Goal: Task Accomplishment & Management: Manage account settings

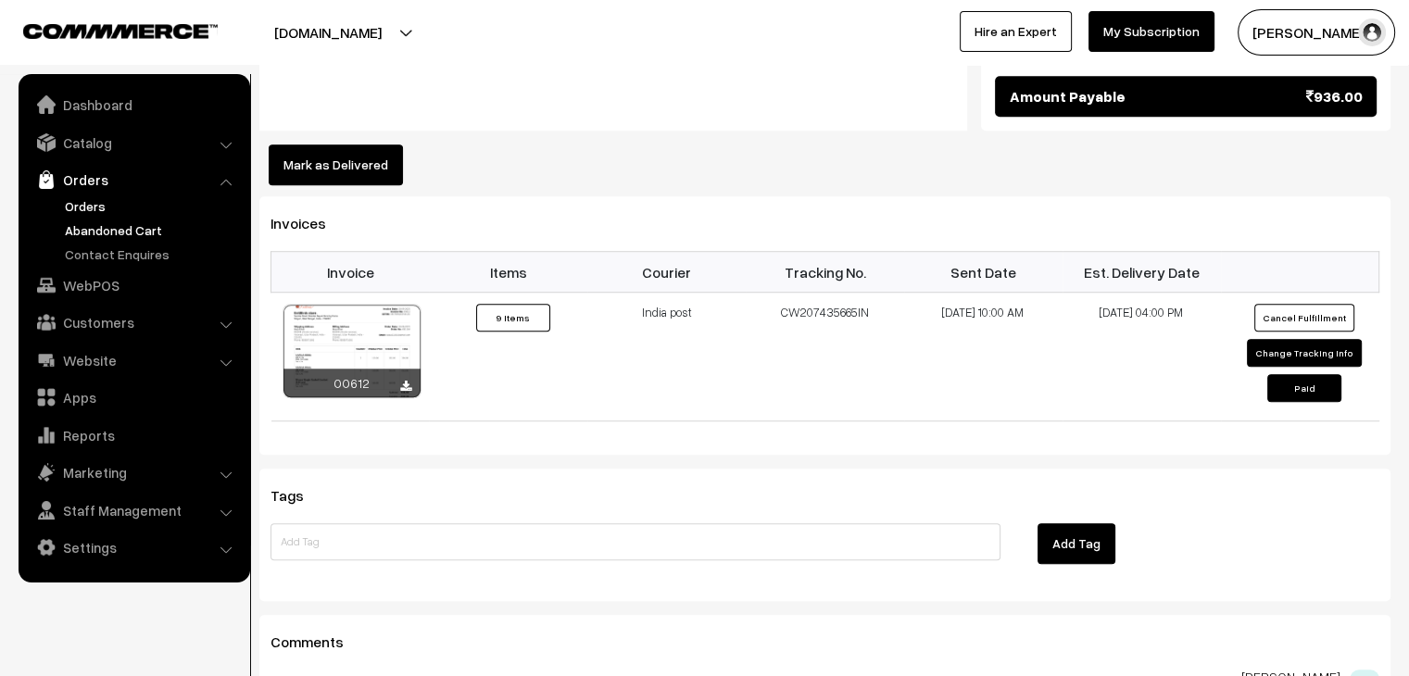
drag, startPoint x: 96, startPoint y: 233, endPoint x: 93, endPoint y: 250, distance: 17.1
click at [96, 233] on link "Abandoned Cart" at bounding box center [151, 230] width 183 height 19
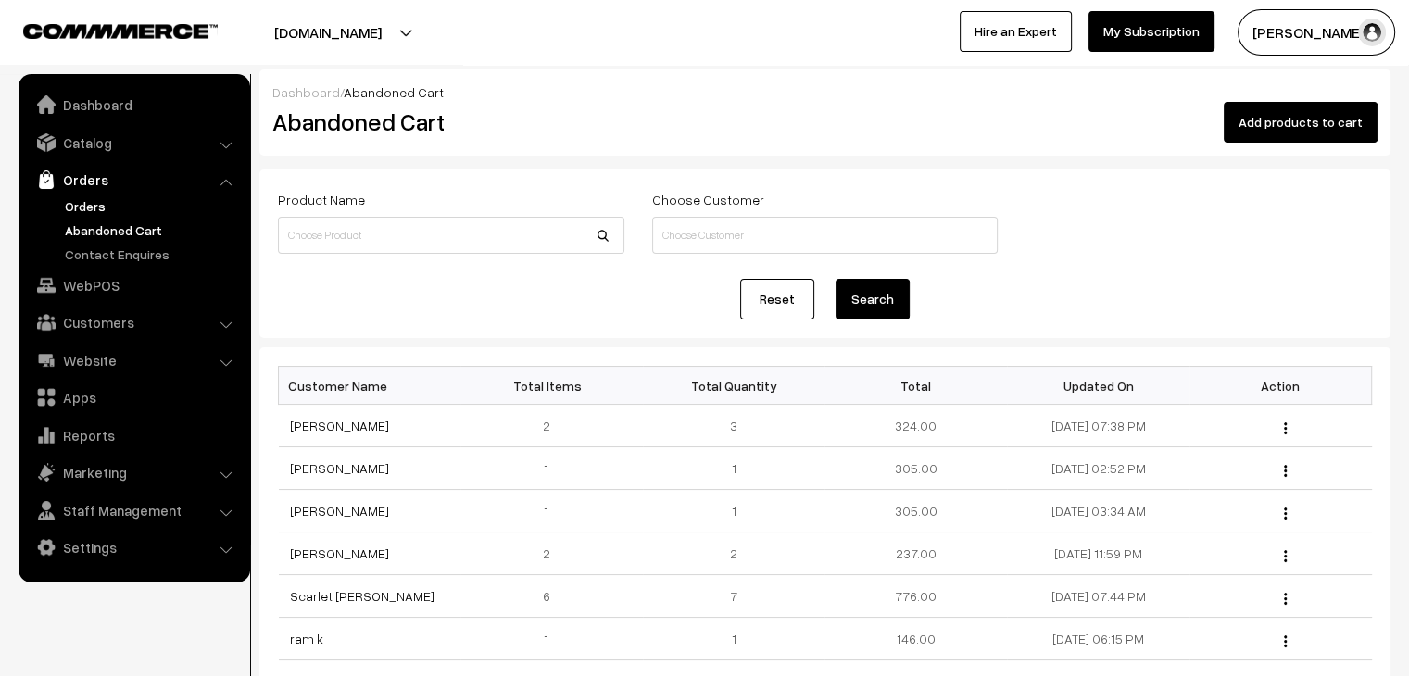
click at [90, 211] on link "Orders" at bounding box center [151, 205] width 183 height 19
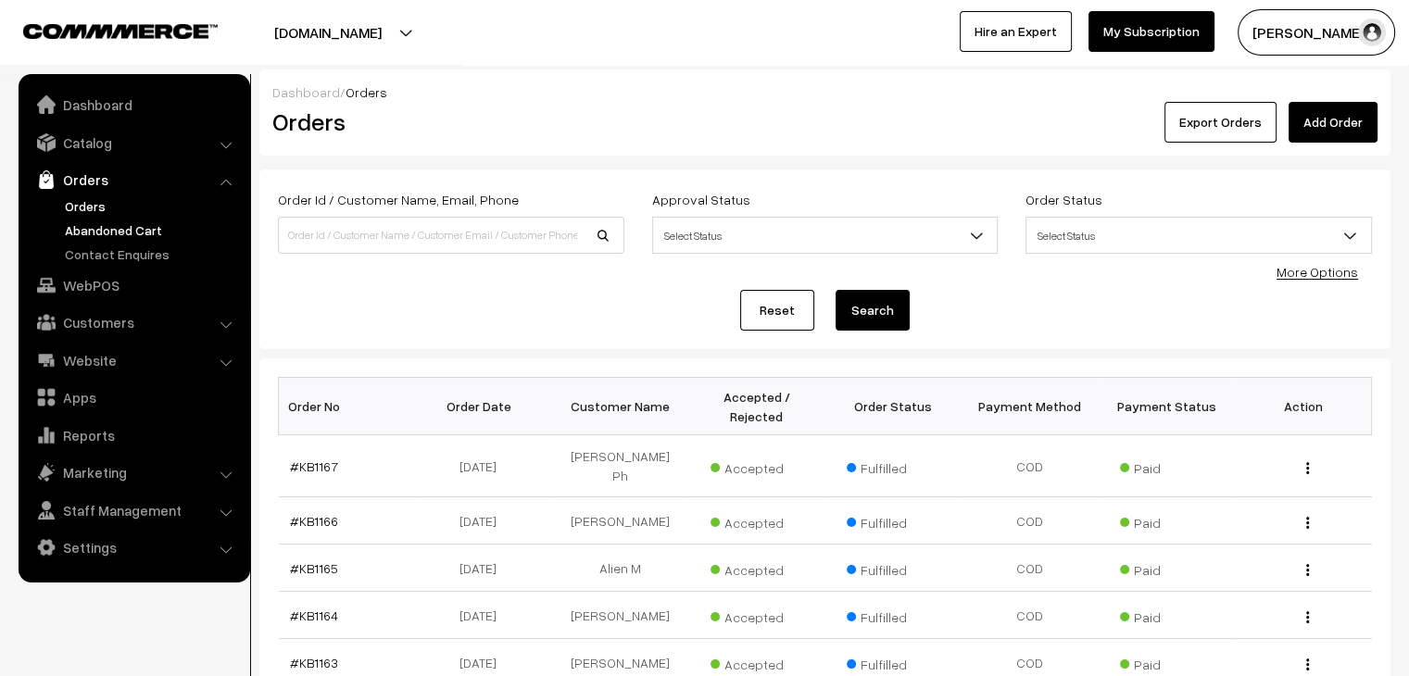
click at [141, 227] on link "Abandoned Cart" at bounding box center [151, 230] width 183 height 19
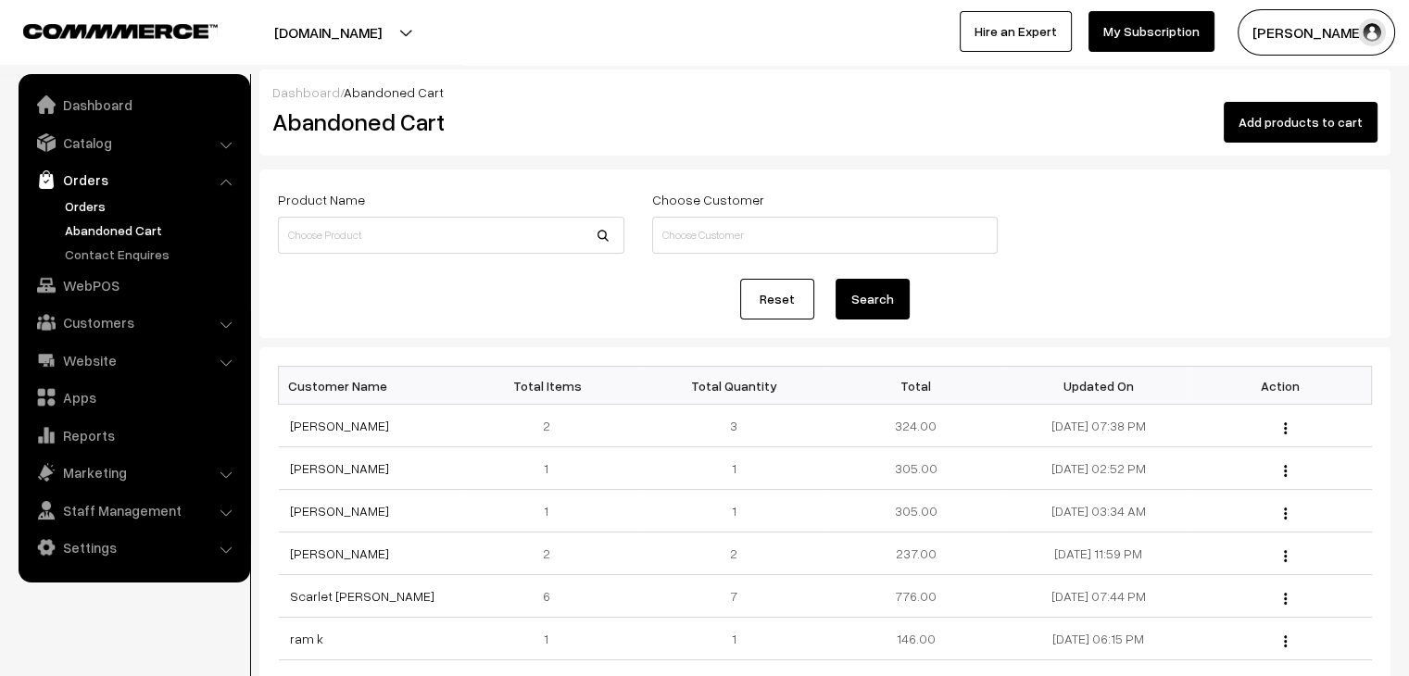
click at [119, 198] on link "Orders" at bounding box center [151, 205] width 183 height 19
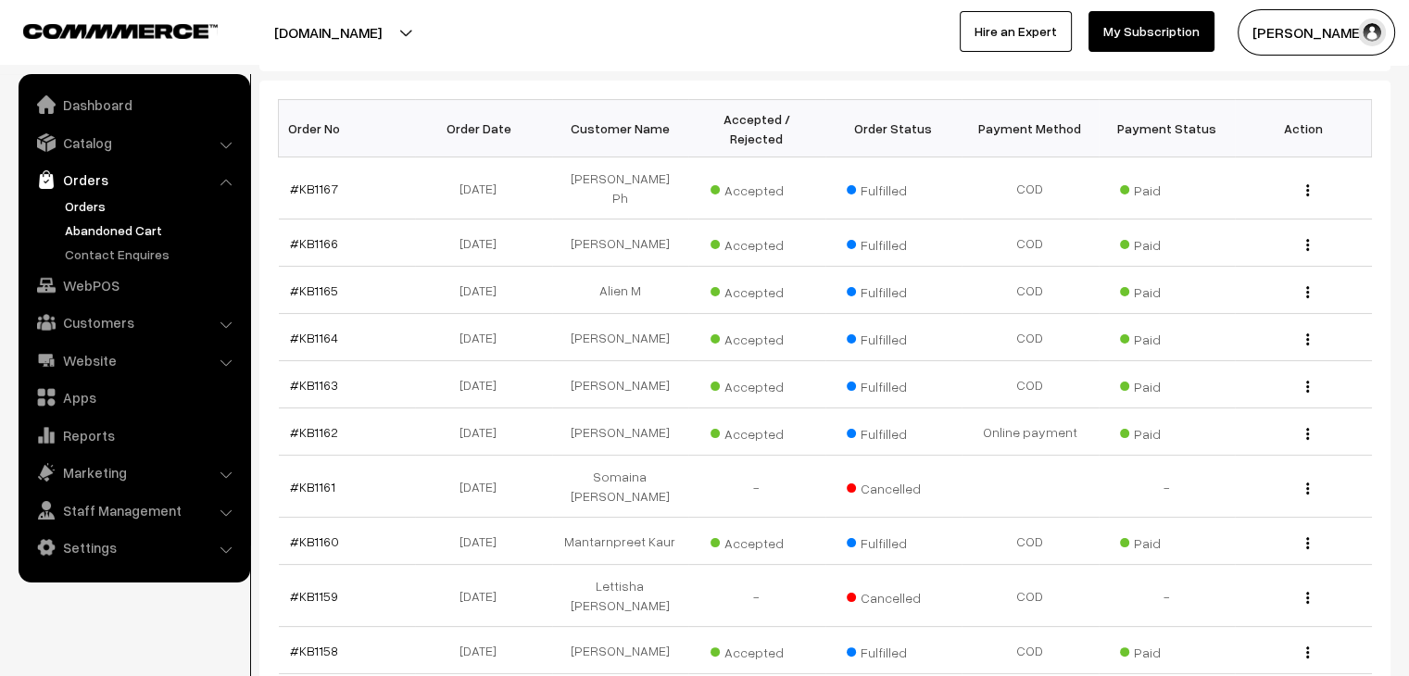
scroll to position [278, 0]
click at [167, 227] on link "Abandoned Cart" at bounding box center [151, 230] width 183 height 19
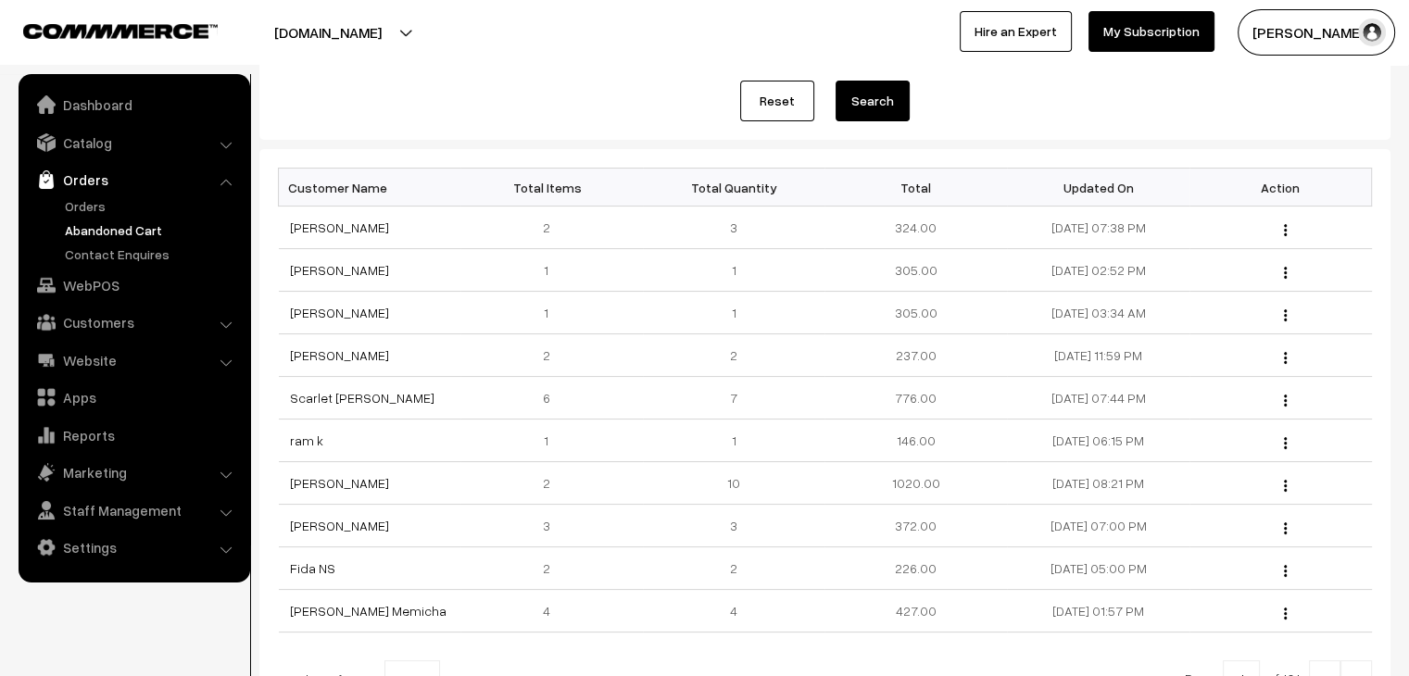
scroll to position [278, 0]
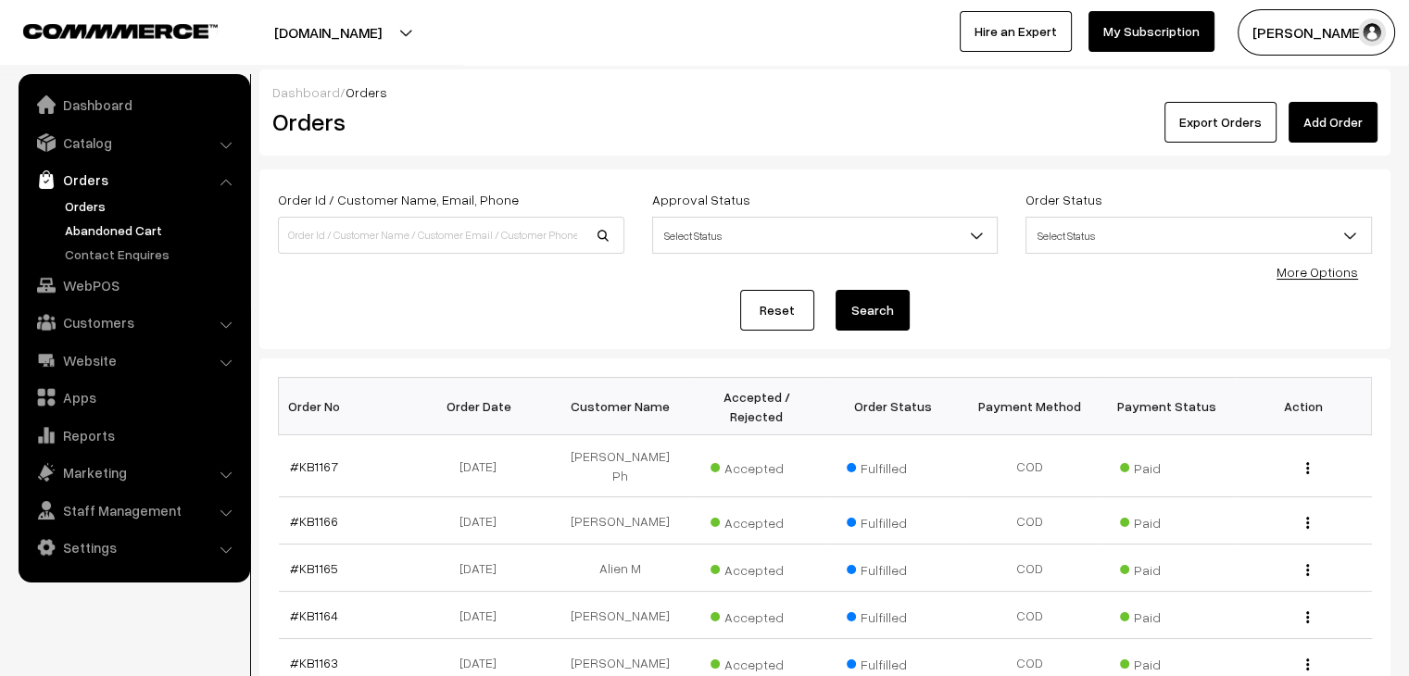
click at [145, 237] on link "Abandoned Cart" at bounding box center [151, 230] width 183 height 19
click at [122, 222] on link "Abandoned Cart" at bounding box center [151, 230] width 183 height 19
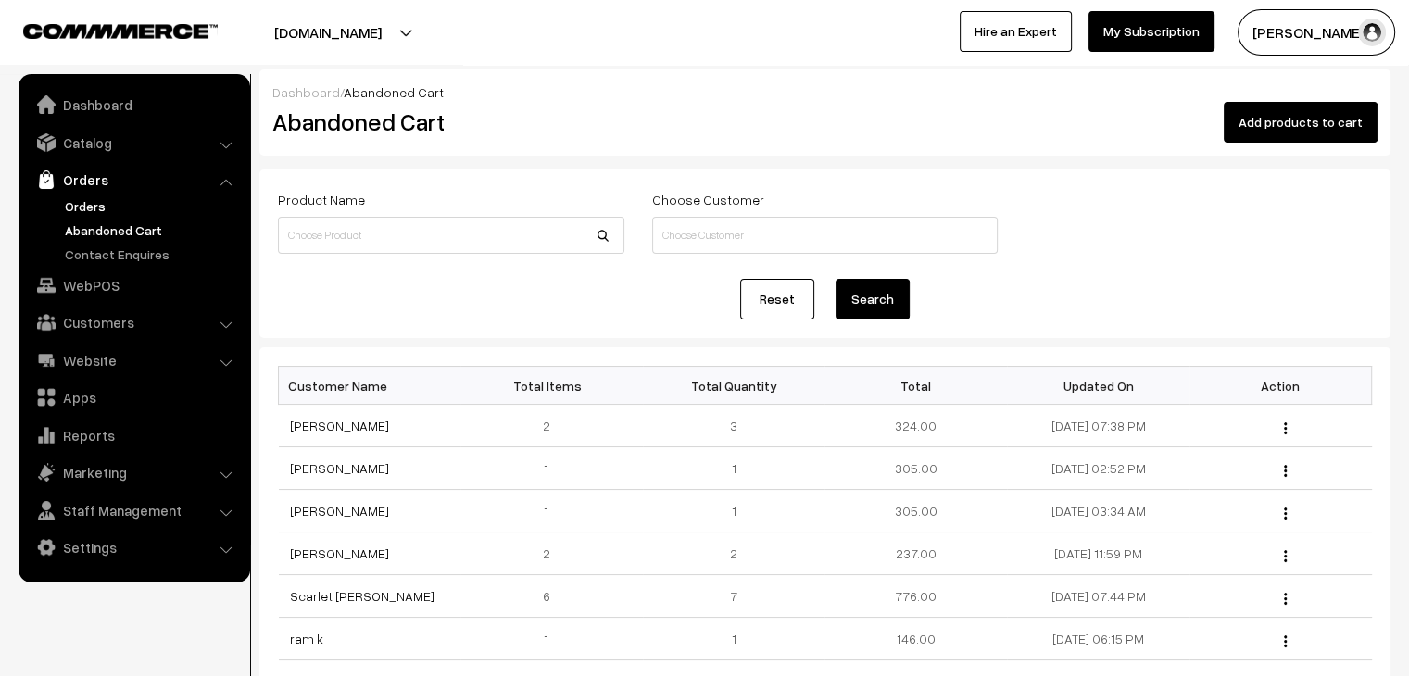
click at [140, 208] on link "Orders" at bounding box center [151, 205] width 183 height 19
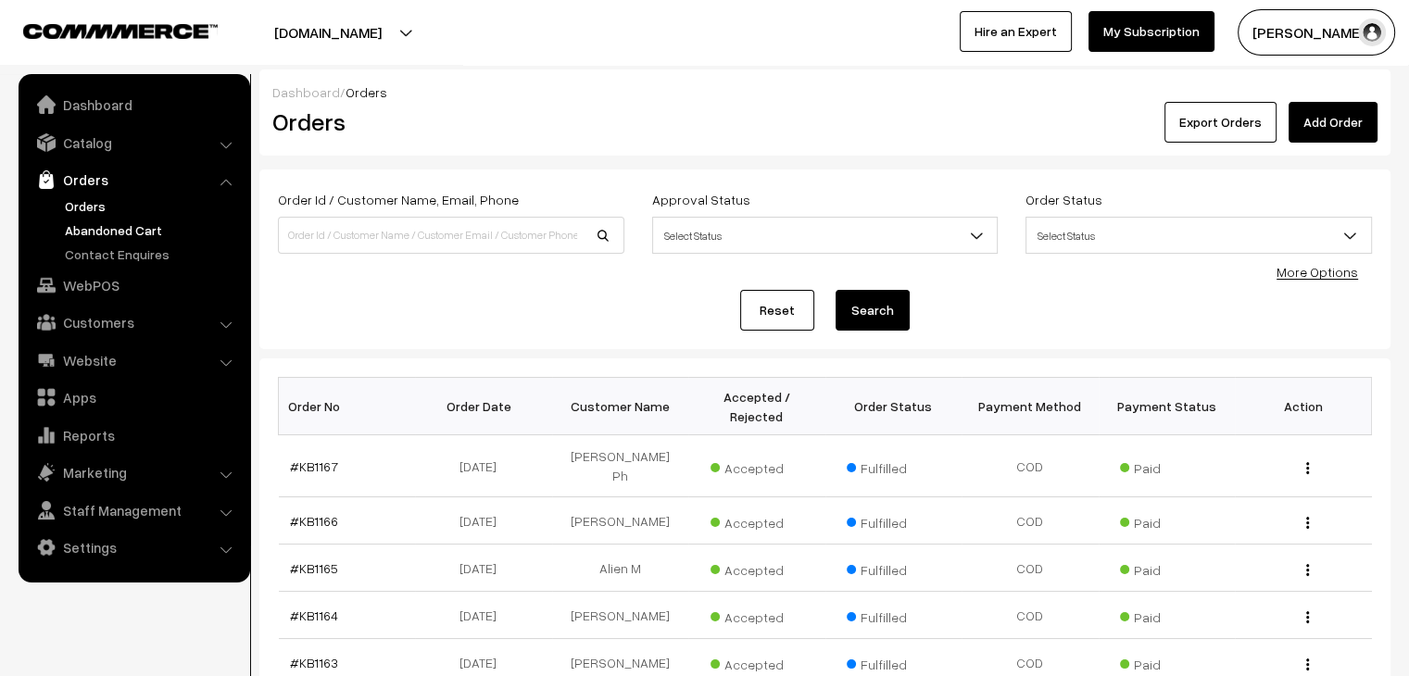
click at [132, 221] on link "Abandoned Cart" at bounding box center [151, 230] width 183 height 19
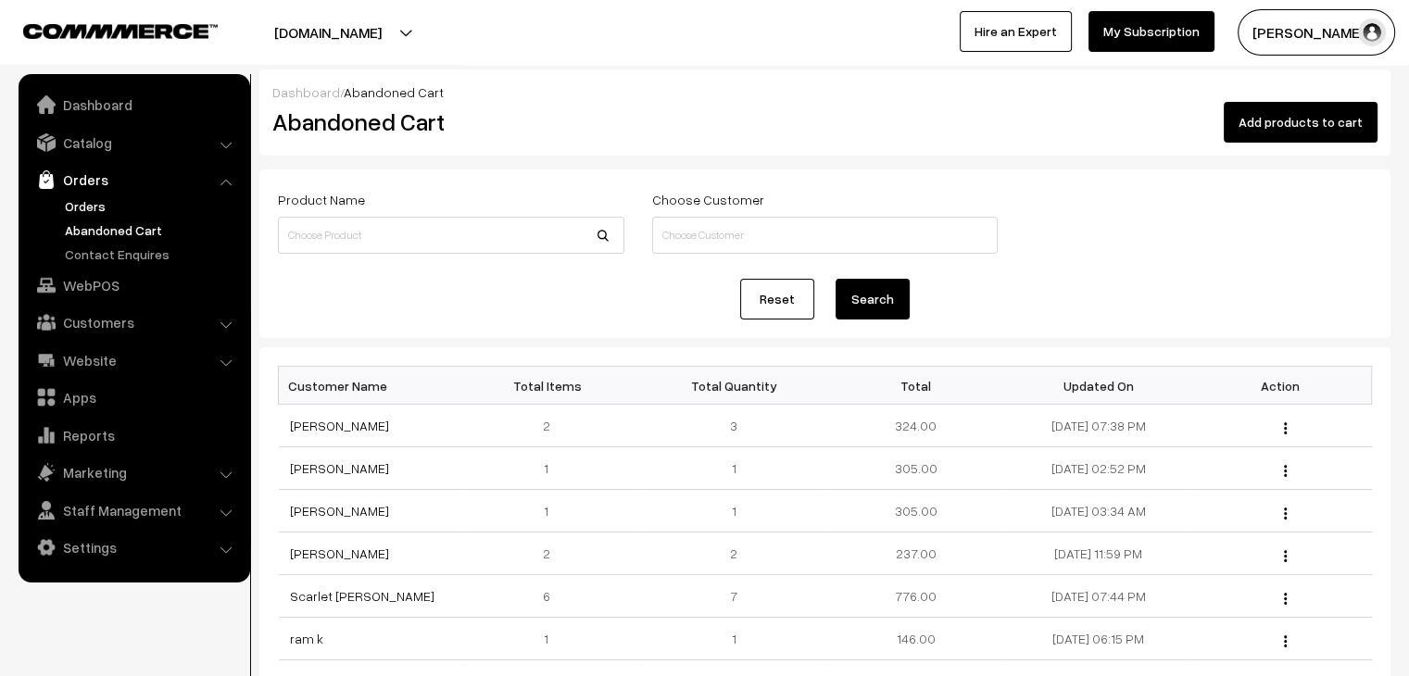
click at [67, 197] on link "Orders" at bounding box center [151, 205] width 183 height 19
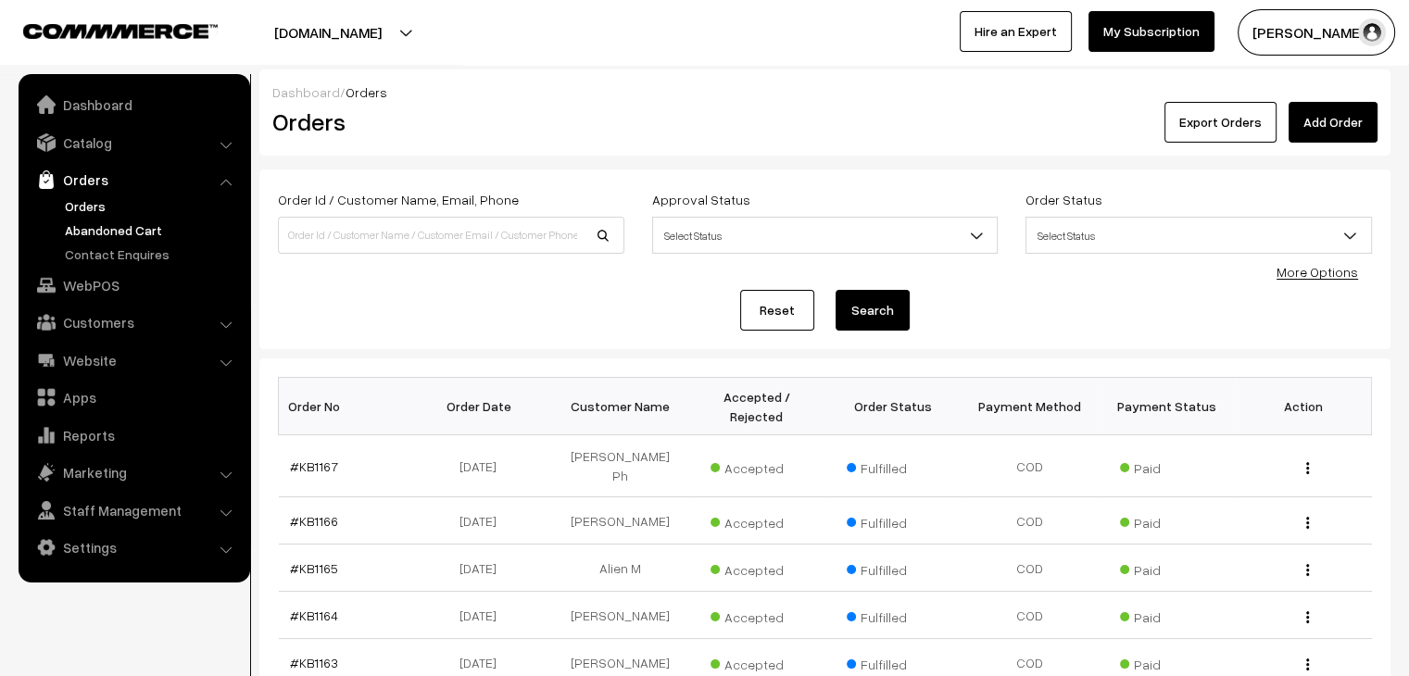
click at [145, 221] on link "Abandoned Cart" at bounding box center [151, 230] width 183 height 19
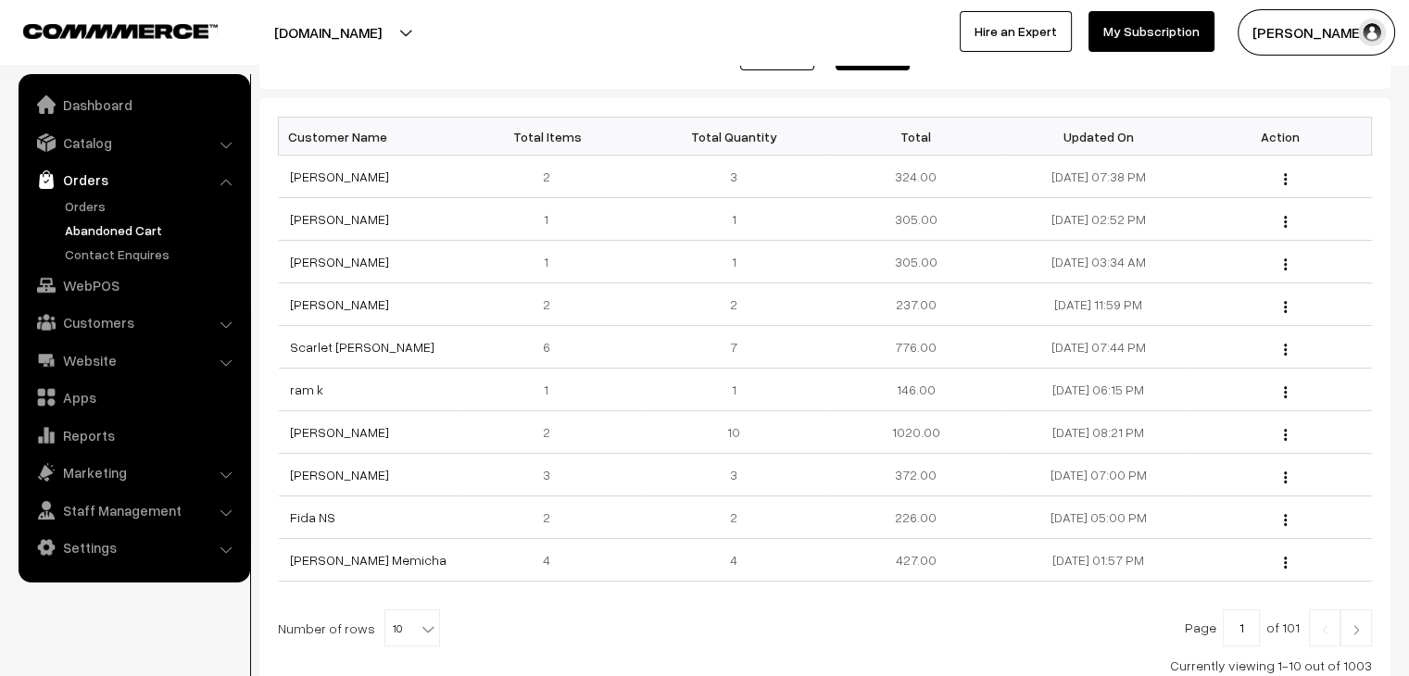
scroll to position [278, 0]
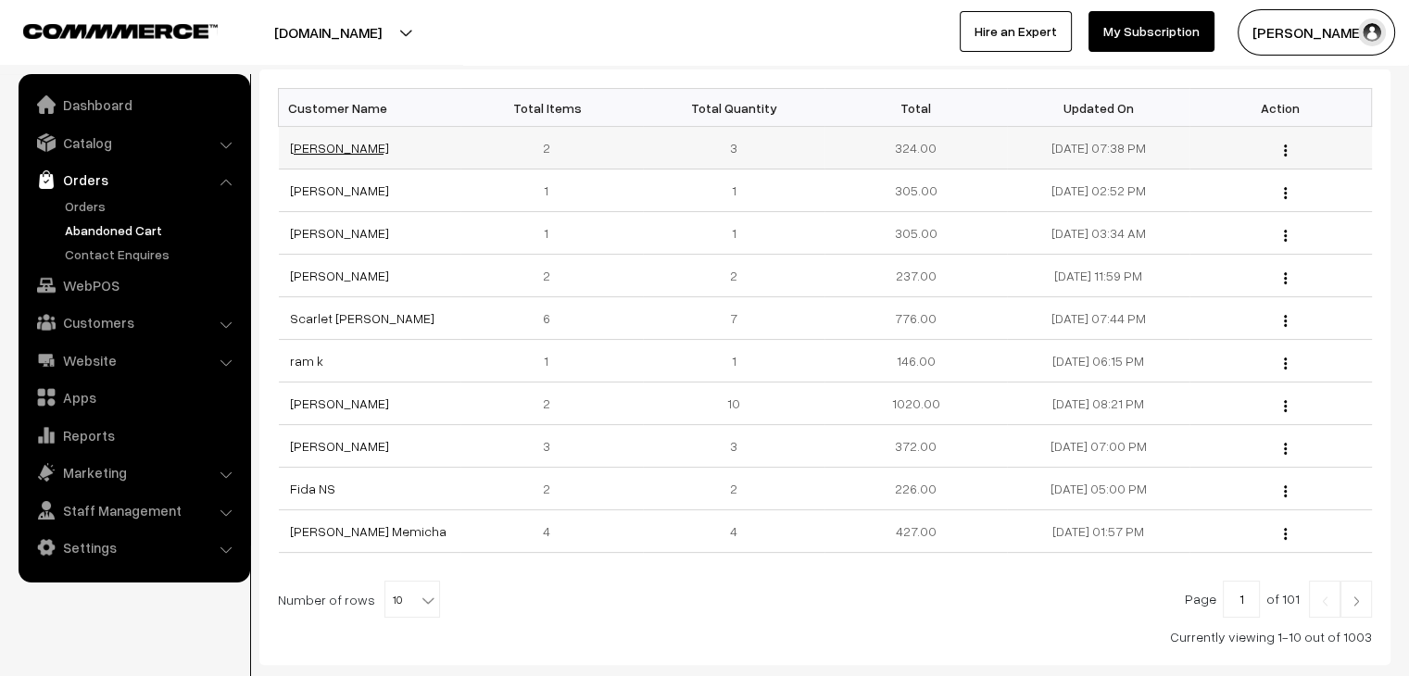
click at [340, 152] on link "[PERSON_NAME]" at bounding box center [339, 148] width 99 height 16
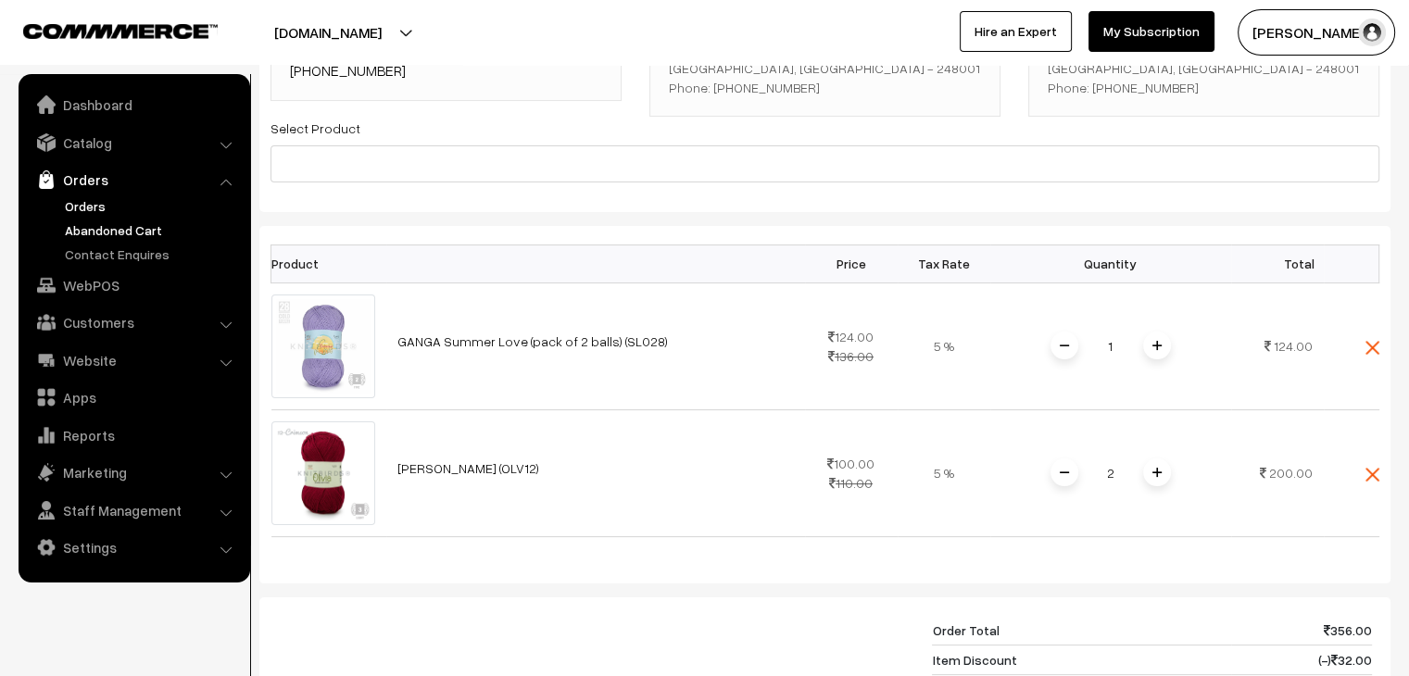
click at [91, 214] on link "Orders" at bounding box center [151, 205] width 183 height 19
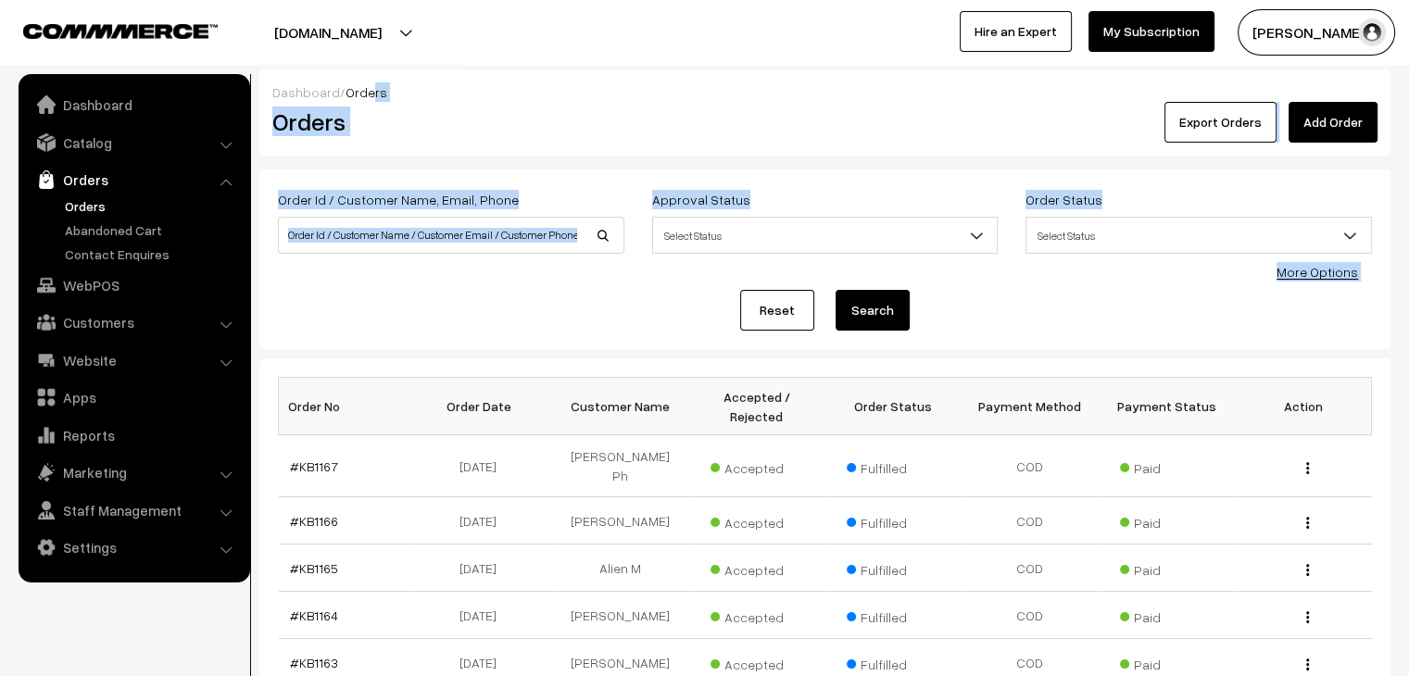
click at [366, 0] on html "Thank you for showing interest. Our team will call you shortly. Close knitbirds…" at bounding box center [704, 338] width 1409 height 676
click at [147, 226] on link "Abandoned Cart" at bounding box center [151, 230] width 183 height 19
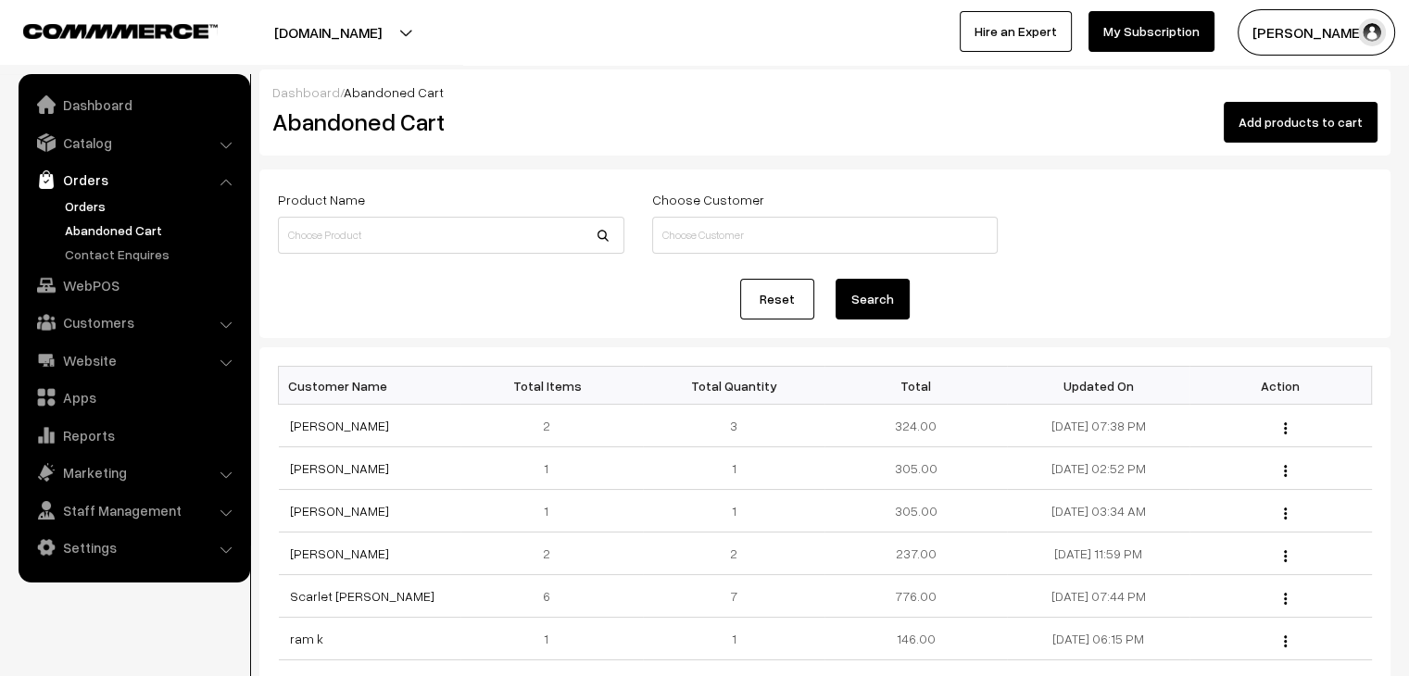
click at [141, 211] on link "Orders" at bounding box center [151, 205] width 183 height 19
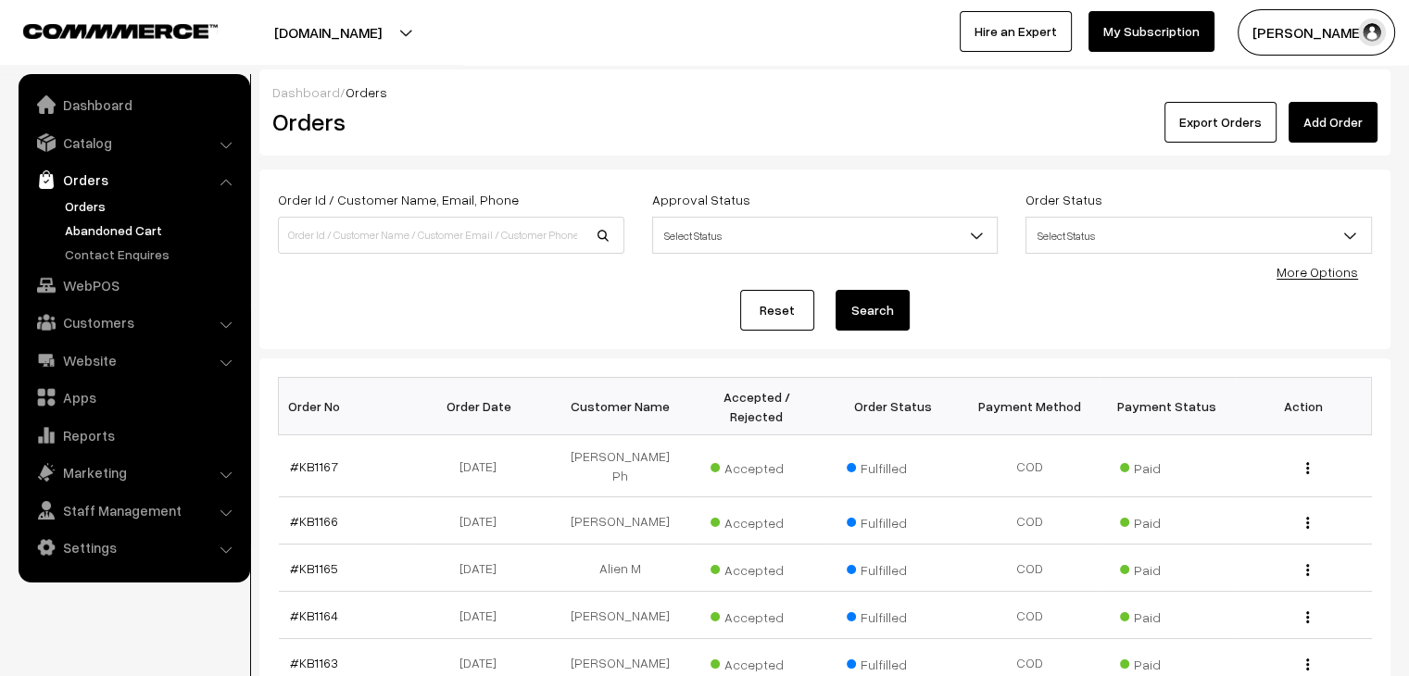
click at [90, 229] on link "Abandoned Cart" at bounding box center [151, 230] width 183 height 19
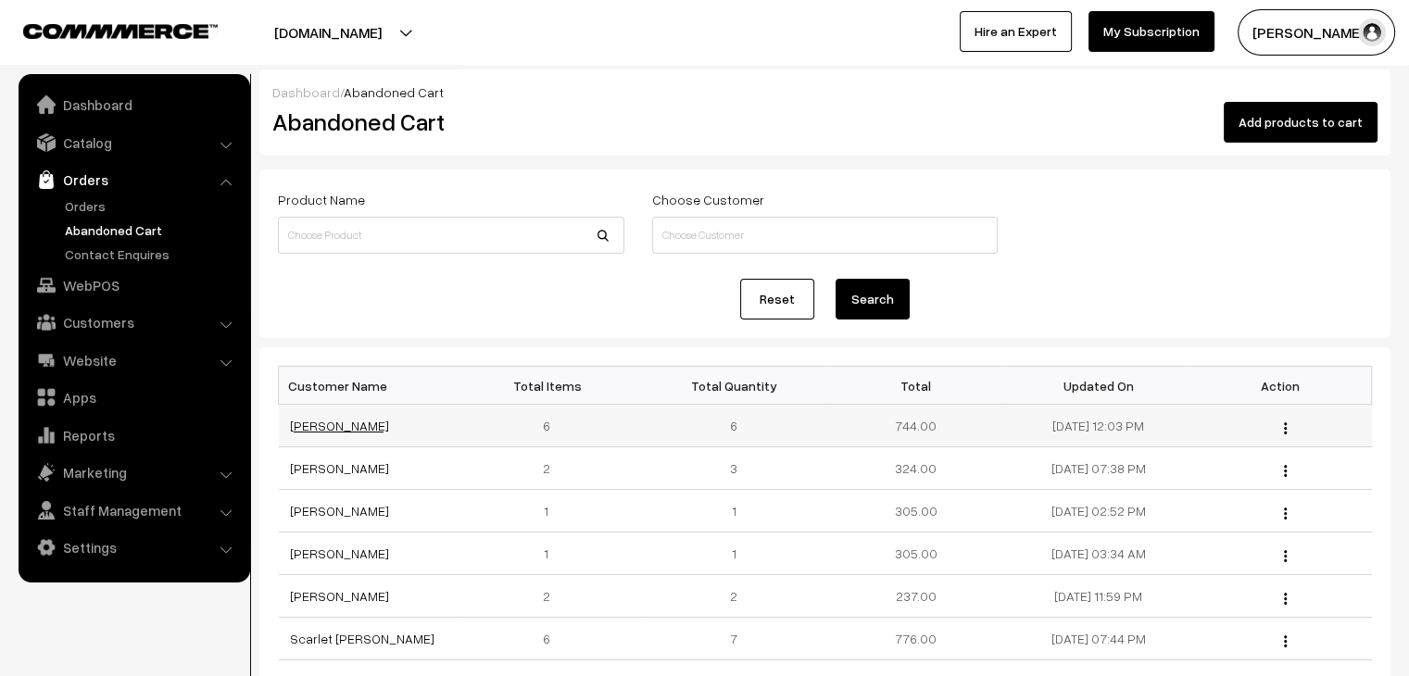
click at [306, 427] on link "[PERSON_NAME]" at bounding box center [339, 426] width 99 height 16
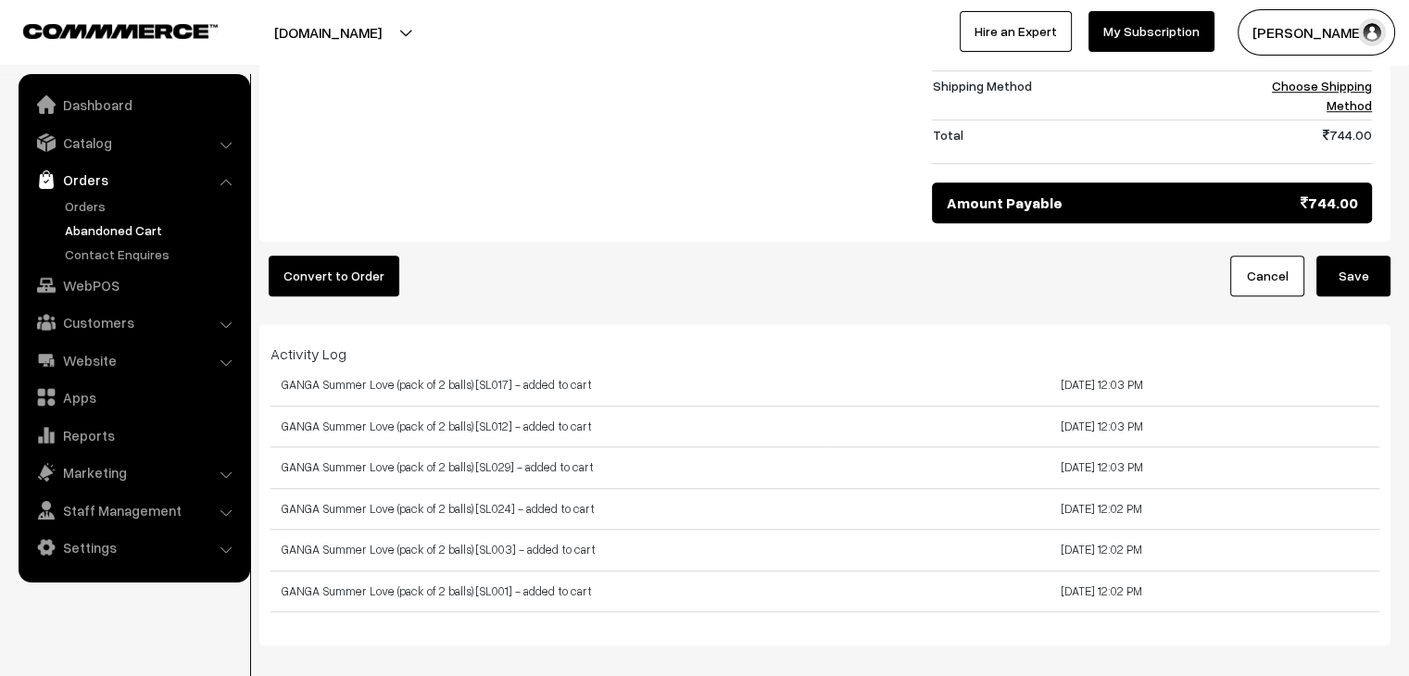
scroll to position [1549, 0]
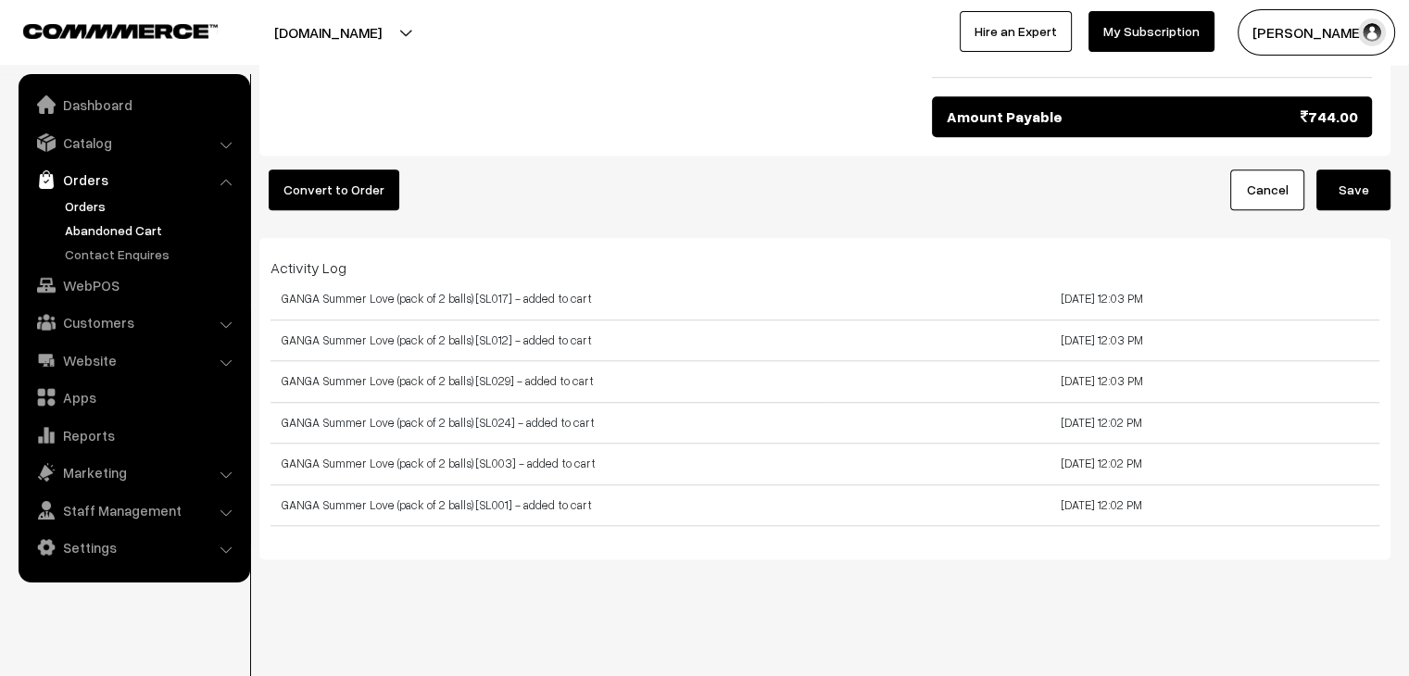
click at [107, 202] on link "Orders" at bounding box center [151, 205] width 183 height 19
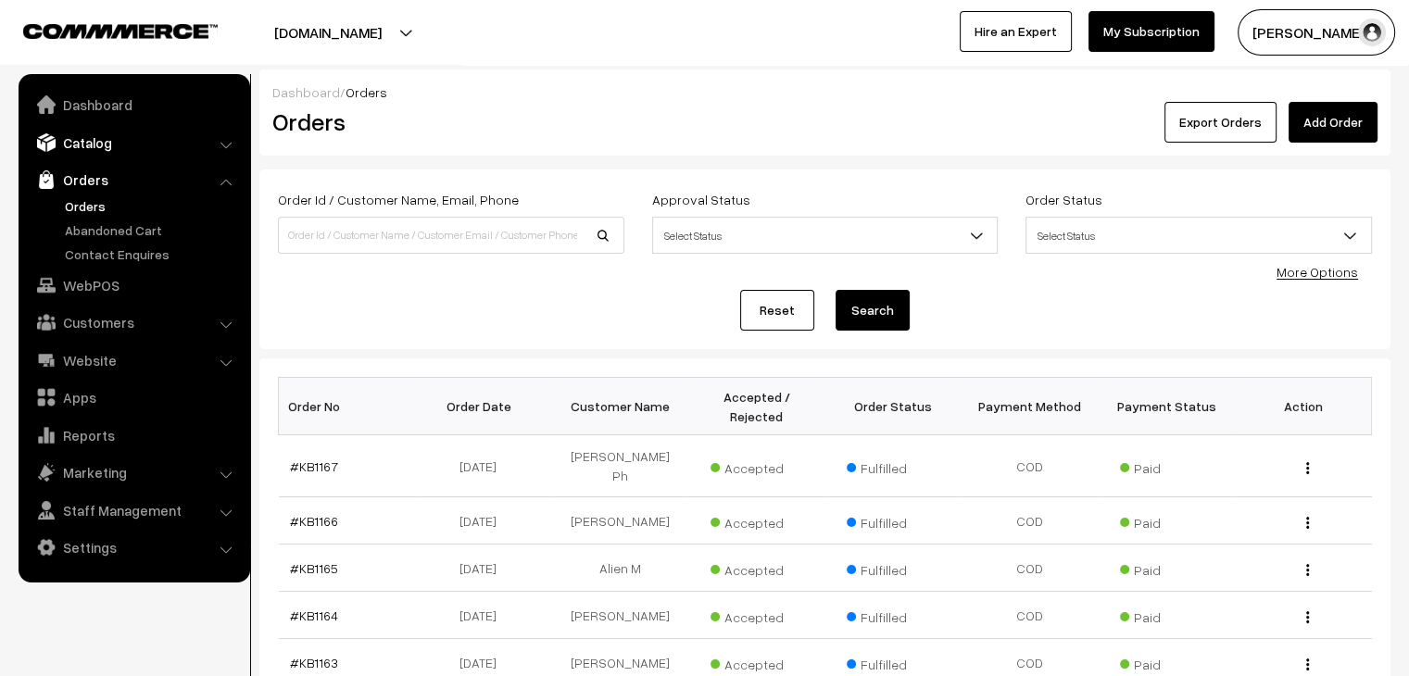
click at [95, 136] on link "Catalog" at bounding box center [133, 142] width 221 height 33
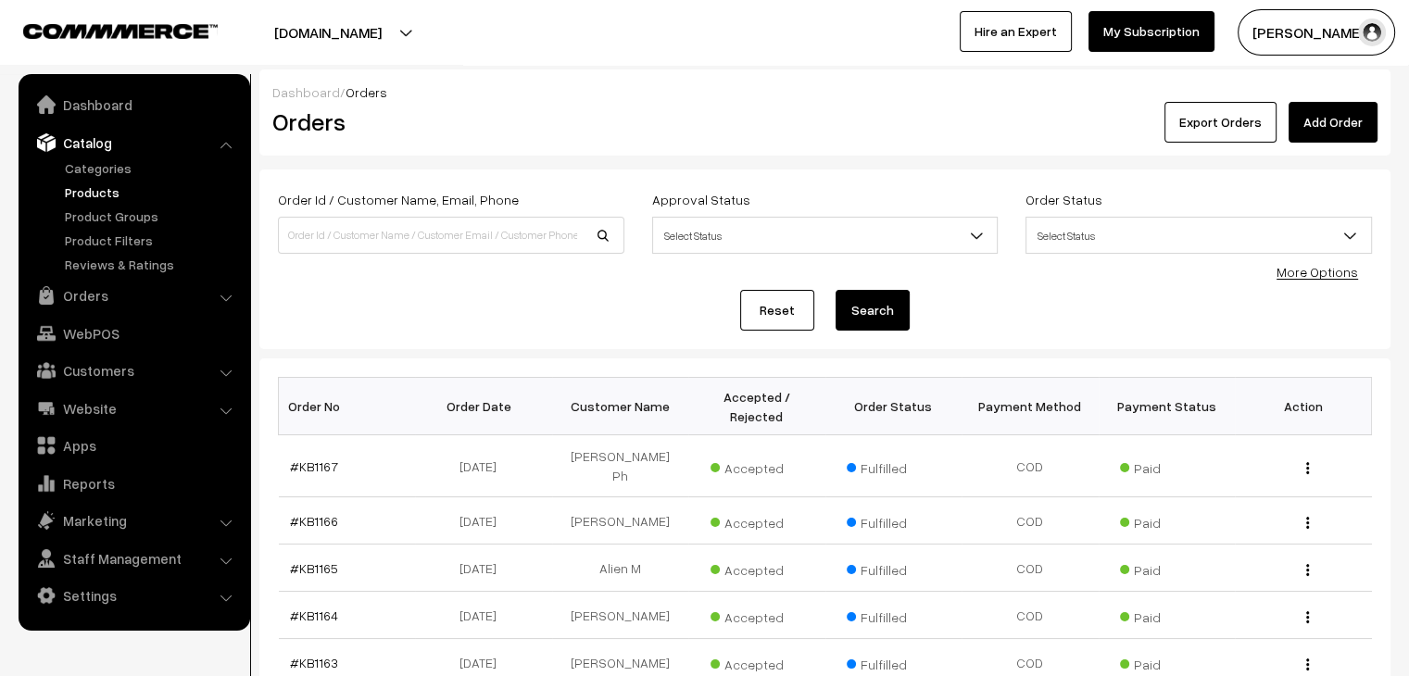
click at [102, 185] on link "Products" at bounding box center [151, 192] width 183 height 19
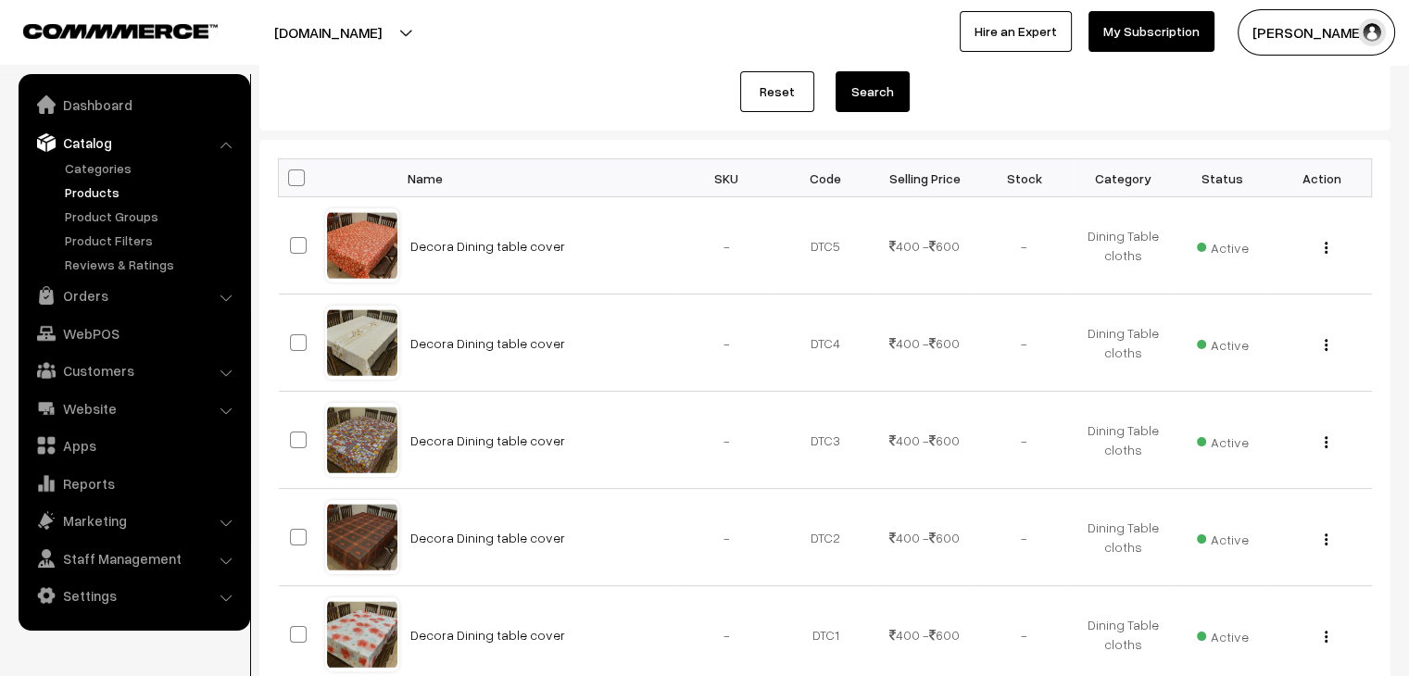
scroll to position [371, 0]
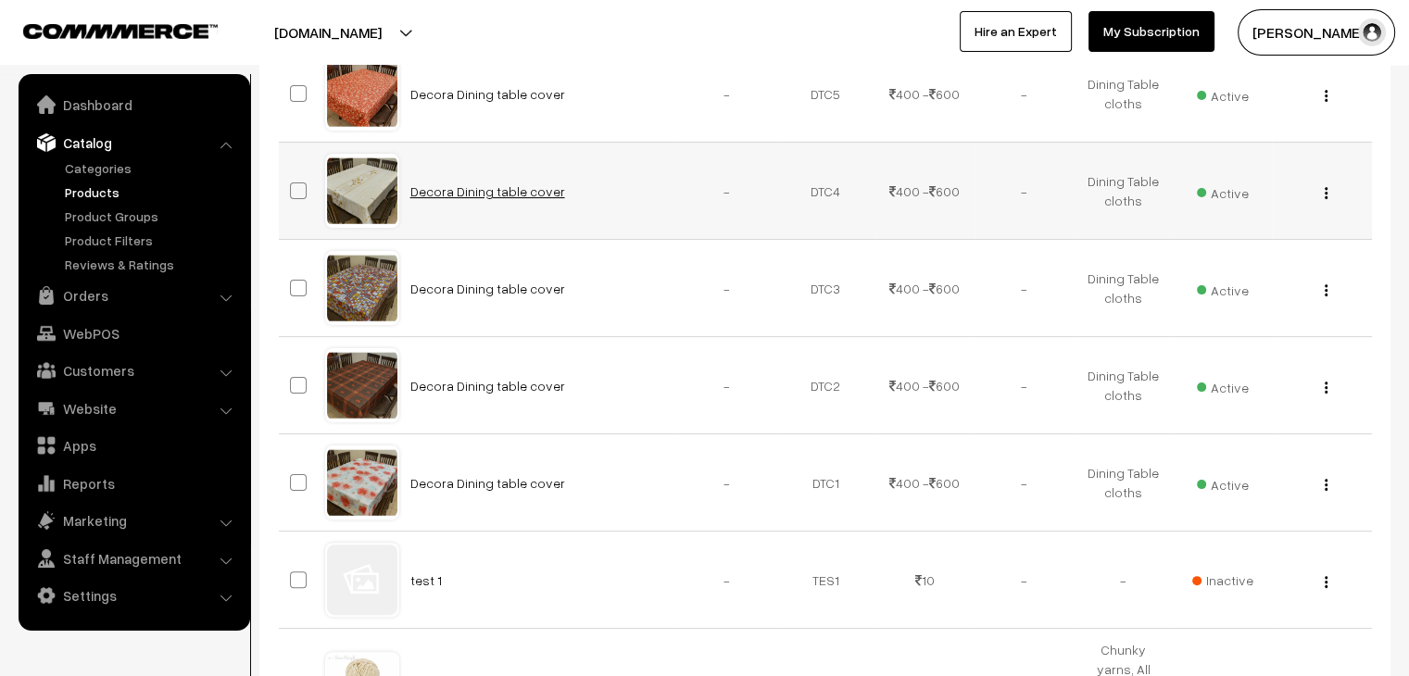
click at [493, 186] on link "Decora Dining table cover" at bounding box center [487, 191] width 155 height 16
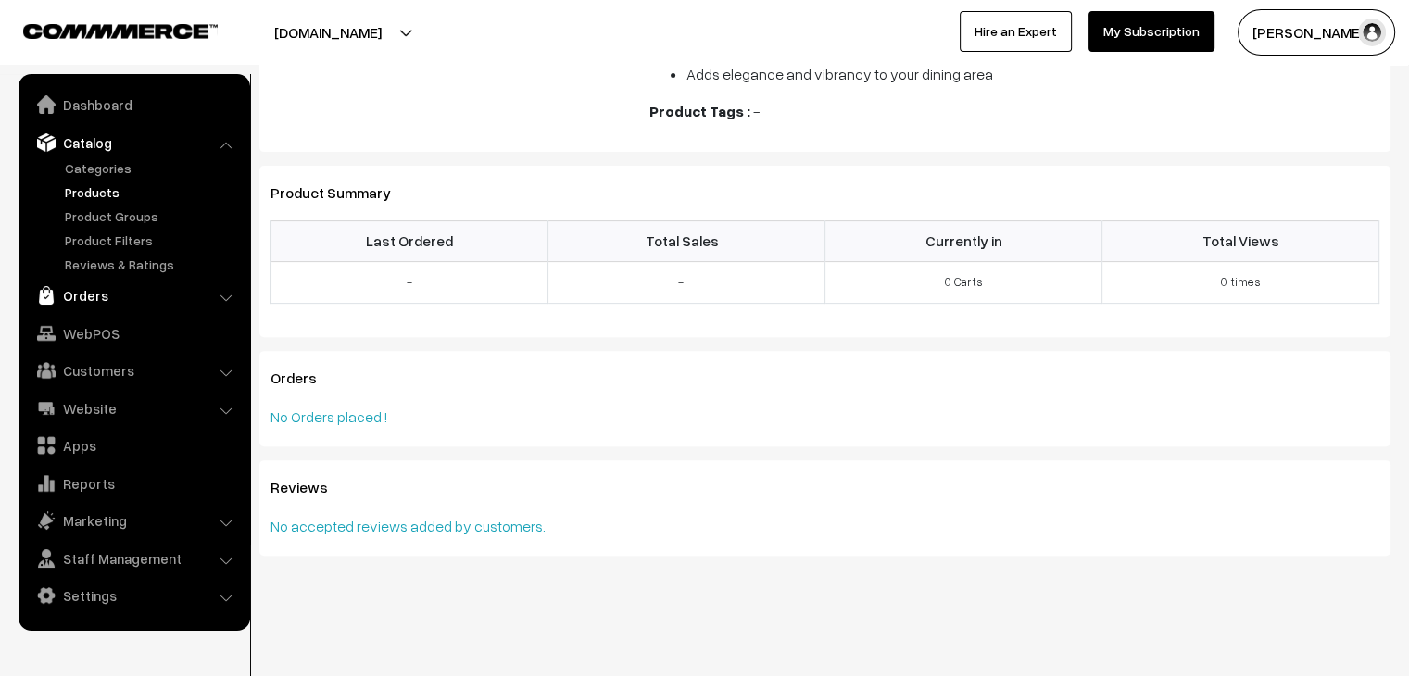
click at [104, 290] on link "Orders" at bounding box center [133, 295] width 221 height 33
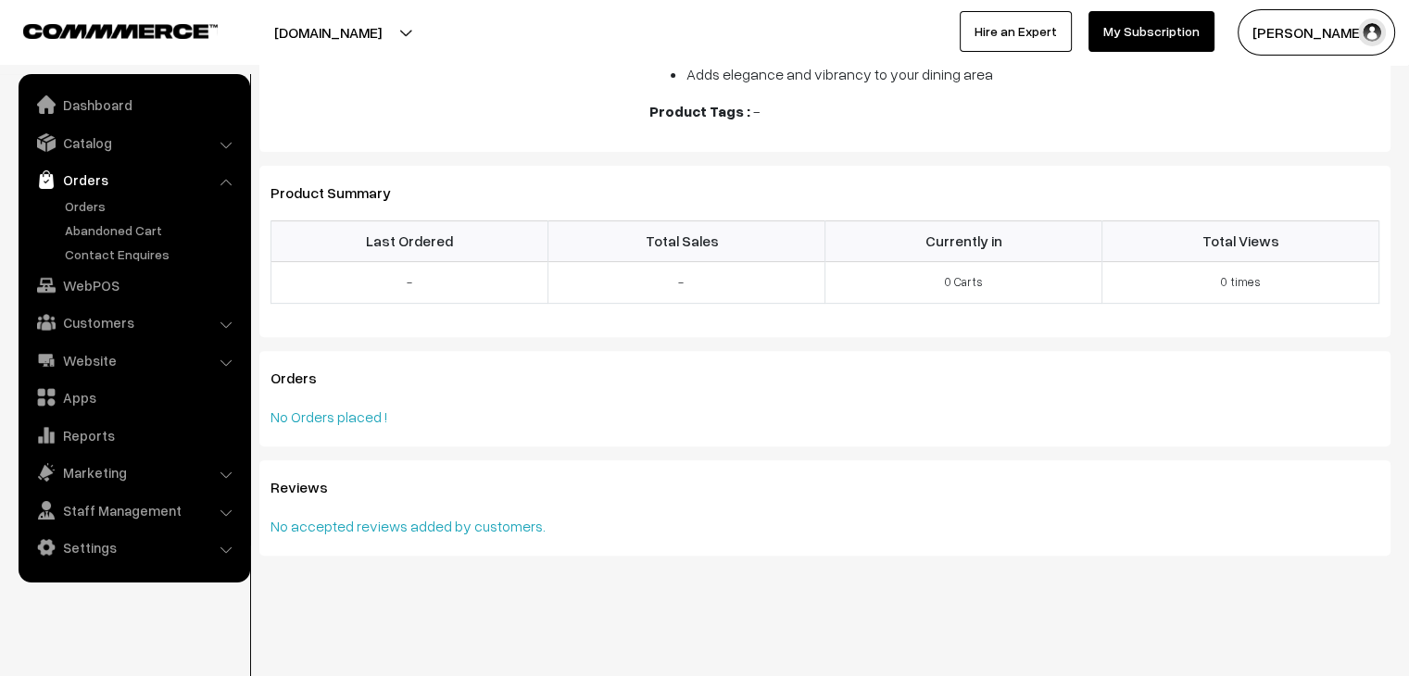
click at [95, 195] on link "Orders" at bounding box center [133, 179] width 221 height 33
click at [96, 201] on link "Orders" at bounding box center [151, 205] width 183 height 19
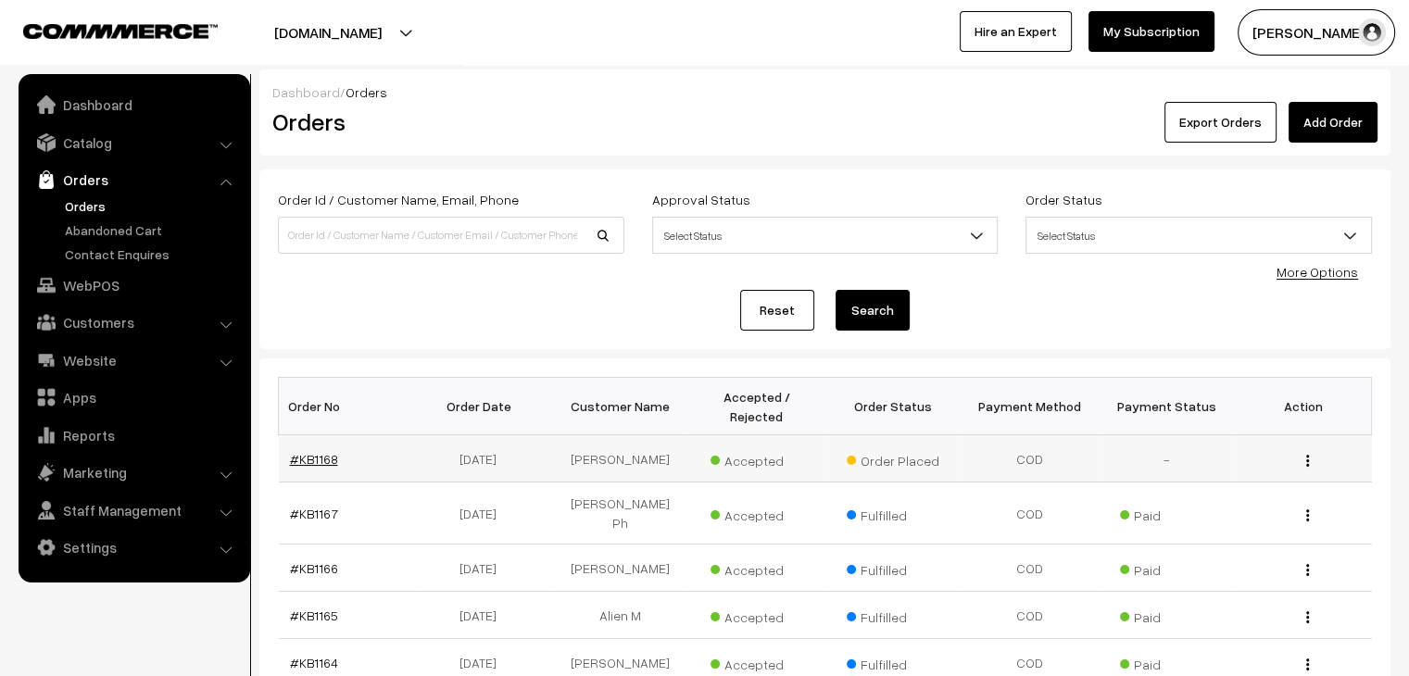
click at [309, 451] on link "#KB1168" at bounding box center [314, 459] width 48 height 16
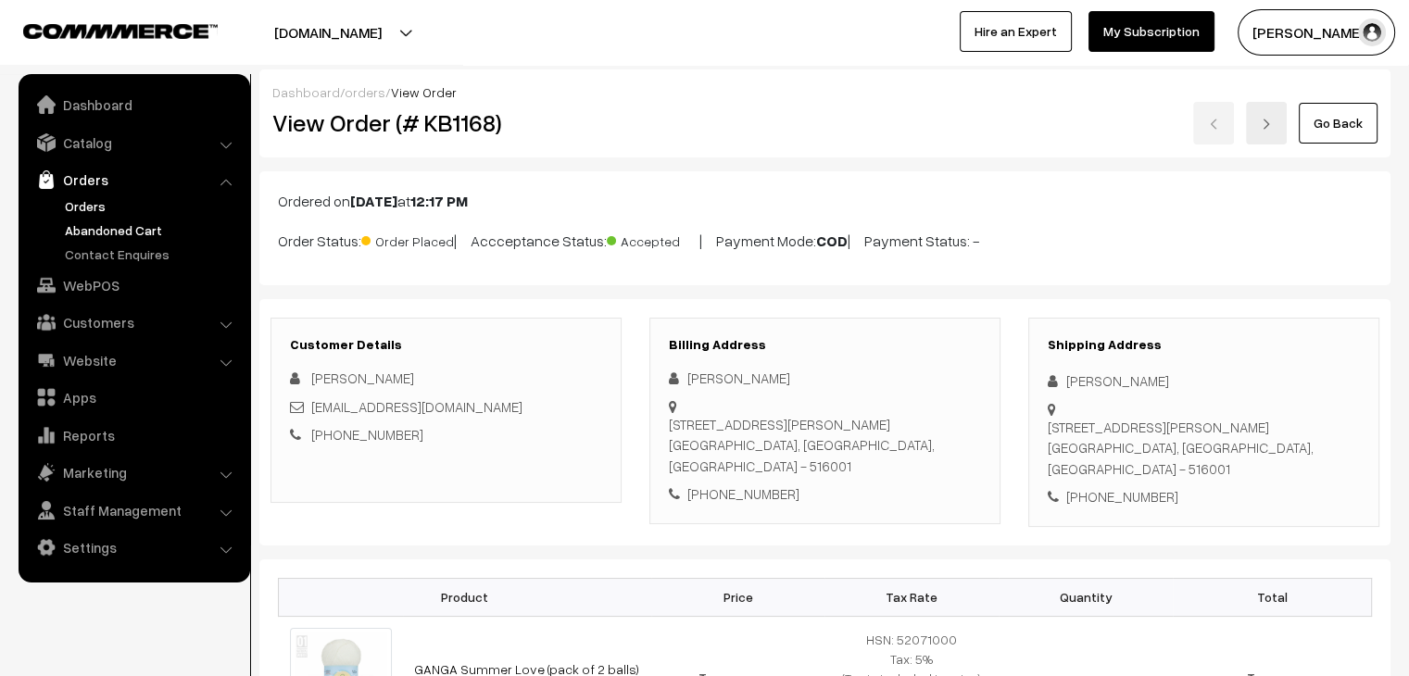
click at [92, 223] on link "Abandoned Cart" at bounding box center [151, 230] width 183 height 19
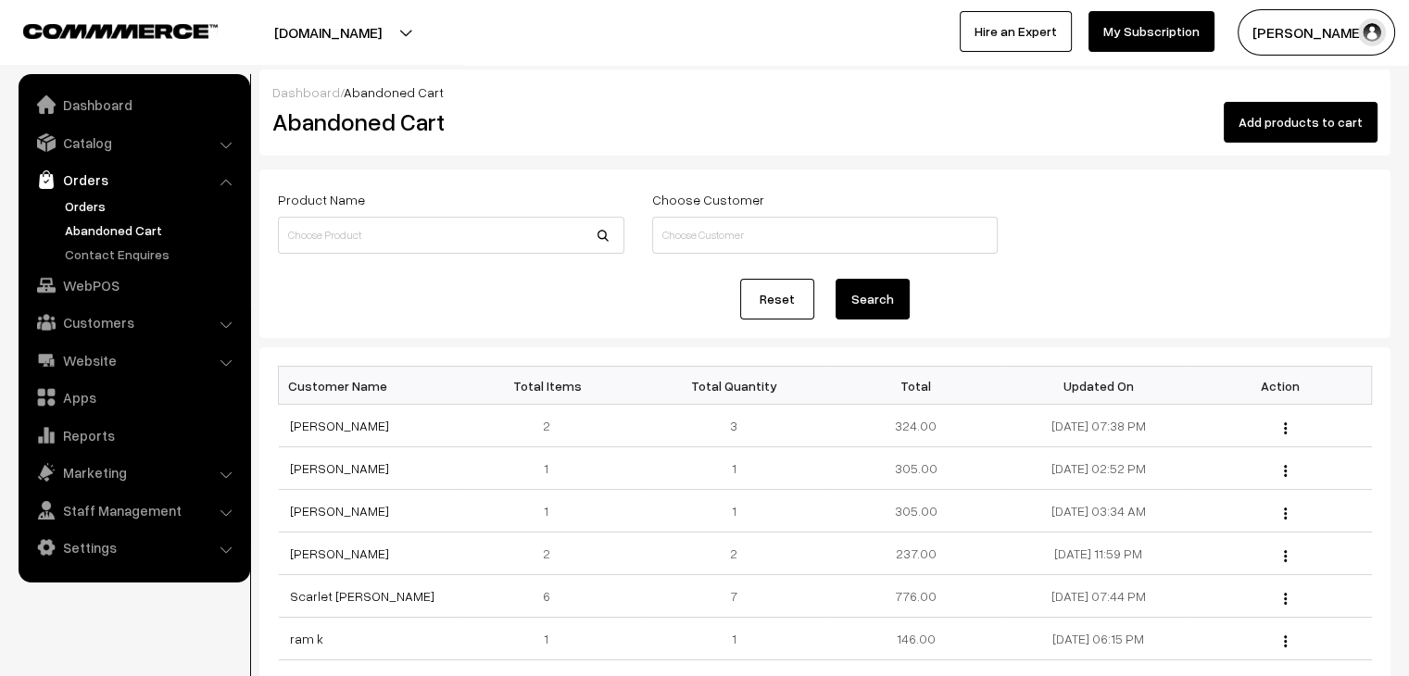
click at [99, 201] on link "Orders" at bounding box center [151, 205] width 183 height 19
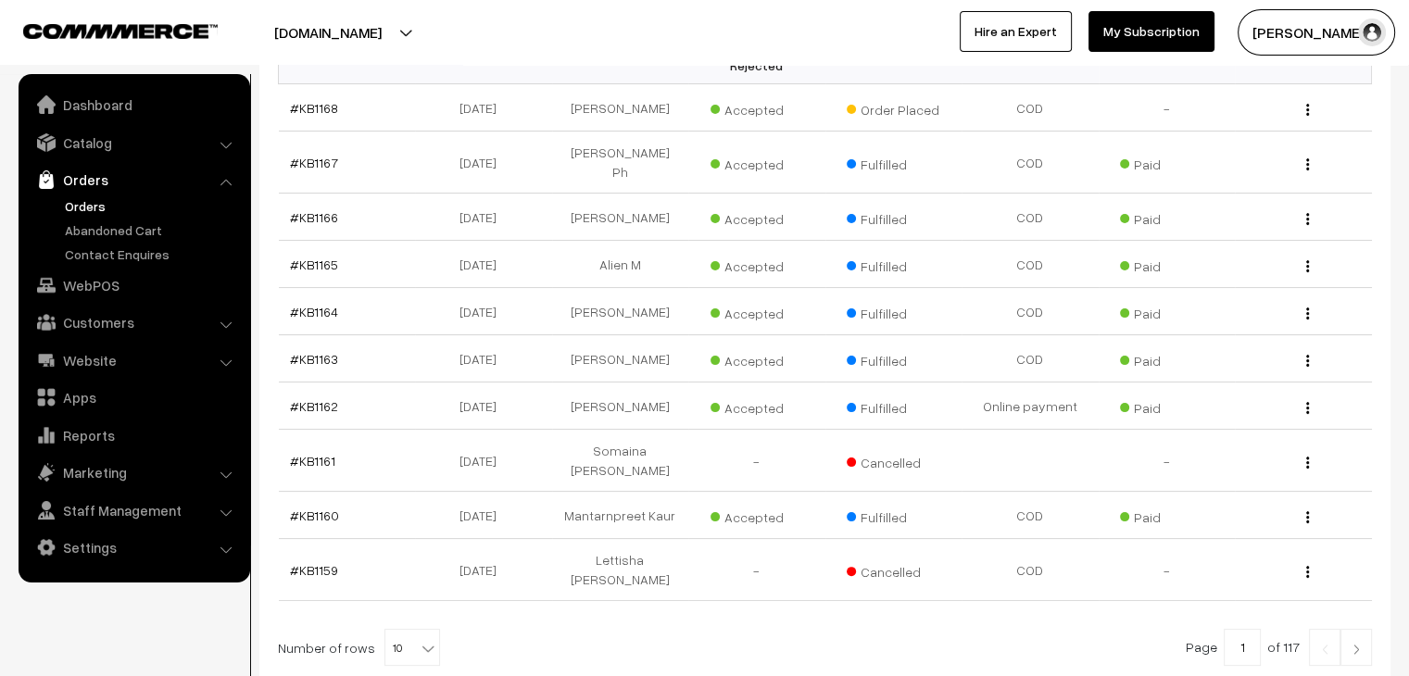
scroll to position [352, 0]
click at [133, 230] on link "Abandoned Cart" at bounding box center [151, 230] width 183 height 19
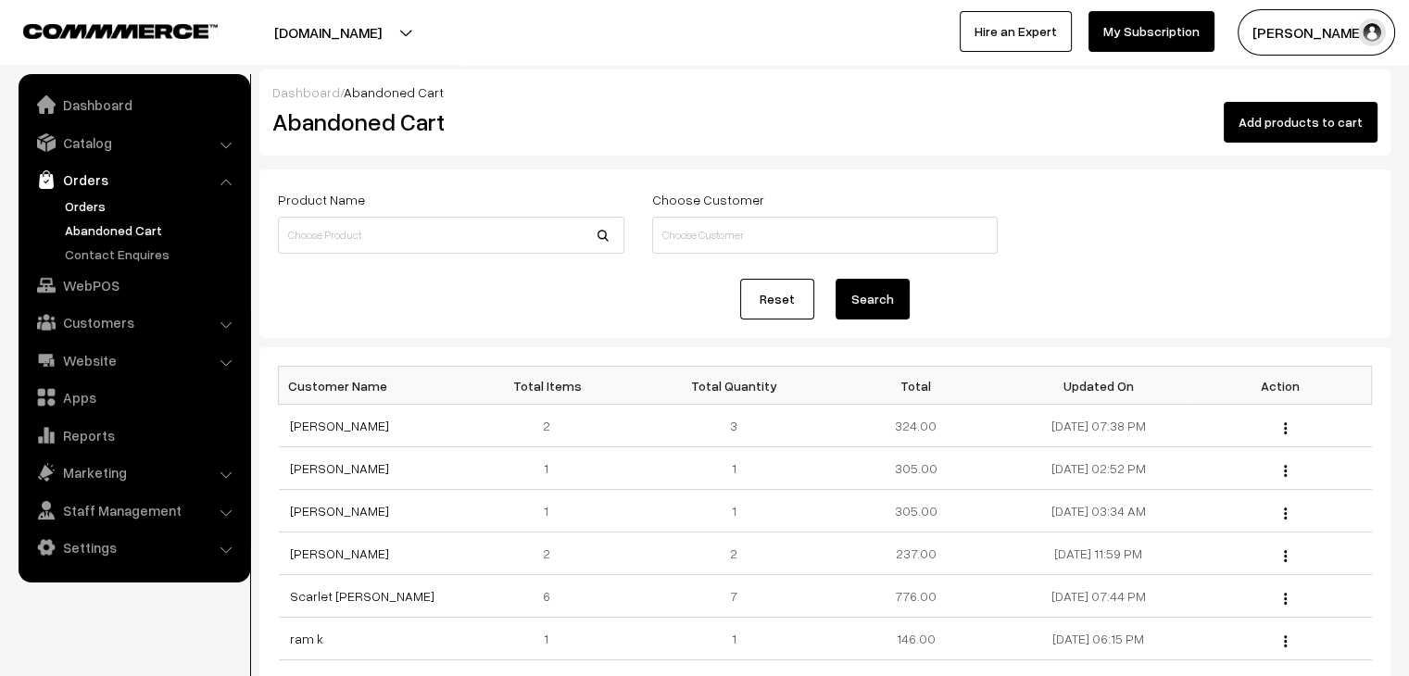
click at [148, 198] on link "Orders" at bounding box center [151, 205] width 183 height 19
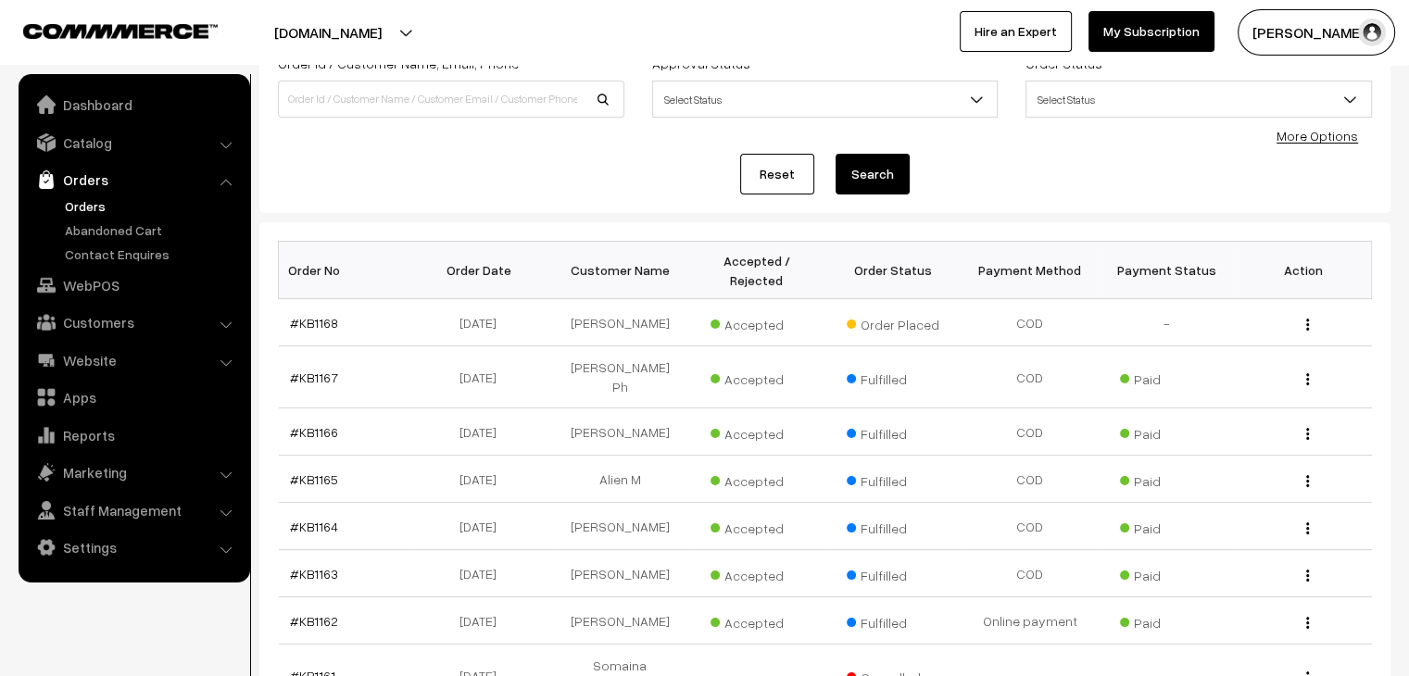
scroll to position [137, 0]
click at [136, 133] on link "Catalog" at bounding box center [133, 142] width 221 height 33
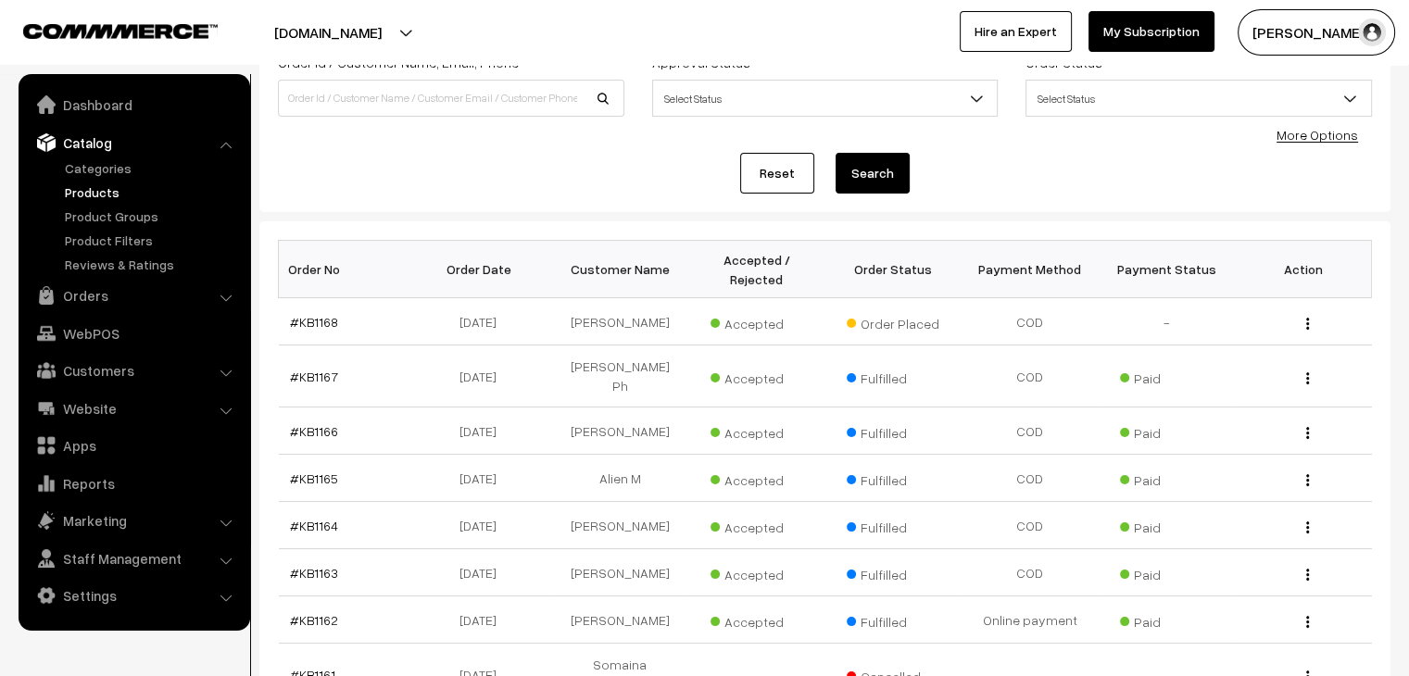
click at [120, 192] on link "Products" at bounding box center [151, 192] width 183 height 19
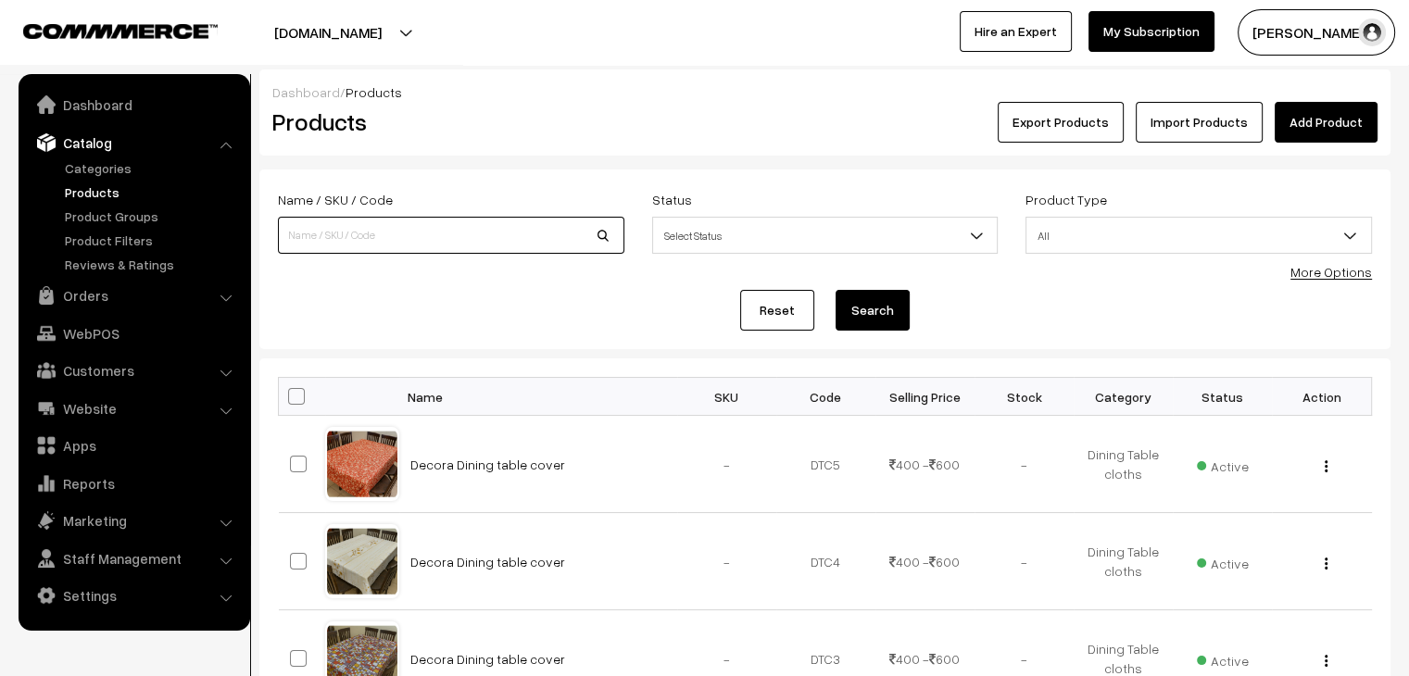
click at [308, 225] on input at bounding box center [451, 235] width 347 height 37
click at [190, 292] on link "Orders" at bounding box center [133, 295] width 221 height 33
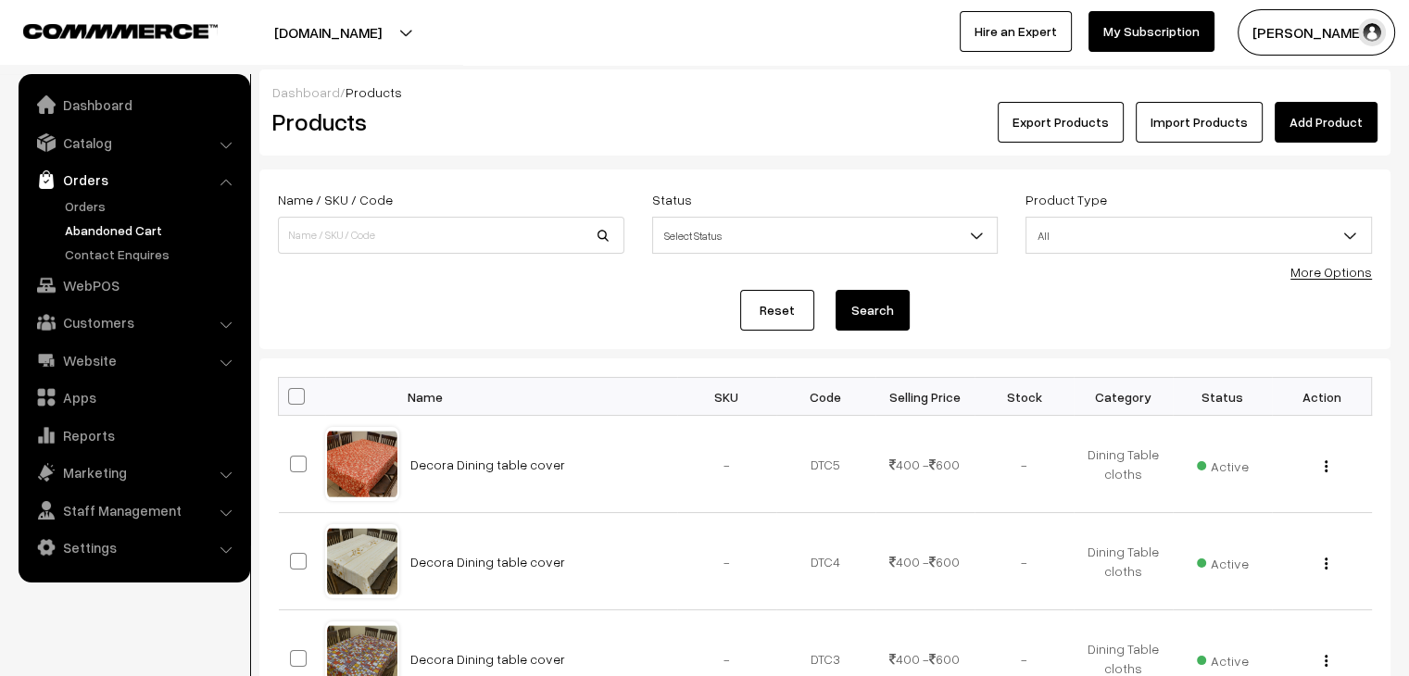
click at [154, 233] on link "Abandoned Cart" at bounding box center [151, 230] width 183 height 19
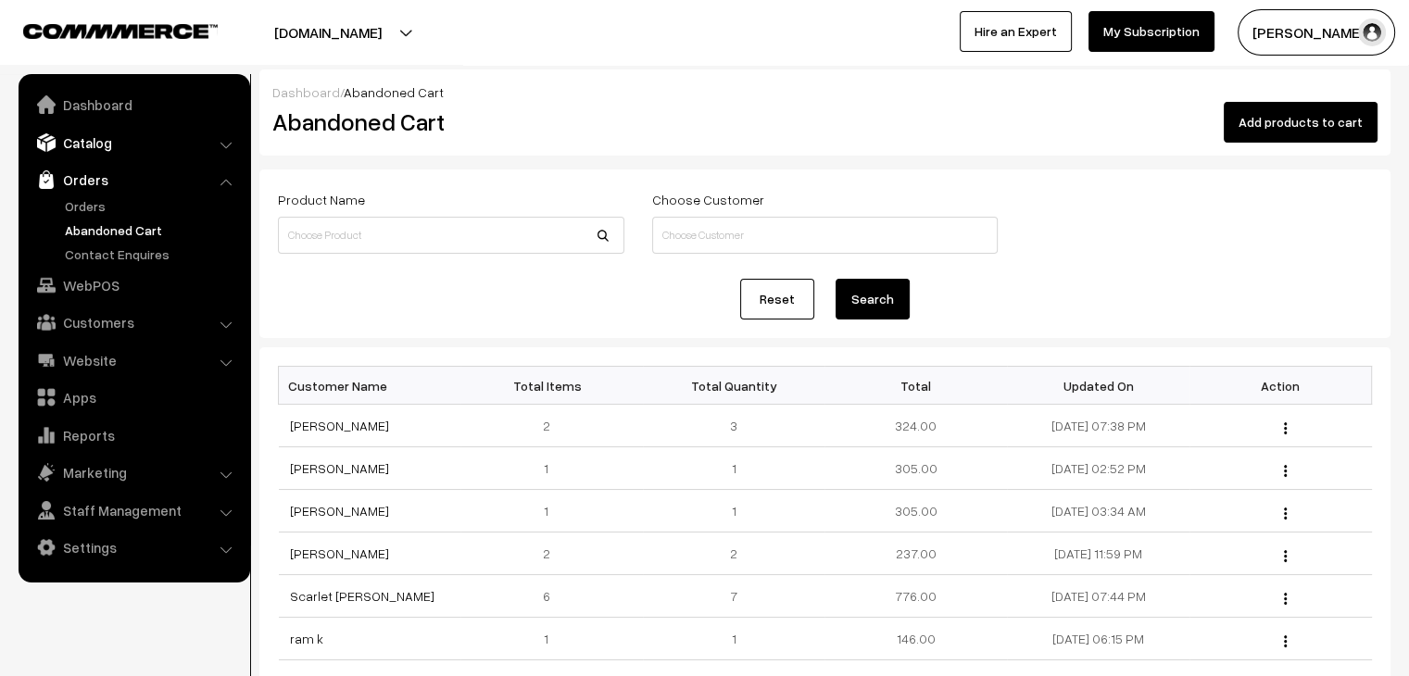
click at [158, 144] on link "Catalog" at bounding box center [133, 142] width 221 height 33
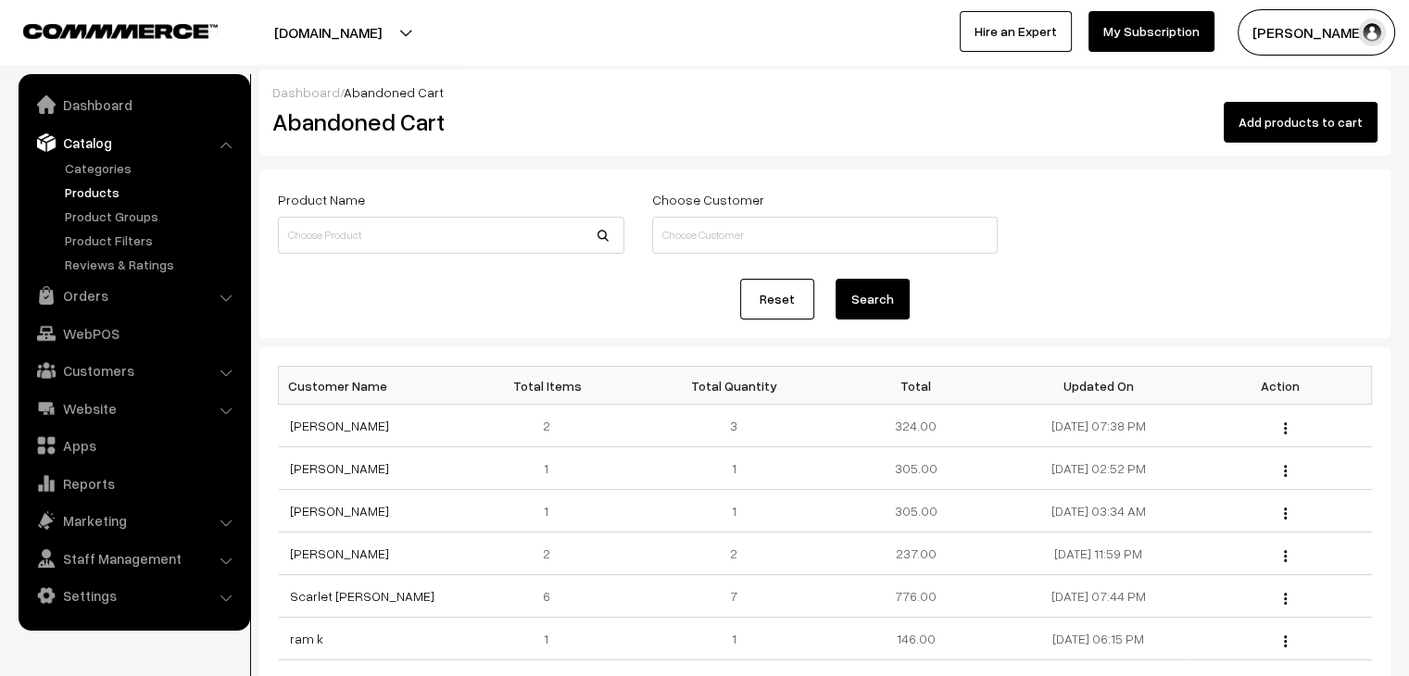
click at [139, 201] on link "Products" at bounding box center [151, 192] width 183 height 19
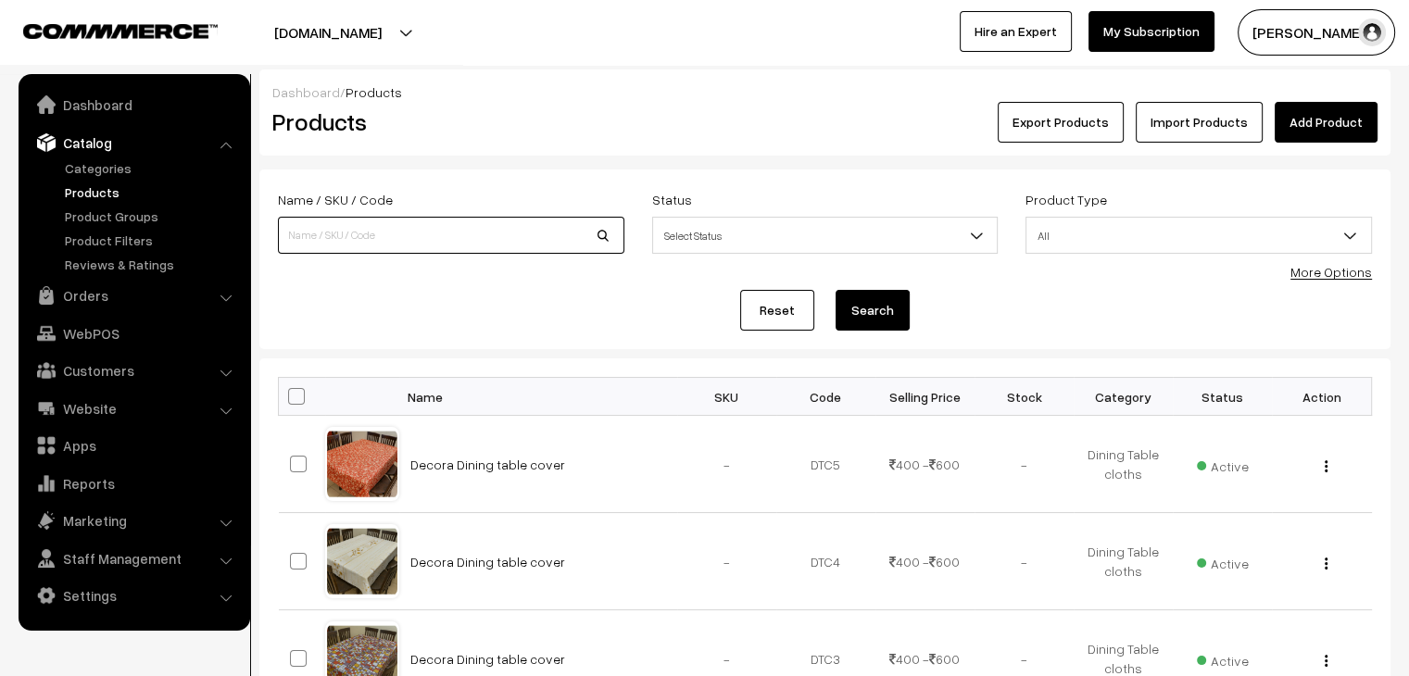
click at [335, 248] on input at bounding box center [451, 235] width 347 height 37
type input "subh"
click at [68, 288] on link "Orders" at bounding box center [133, 295] width 221 height 33
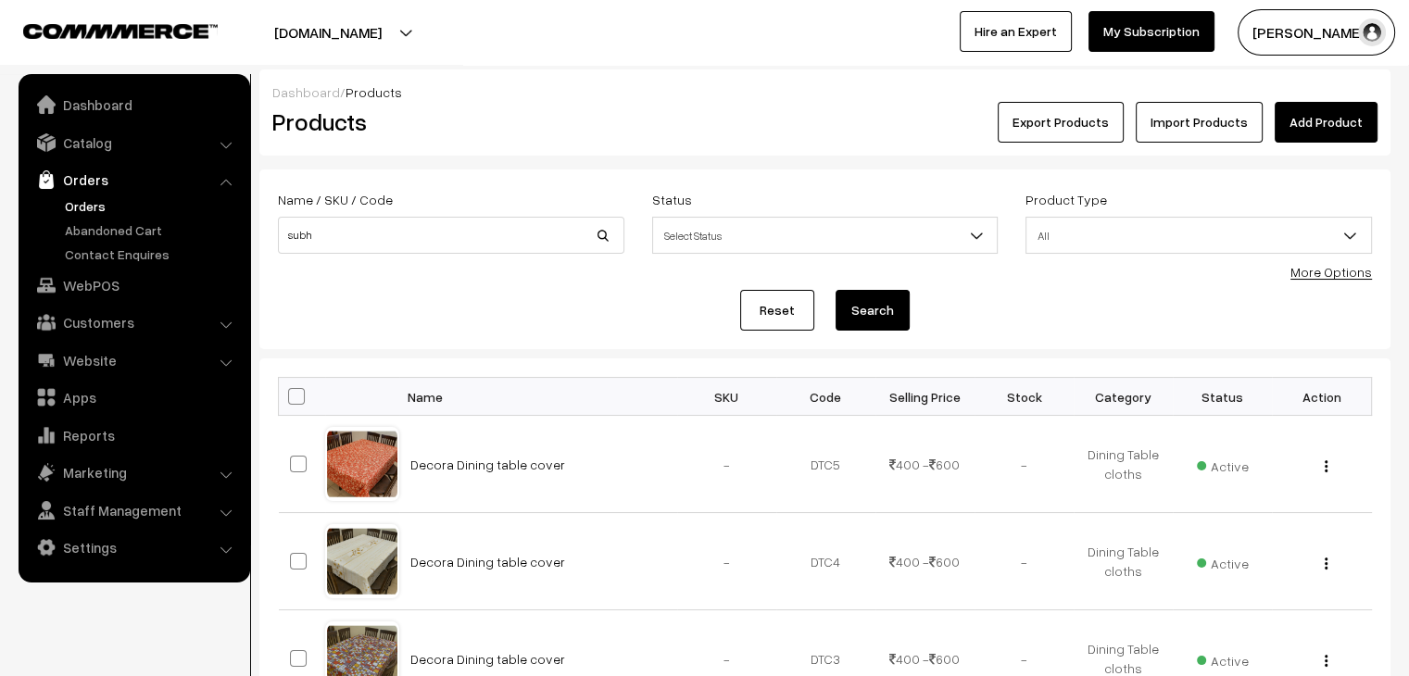
click at [96, 210] on link "Orders" at bounding box center [151, 205] width 183 height 19
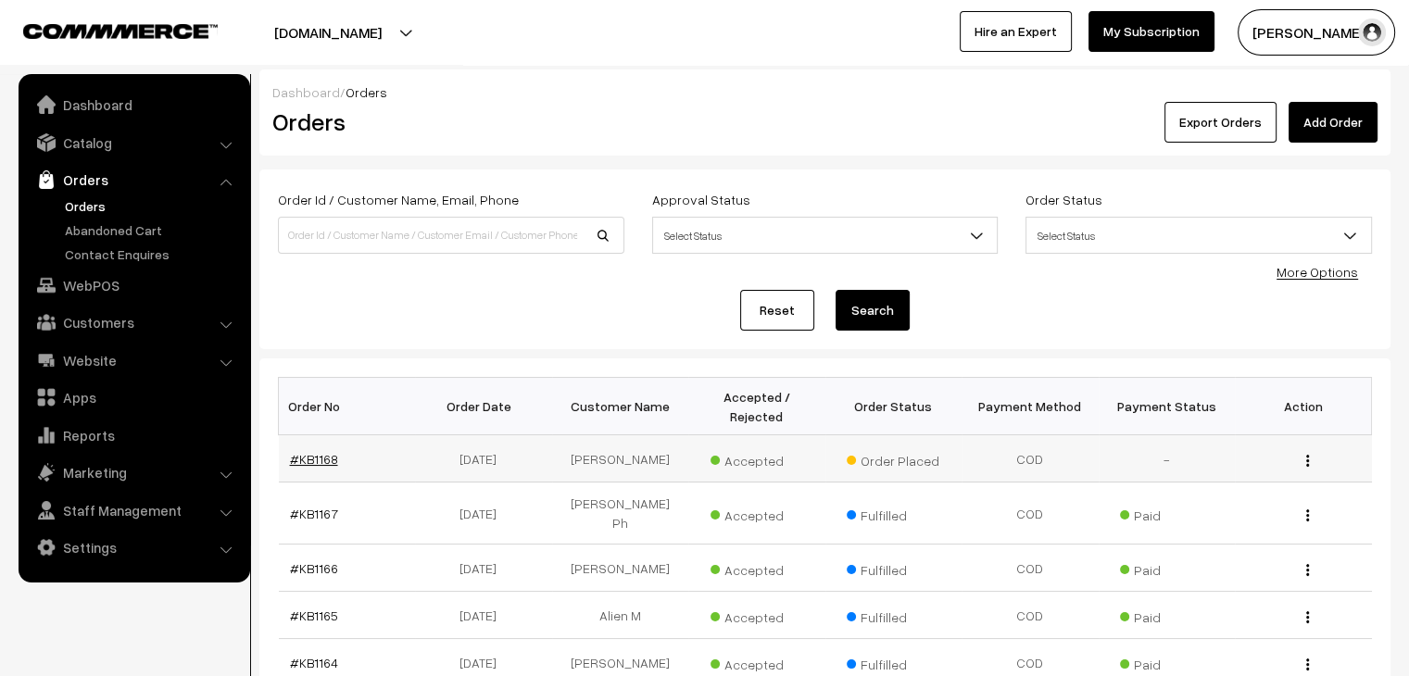
click at [298, 451] on link "#KB1168" at bounding box center [314, 459] width 48 height 16
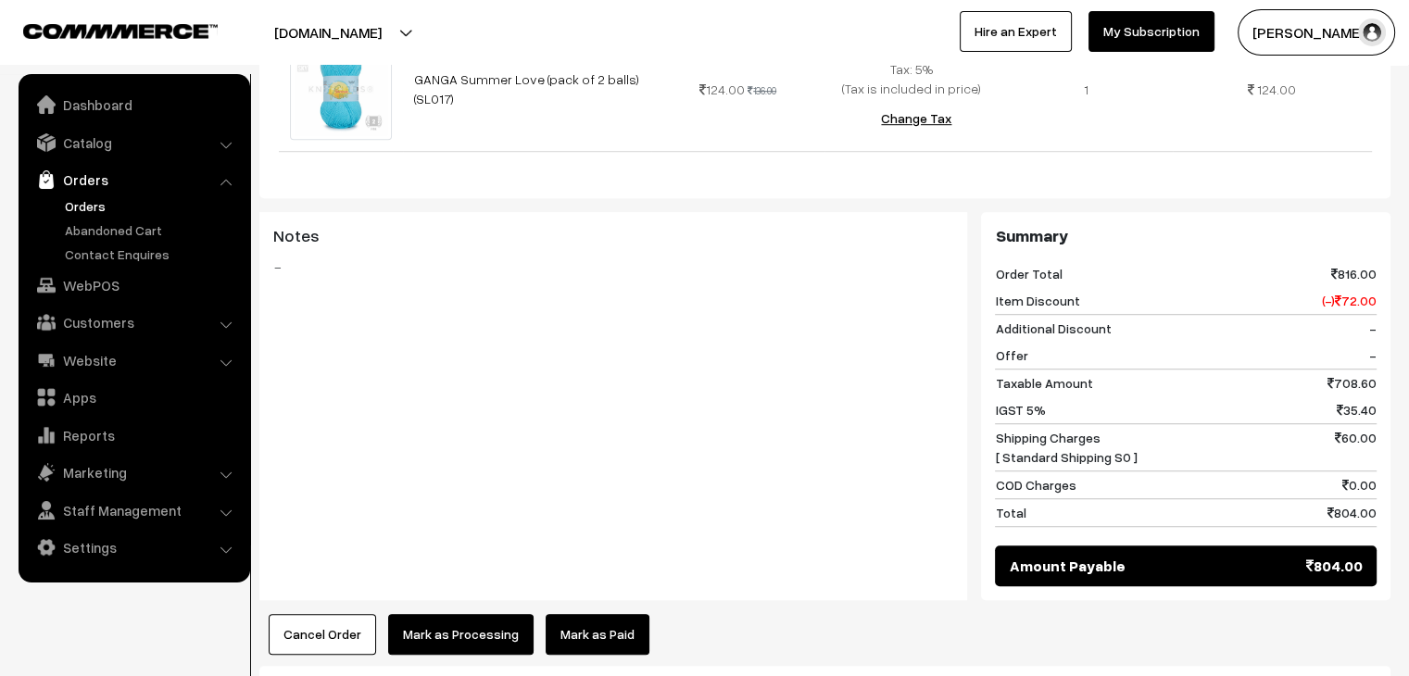
click at [576, 614] on link "Mark as Paid" at bounding box center [598, 634] width 104 height 41
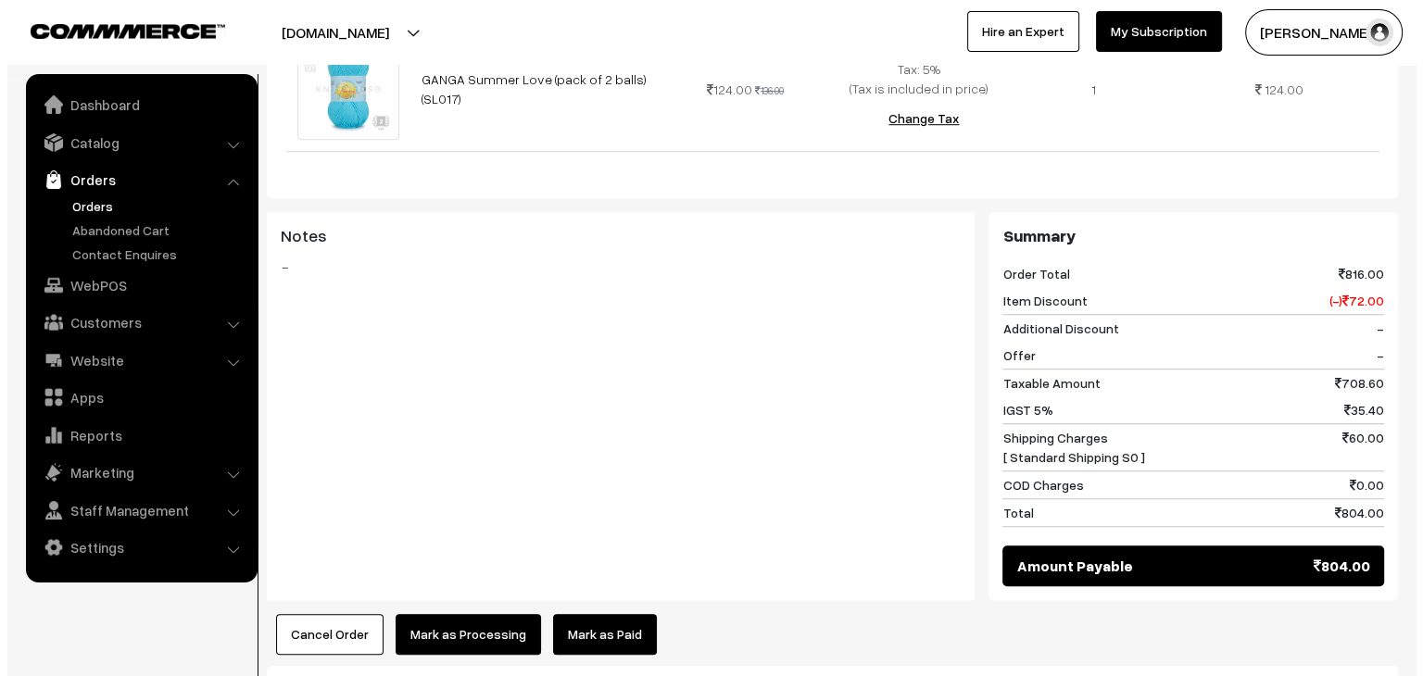
scroll to position [1221, 0]
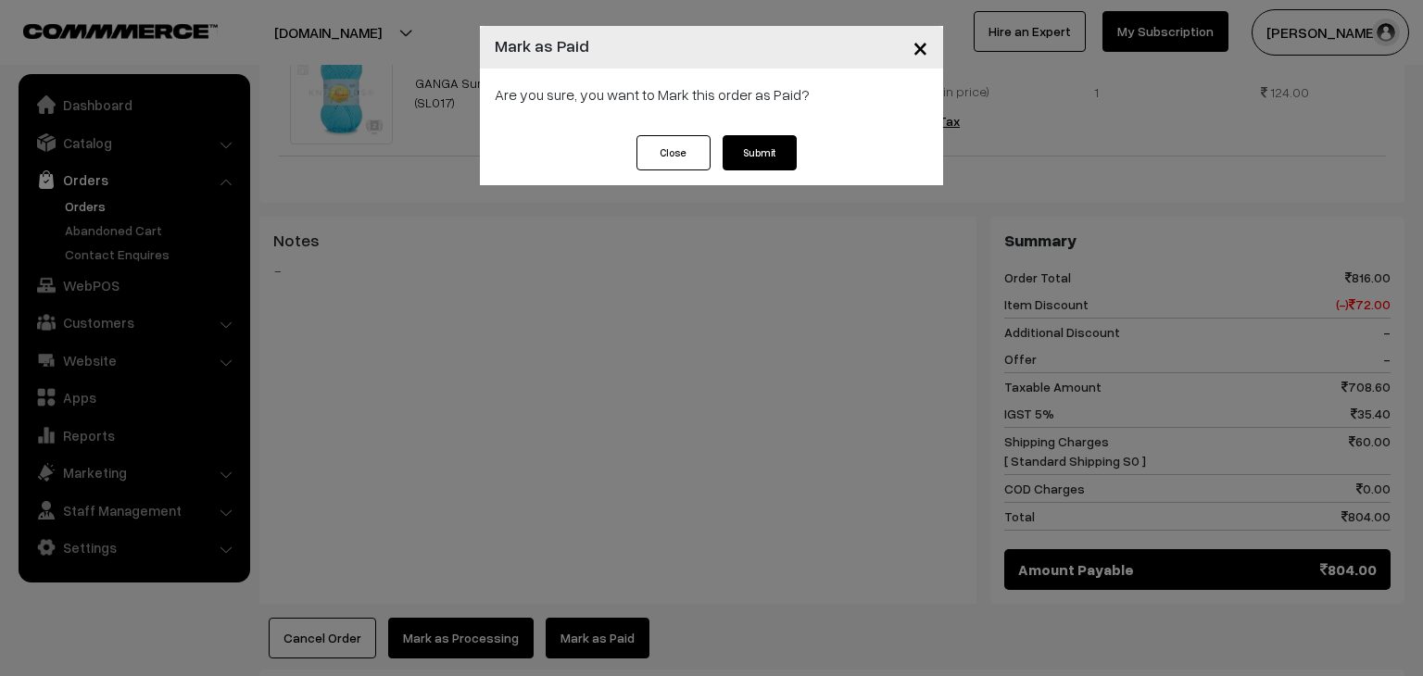
click button "Submit"
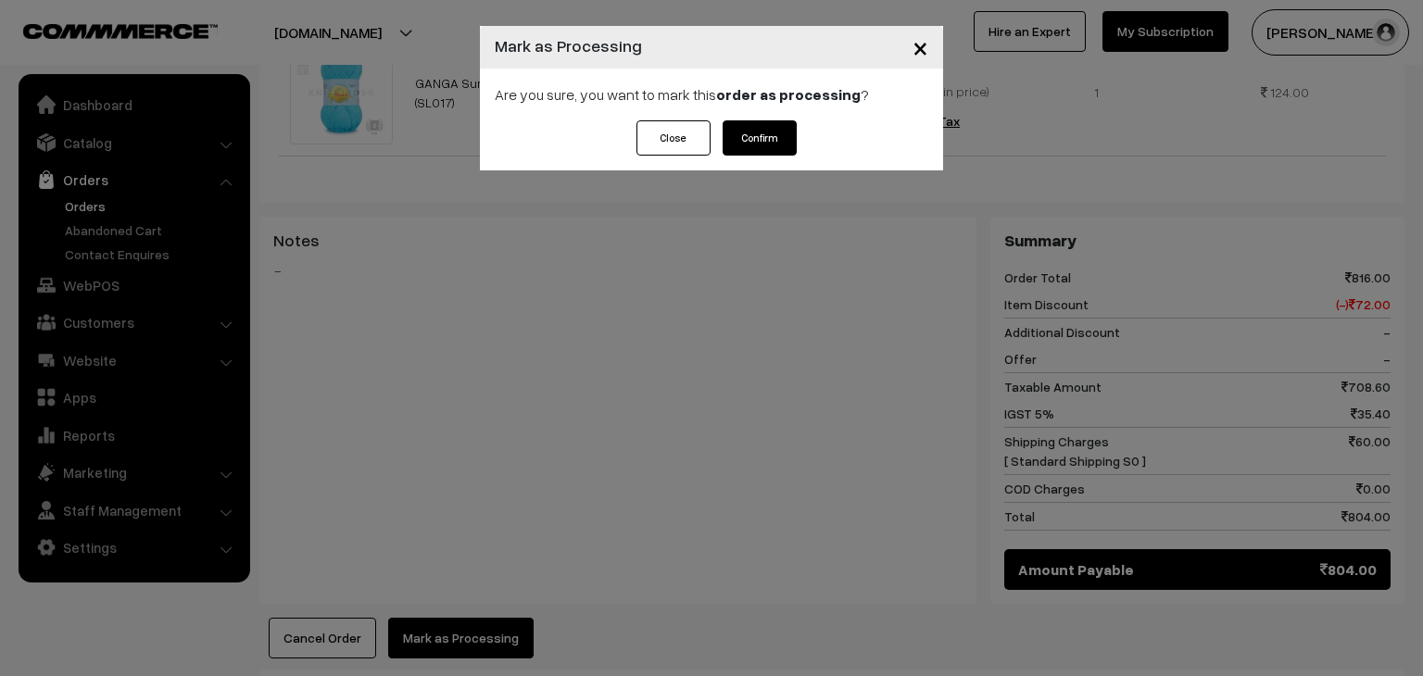
click at [770, 133] on button "Confirm" at bounding box center [760, 137] width 74 height 35
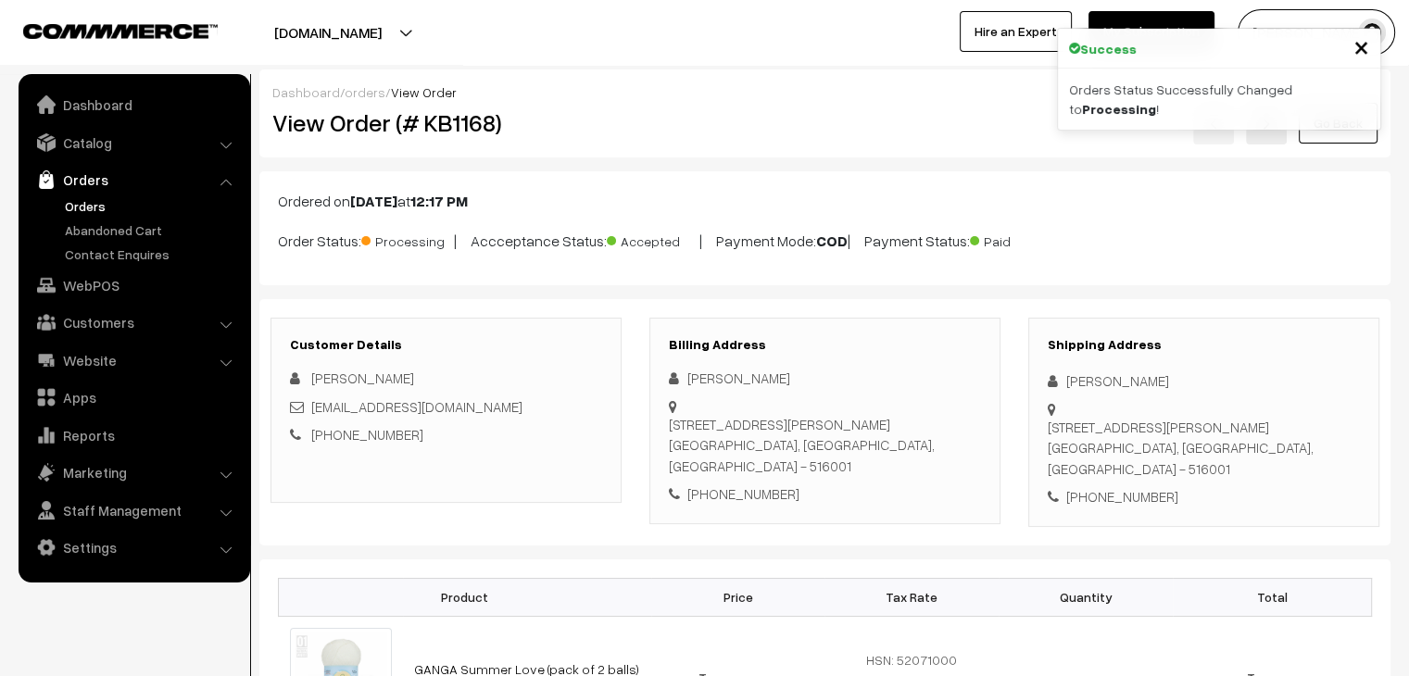
click at [84, 205] on link "Orders" at bounding box center [151, 205] width 183 height 19
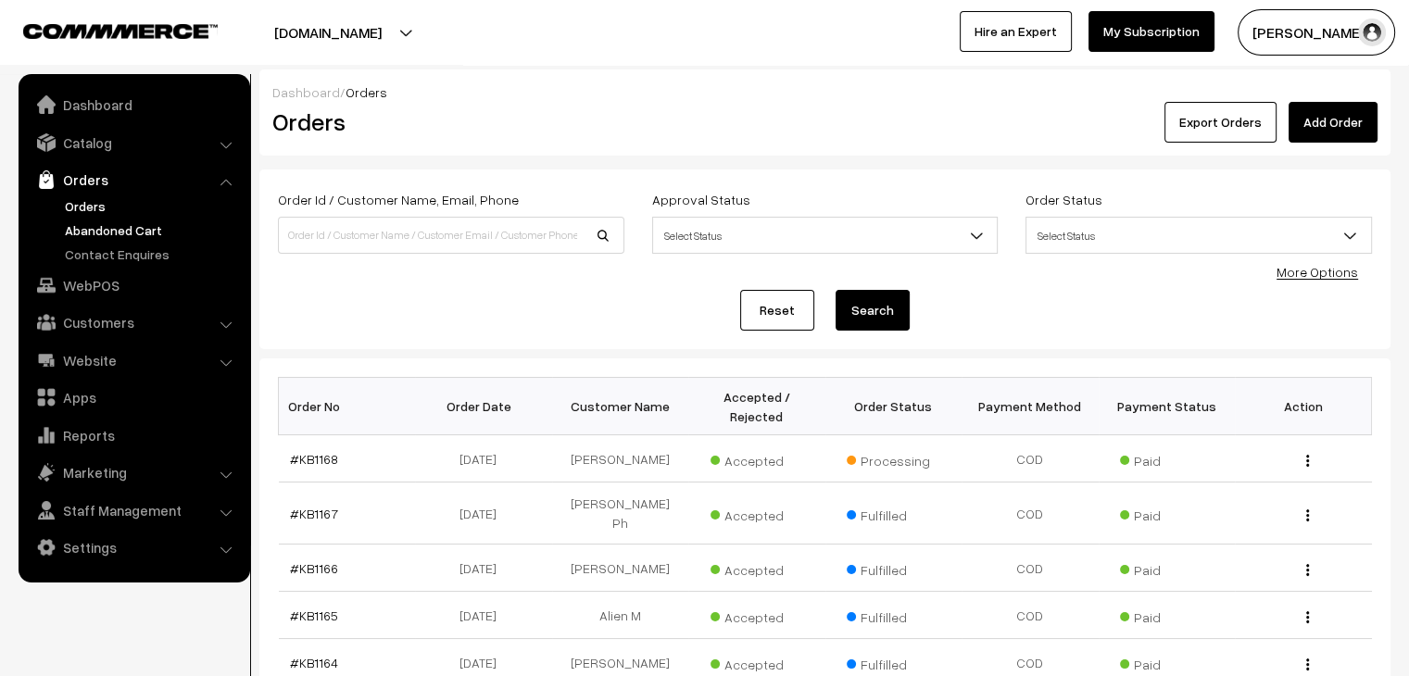
click at [141, 233] on link "Abandoned Cart" at bounding box center [151, 230] width 183 height 19
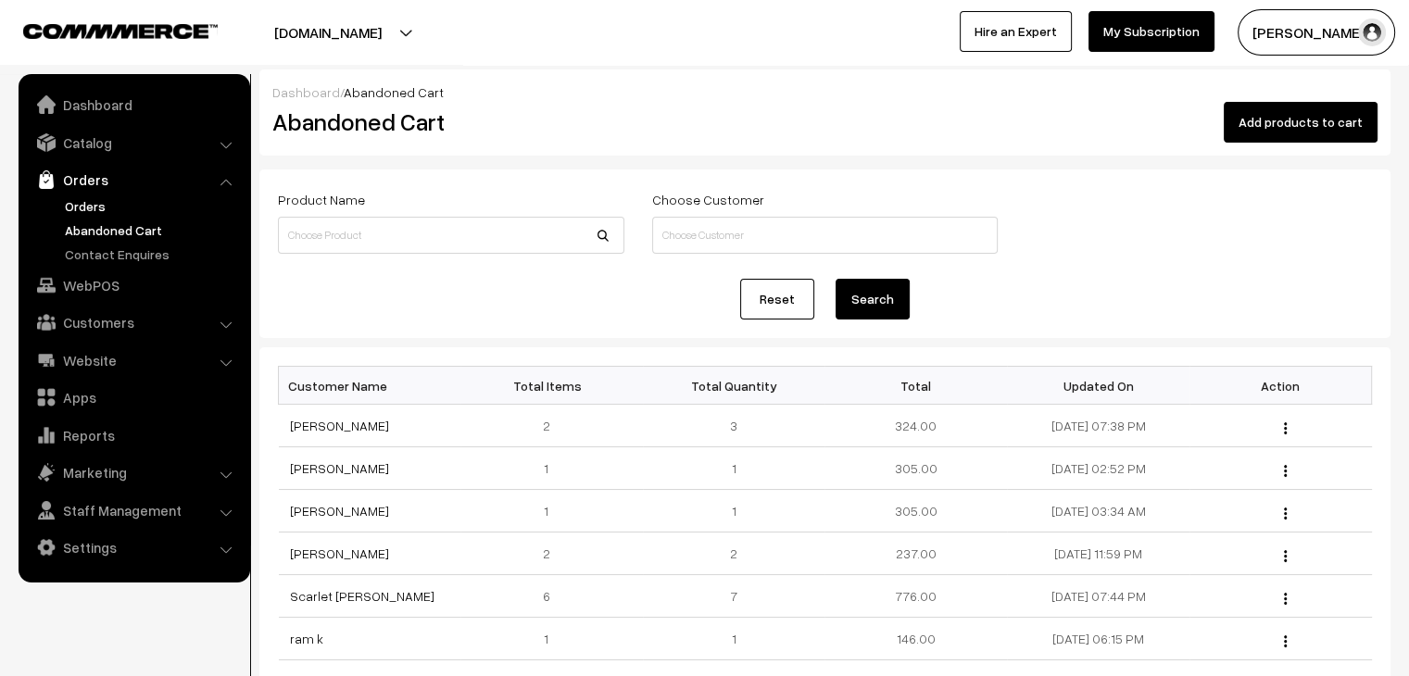
click at [79, 215] on ul "Orders" at bounding box center [134, 230] width 222 height 68
click at [80, 213] on link "Orders" at bounding box center [151, 205] width 183 height 19
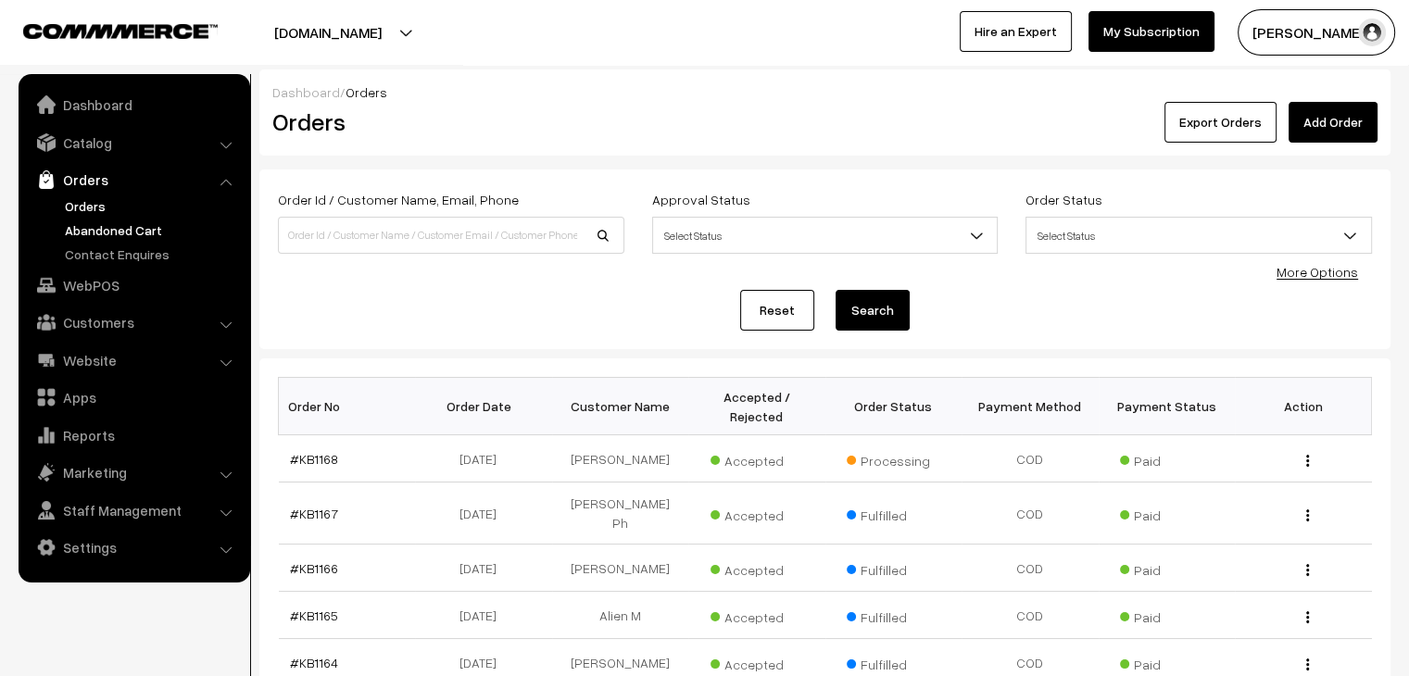
click at [120, 234] on link "Abandoned Cart" at bounding box center [151, 230] width 183 height 19
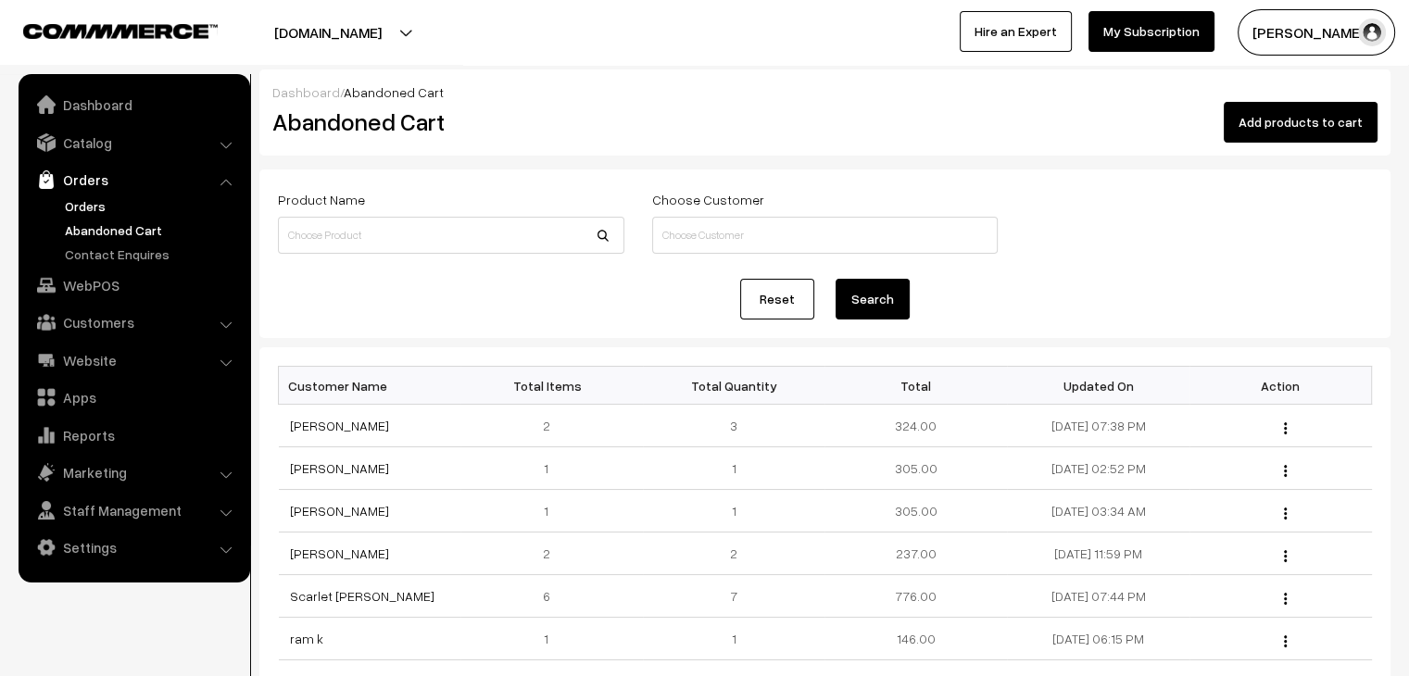
click at [100, 207] on link "Orders" at bounding box center [151, 205] width 183 height 19
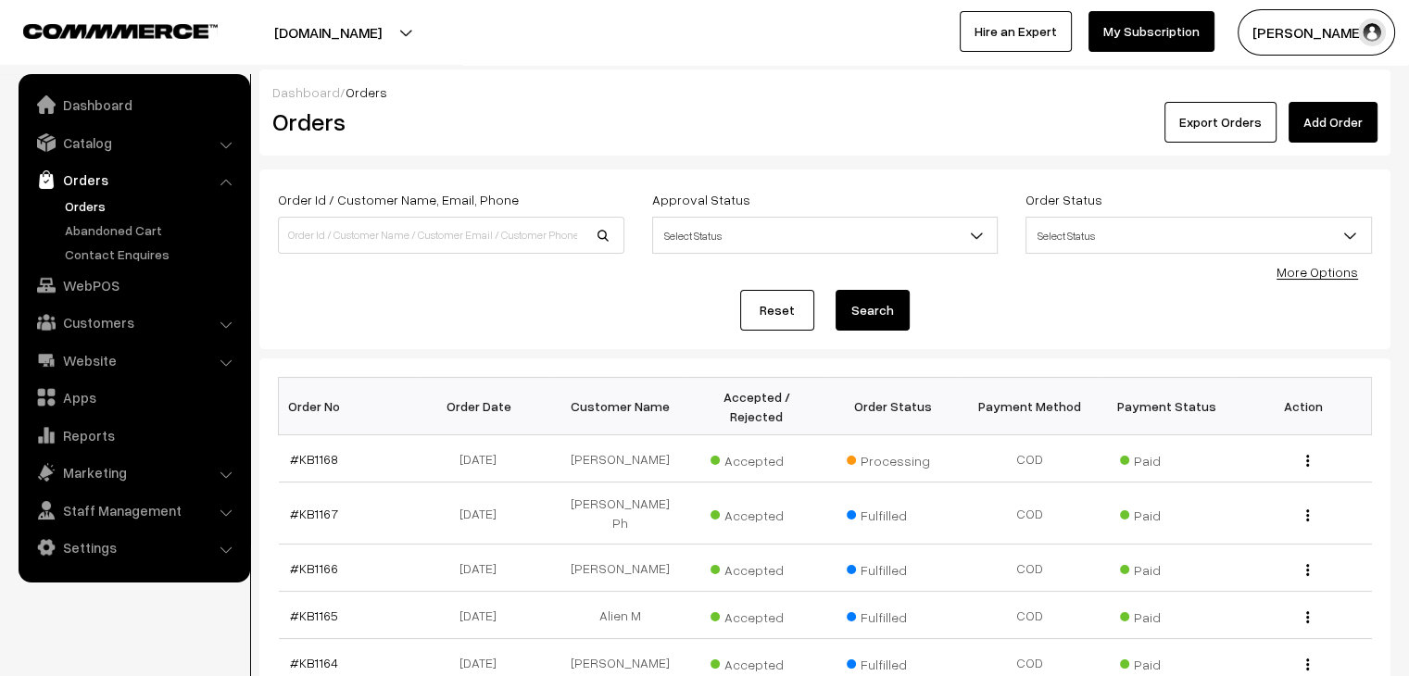
click at [1316, 129] on link "Add Order" at bounding box center [1333, 122] width 89 height 41
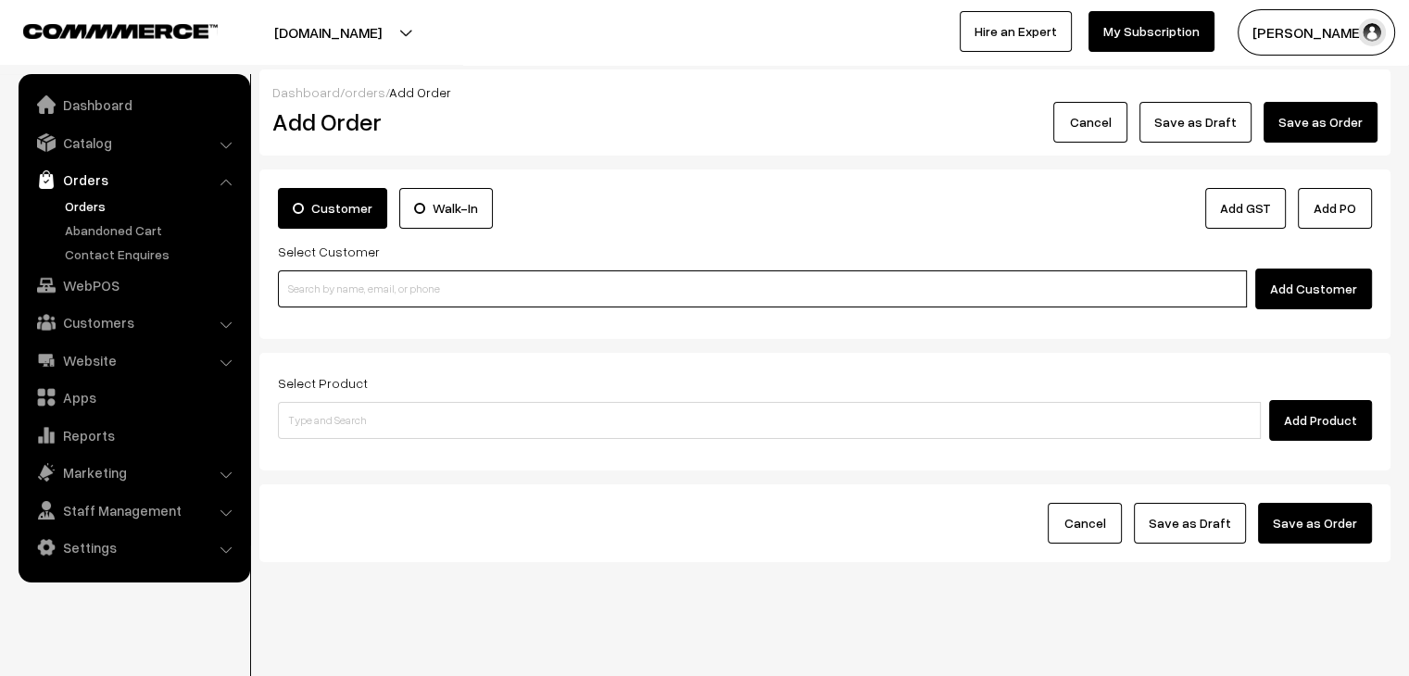
click at [424, 290] on input at bounding box center [762, 289] width 969 height 37
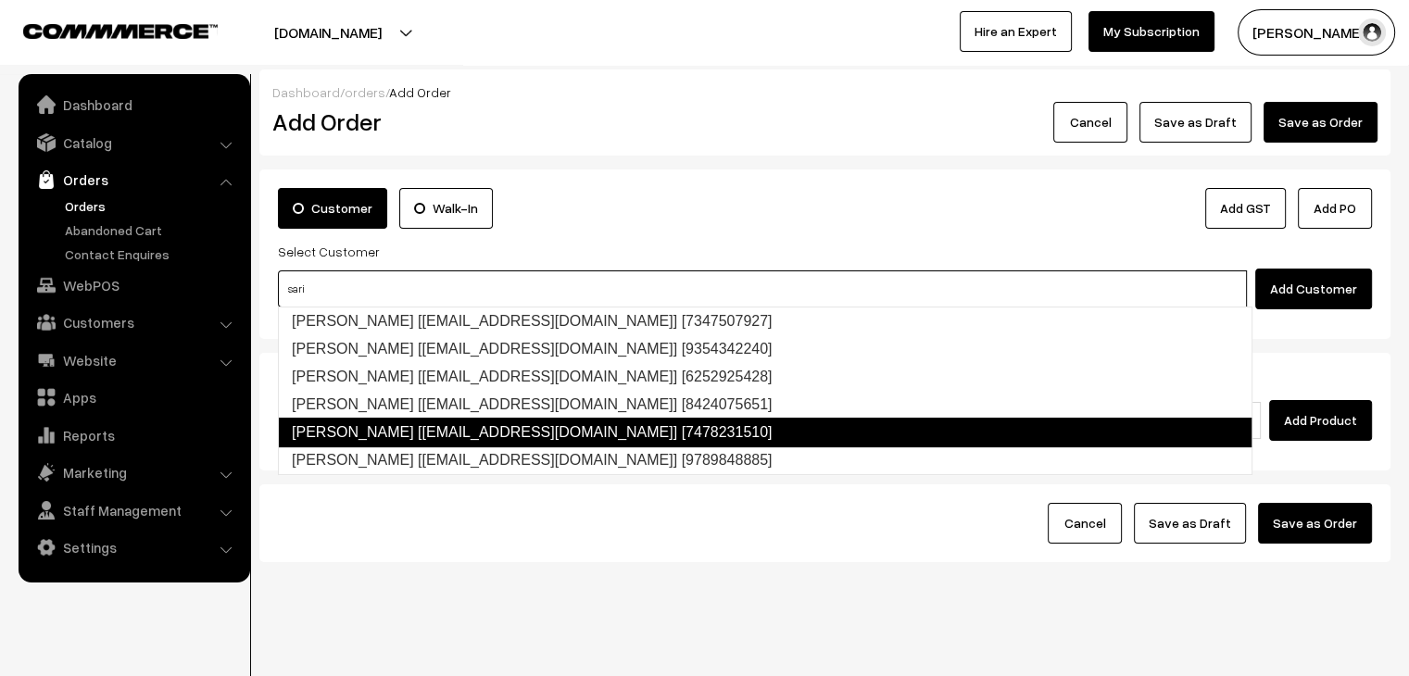
click at [458, 423] on link "[PERSON_NAME] [[EMAIL_ADDRESS][DOMAIN_NAME]] [7478231510]" at bounding box center [765, 433] width 975 height 30
type input "sari"
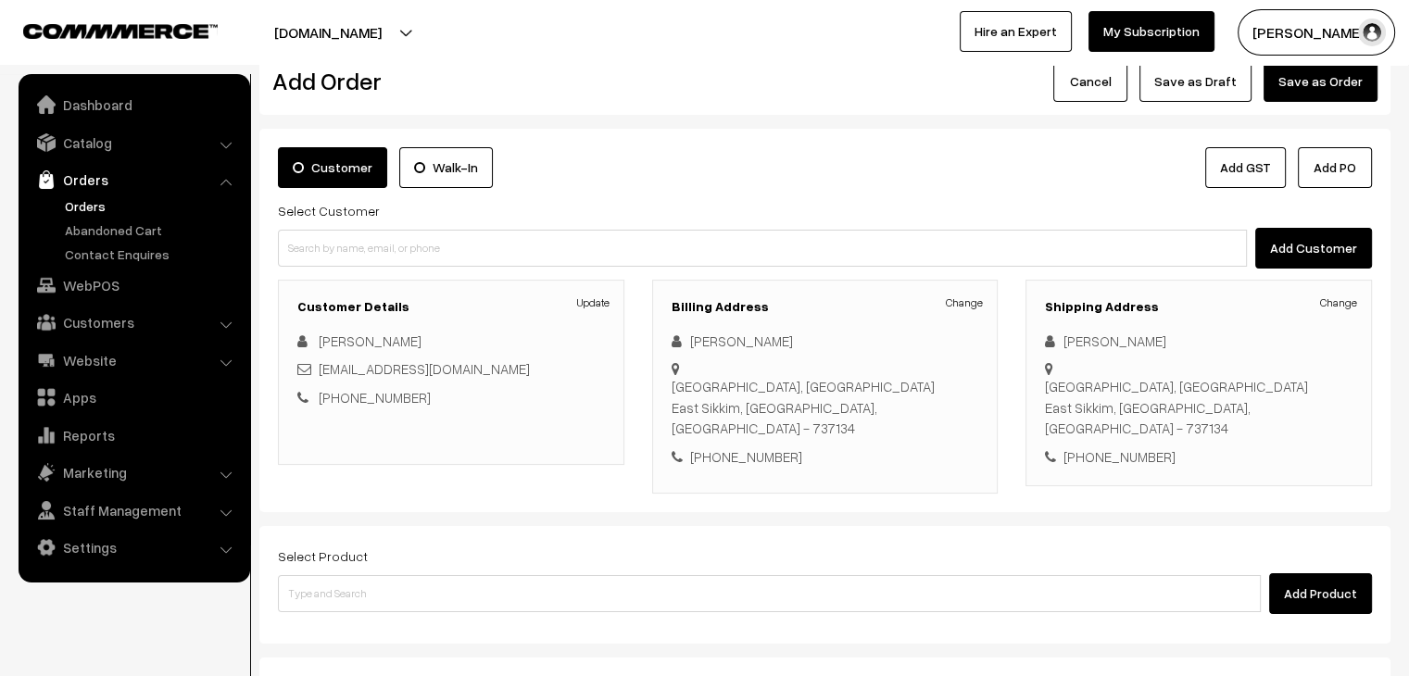
scroll to position [93, 0]
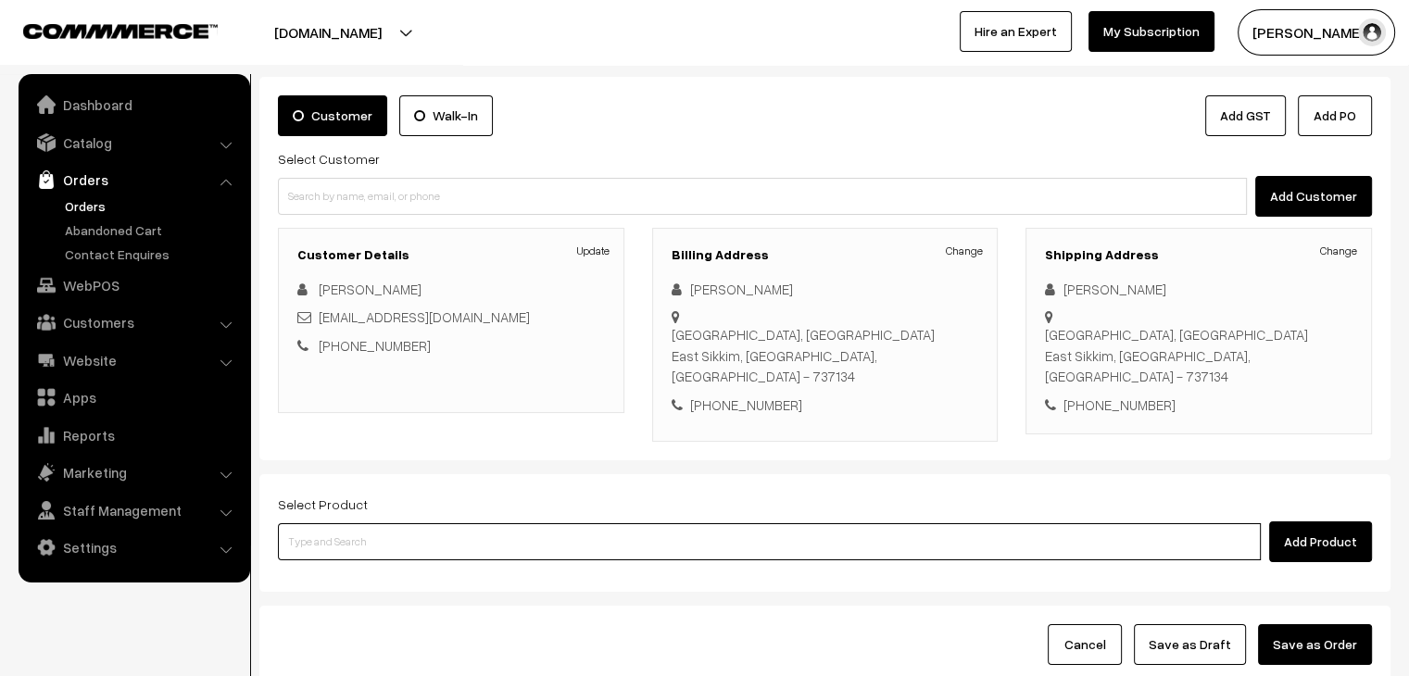
click at [382, 524] on input at bounding box center [769, 542] width 983 height 37
type input "oli"
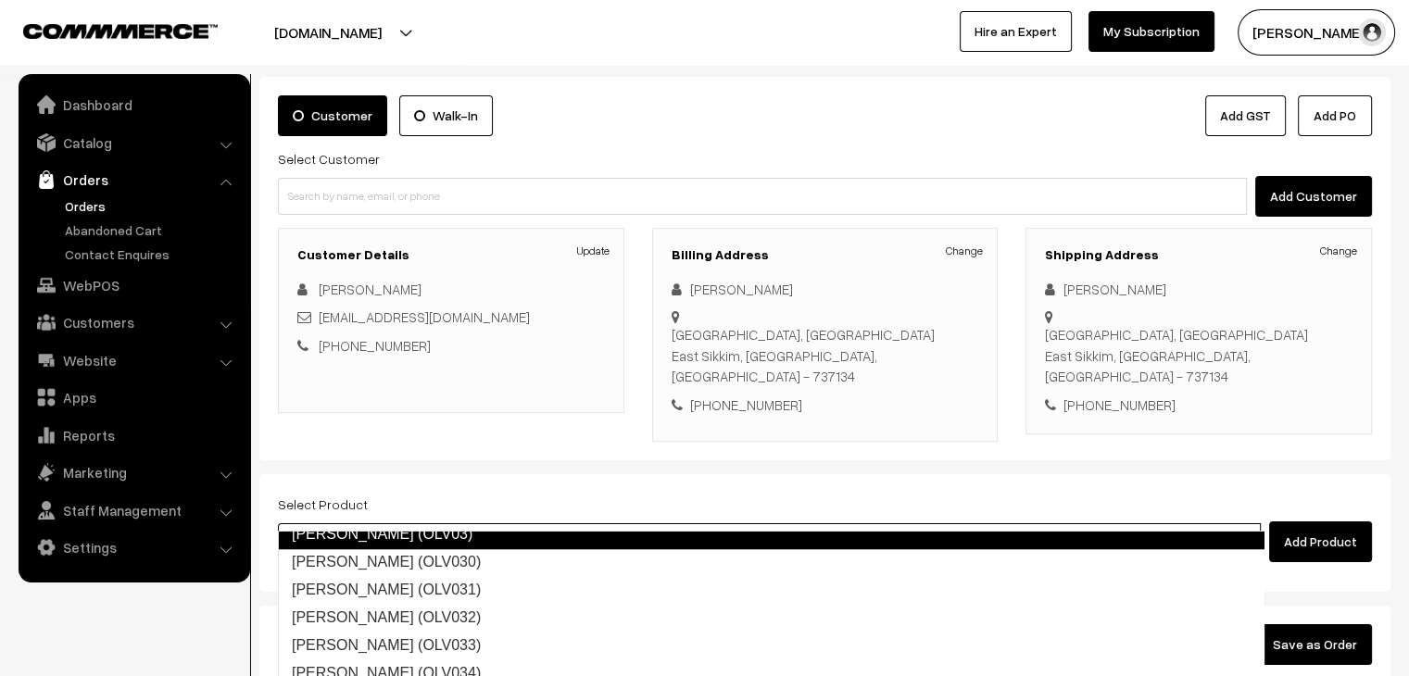
scroll to position [1000, 0]
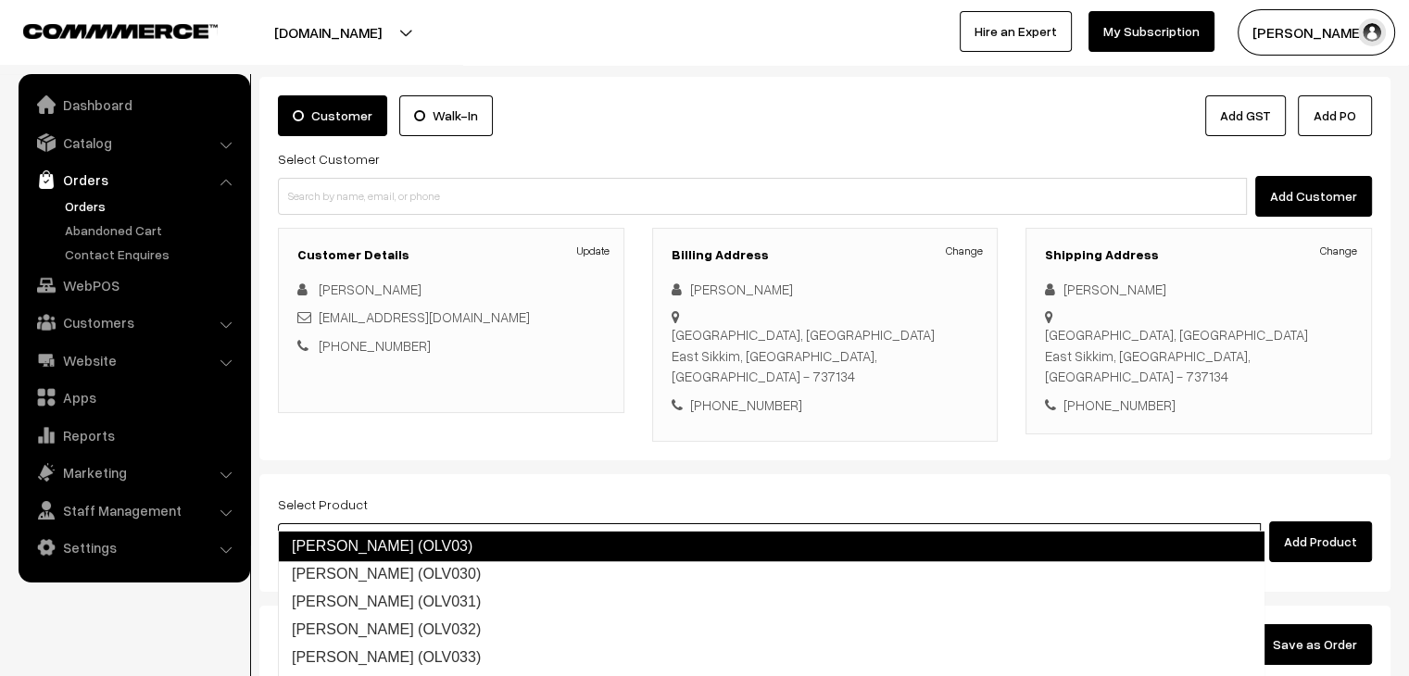
click at [440, 539] on link "[PERSON_NAME] (OLV03)" at bounding box center [771, 547] width 987 height 30
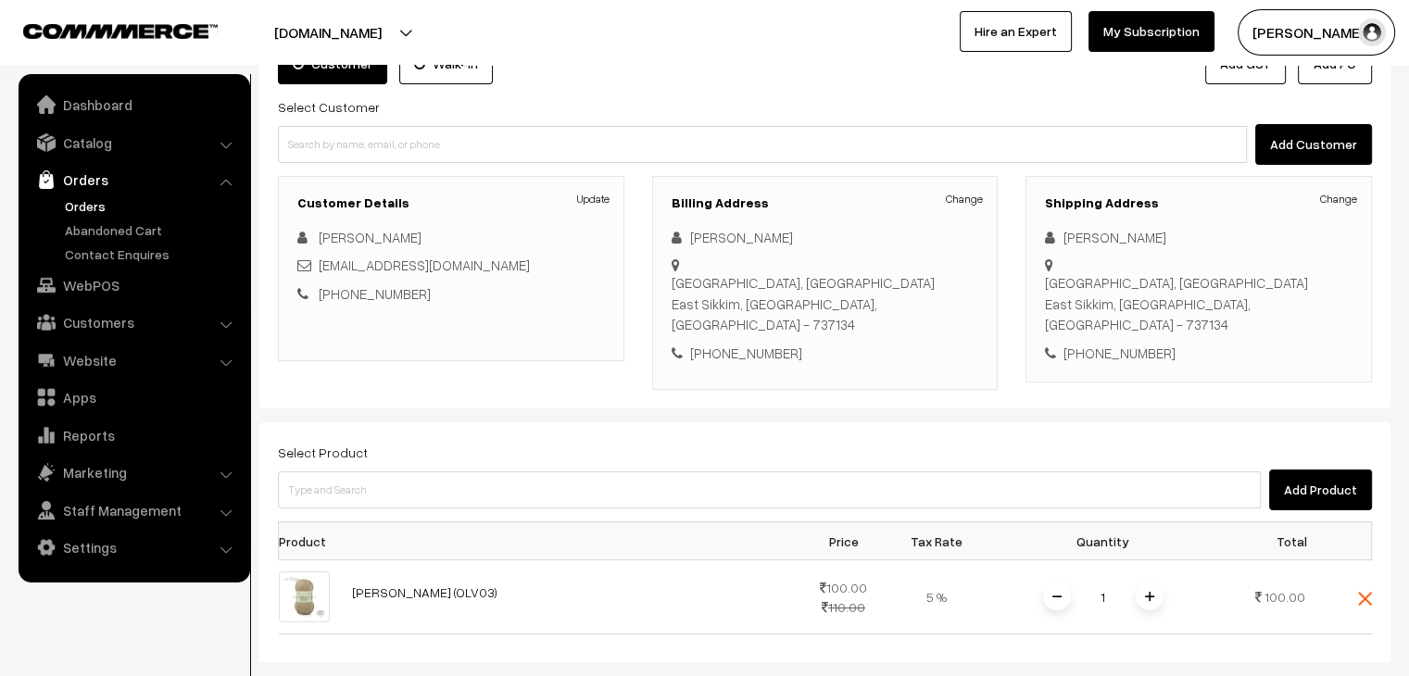
scroll to position [278, 0]
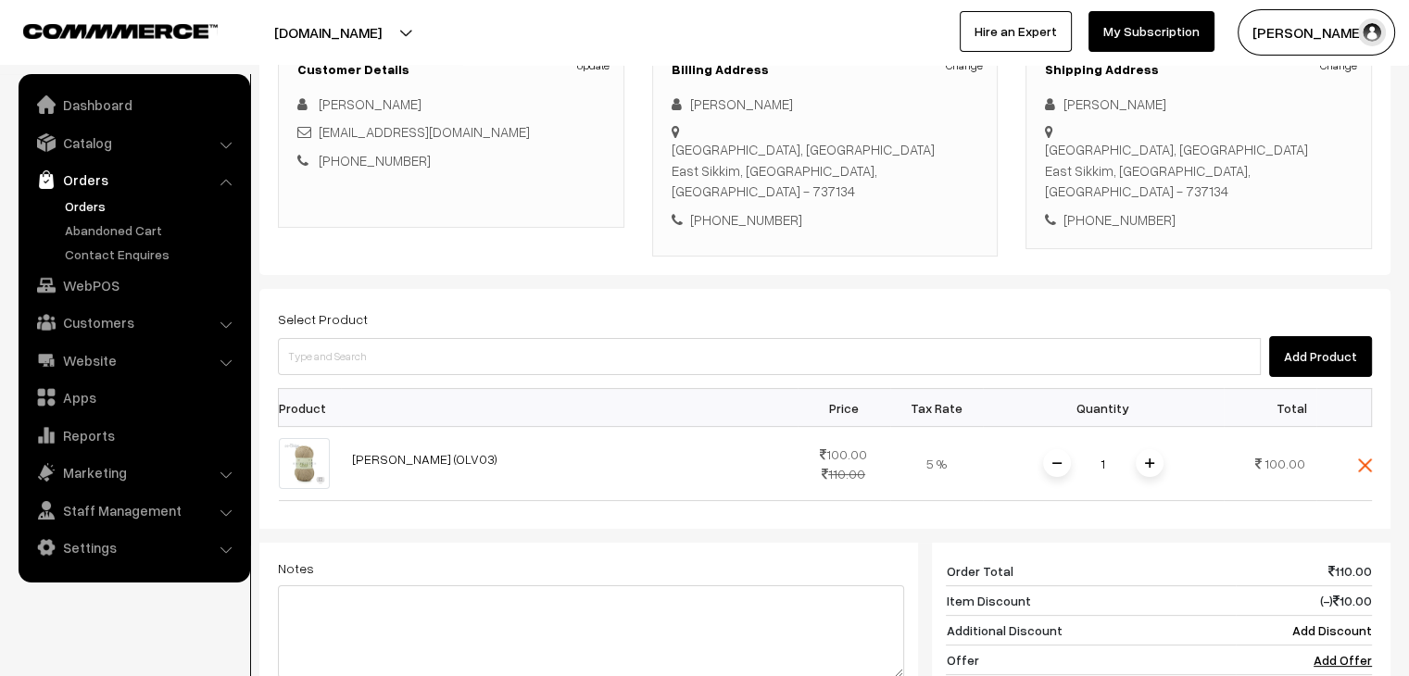
click at [1145, 459] on img at bounding box center [1149, 463] width 9 height 9
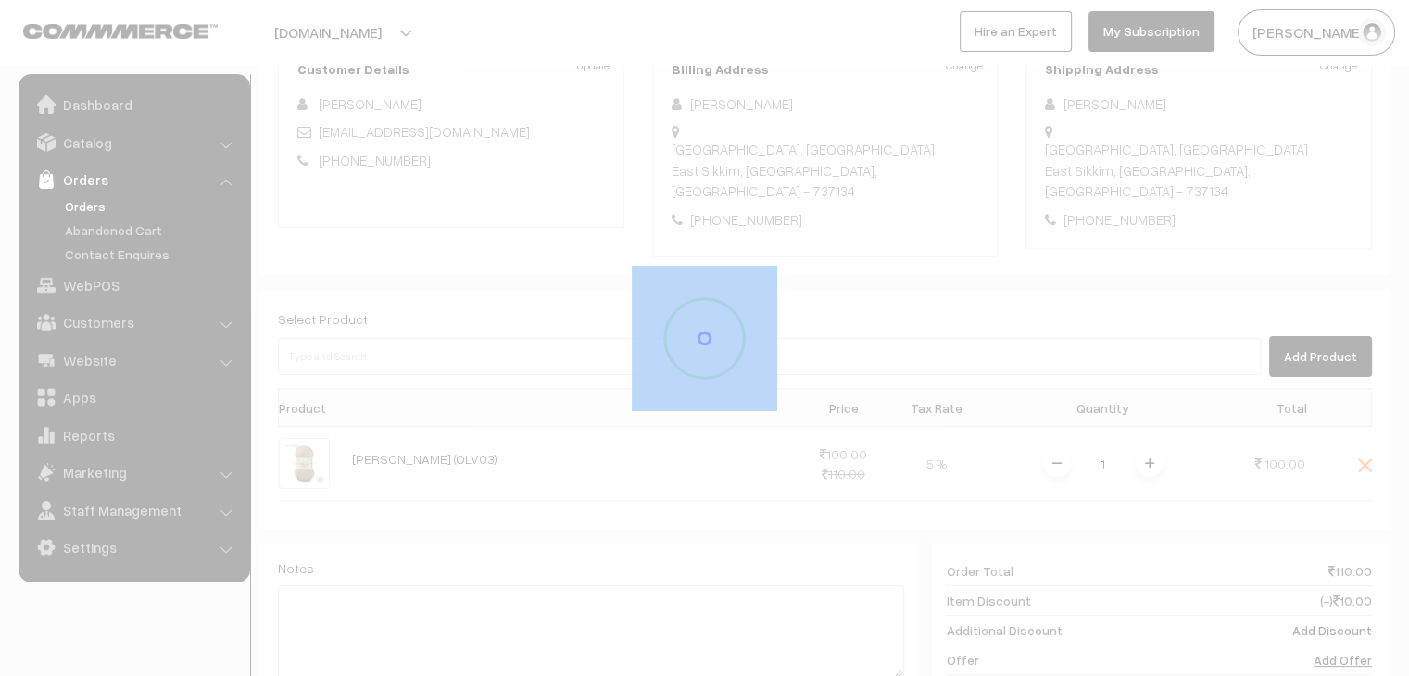
click at [1145, 435] on div at bounding box center [704, 338] width 1409 height 676
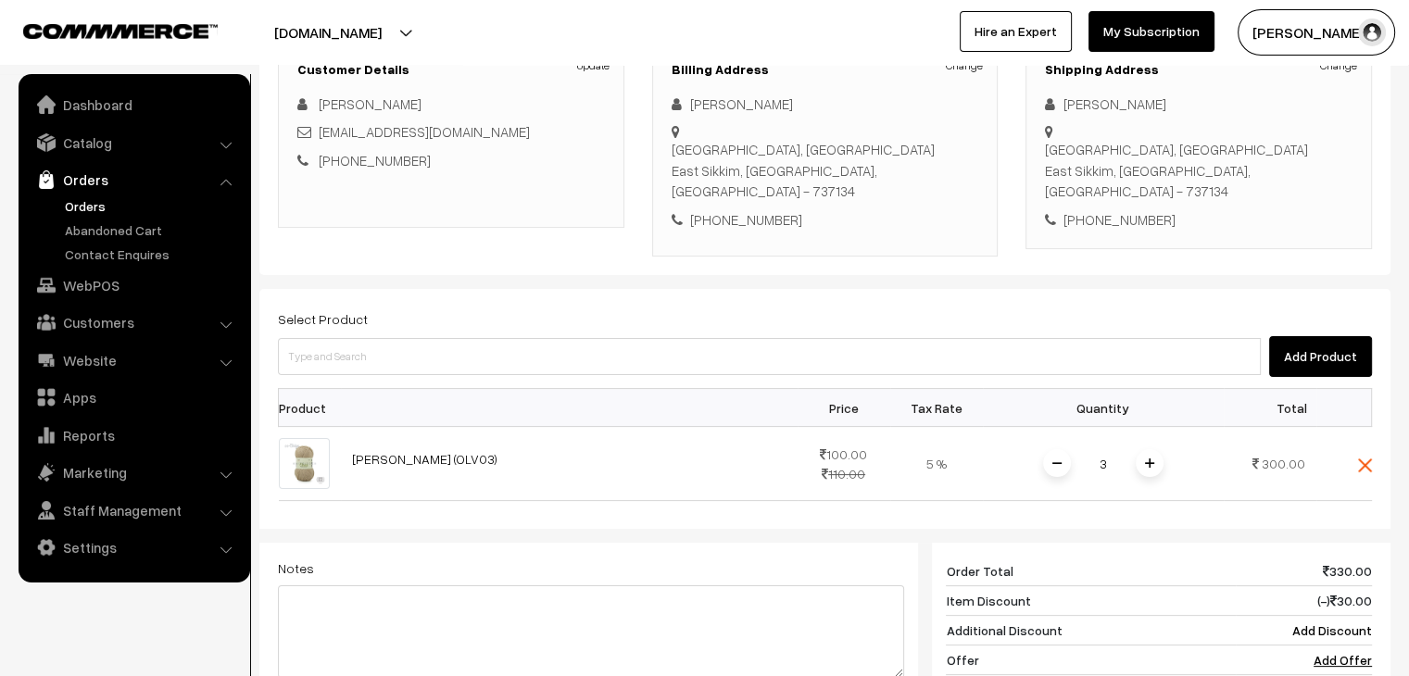
click at [1145, 459] on img at bounding box center [1149, 463] width 9 height 9
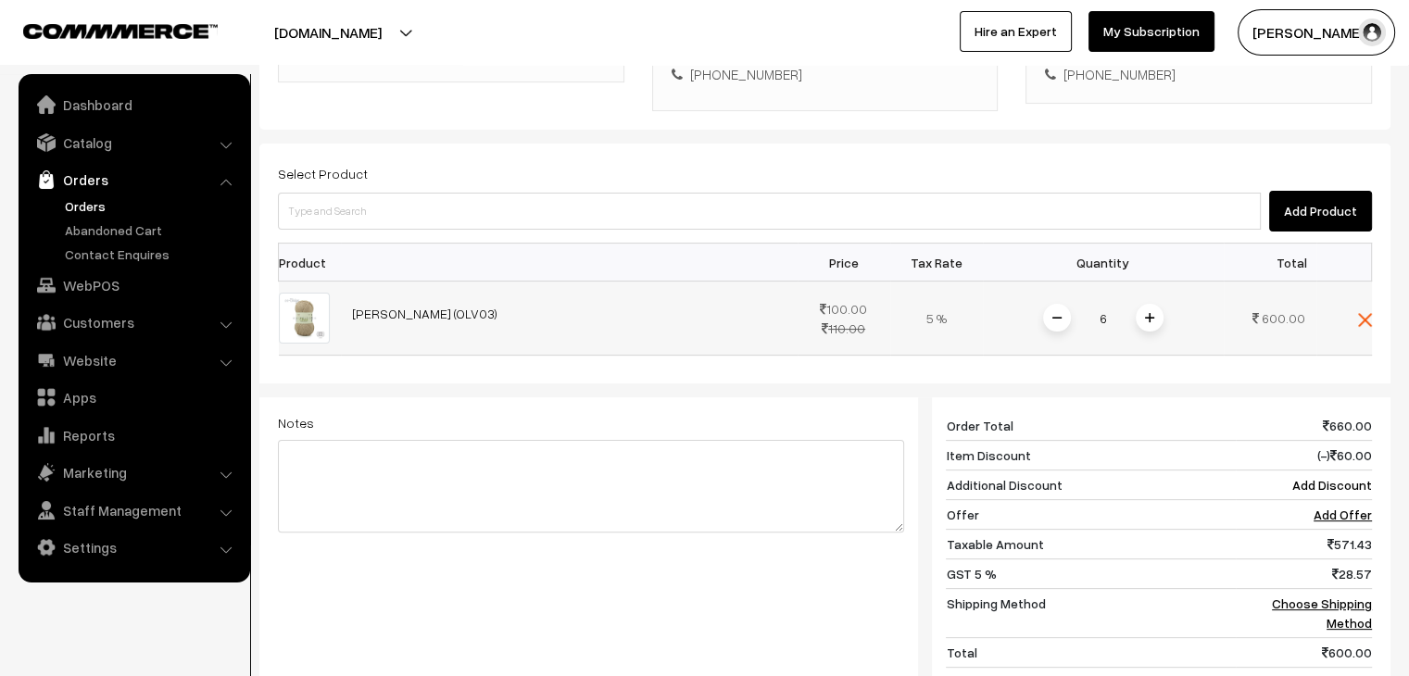
scroll to position [463, 0]
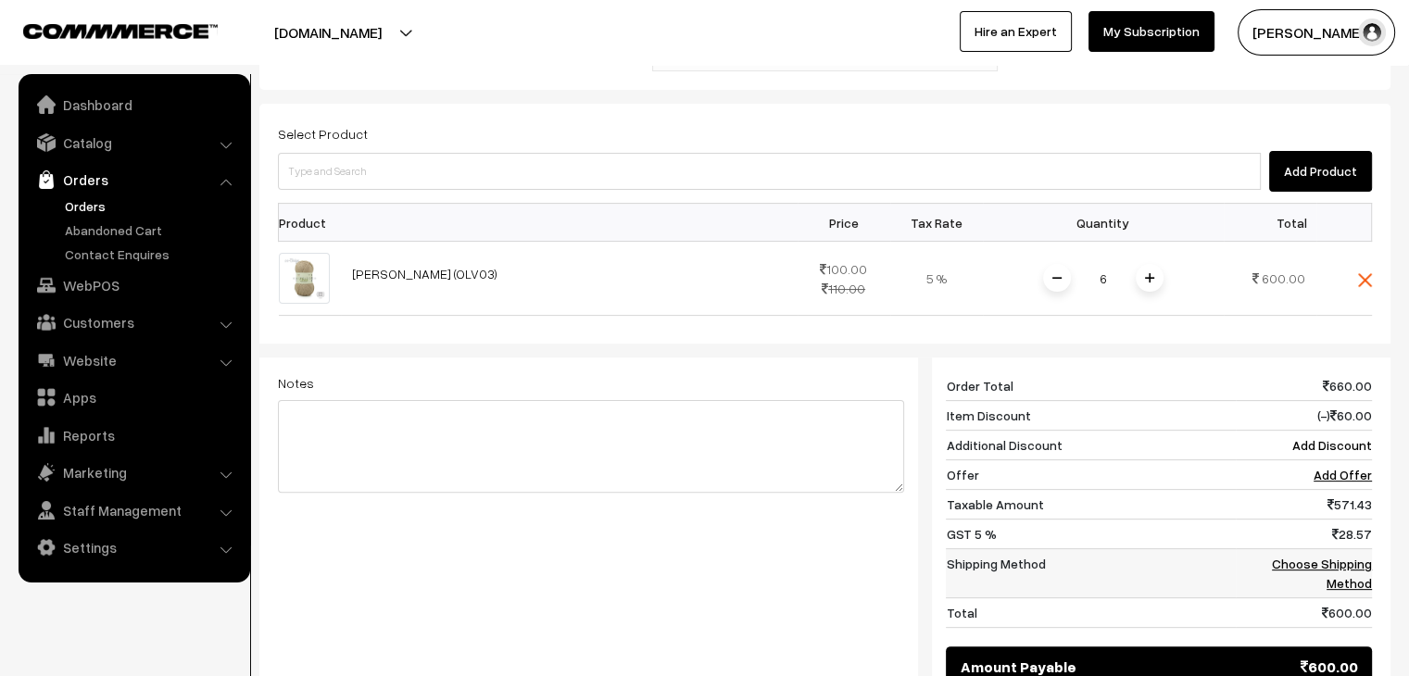
click at [1316, 556] on link "Choose Shipping Method" at bounding box center [1322, 573] width 100 height 35
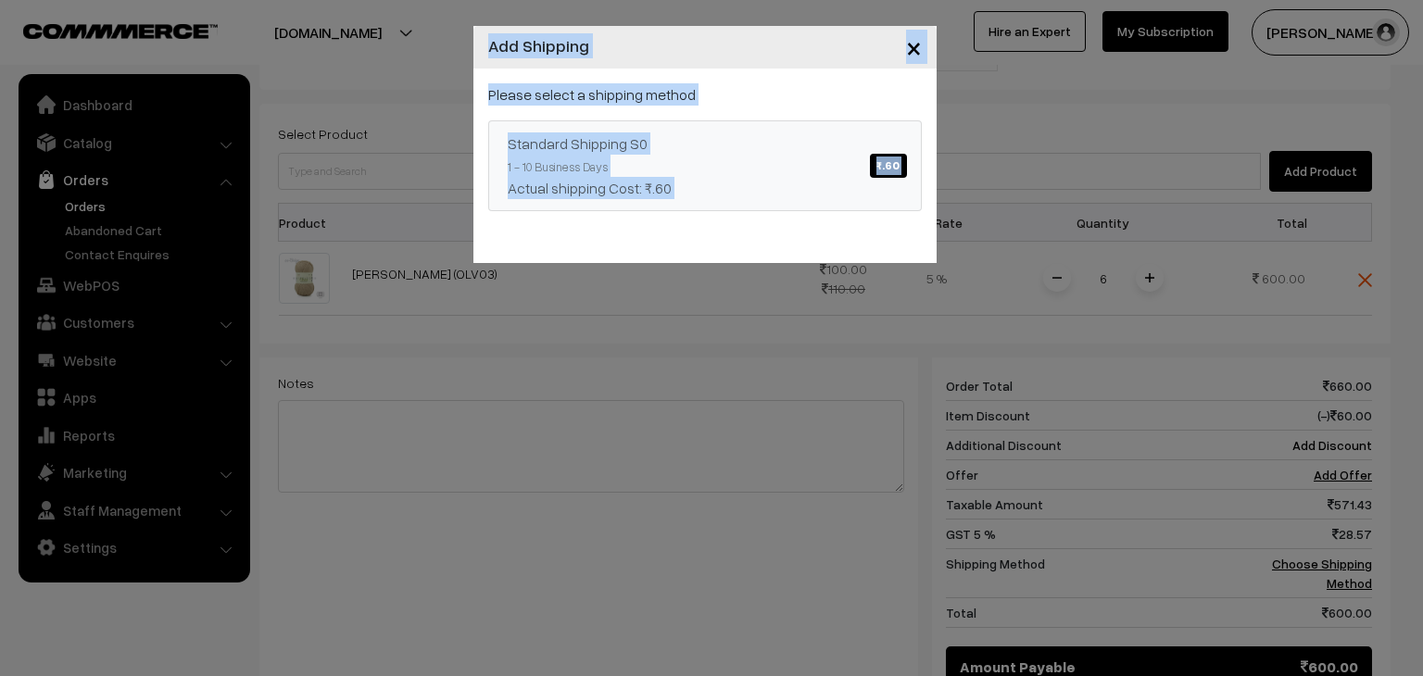
click at [734, 196] on div "Actual shipping Cost: ₹.60" at bounding box center [705, 188] width 395 height 22
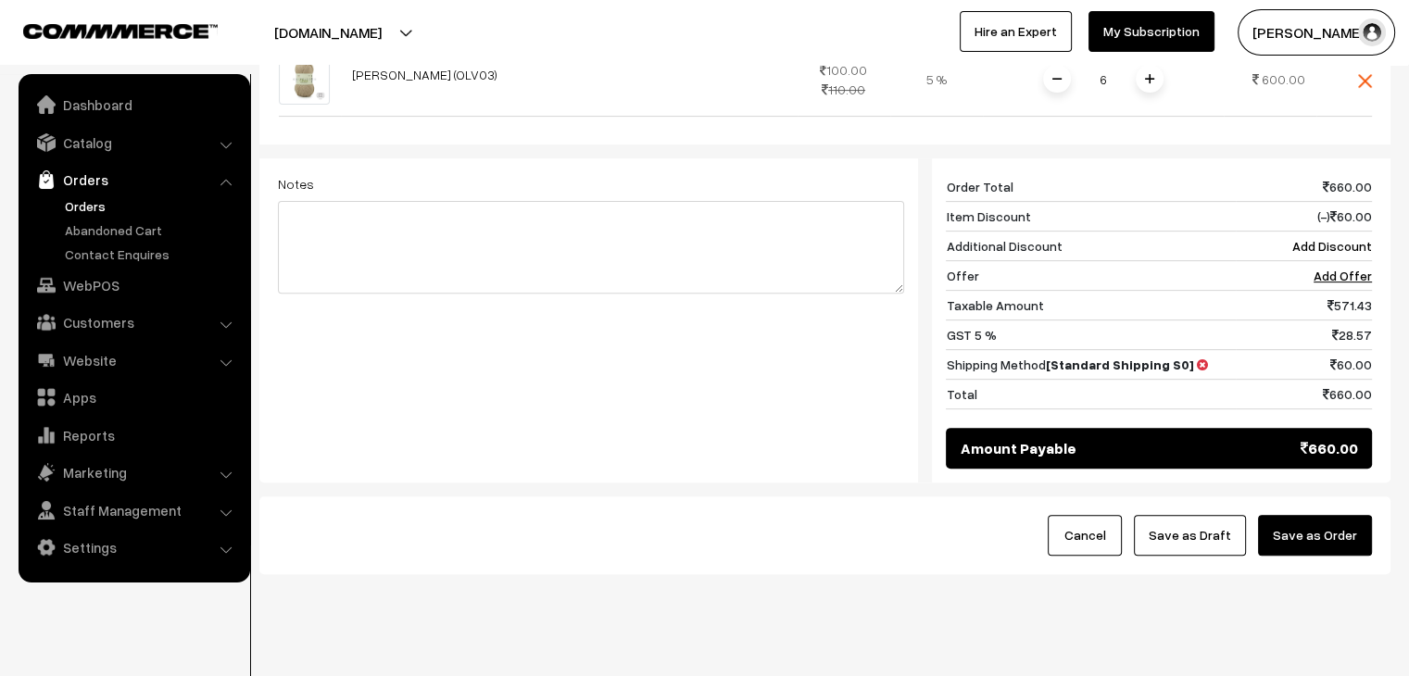
scroll to position [663, 0]
click at [682, 402] on div "Notes Giftcards ( Upgrade ) Apply" at bounding box center [591, 311] width 654 height 306
click at [683, 410] on div "Notes Giftcards ( Upgrade ) Apply" at bounding box center [591, 311] width 654 height 306
click at [685, 410] on div "Notes Giftcards ( Upgrade ) Apply" at bounding box center [591, 311] width 654 height 306
click at [684, 410] on div "Notes Giftcards ( Upgrade ) Apply" at bounding box center [591, 311] width 654 height 306
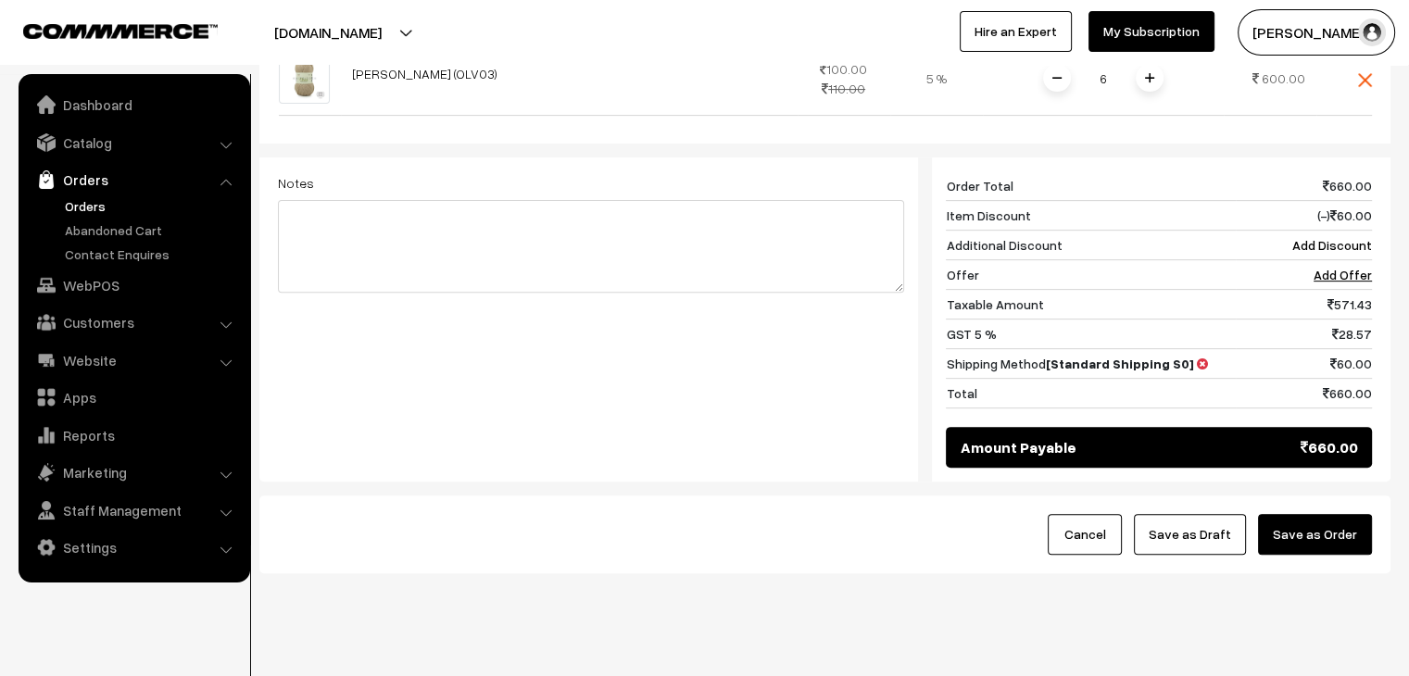
drag, startPoint x: 689, startPoint y: 416, endPoint x: 606, endPoint y: 435, distance: 85.6
click at [606, 435] on div "Select Product Add Product Product Price Tax Rate Quantity Total 6" at bounding box center [824, 193] width 1131 height 578
click at [1307, 237] on link "Add Discount" at bounding box center [1333, 245] width 80 height 16
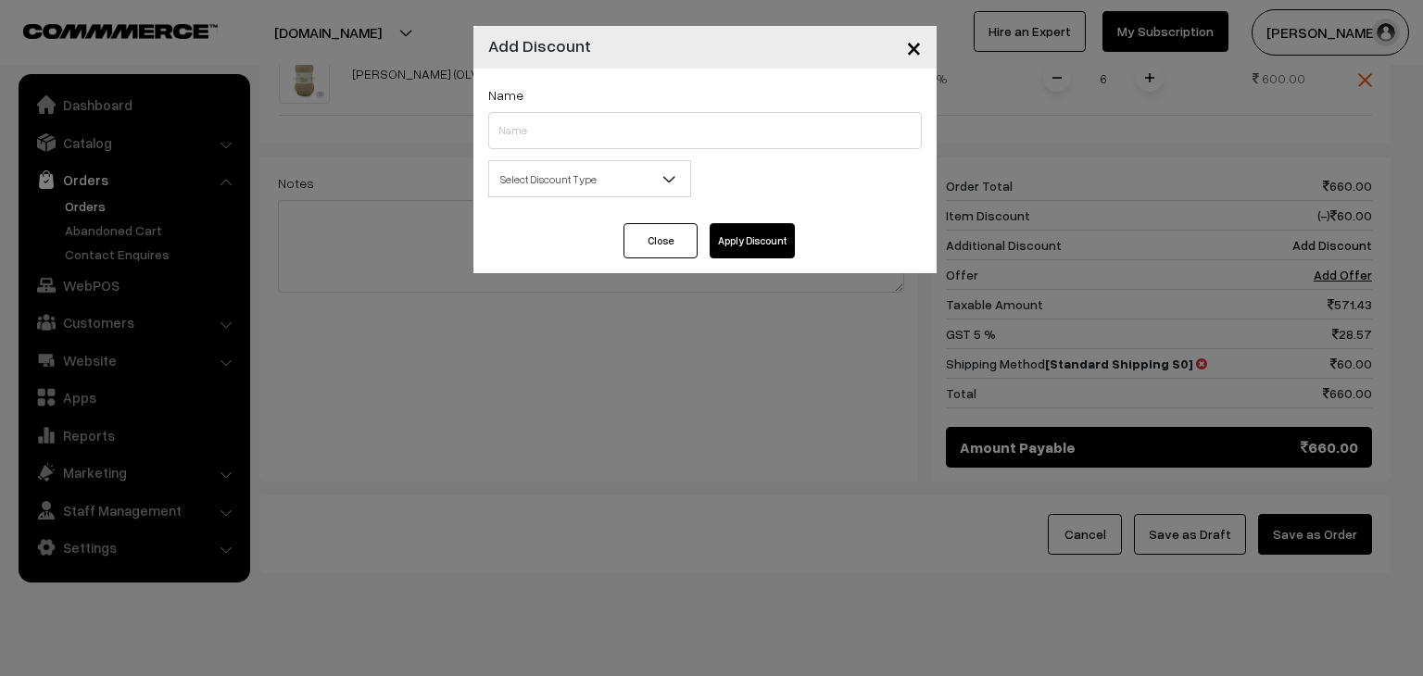
click at [675, 169] on span at bounding box center [677, 184] width 19 height 46
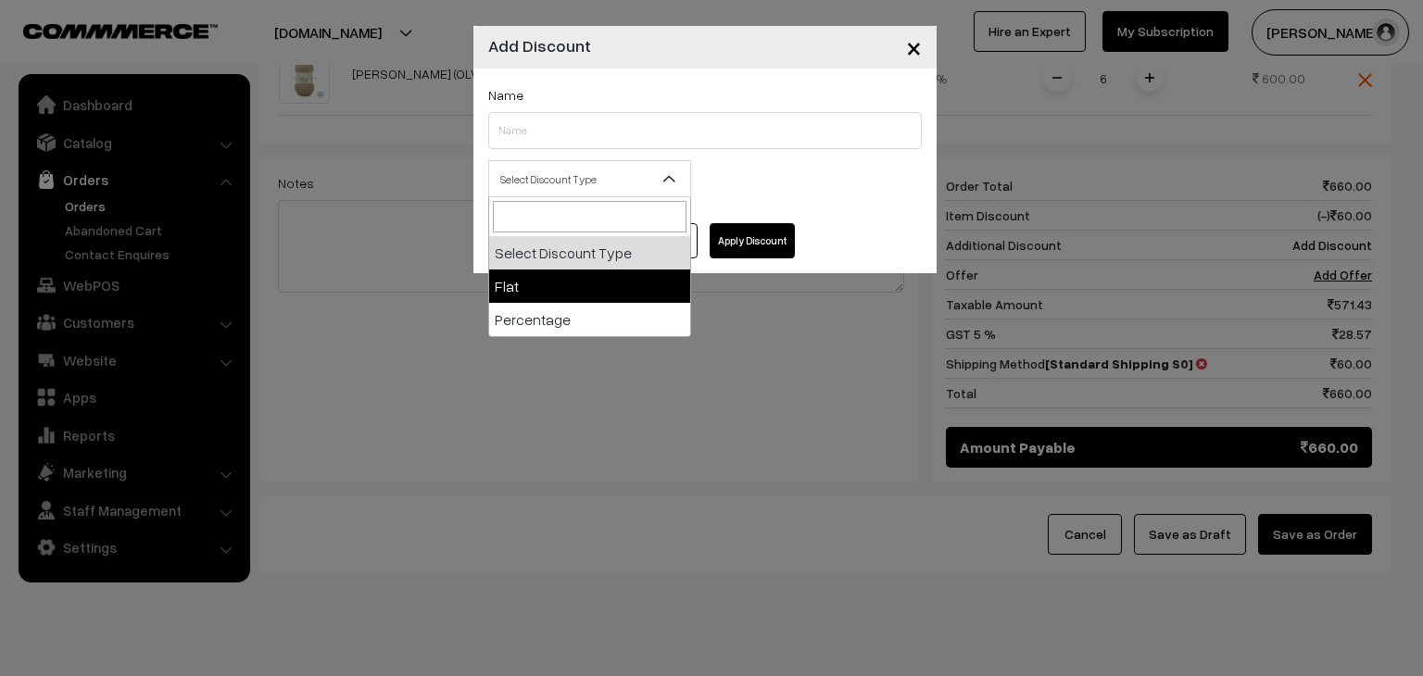
select select "flat"
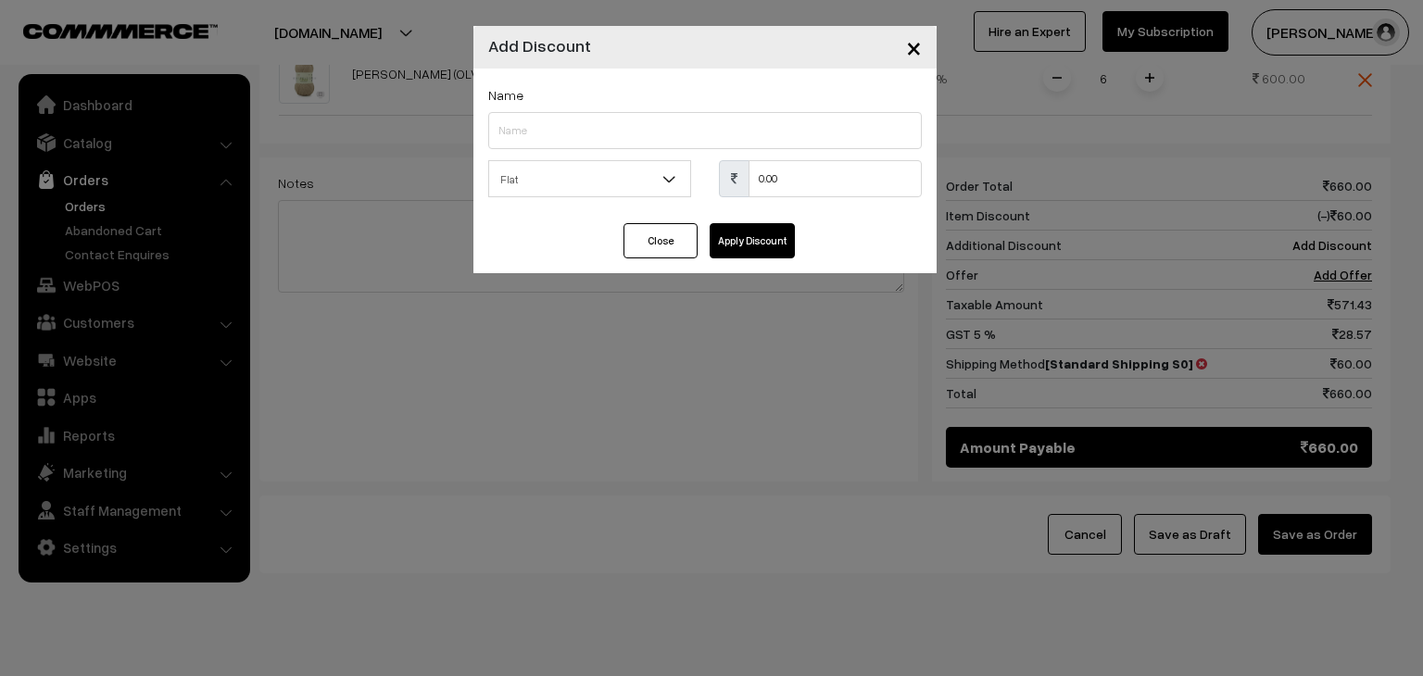
drag, startPoint x: 689, startPoint y: 245, endPoint x: 769, endPoint y: 271, distance: 83.8
click at [689, 245] on button "Close" at bounding box center [661, 240] width 74 height 35
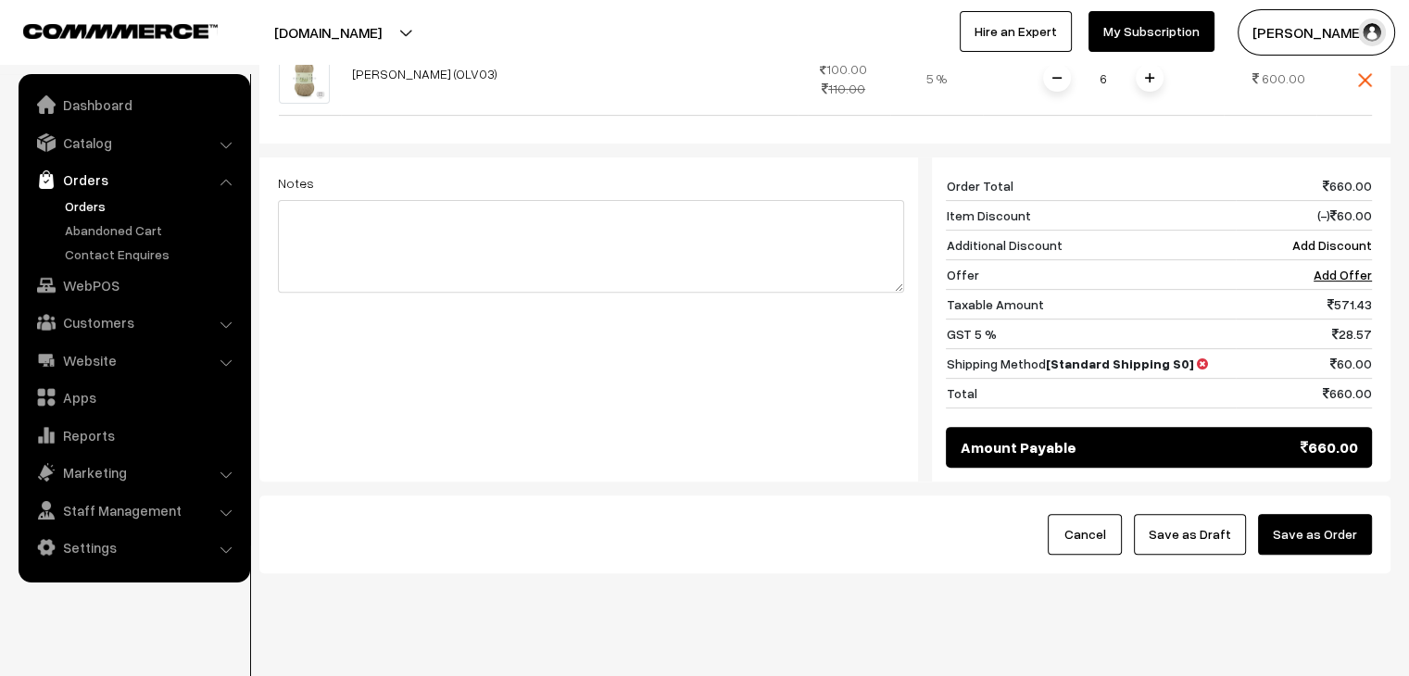
click at [1292, 514] on button "Save as Order" at bounding box center [1315, 534] width 114 height 41
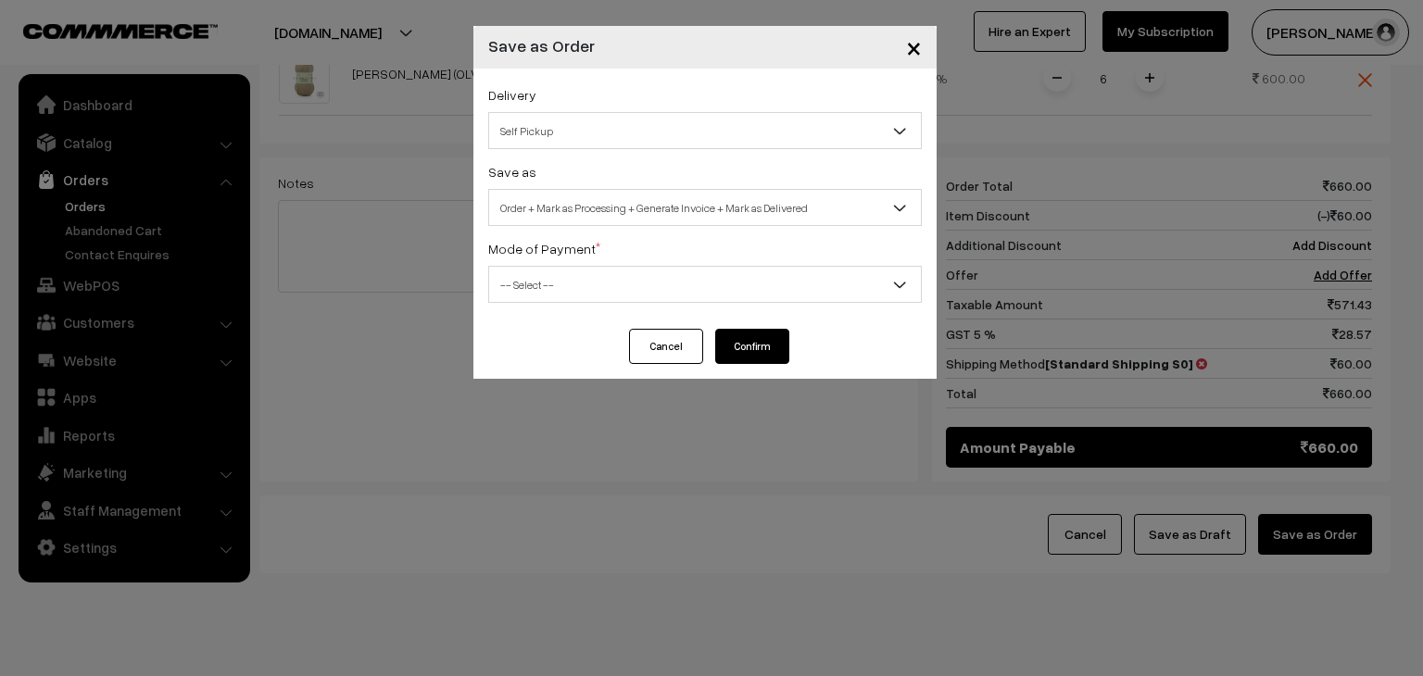
click at [617, 138] on span "Self Pickup" at bounding box center [705, 131] width 432 height 32
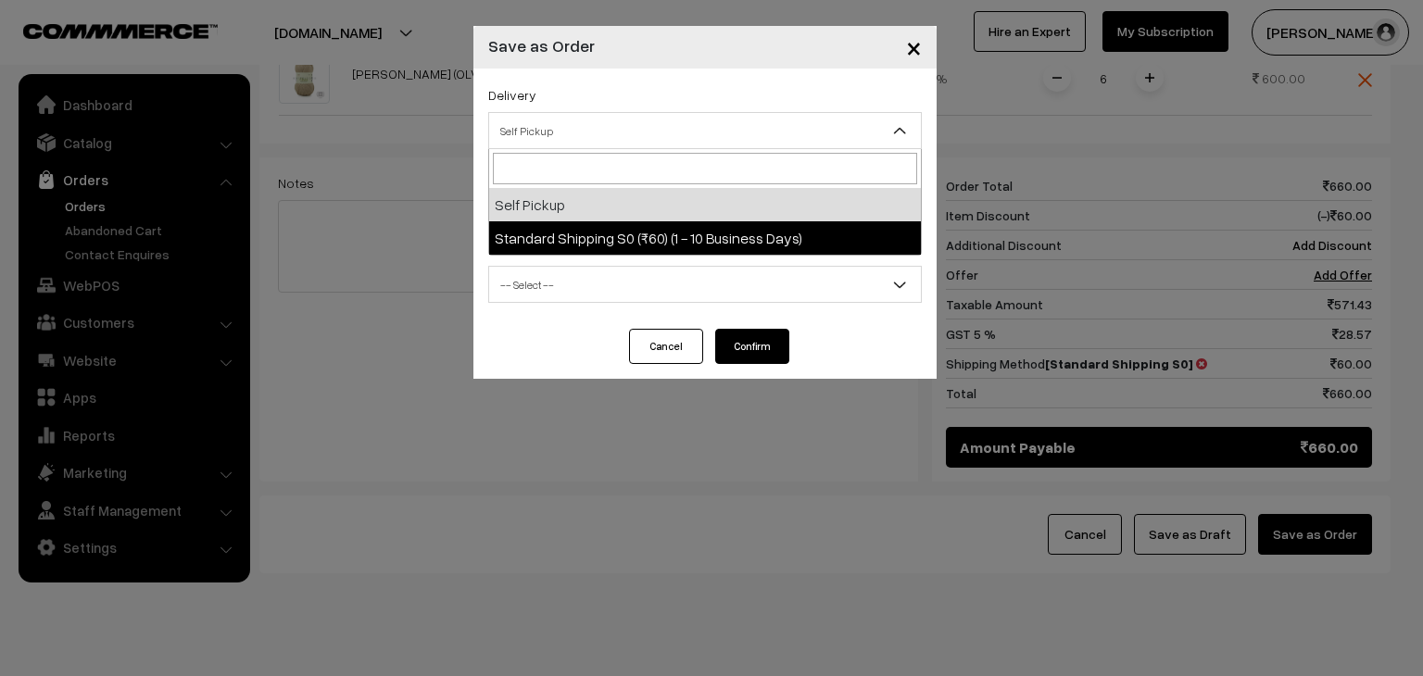
select select "SSS1"
select select "3"
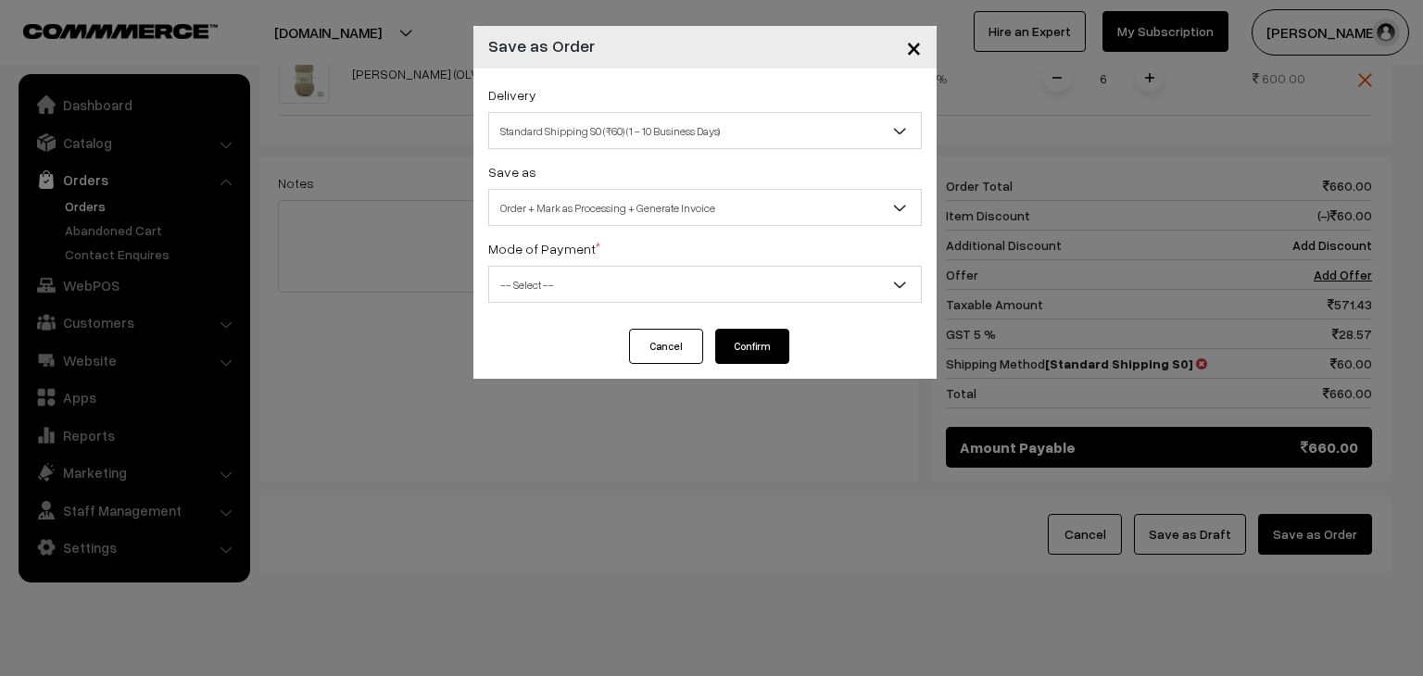
click at [610, 288] on span "-- Select --" at bounding box center [705, 285] width 432 height 32
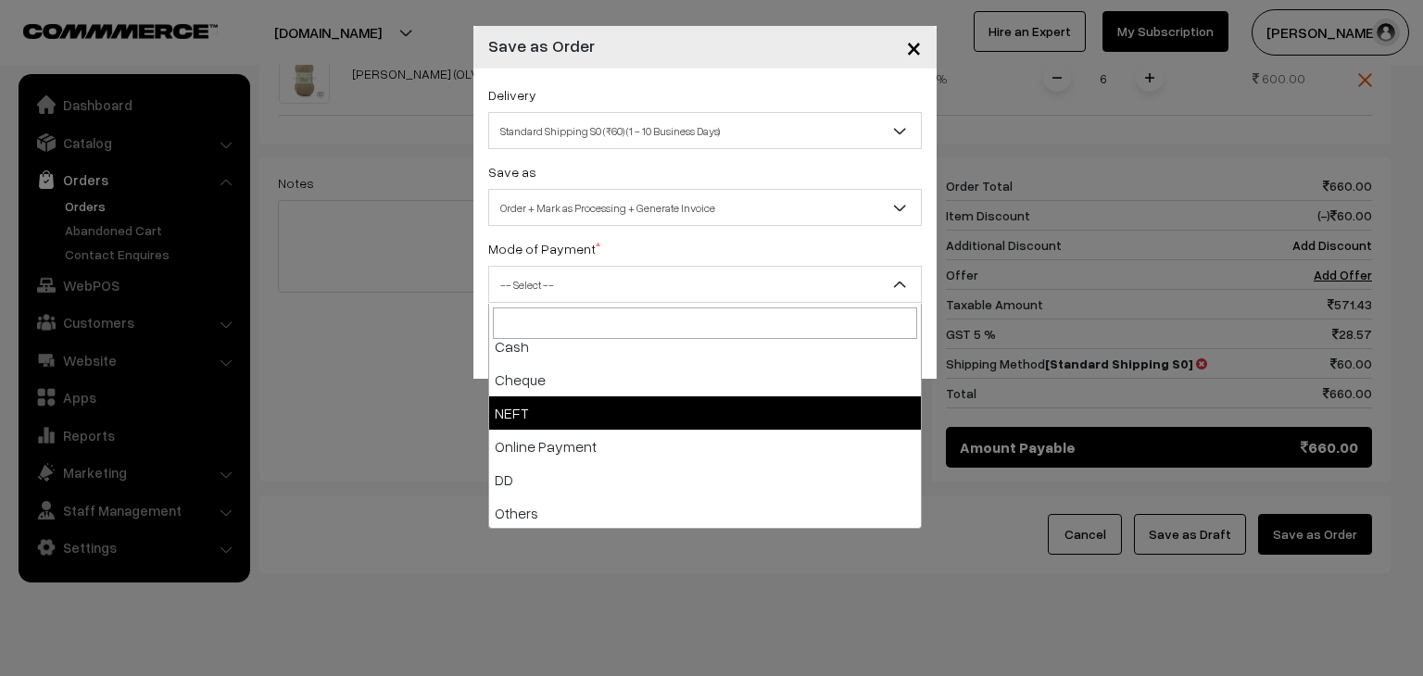
scroll to position [82, 0]
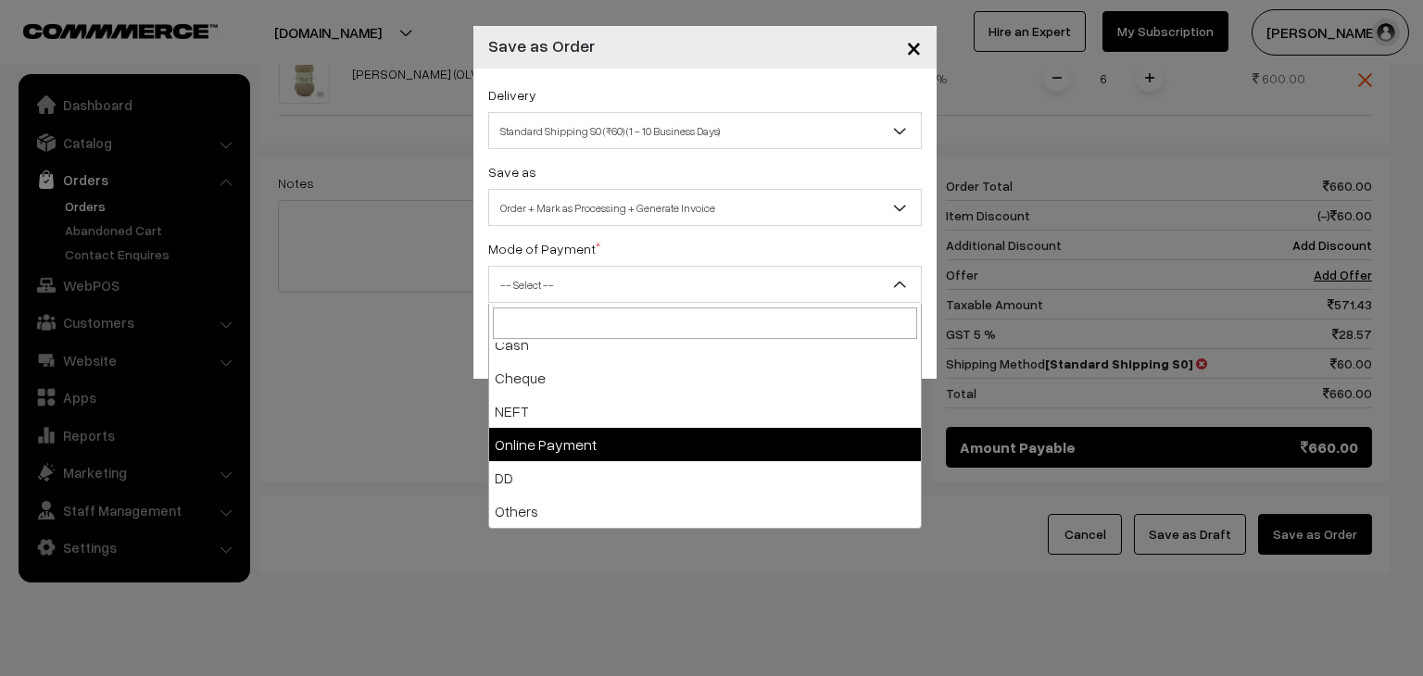
select select "5"
checkbox input "true"
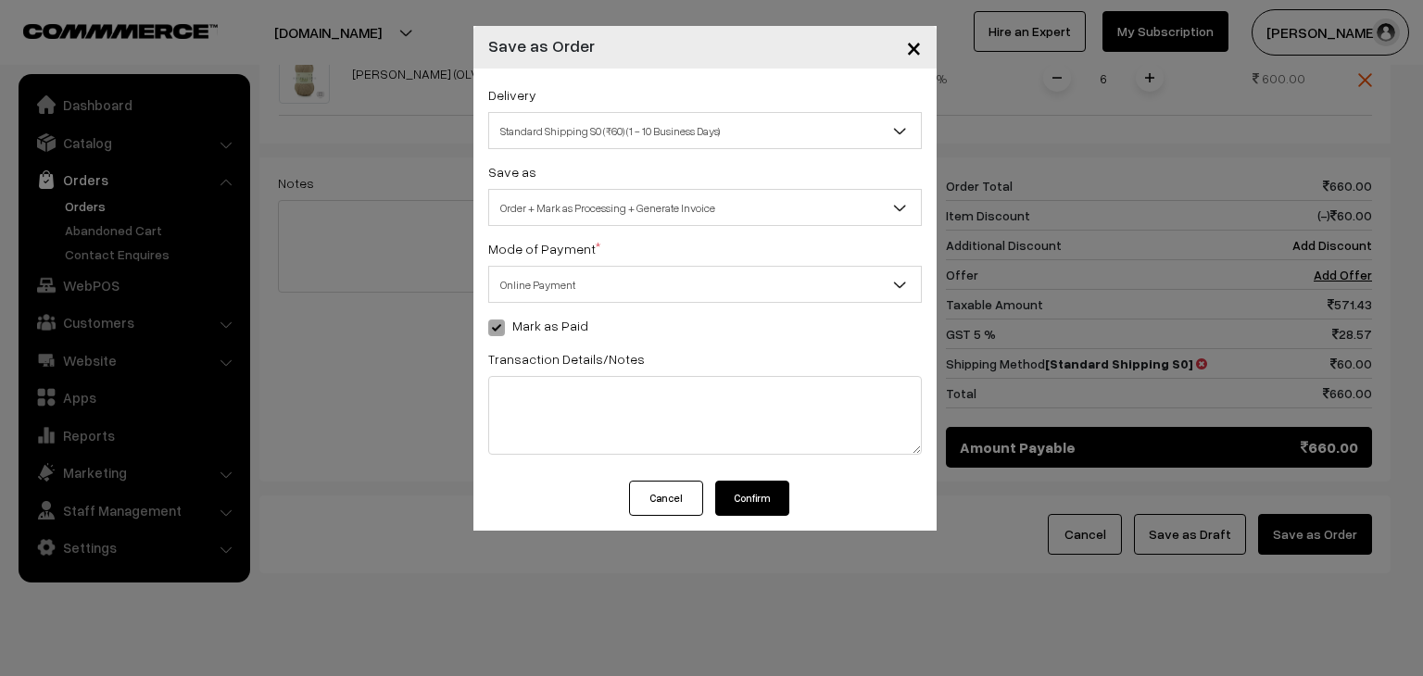
click at [745, 489] on button "Confirm" at bounding box center [752, 498] width 74 height 35
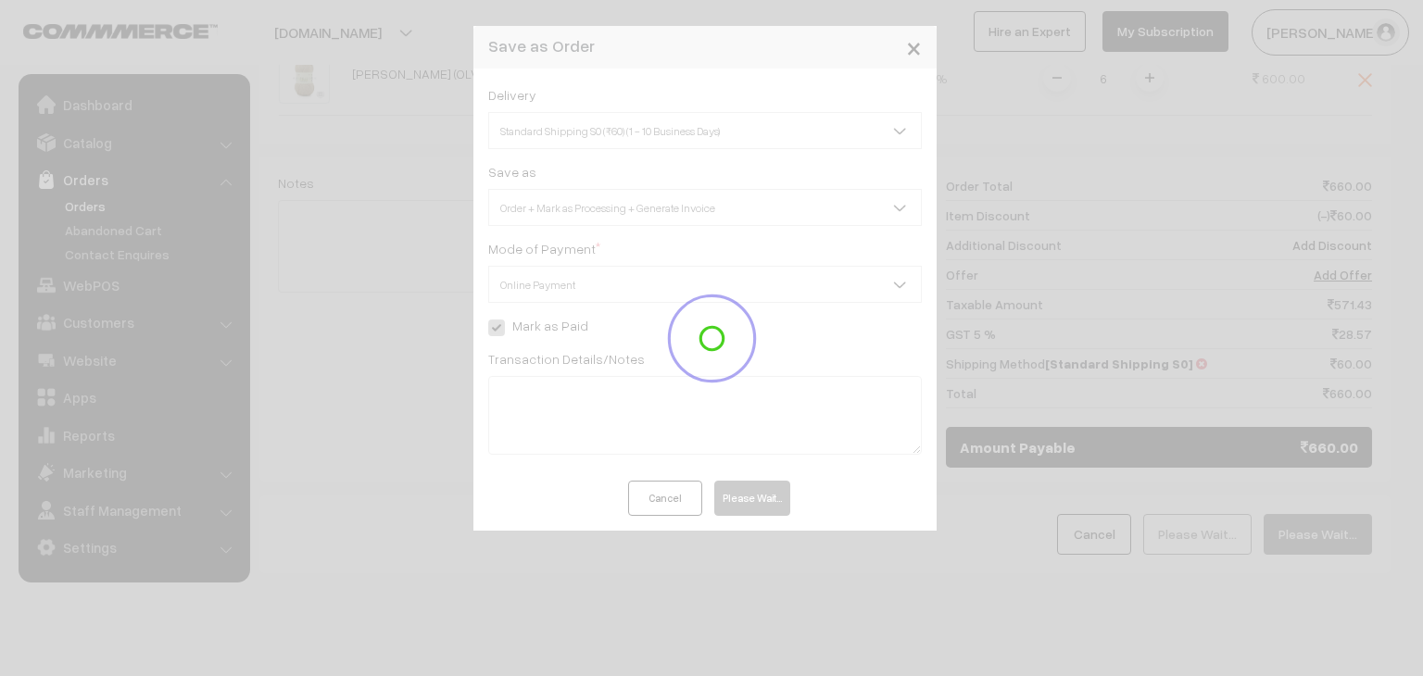
scroll to position [604, 0]
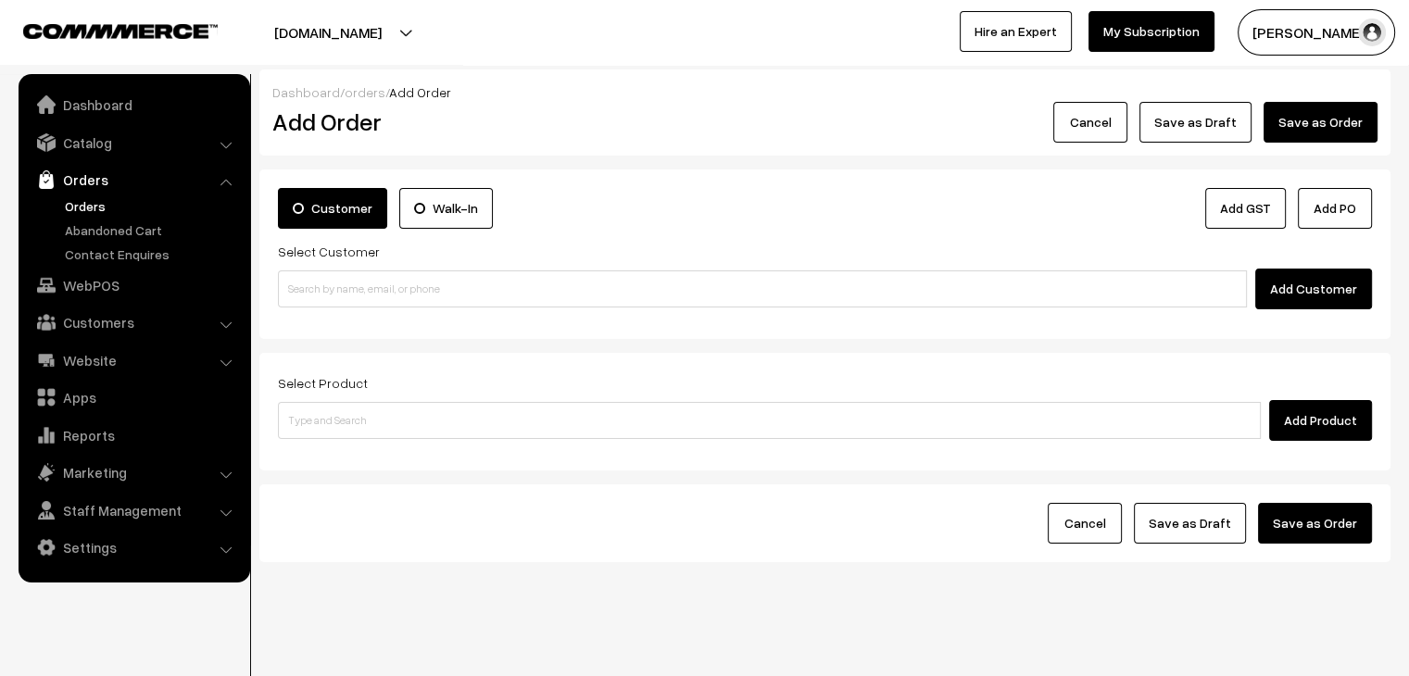
click at [79, 208] on link "Orders" at bounding box center [151, 205] width 183 height 19
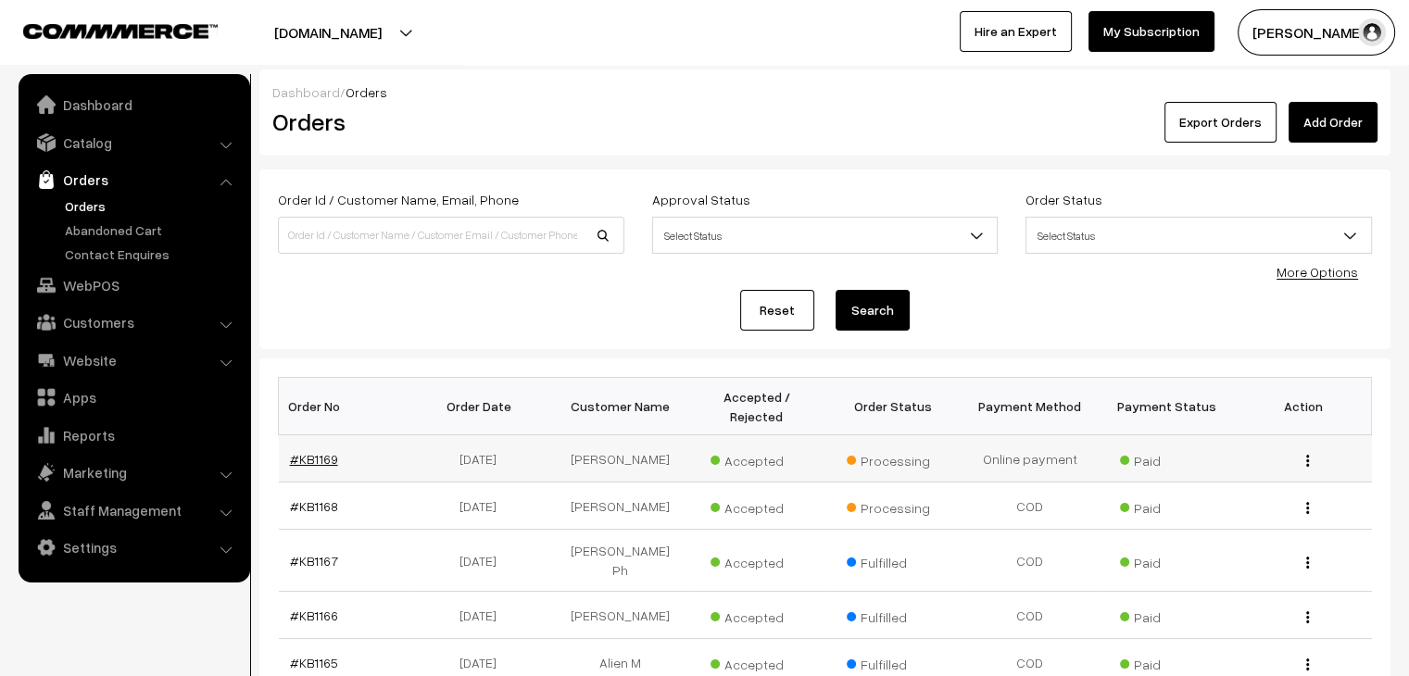
click at [329, 451] on link "#KB1169" at bounding box center [314, 459] width 48 height 16
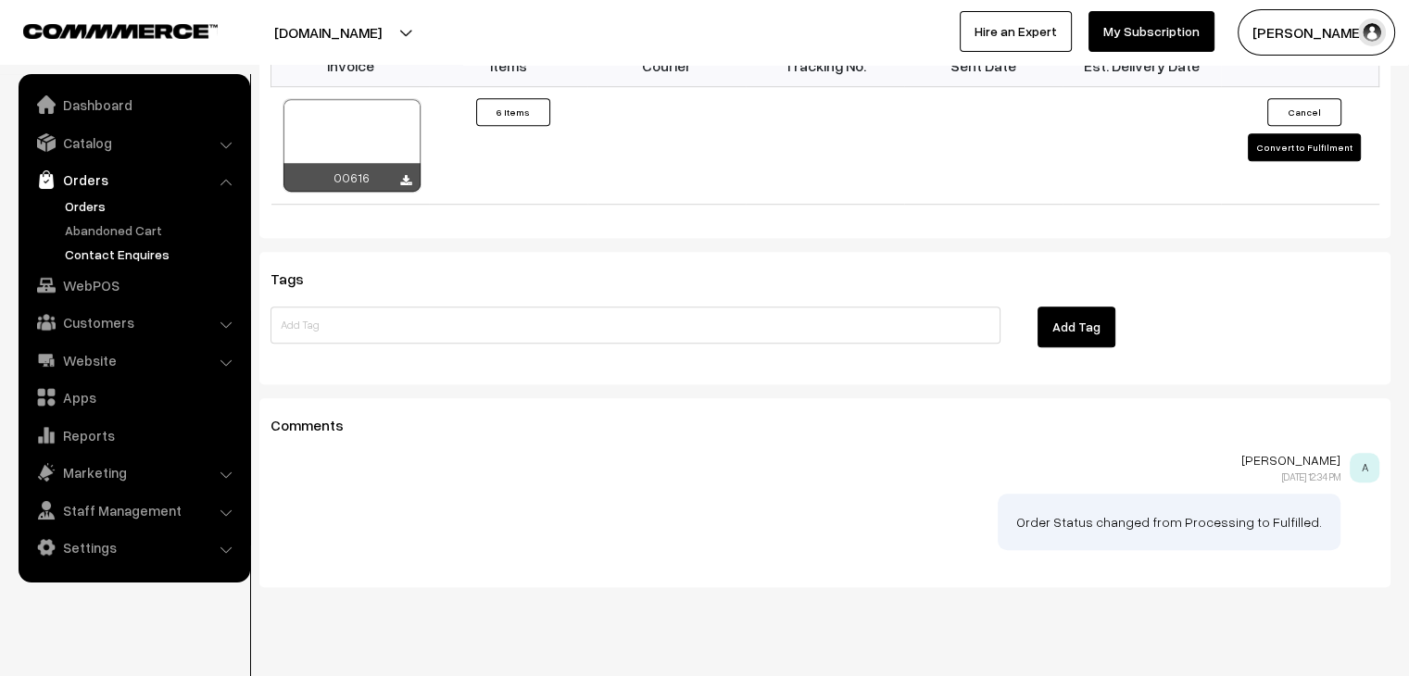
scroll to position [1307, 0]
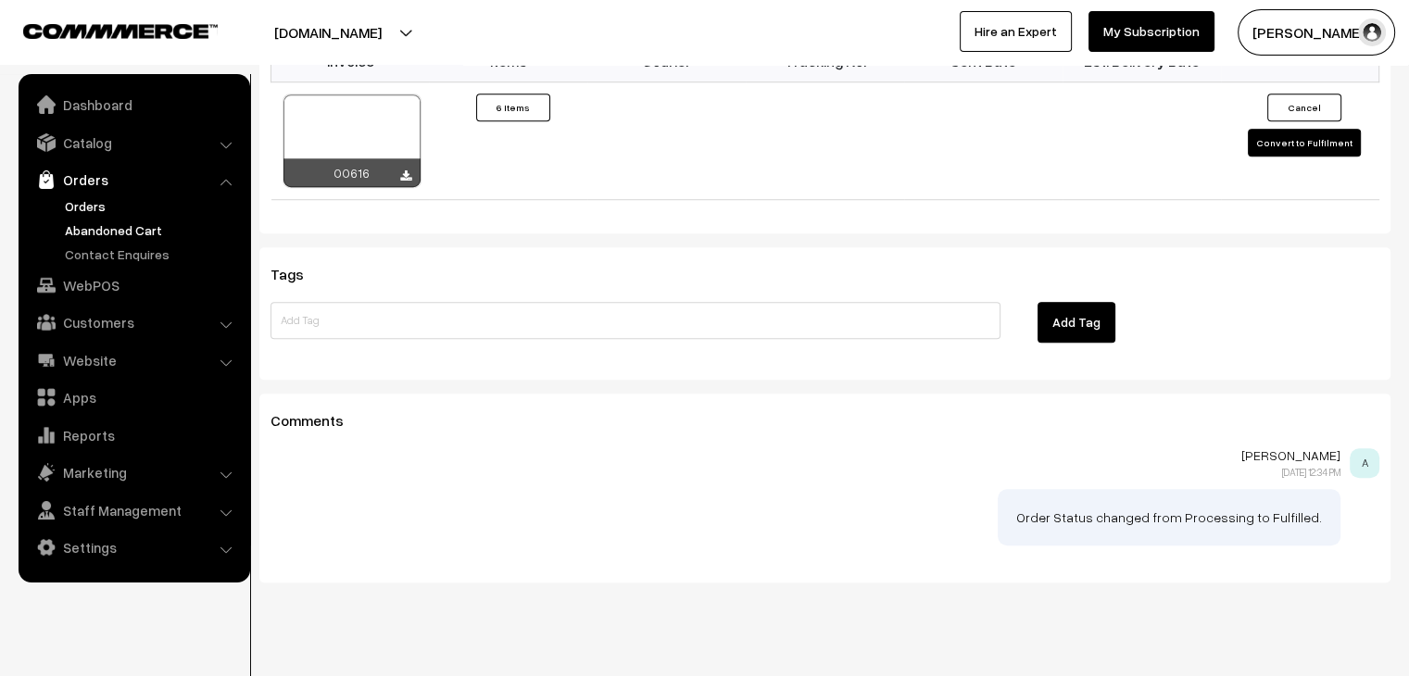
click at [140, 233] on link "Abandoned Cart" at bounding box center [151, 230] width 183 height 19
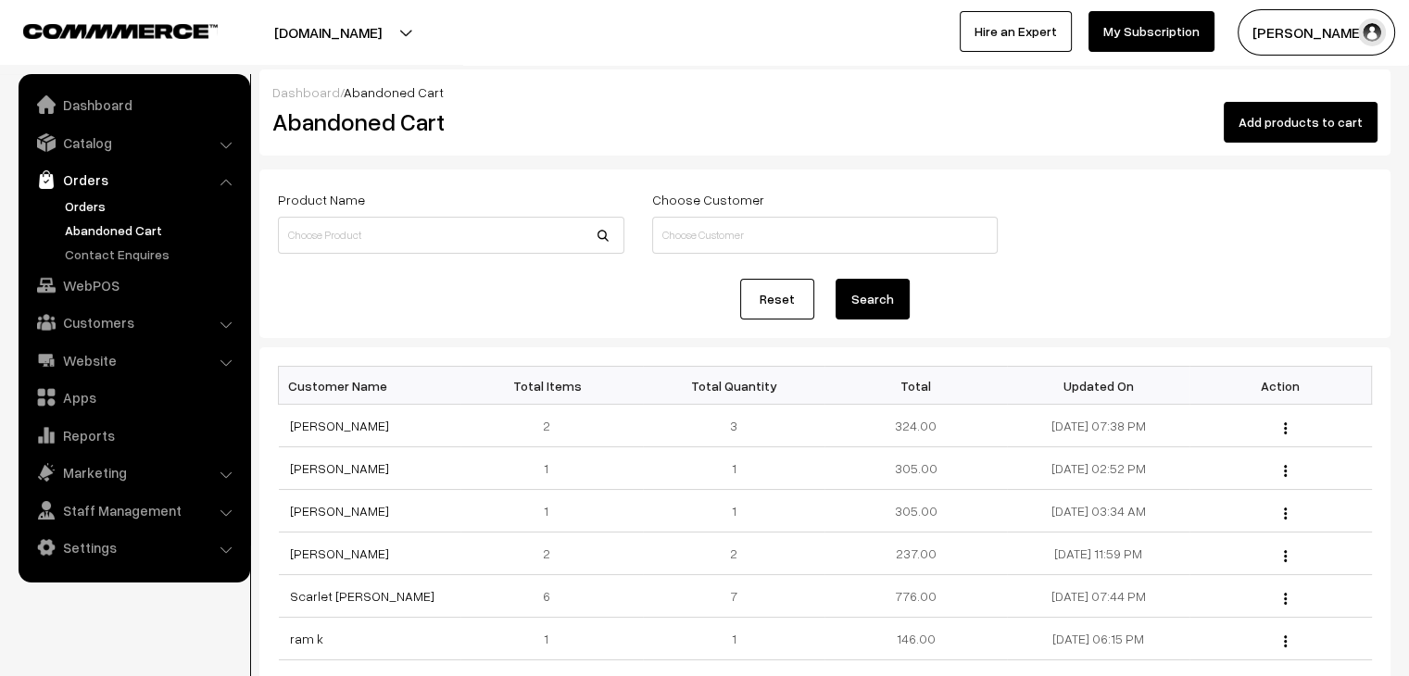
click at [85, 204] on link "Orders" at bounding box center [151, 205] width 183 height 19
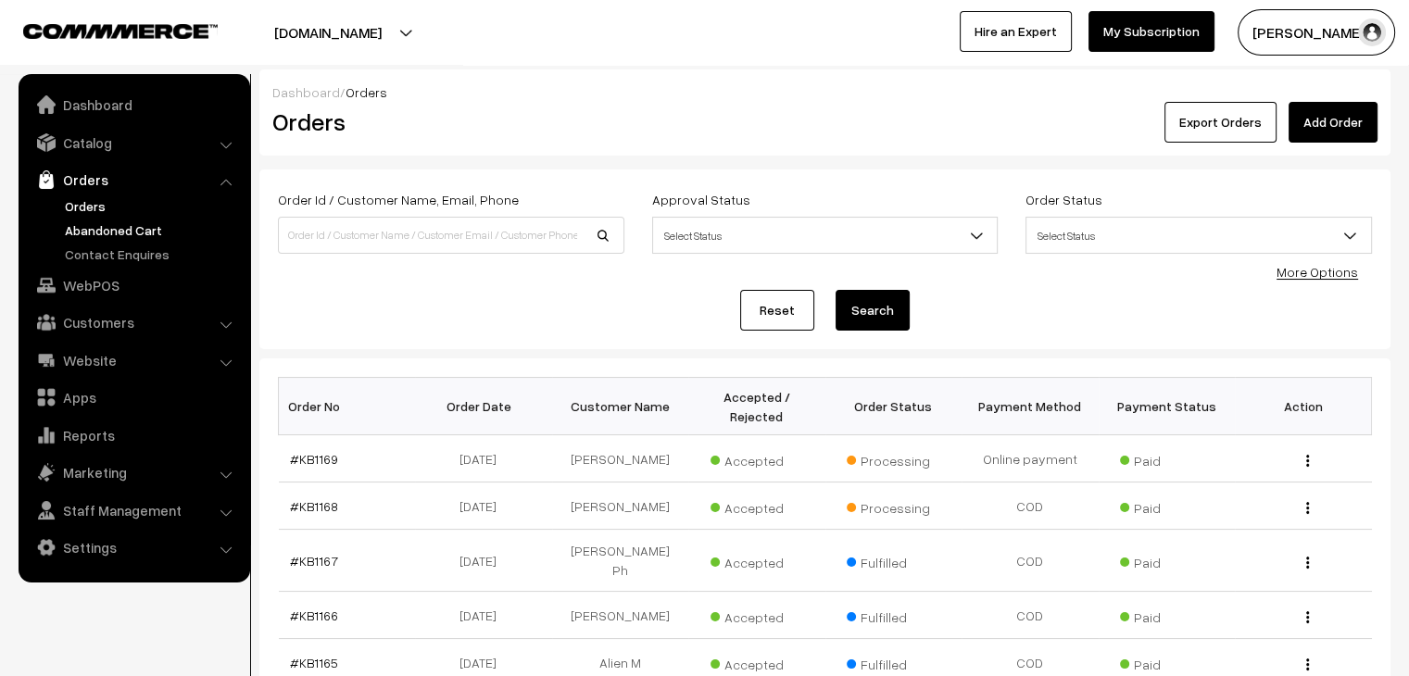
click at [96, 233] on link "Abandoned Cart" at bounding box center [151, 230] width 183 height 19
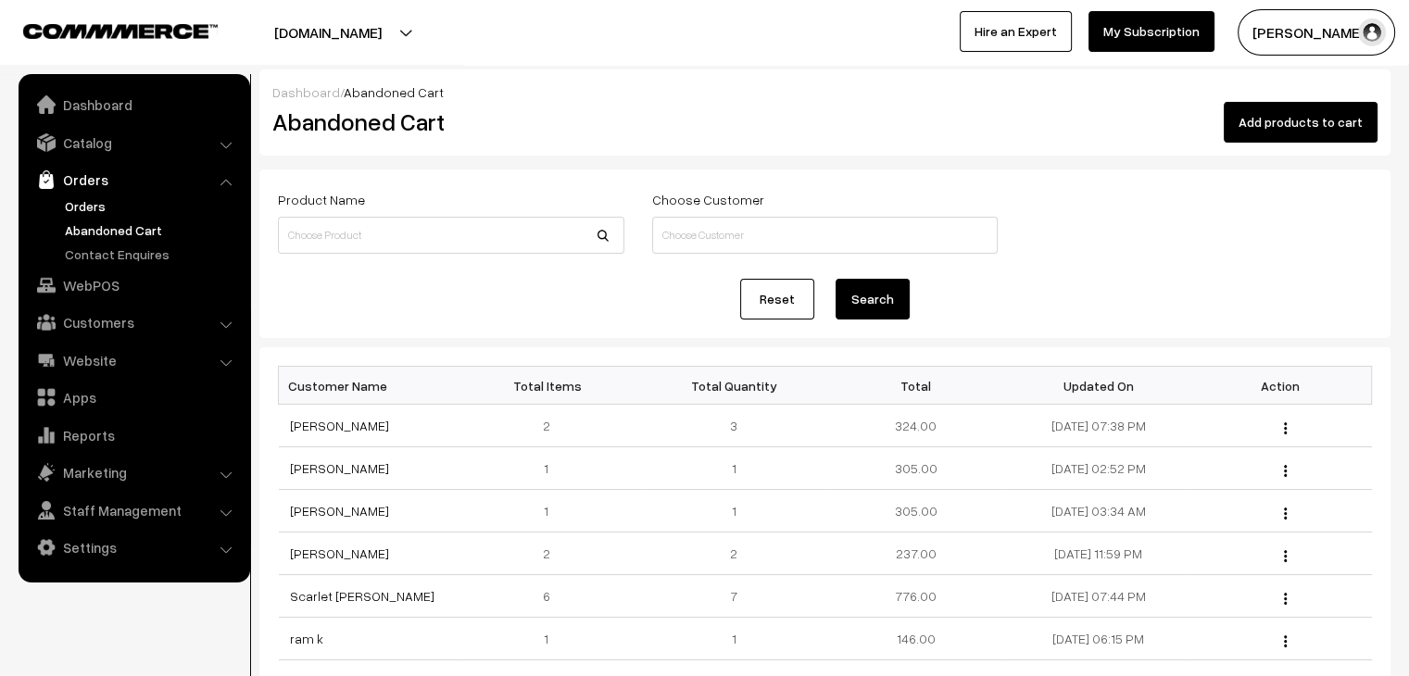
click at [91, 212] on link "Orders" at bounding box center [151, 205] width 183 height 19
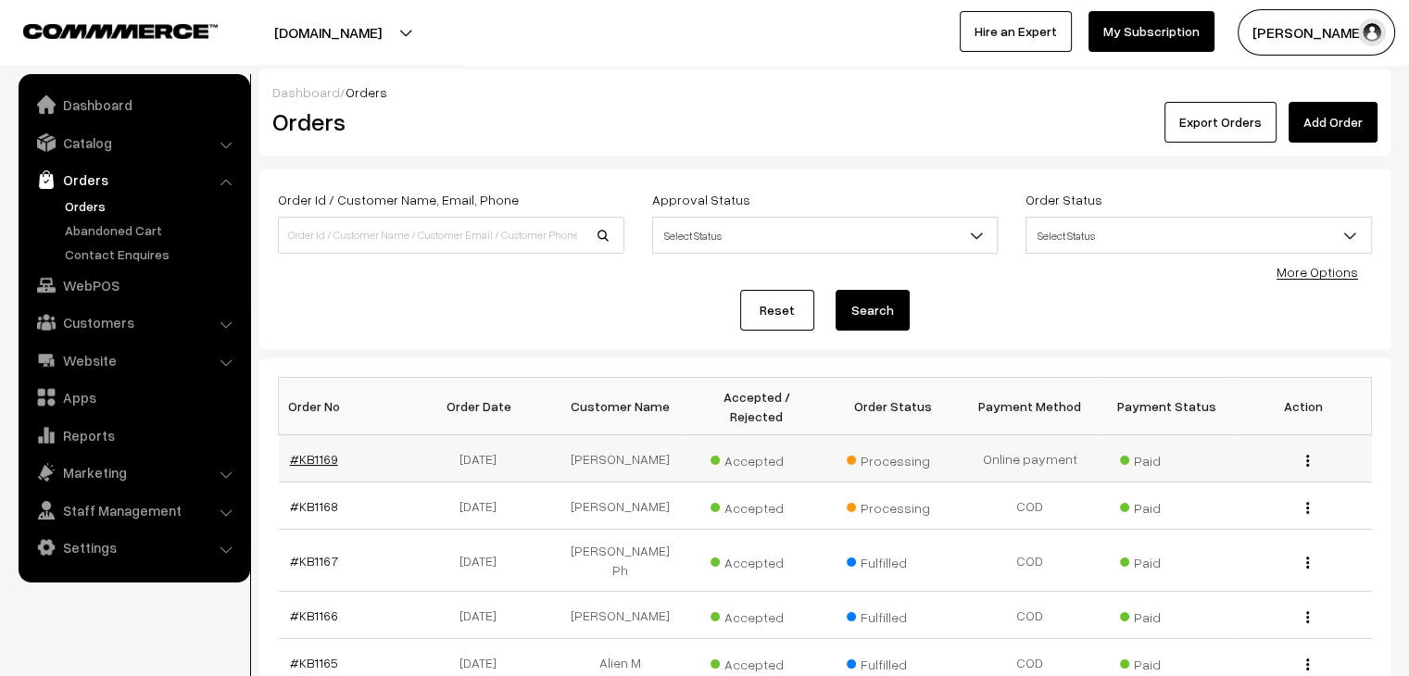
click at [306, 451] on link "#KB1169" at bounding box center [314, 459] width 48 height 16
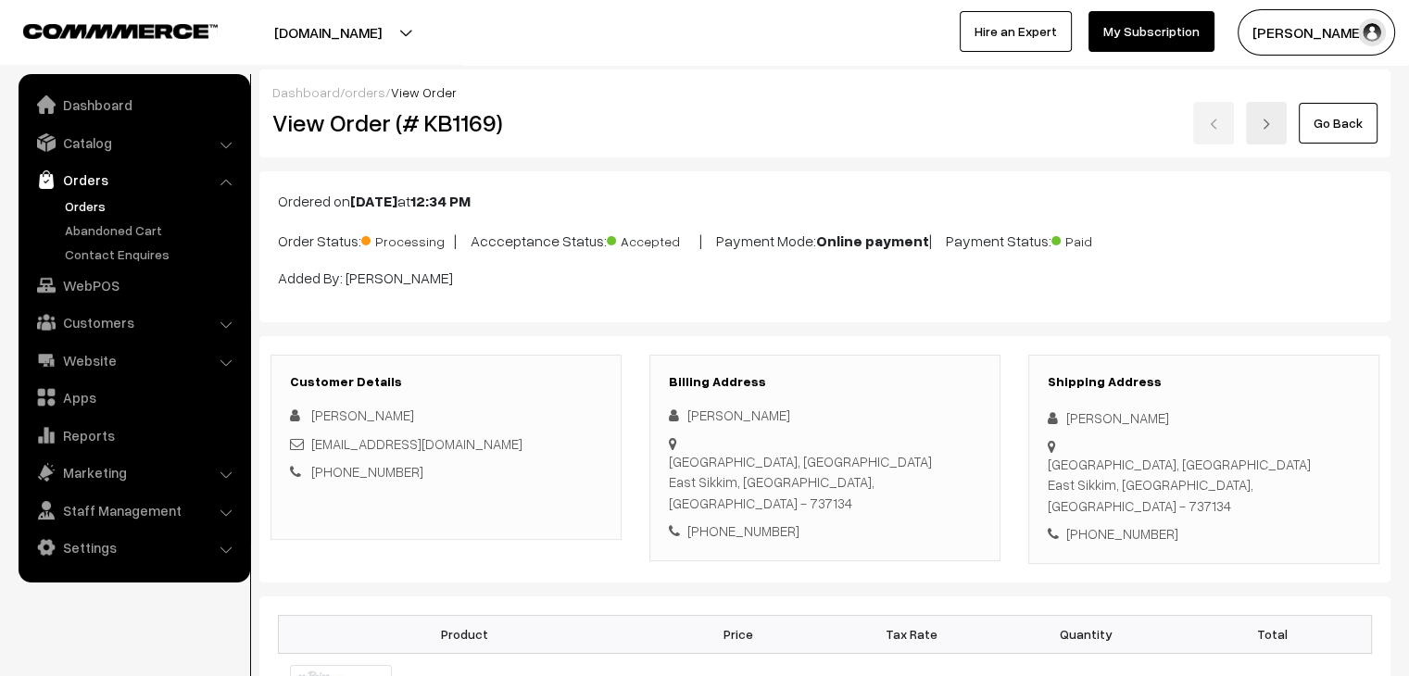
click at [93, 208] on link "Orders" at bounding box center [151, 205] width 183 height 19
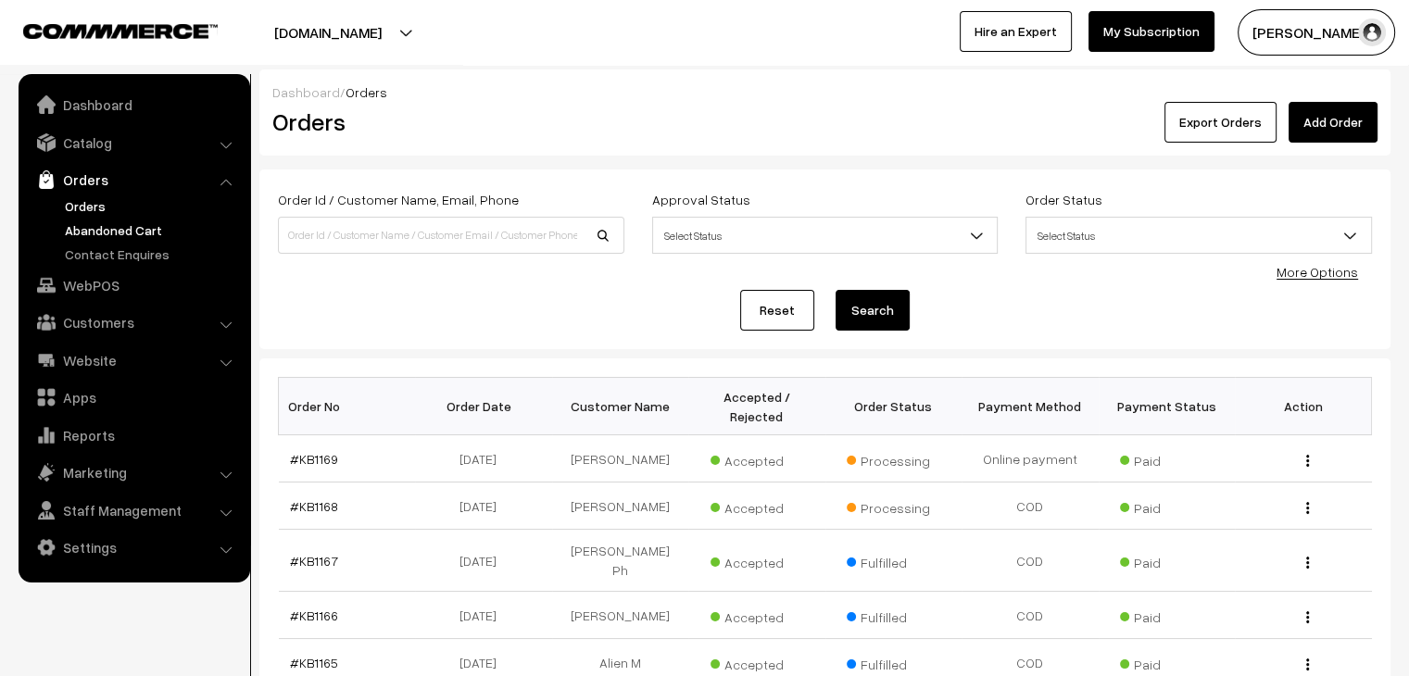
click at [145, 221] on link "Abandoned Cart" at bounding box center [151, 230] width 183 height 19
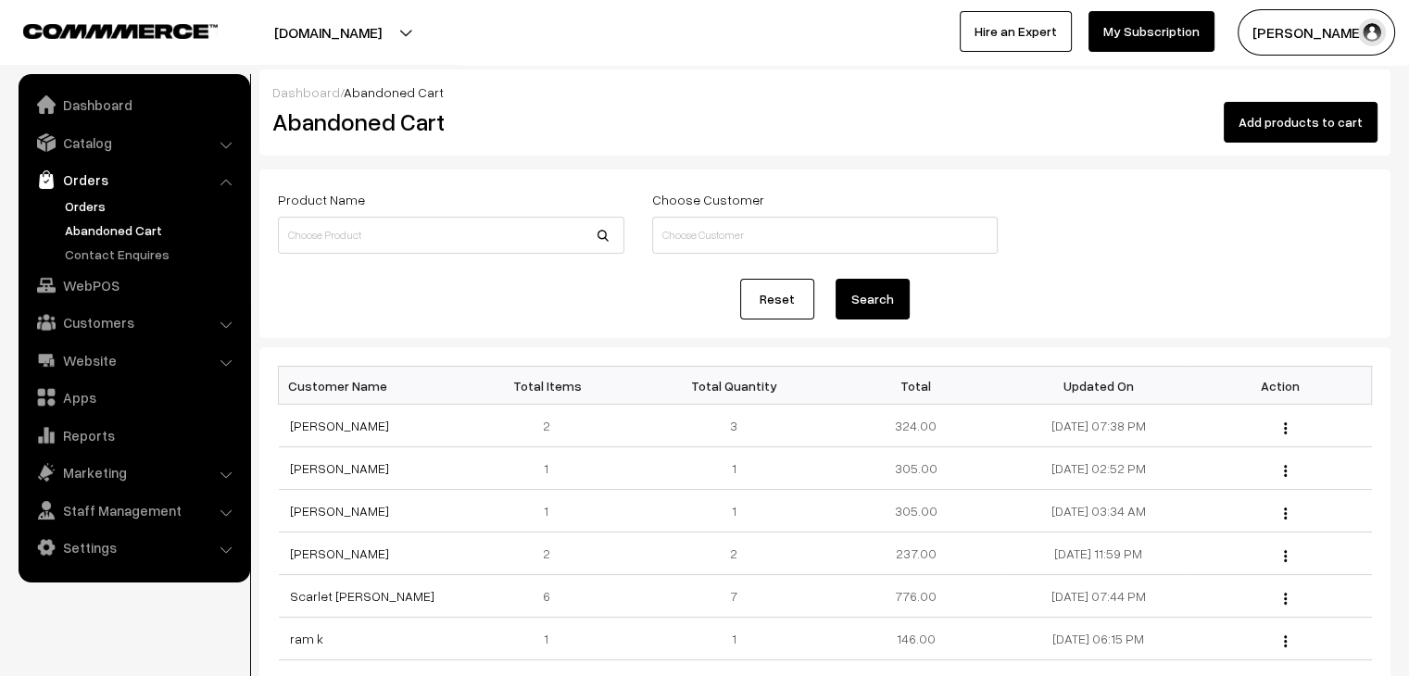
click at [118, 201] on link "Orders" at bounding box center [151, 205] width 183 height 19
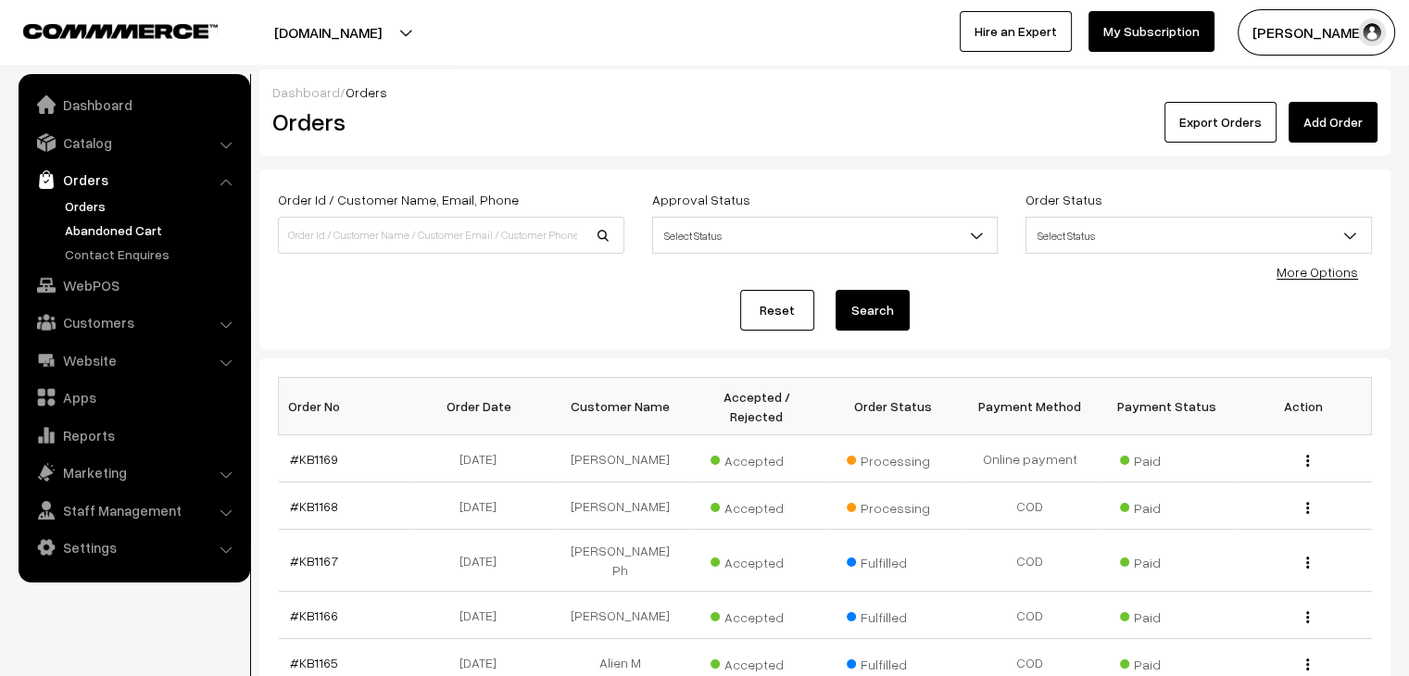
click at [146, 237] on link "Abandoned Cart" at bounding box center [151, 230] width 183 height 19
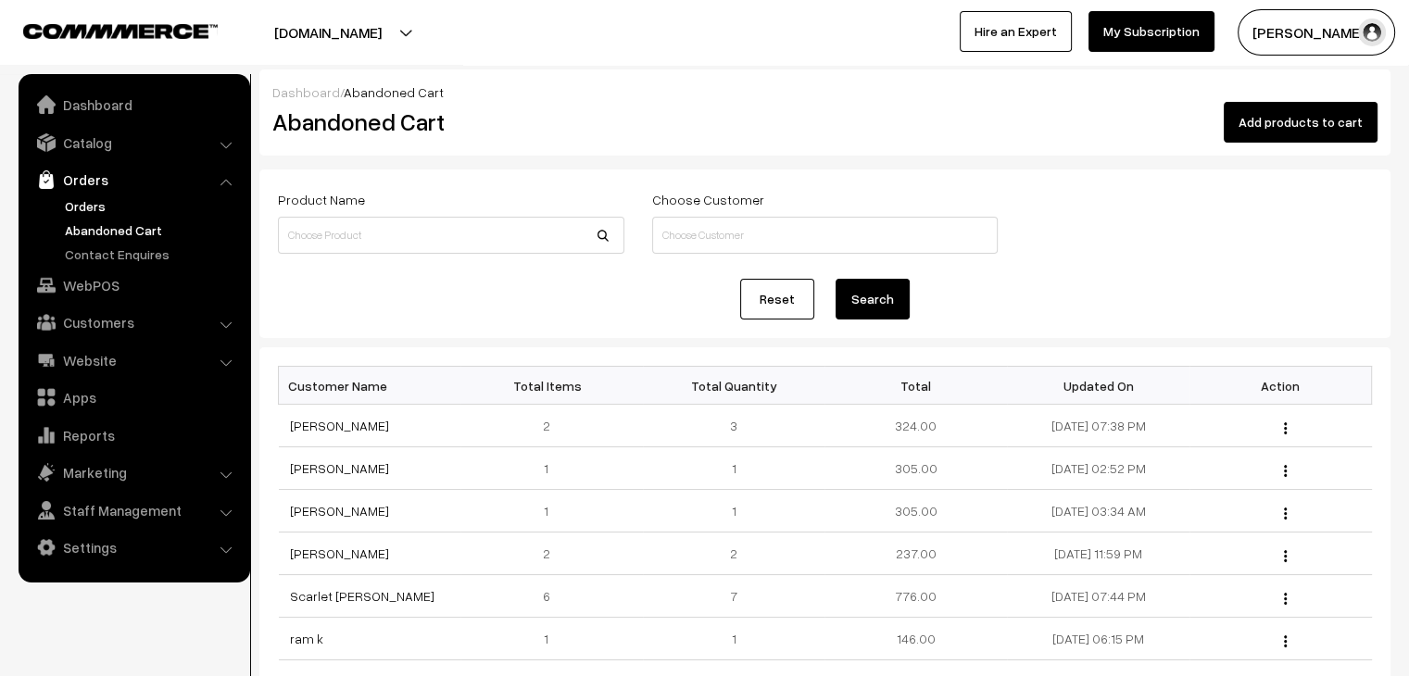
click at [82, 205] on link "Orders" at bounding box center [151, 205] width 183 height 19
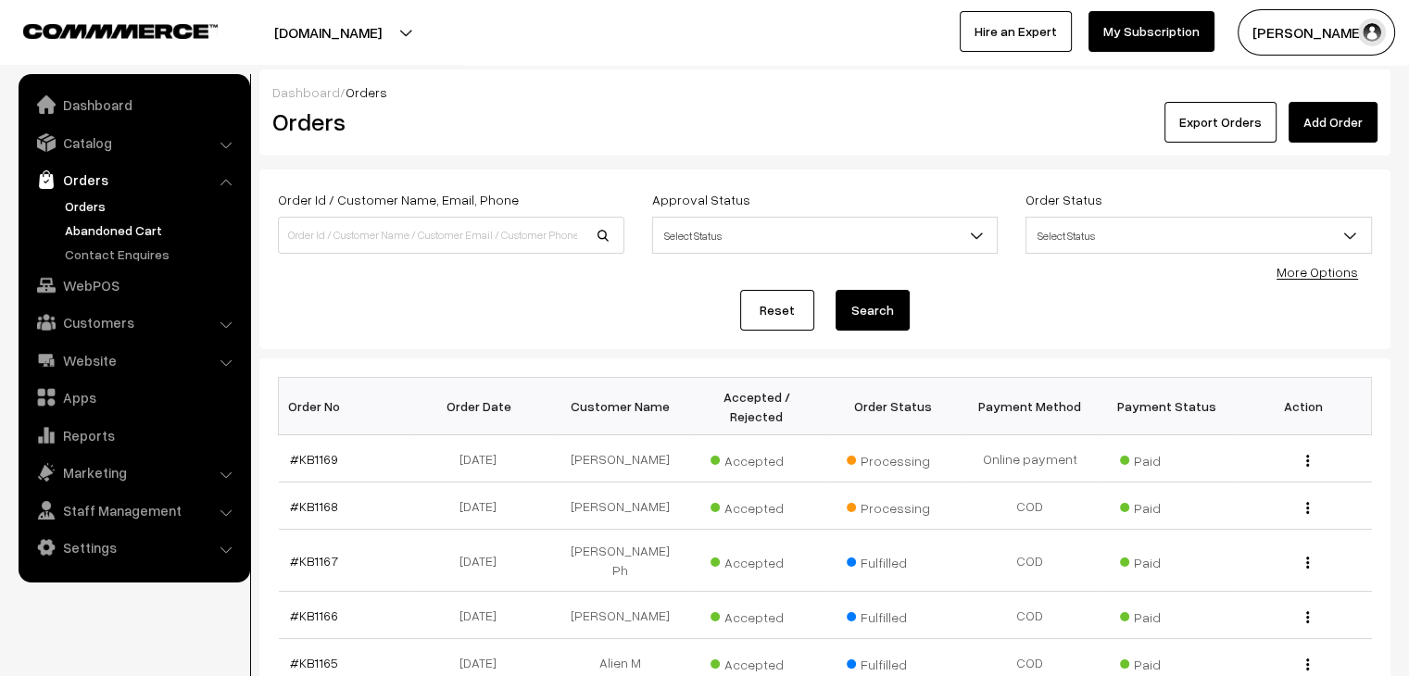
click at [108, 236] on link "Abandoned Cart" at bounding box center [151, 230] width 183 height 19
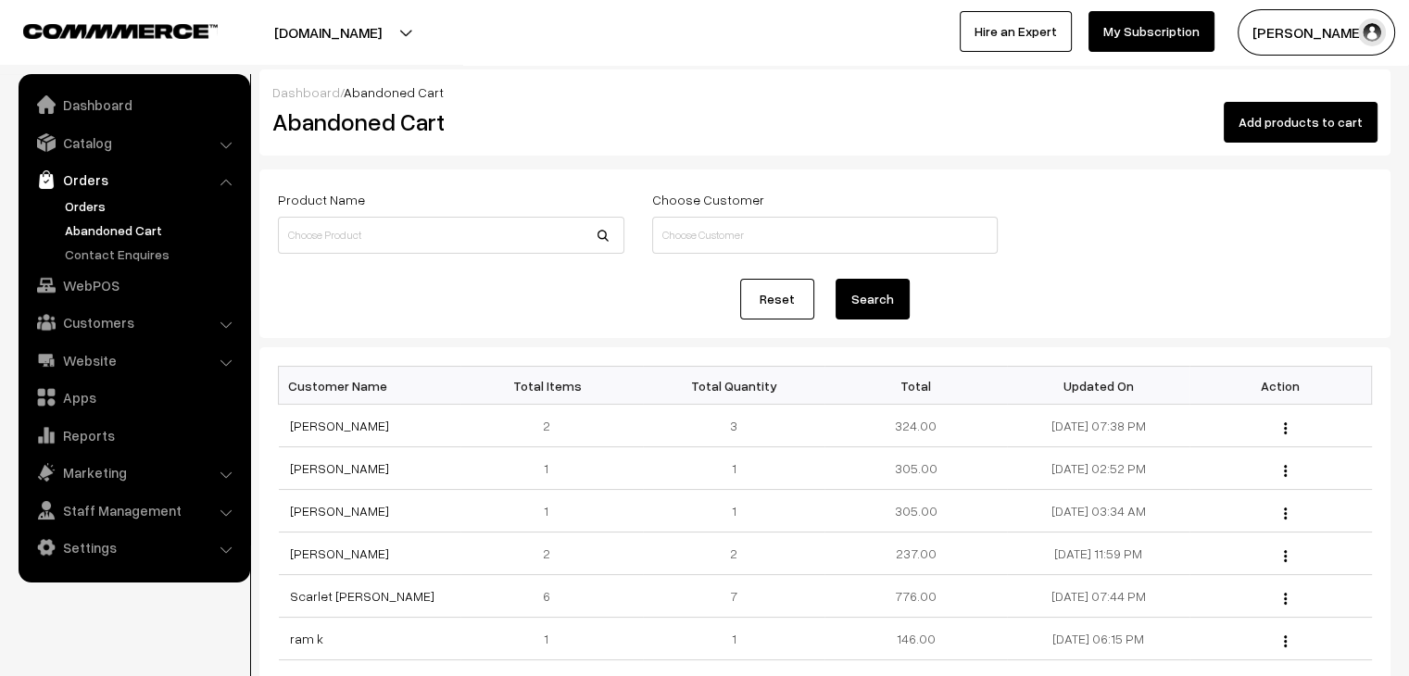
click at [89, 200] on link "Orders" at bounding box center [151, 205] width 183 height 19
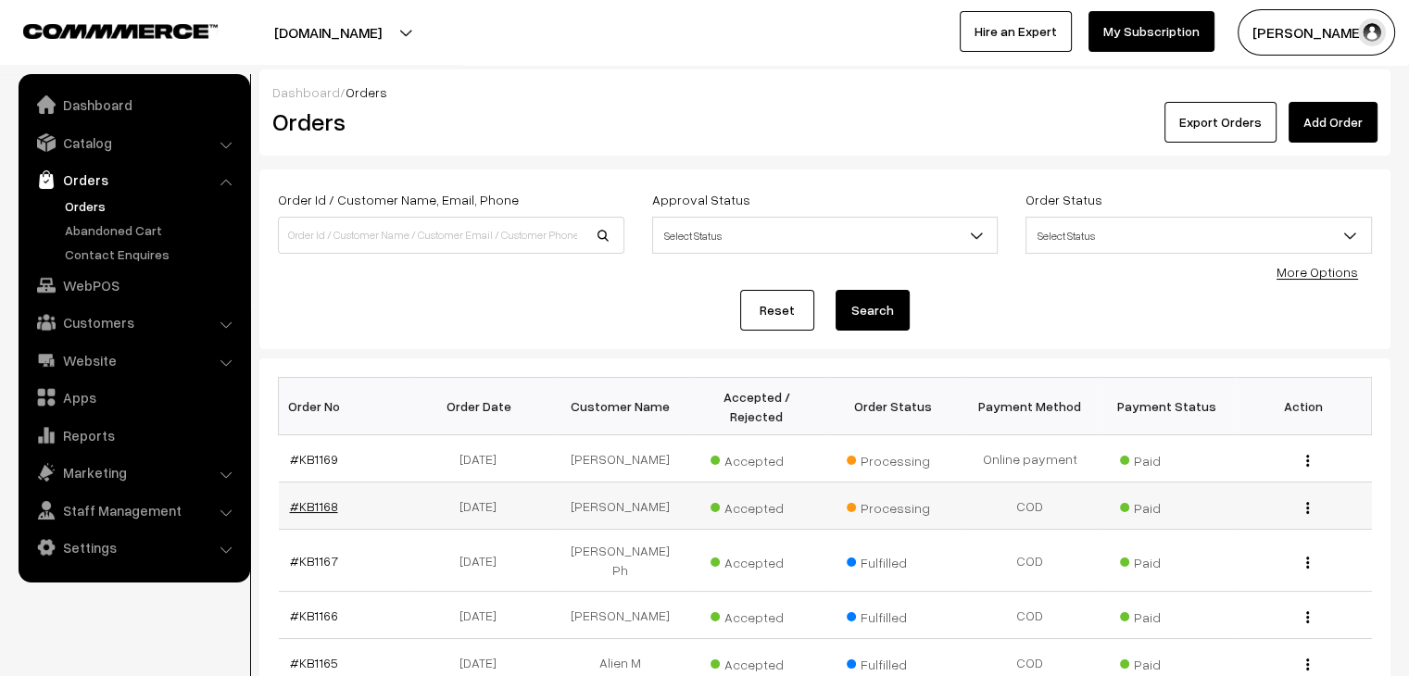
click at [317, 498] on link "#KB1168" at bounding box center [314, 506] width 48 height 16
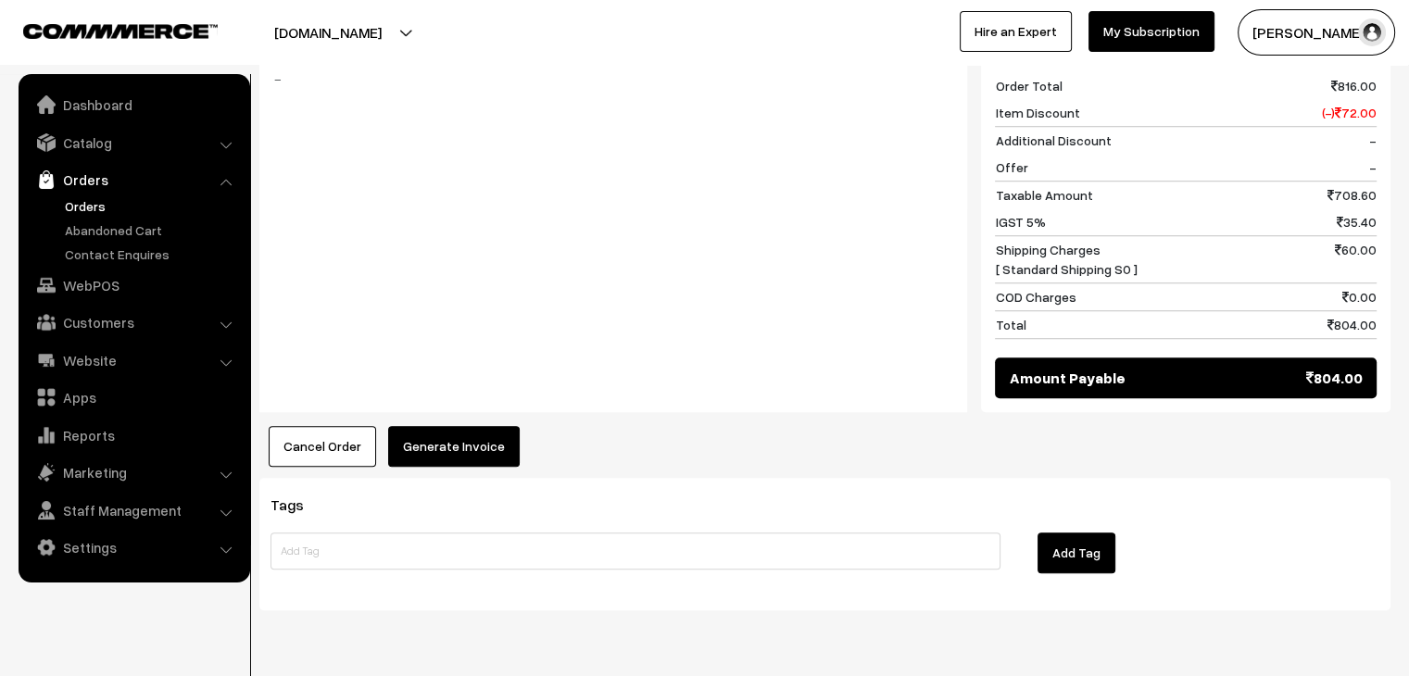
scroll to position [1405, 0]
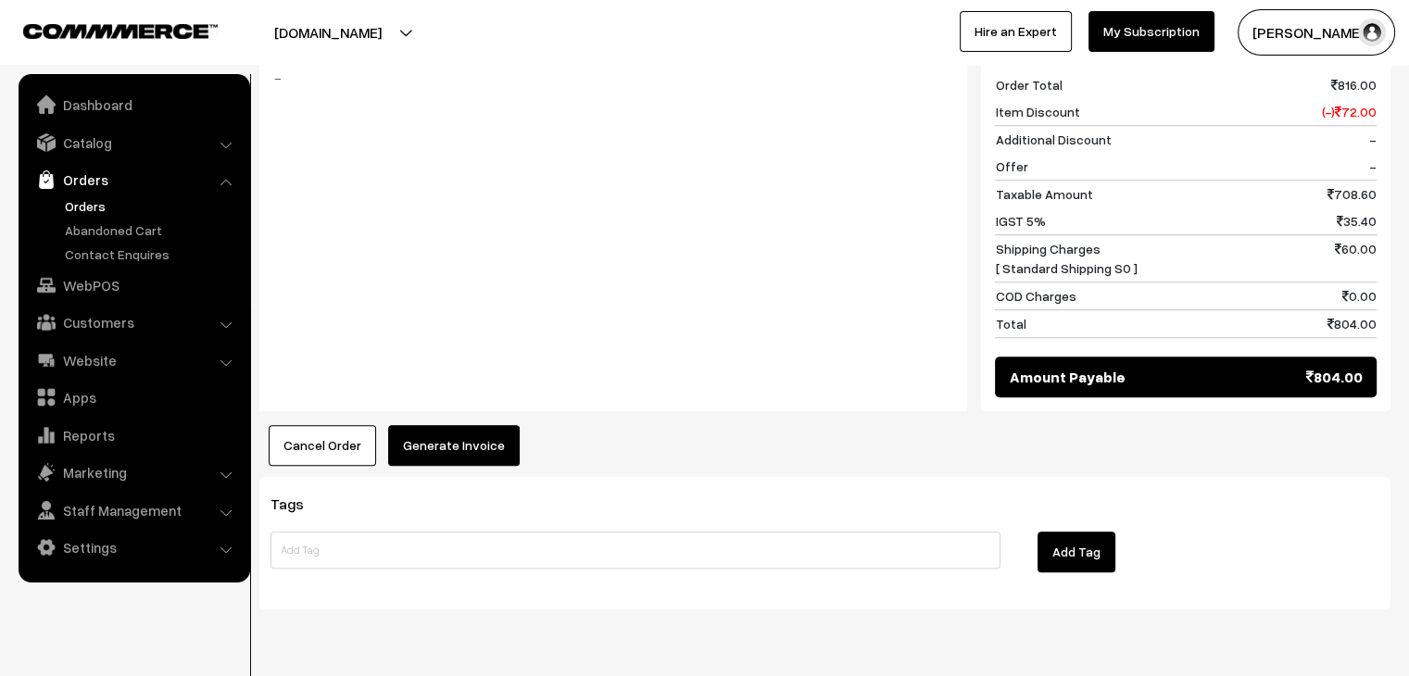
click at [457, 425] on button "Generate Invoice" at bounding box center [454, 445] width 132 height 41
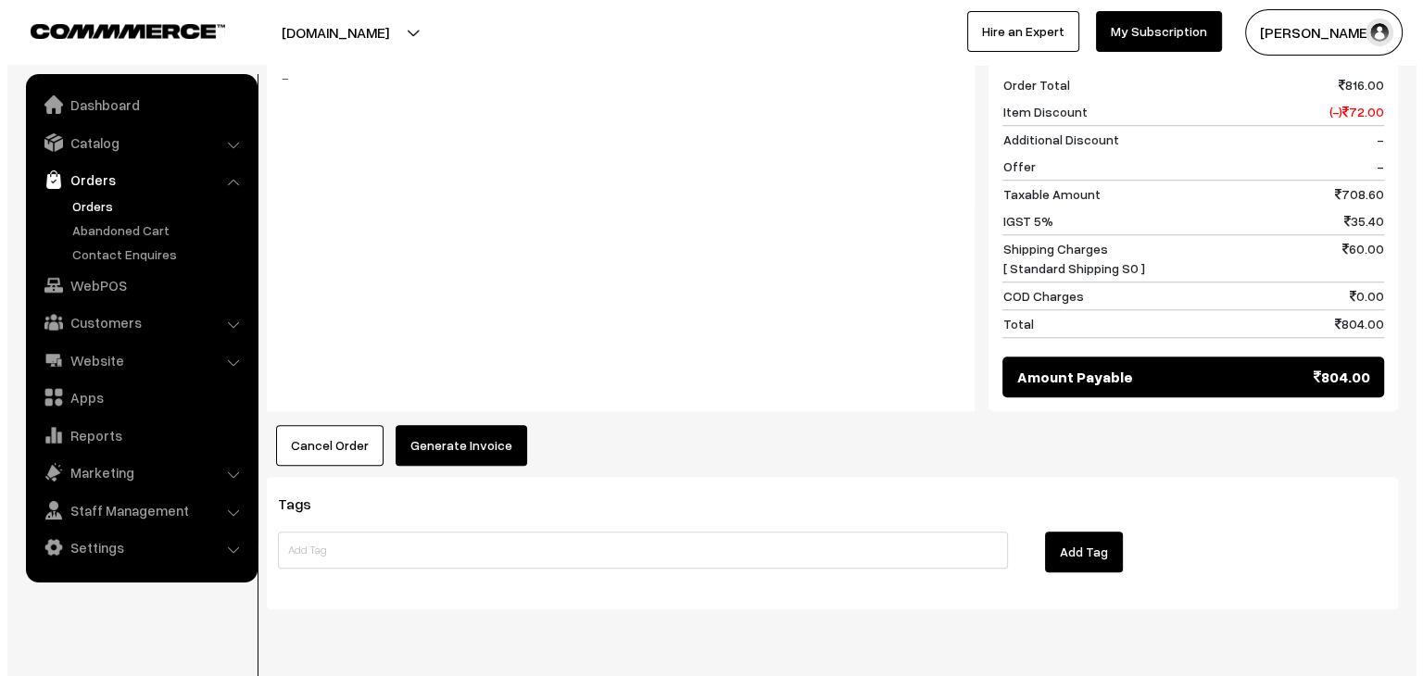
scroll to position [1413, 0]
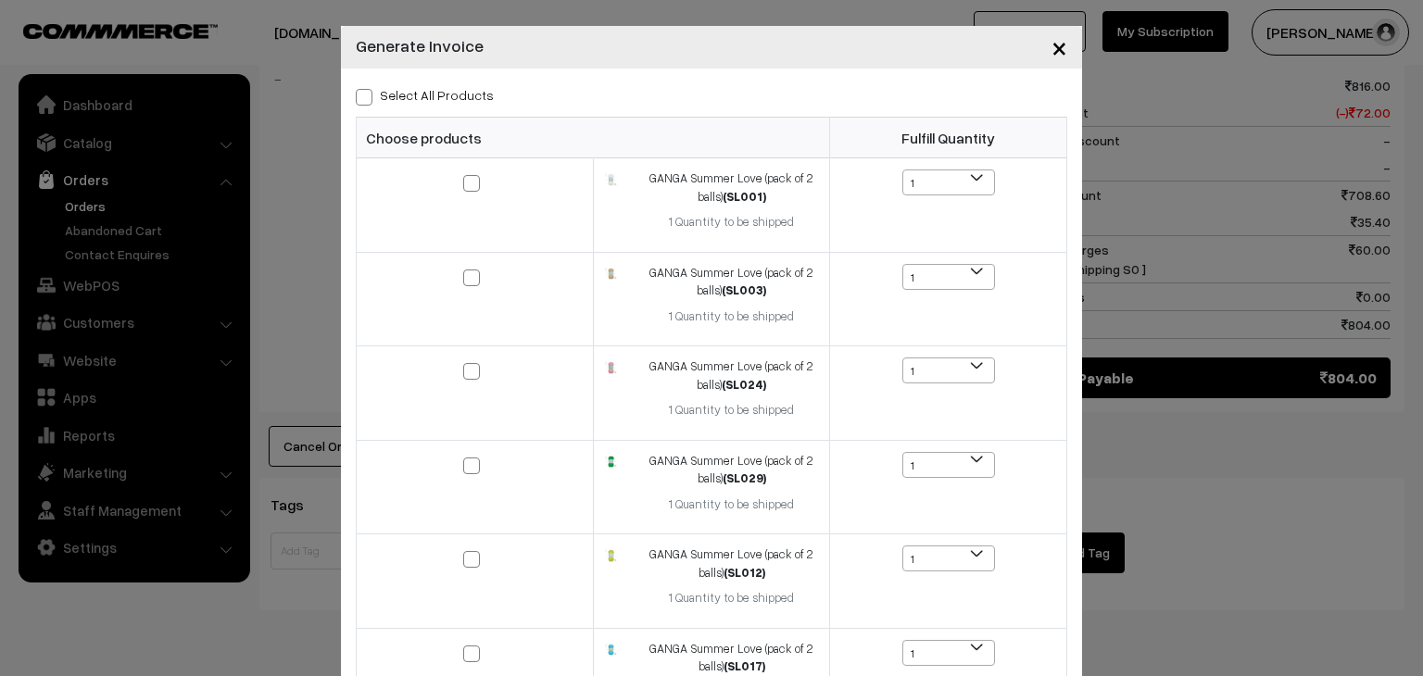
click at [371, 94] on label "Select All Products" at bounding box center [425, 94] width 138 height 19
click at [368, 94] on input "Select All Products" at bounding box center [362, 94] width 12 height 12
checkbox input "true"
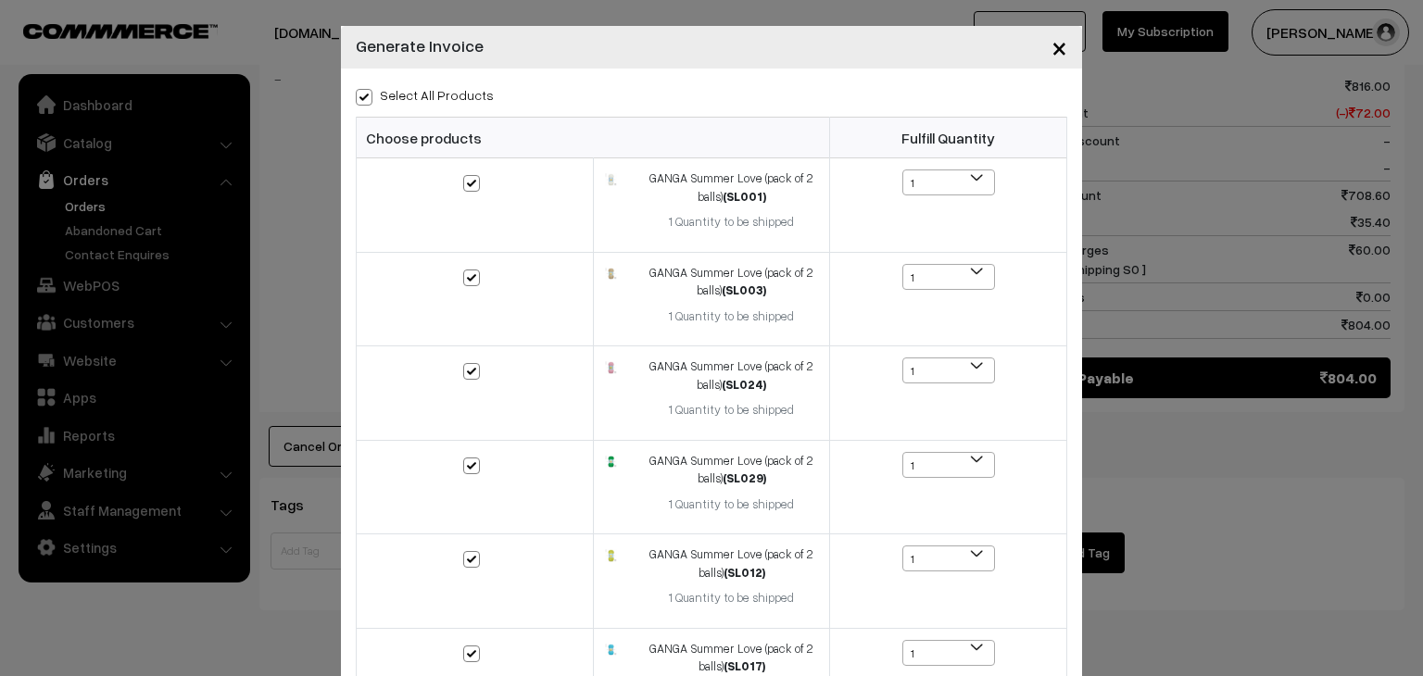
checkbox input "true"
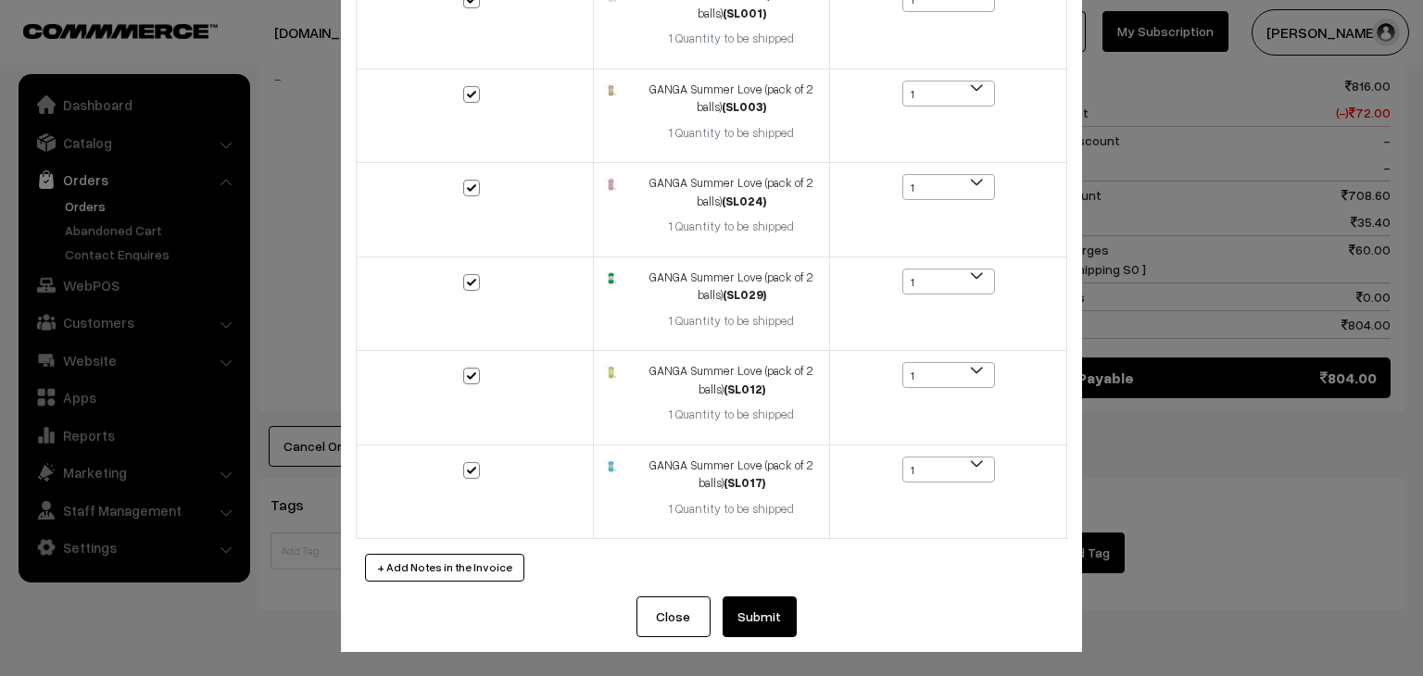
click at [686, 617] on button "Close" at bounding box center [674, 617] width 74 height 41
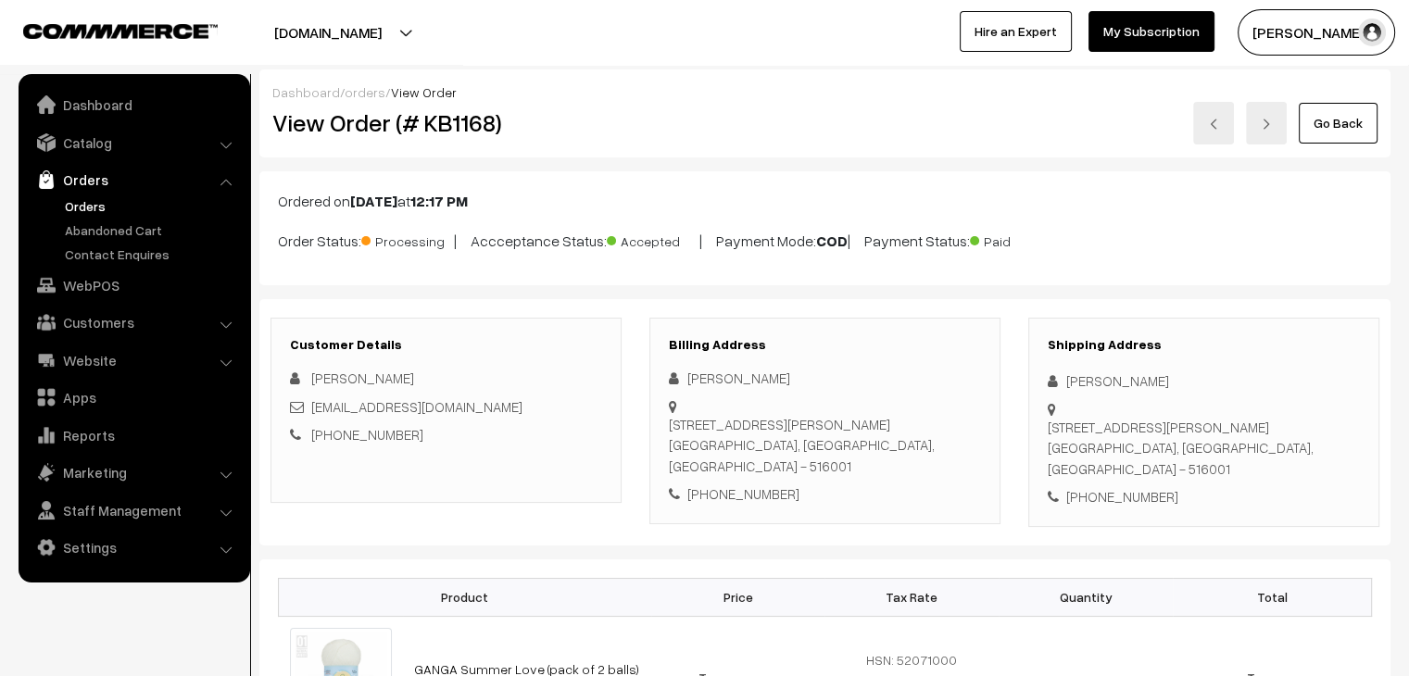
scroll to position [0, 0]
click at [86, 205] on link "Orders" at bounding box center [151, 205] width 183 height 19
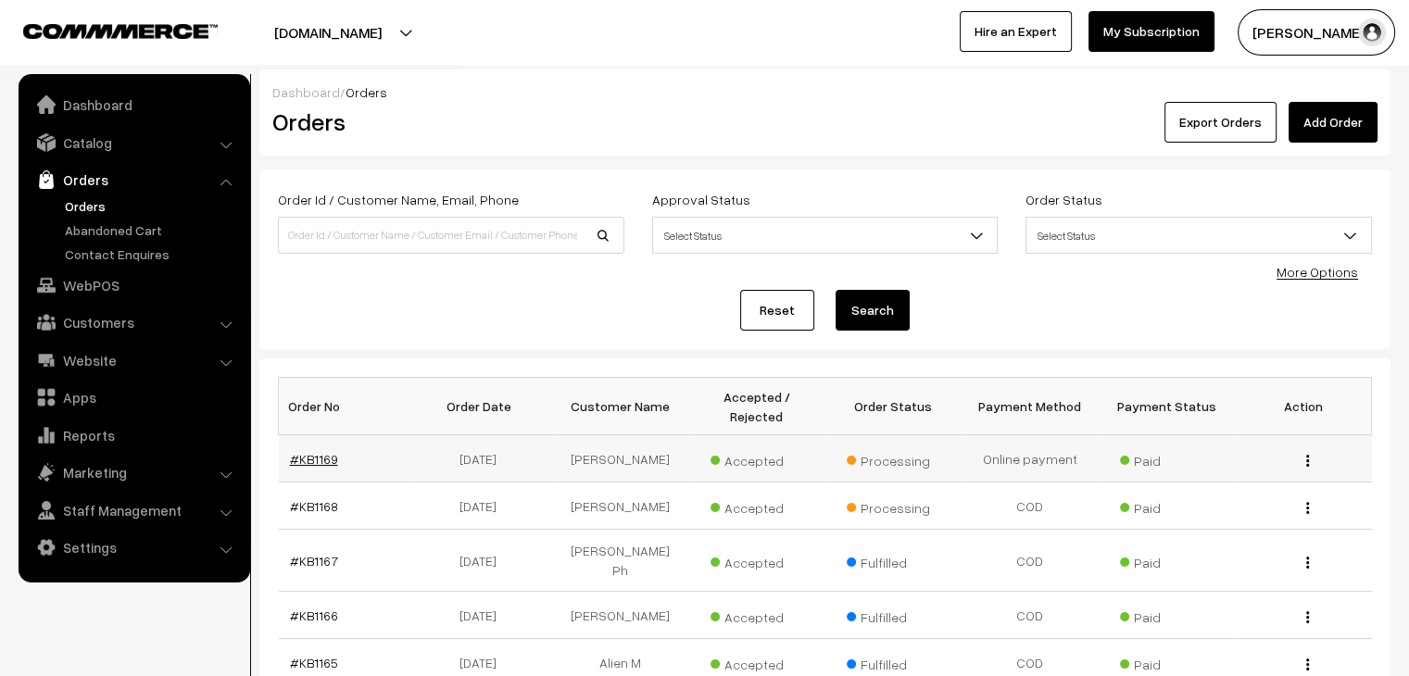
click at [310, 451] on link "#KB1169" at bounding box center [314, 459] width 48 height 16
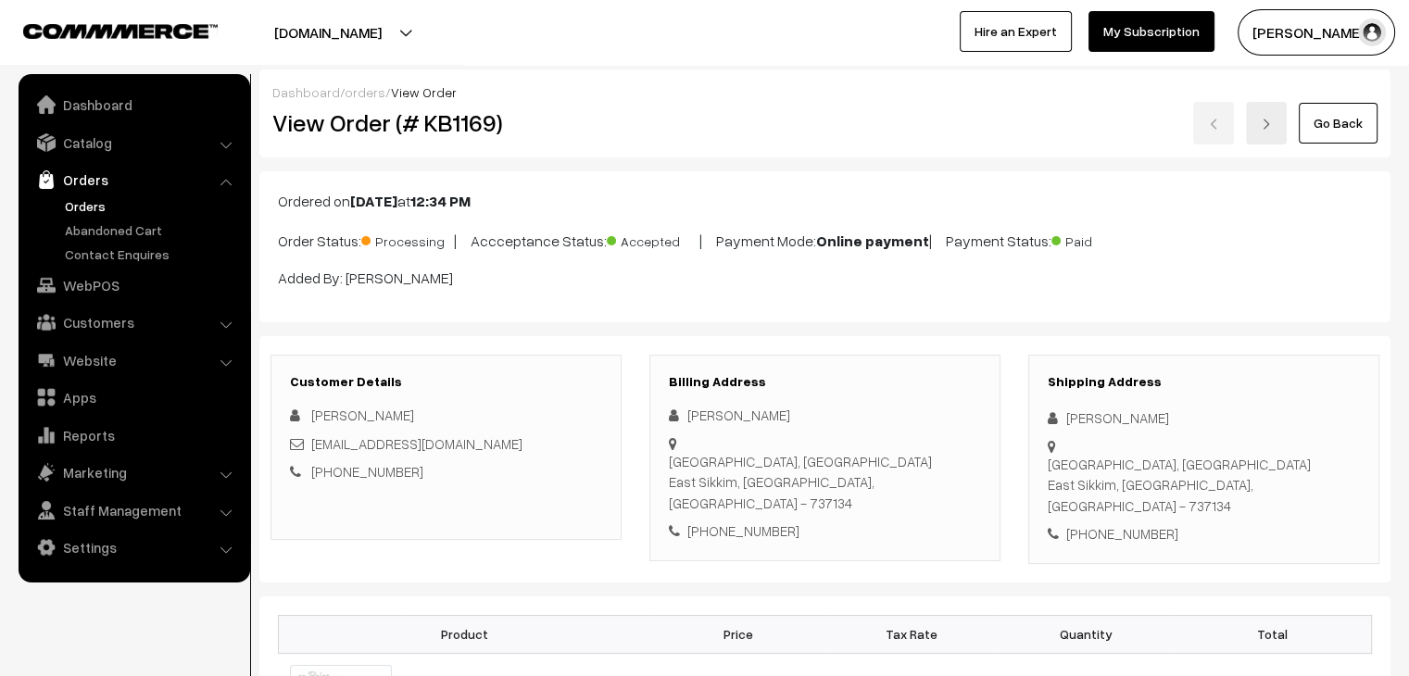
click at [75, 200] on link "Orders" at bounding box center [151, 205] width 183 height 19
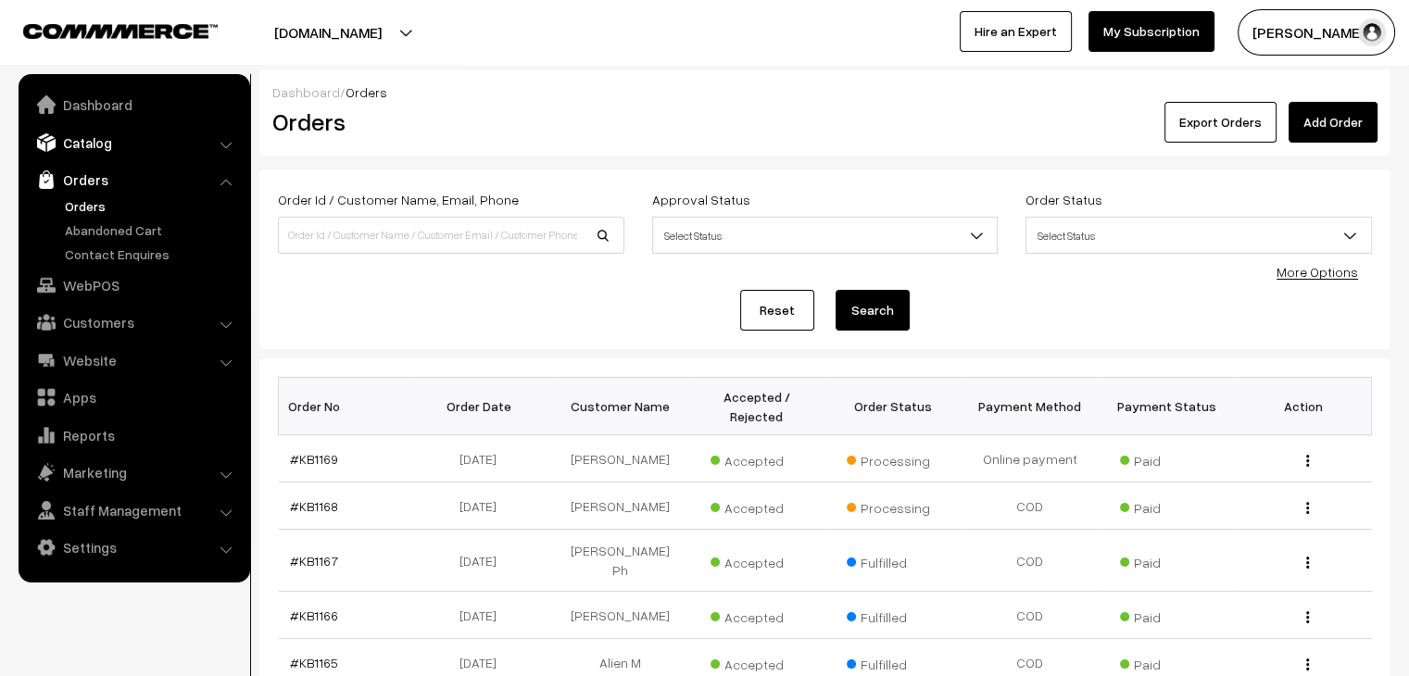
click at [141, 130] on link "Catalog" at bounding box center [133, 142] width 221 height 33
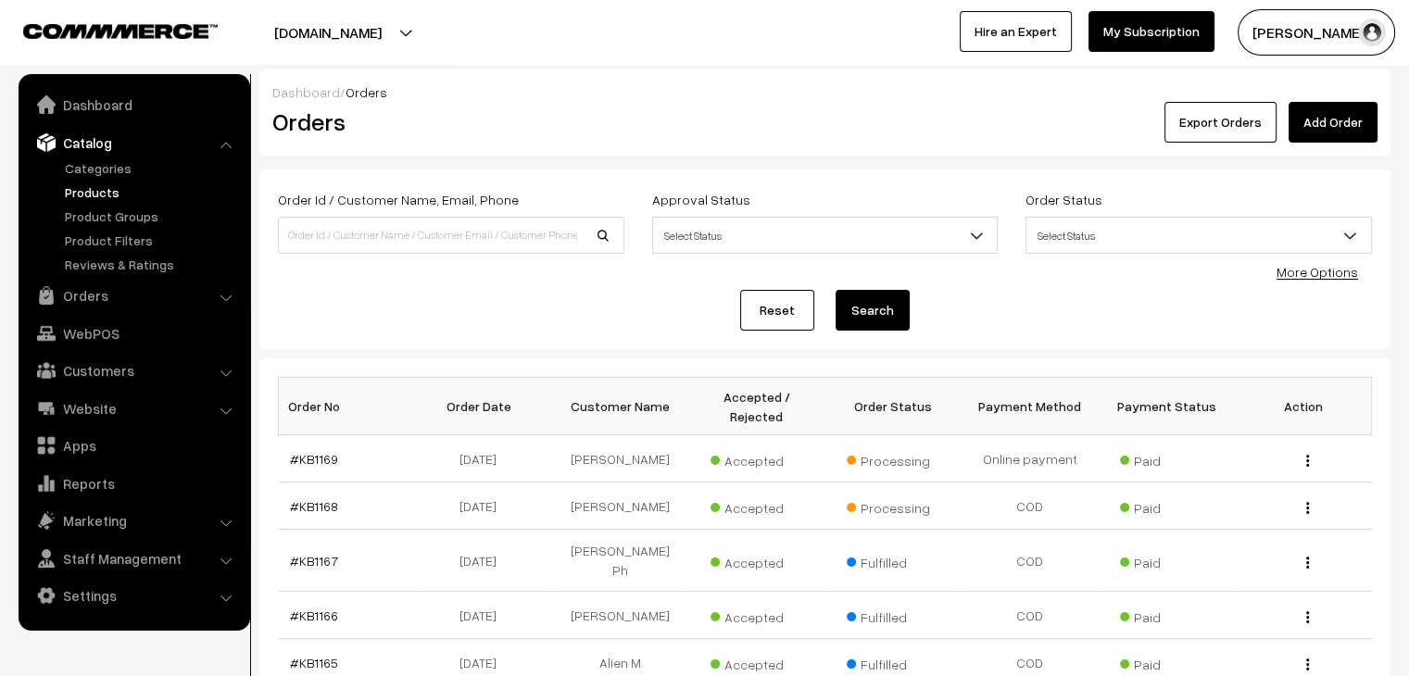
click at [116, 190] on link "Products" at bounding box center [151, 192] width 183 height 19
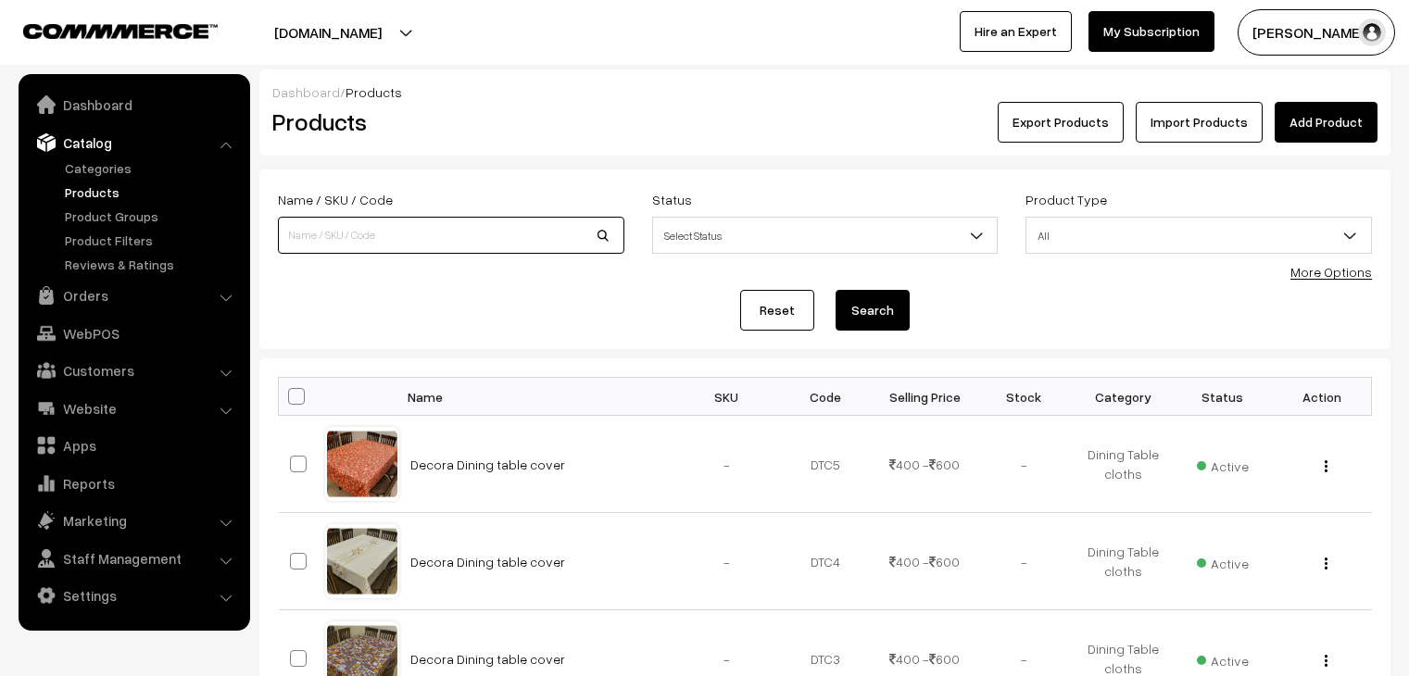
click at [387, 240] on input at bounding box center [451, 235] width 347 height 37
type input "hobby india"
click at [836, 290] on button "Search" at bounding box center [873, 310] width 74 height 41
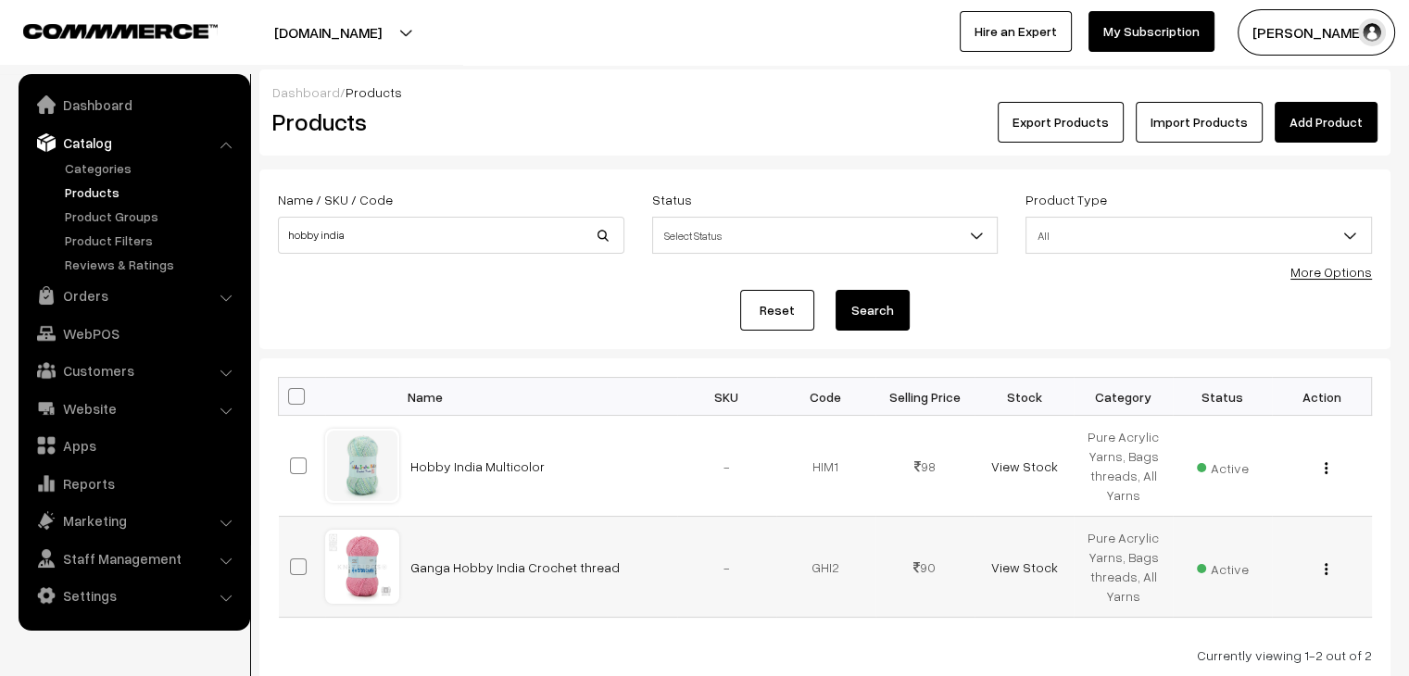
click at [1327, 572] on img "button" at bounding box center [1326, 569] width 3 height 12
click at [1249, 630] on link "Edit" at bounding box center [1244, 637] width 158 height 41
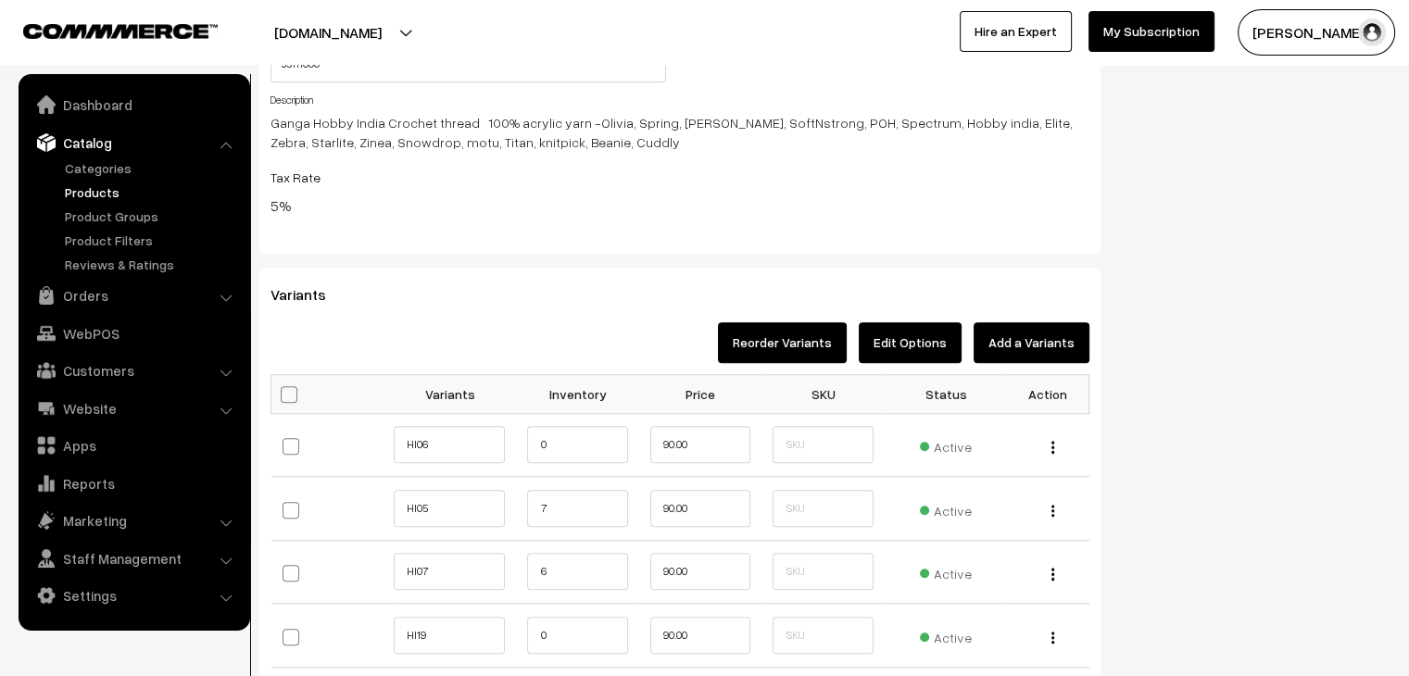
click at [282, 400] on span at bounding box center [289, 394] width 17 height 17
click at [282, 399] on input "checkbox" at bounding box center [287, 393] width 12 height 12
checkbox input "true"
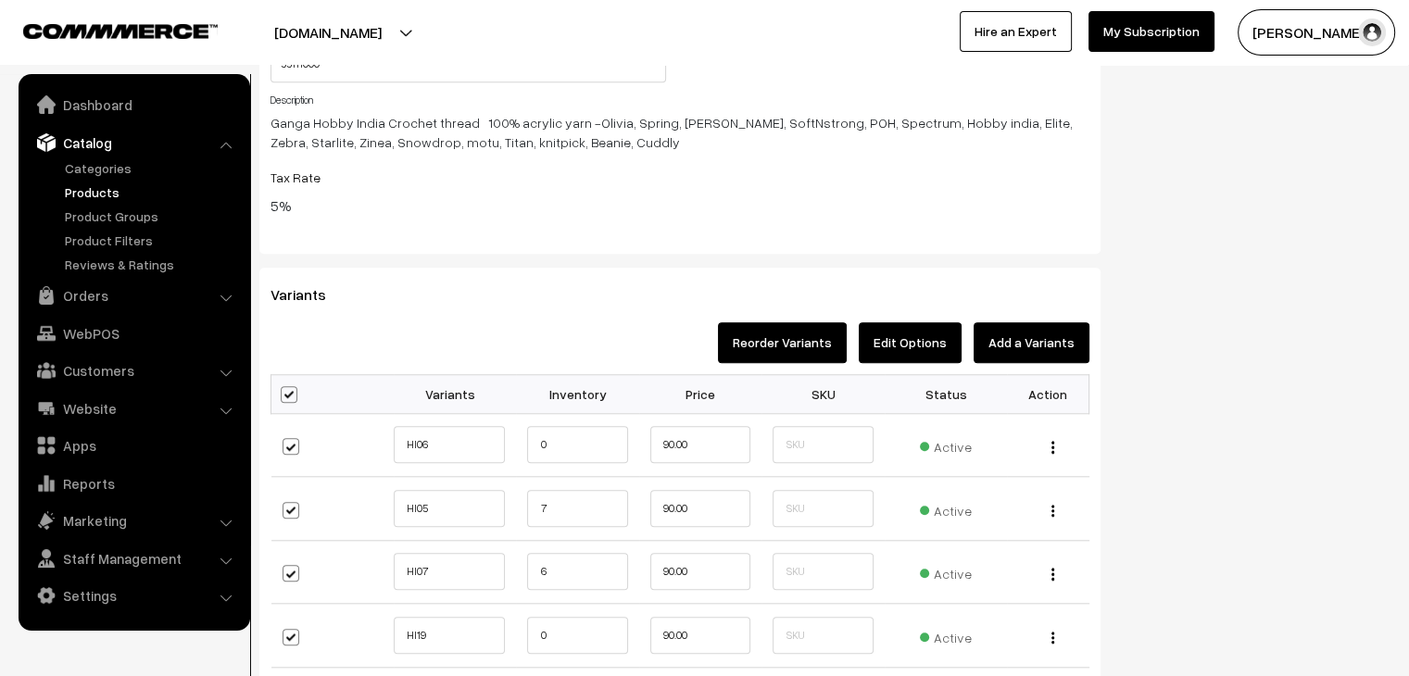
checkbox input "true"
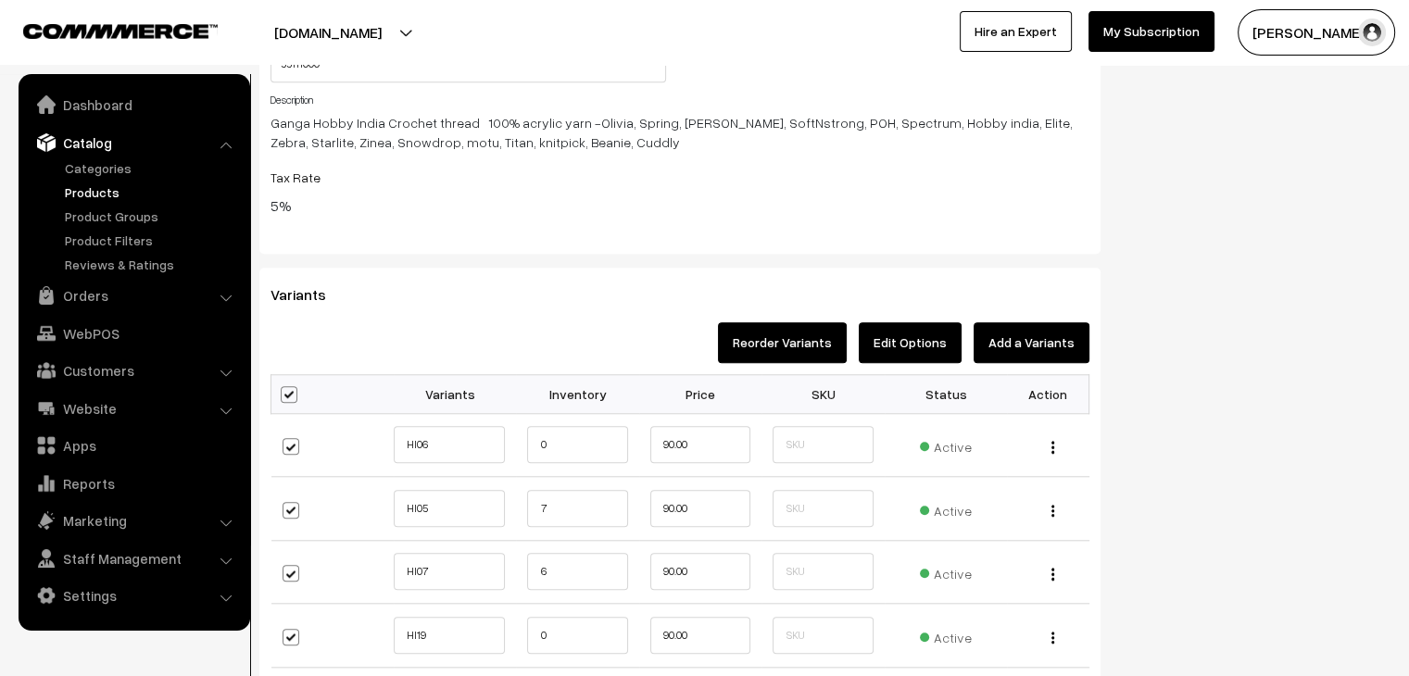
checkbox input "true"
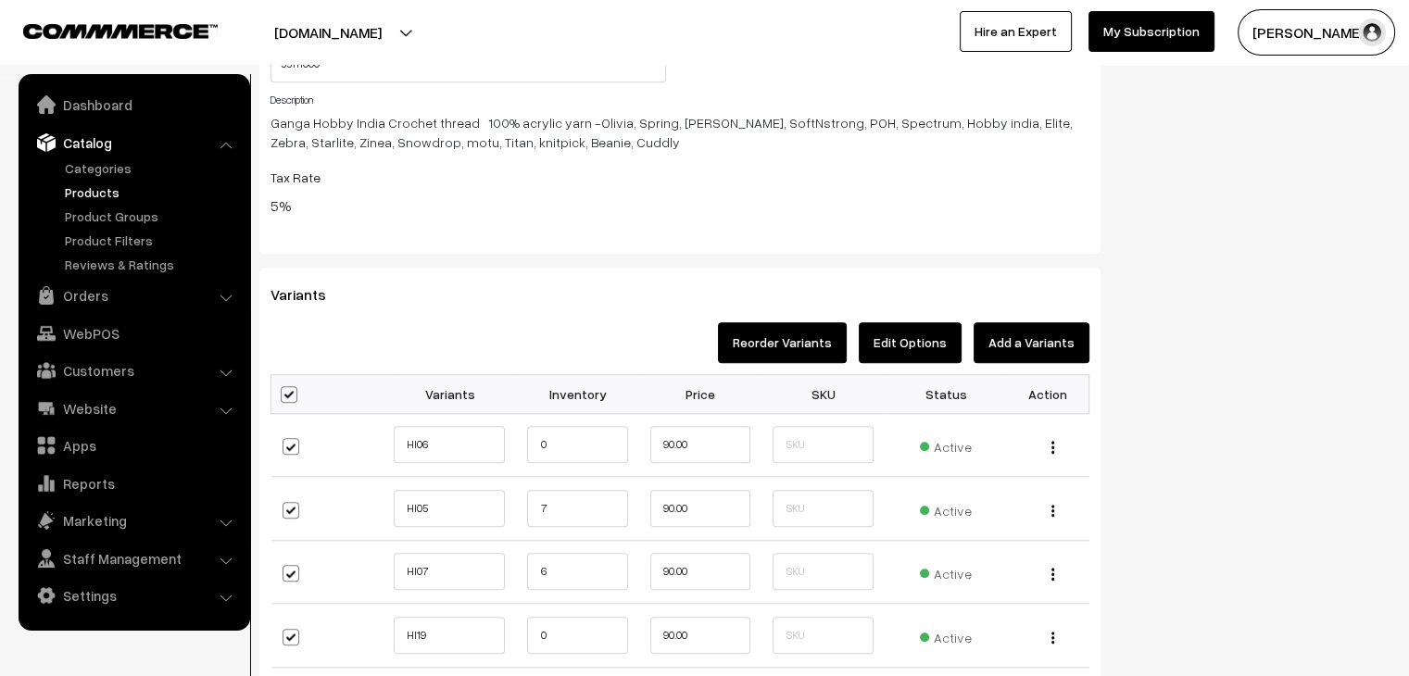
checkbox input "true"
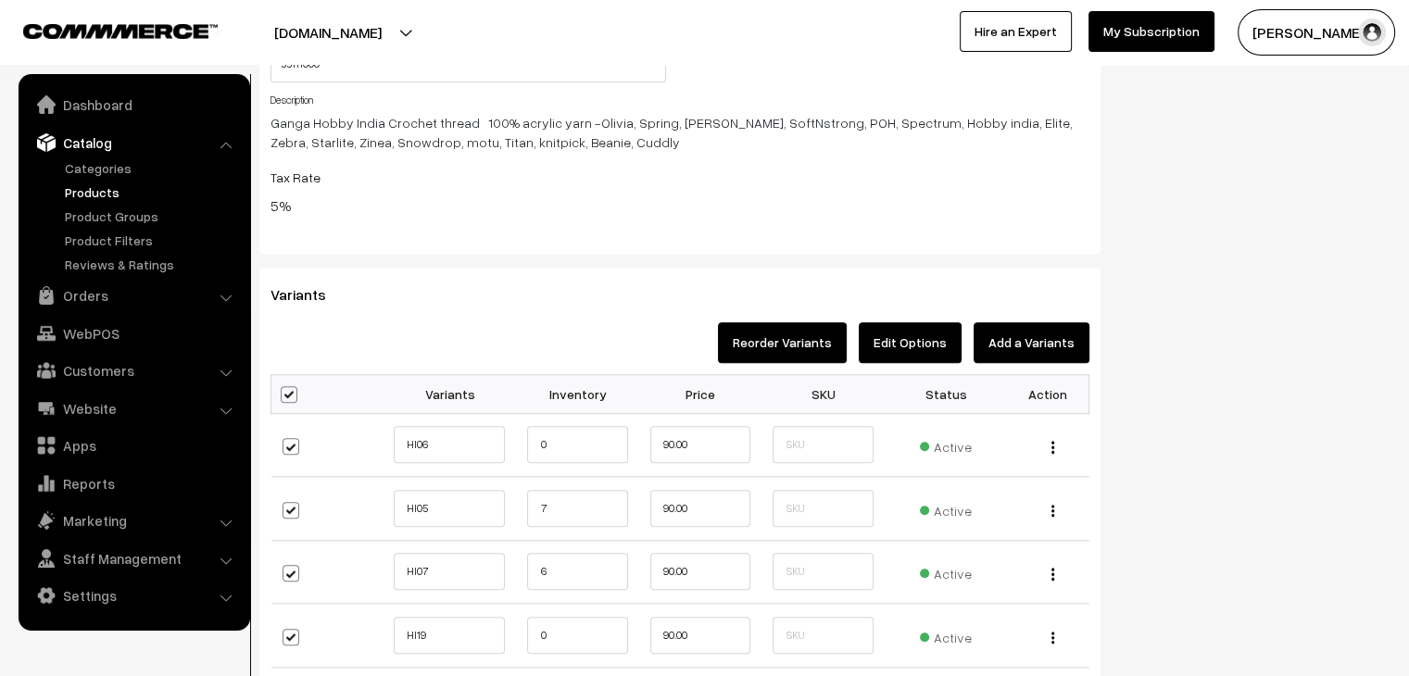
checkbox input "true"
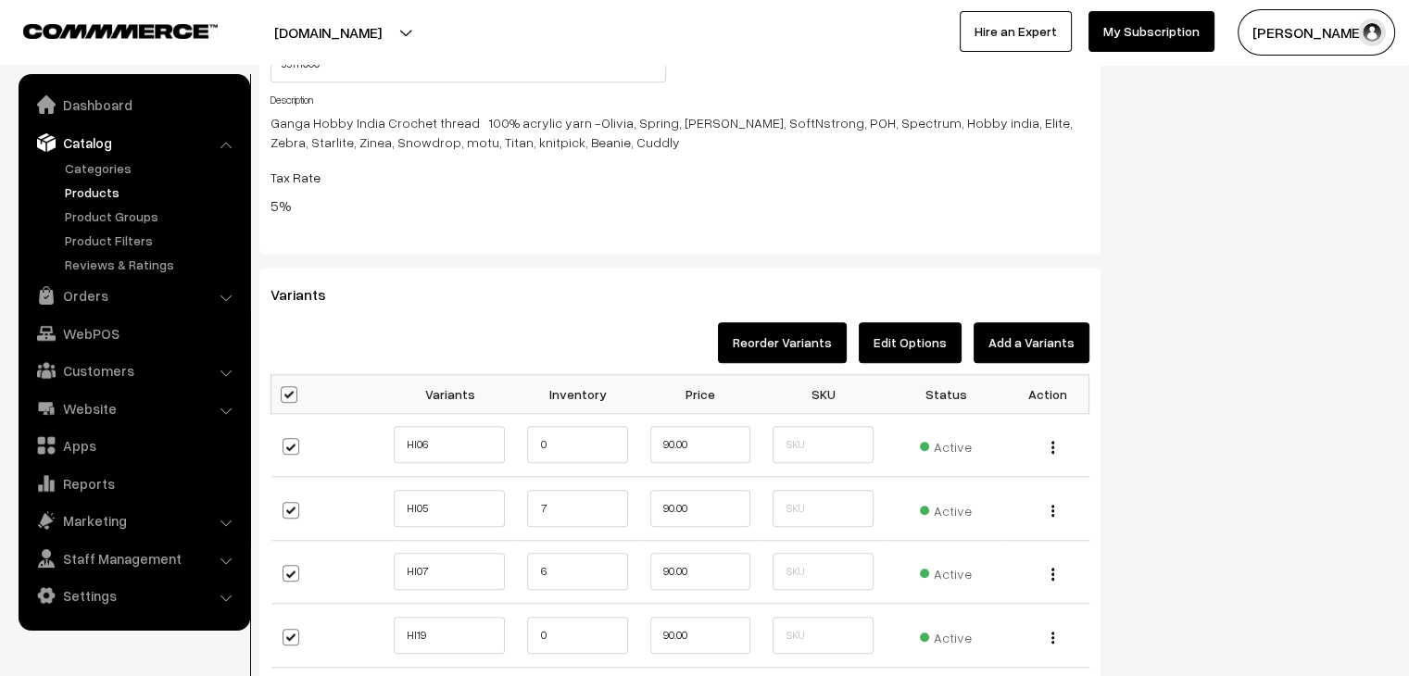
checkbox input "true"
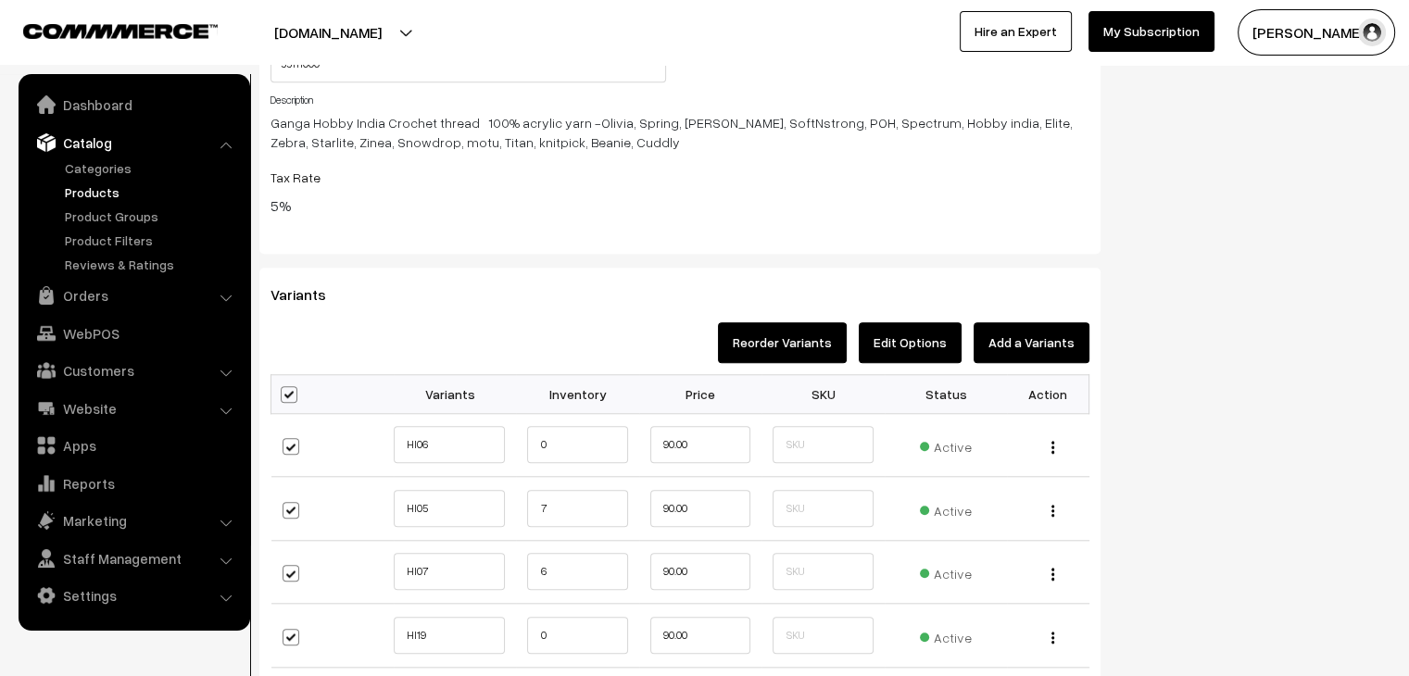
checkbox input "true"
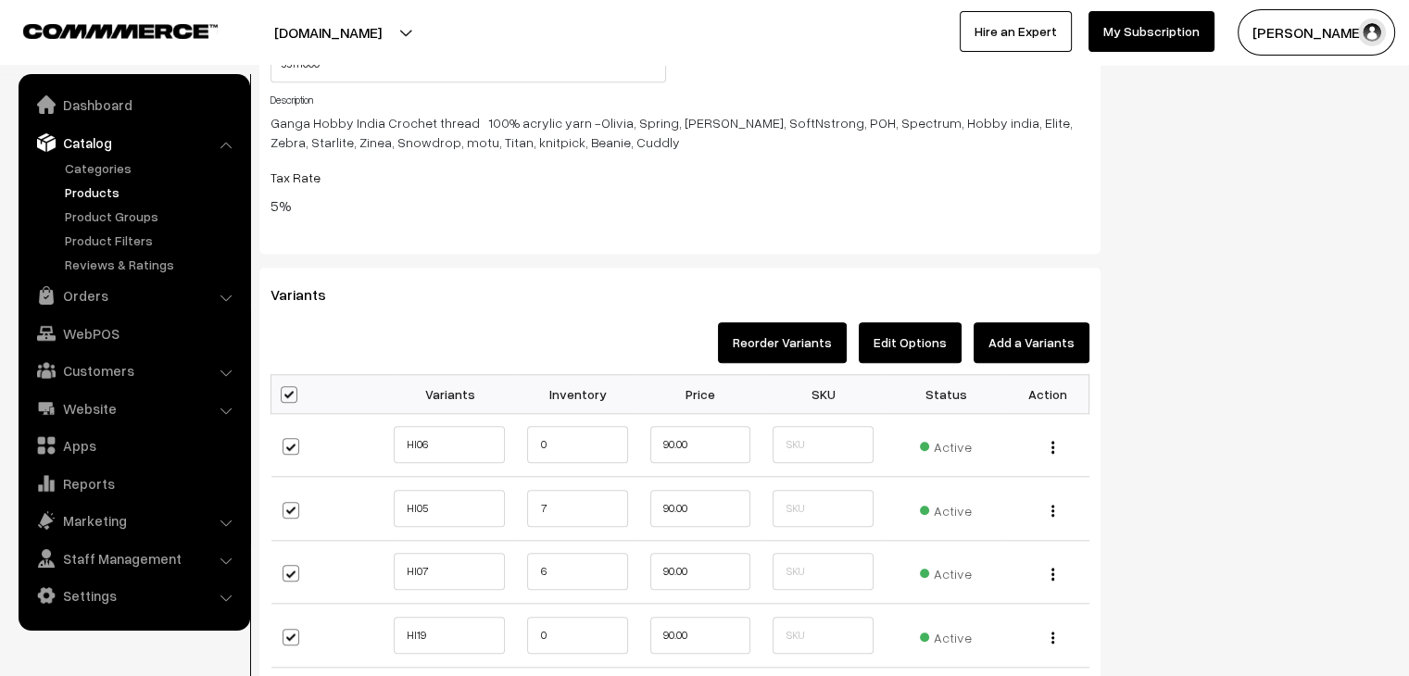
checkbox input "true"
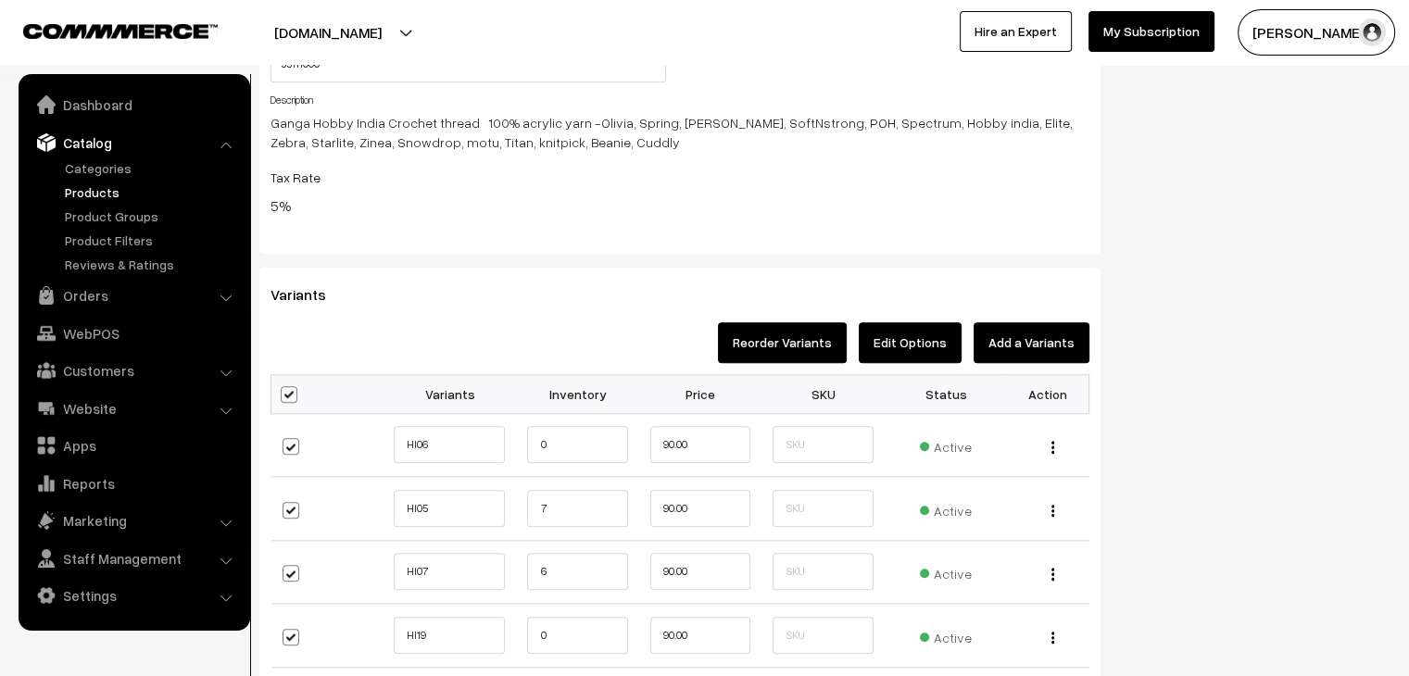
checkbox input "true"
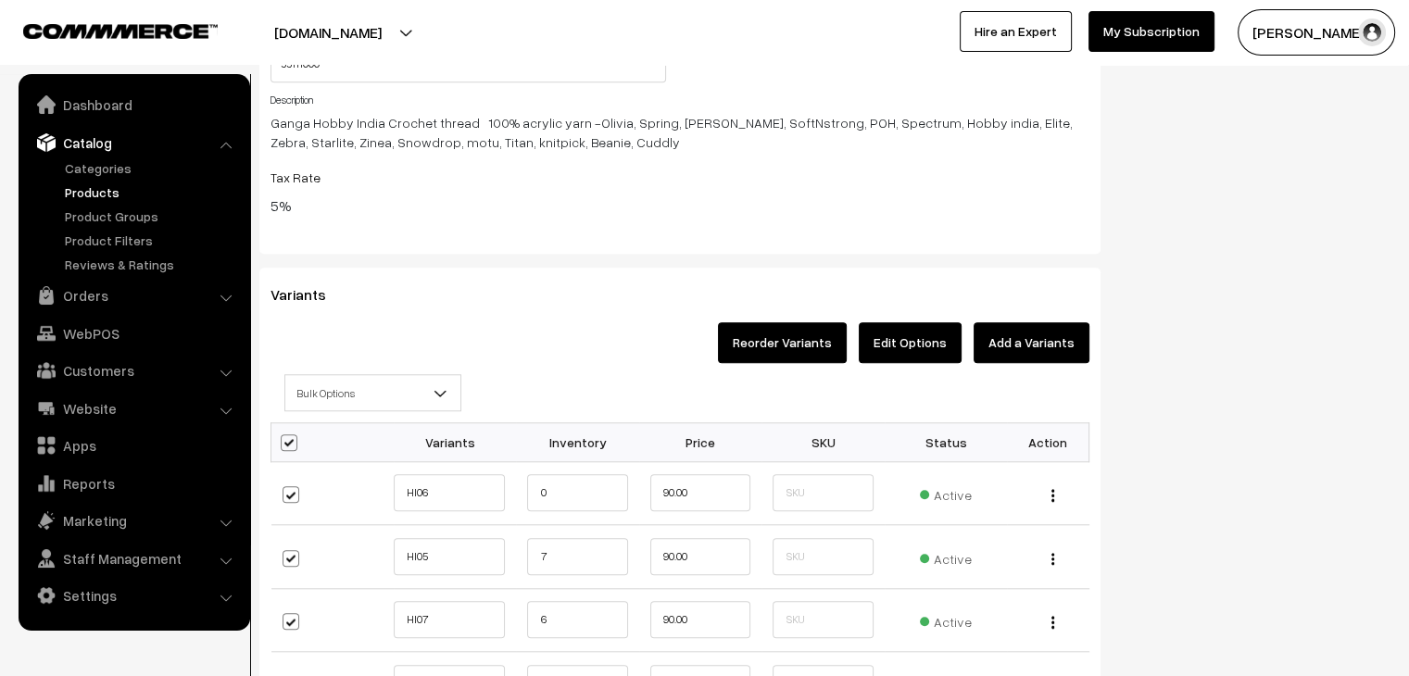
click at [415, 405] on span "Bulk Options" at bounding box center [372, 393] width 175 height 32
click at [372, 405] on span "Bulk Options" at bounding box center [372, 393] width 175 height 32
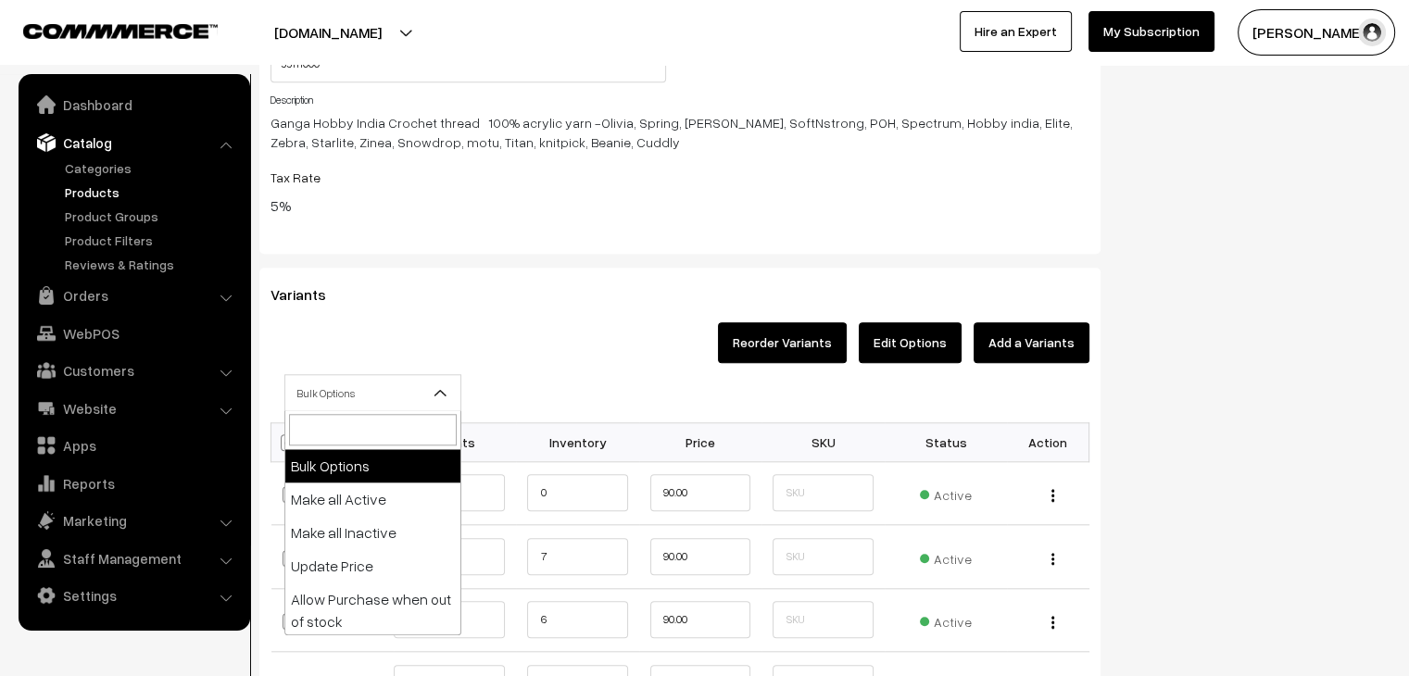
click at [436, 387] on b at bounding box center [440, 393] width 19 height 19
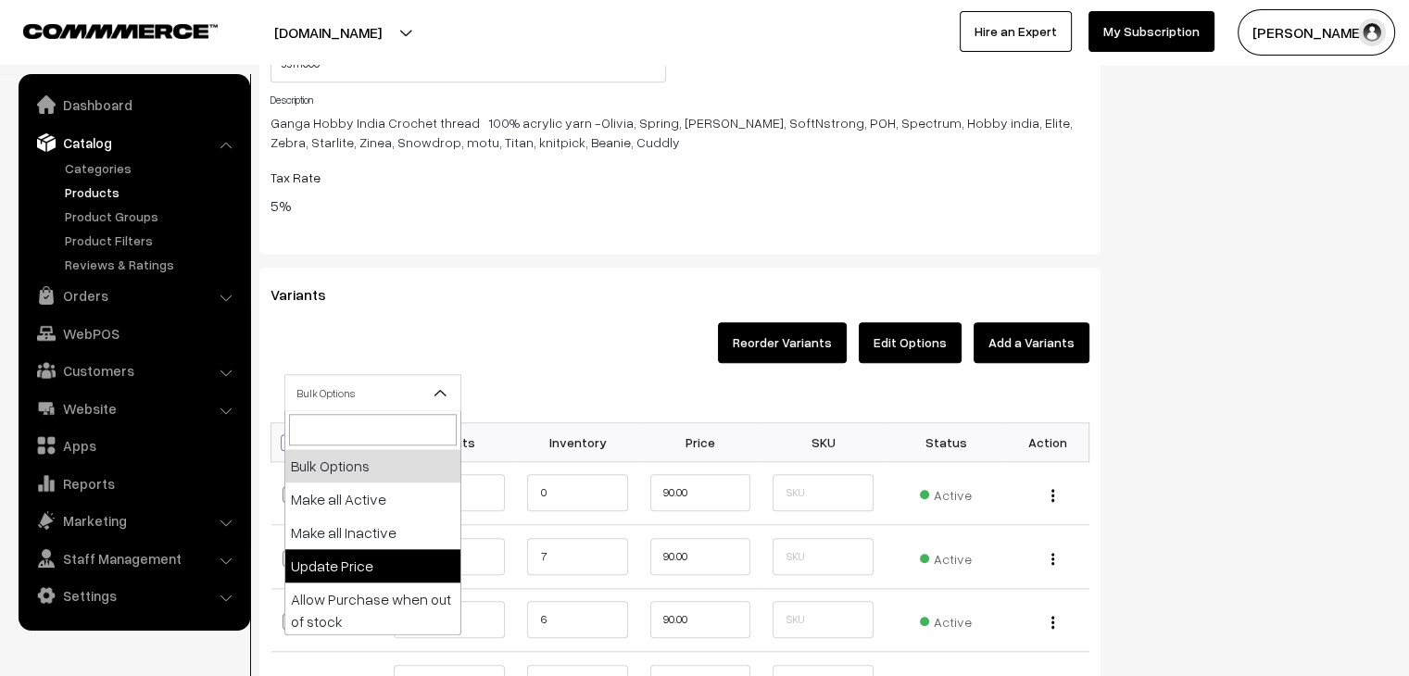
select select "0"
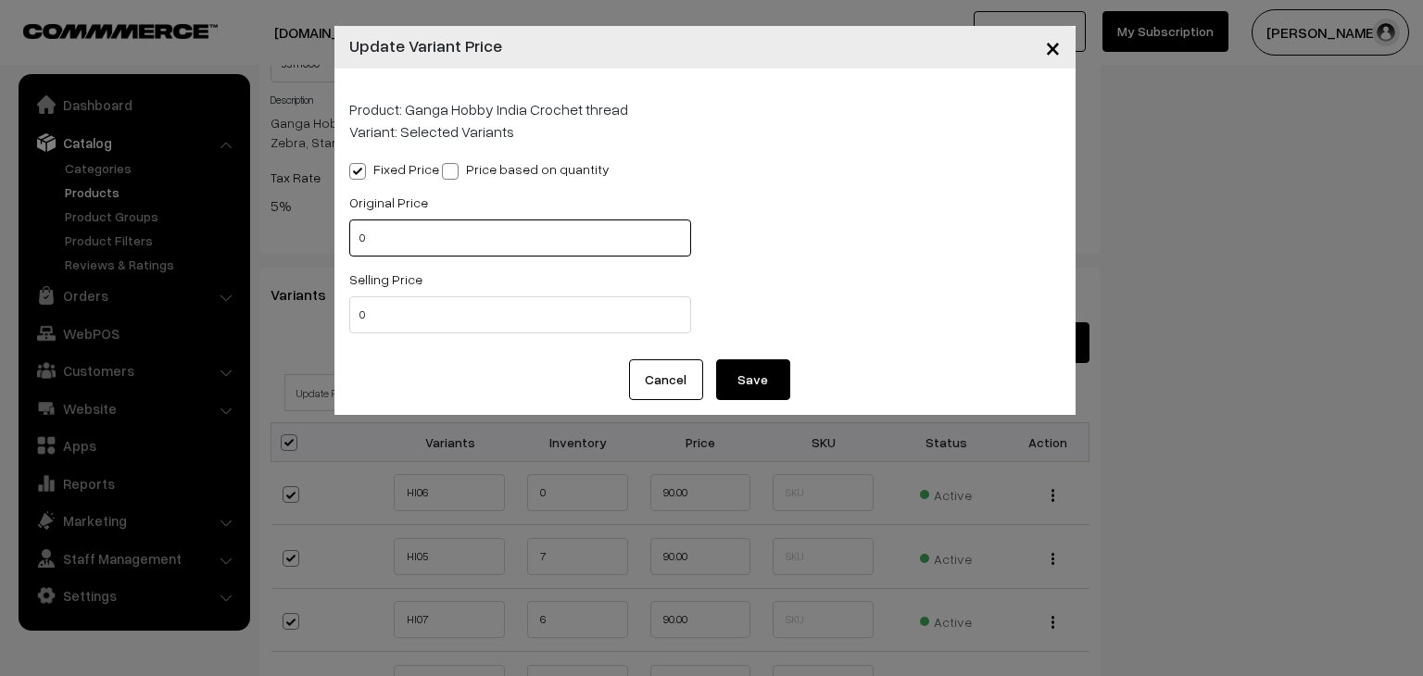
click at [360, 239] on input "0" at bounding box center [520, 238] width 342 height 37
click at [419, 234] on input "950" at bounding box center [520, 238] width 342 height 37
type input "95"
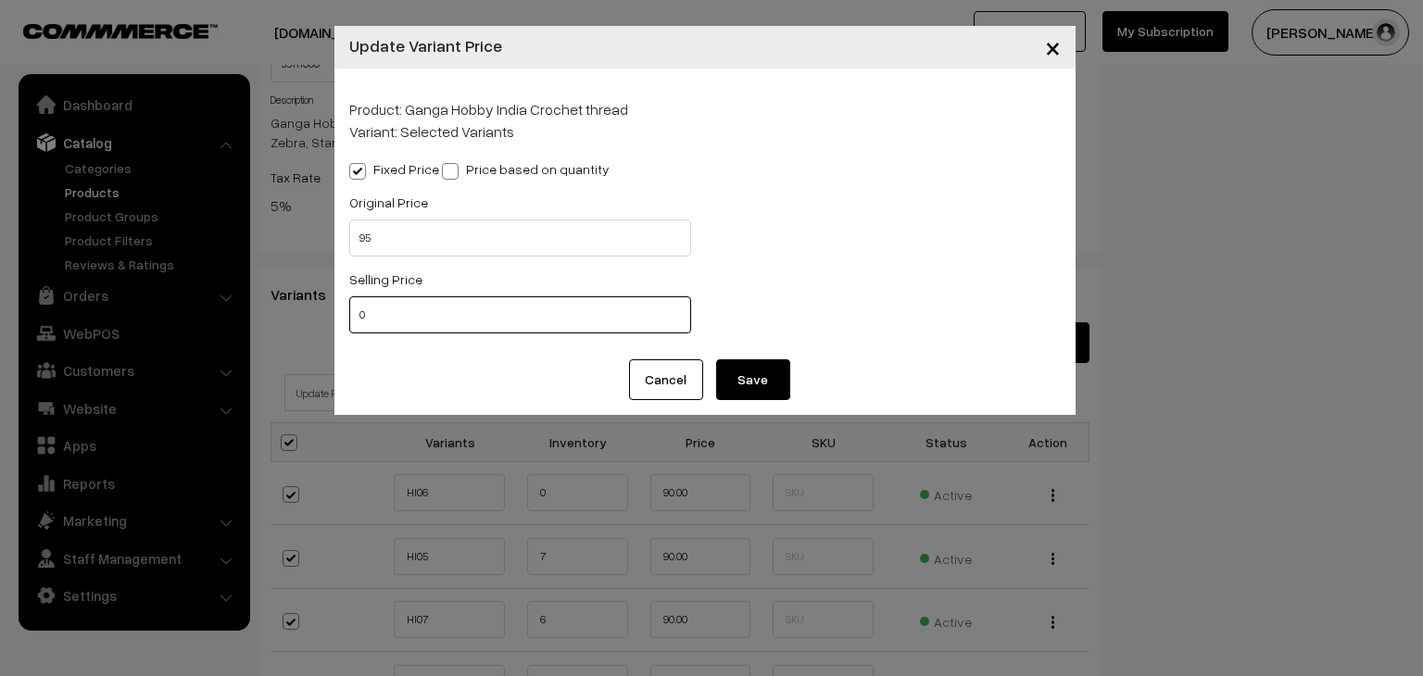
click at [396, 308] on input "0" at bounding box center [520, 314] width 342 height 37
type input "86"
click at [737, 378] on button "Save" at bounding box center [753, 380] width 74 height 41
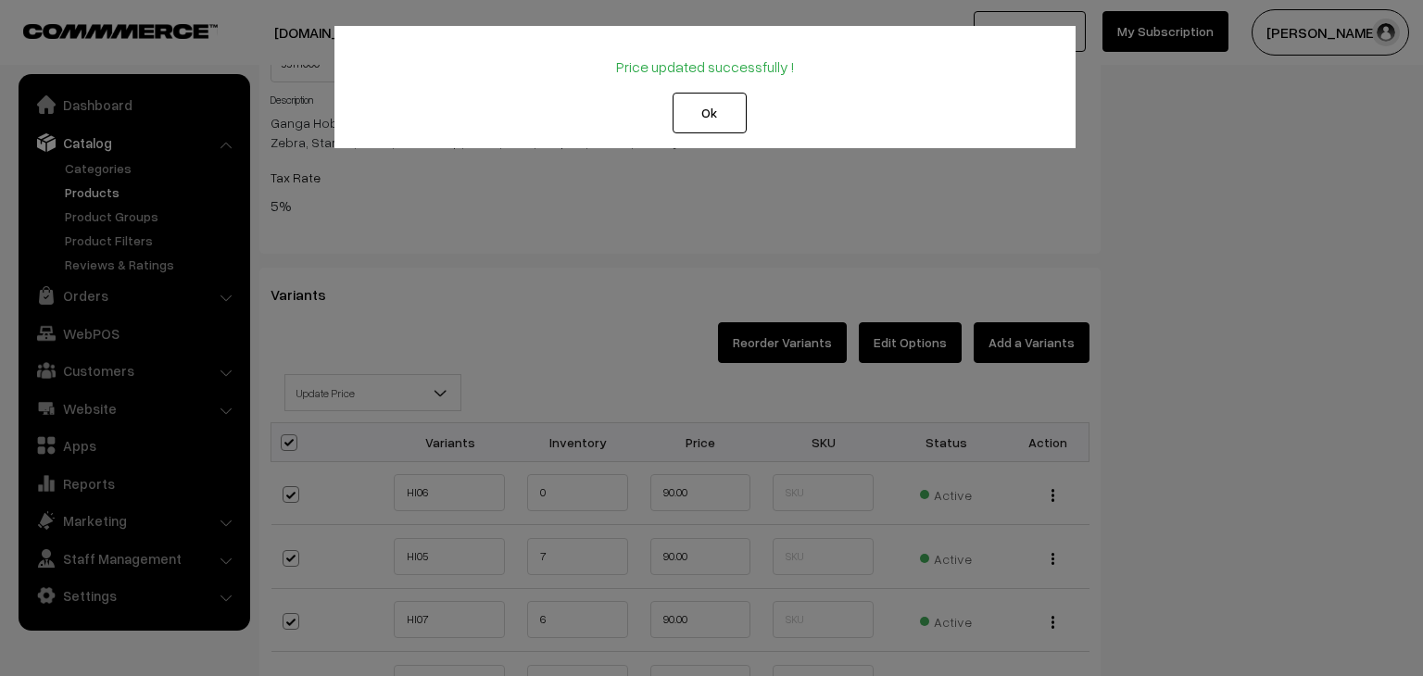
click at [713, 122] on button "Ok" at bounding box center [710, 113] width 74 height 41
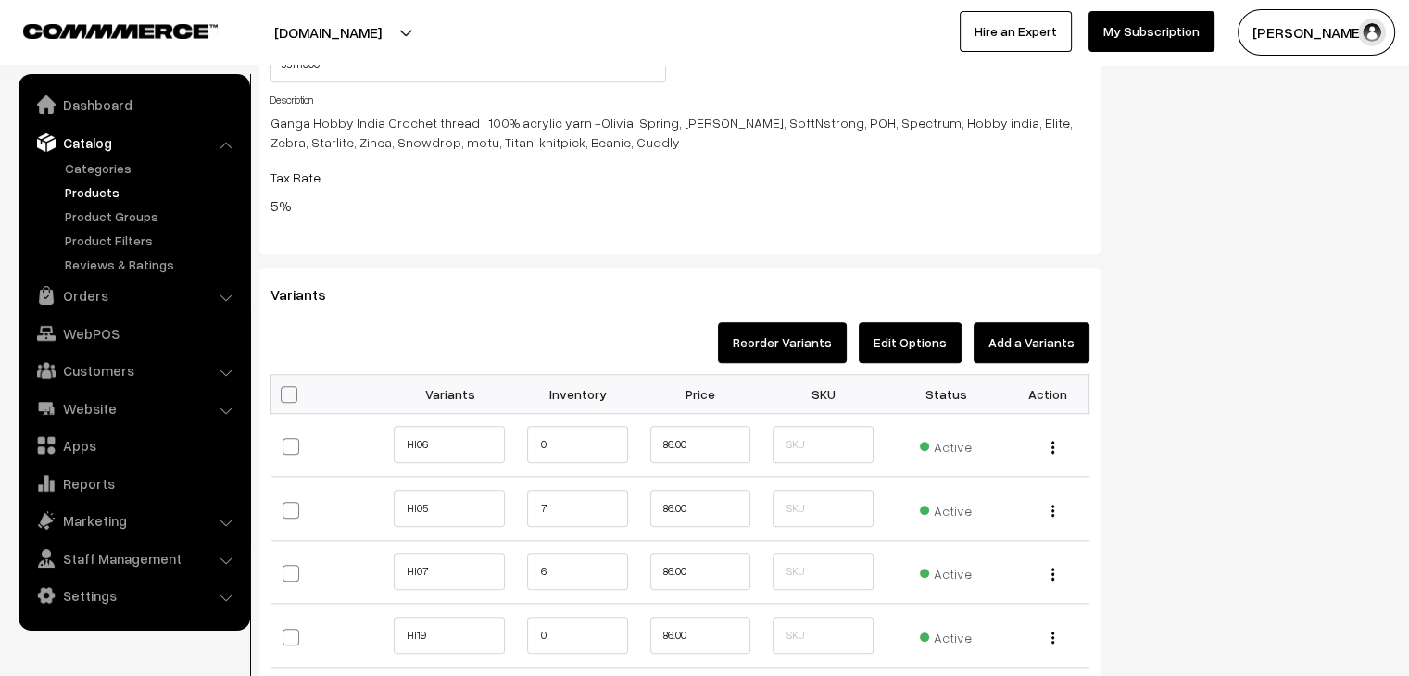
click at [100, 194] on link "Products" at bounding box center [151, 192] width 183 height 19
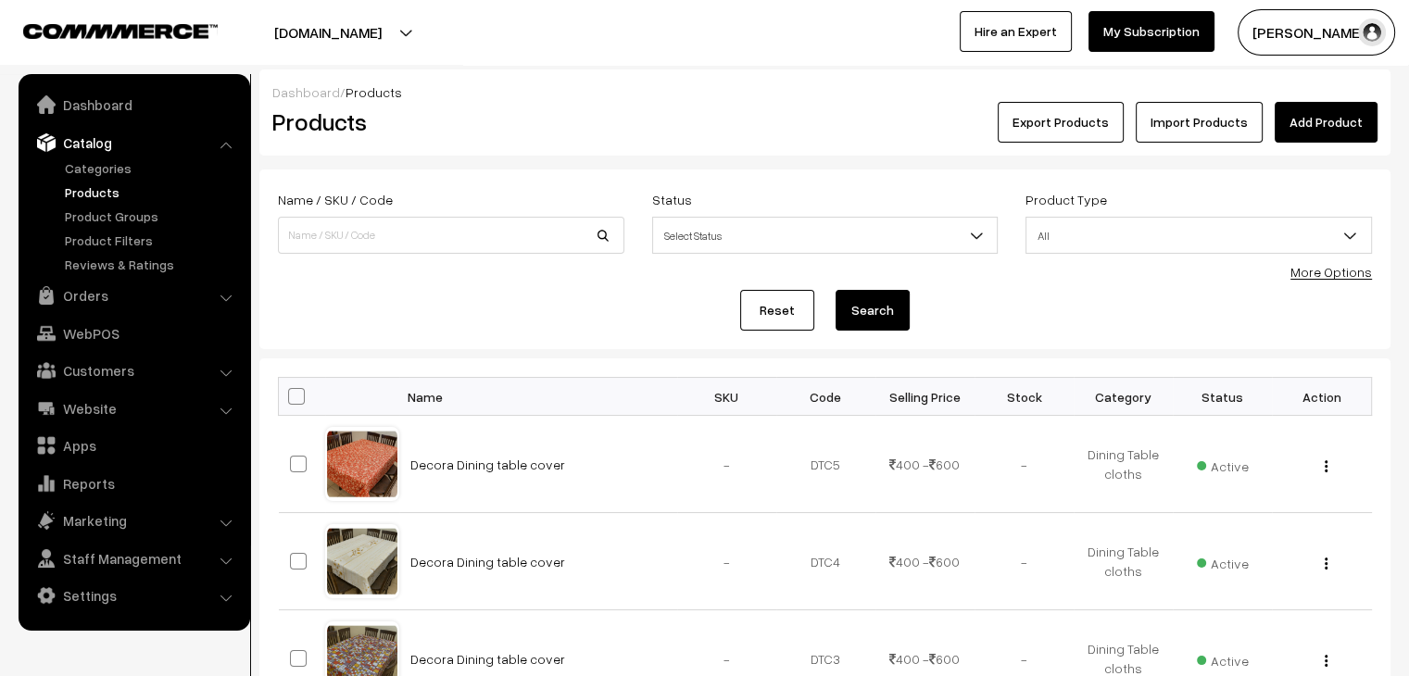
click at [415, 249] on input at bounding box center [451, 235] width 347 height 37
type input "multi"
click at [836, 290] on button "Search" at bounding box center [873, 310] width 74 height 41
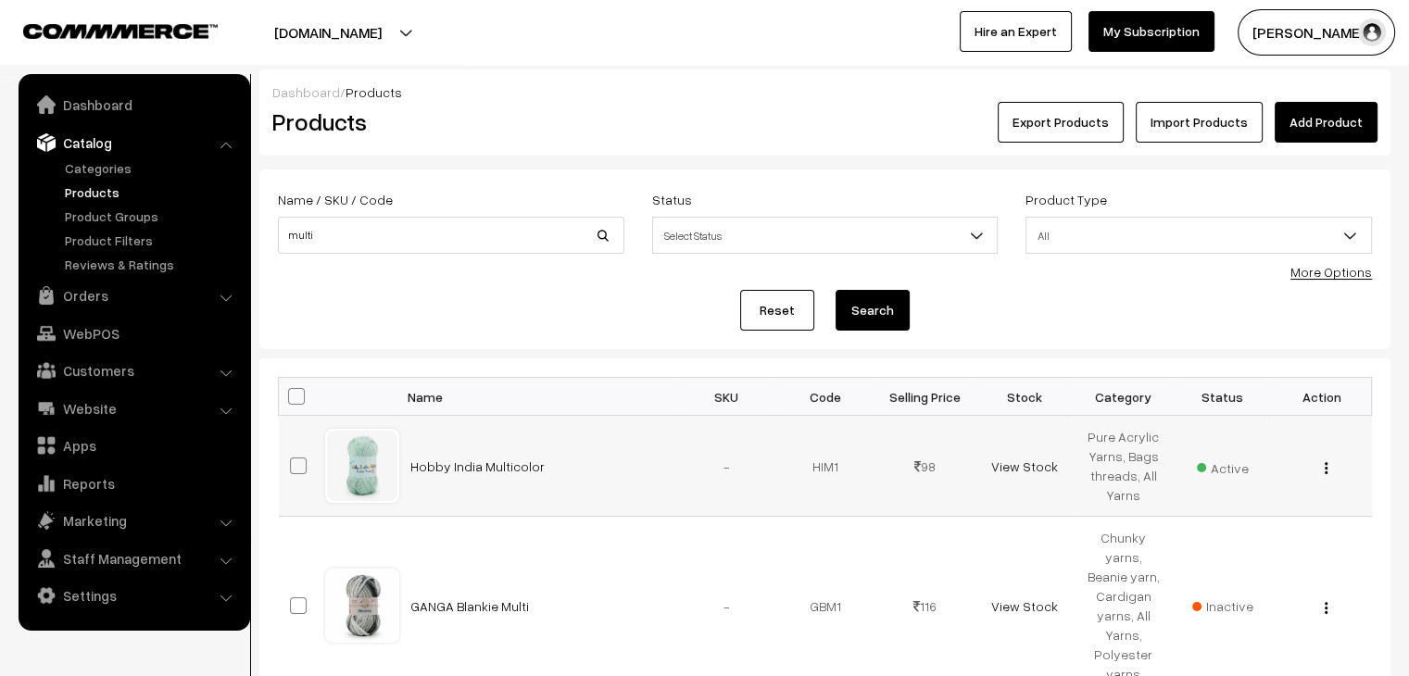
click at [1326, 471] on img "button" at bounding box center [1326, 468] width 3 height 12
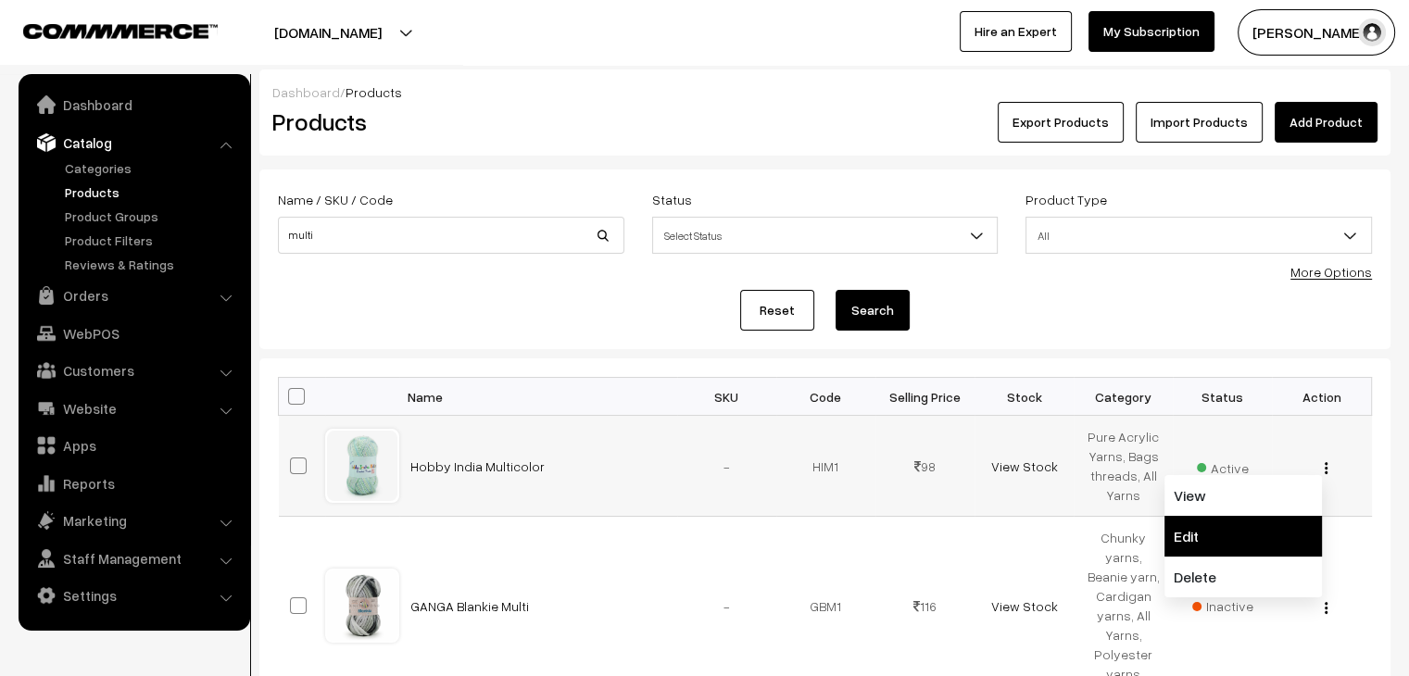
click at [1264, 528] on link "Edit" at bounding box center [1244, 536] width 158 height 41
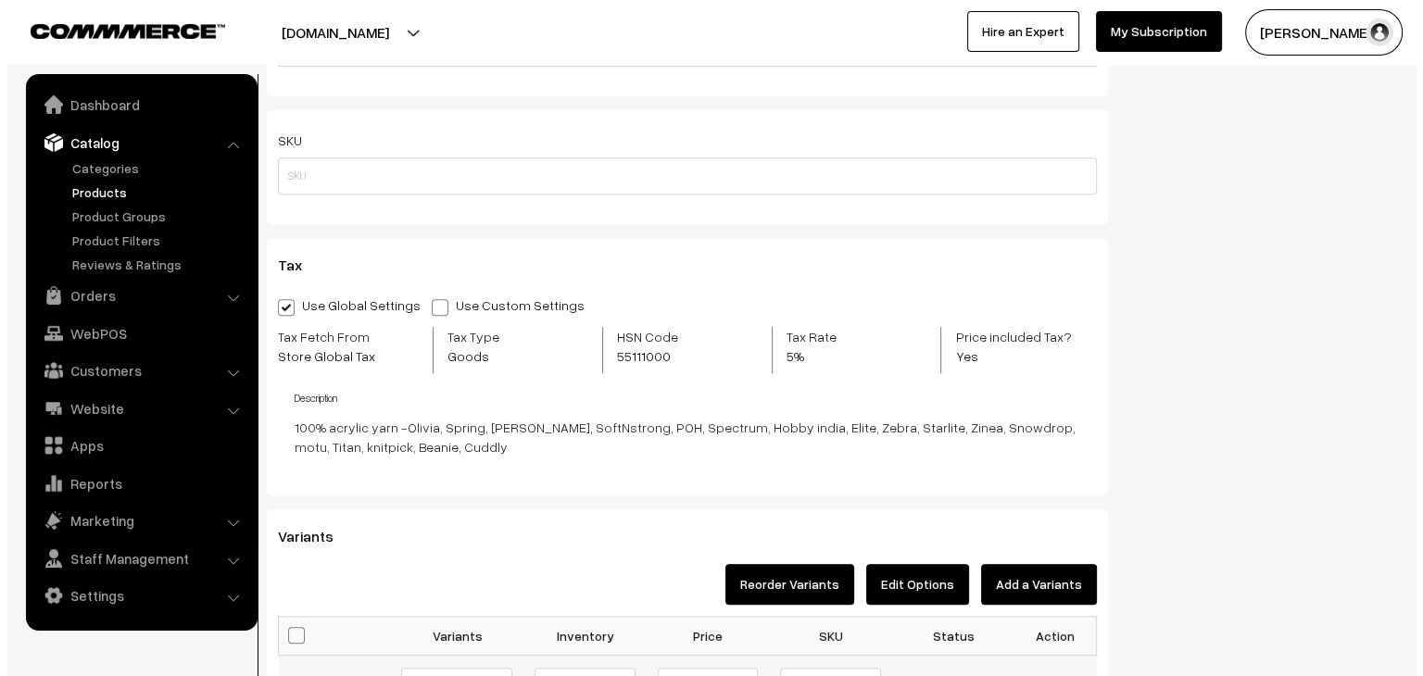
scroll to position [1575, 0]
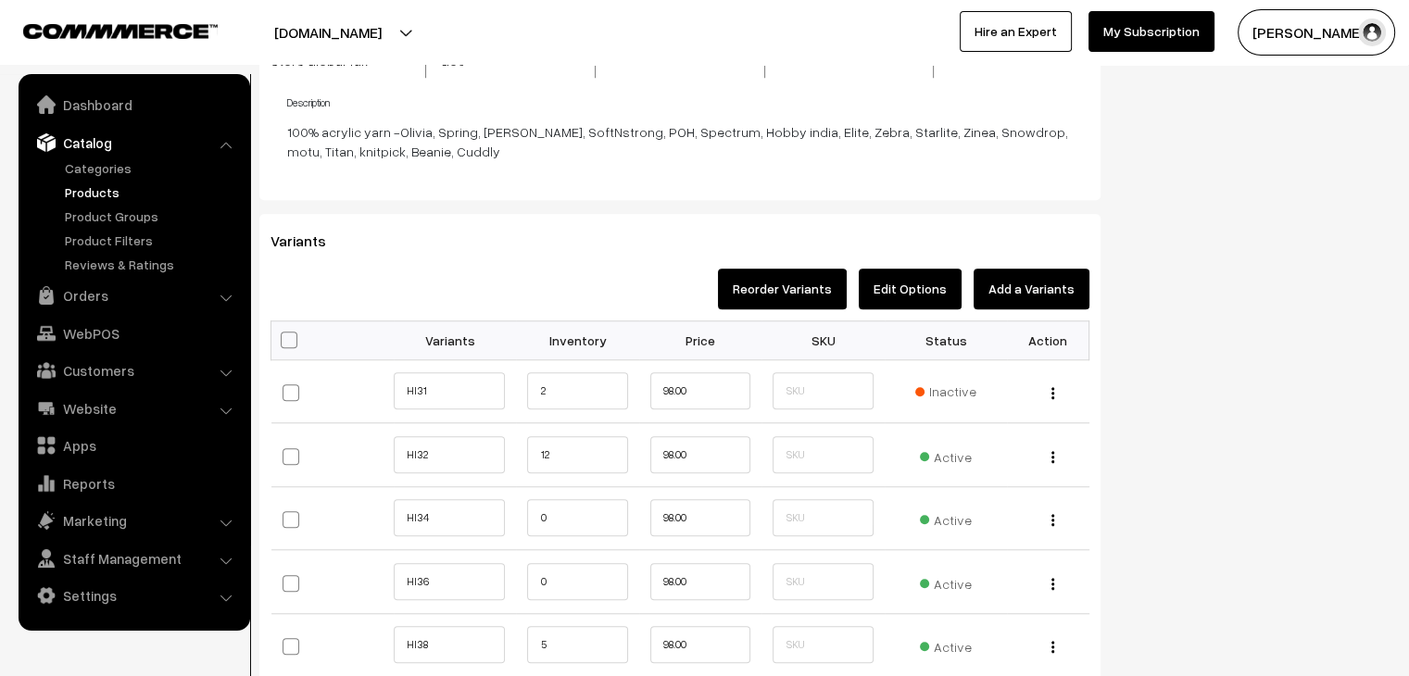
click at [293, 338] on span at bounding box center [289, 340] width 17 height 17
click at [293, 338] on input "checkbox" at bounding box center [287, 339] width 12 height 12
checkbox input "true"
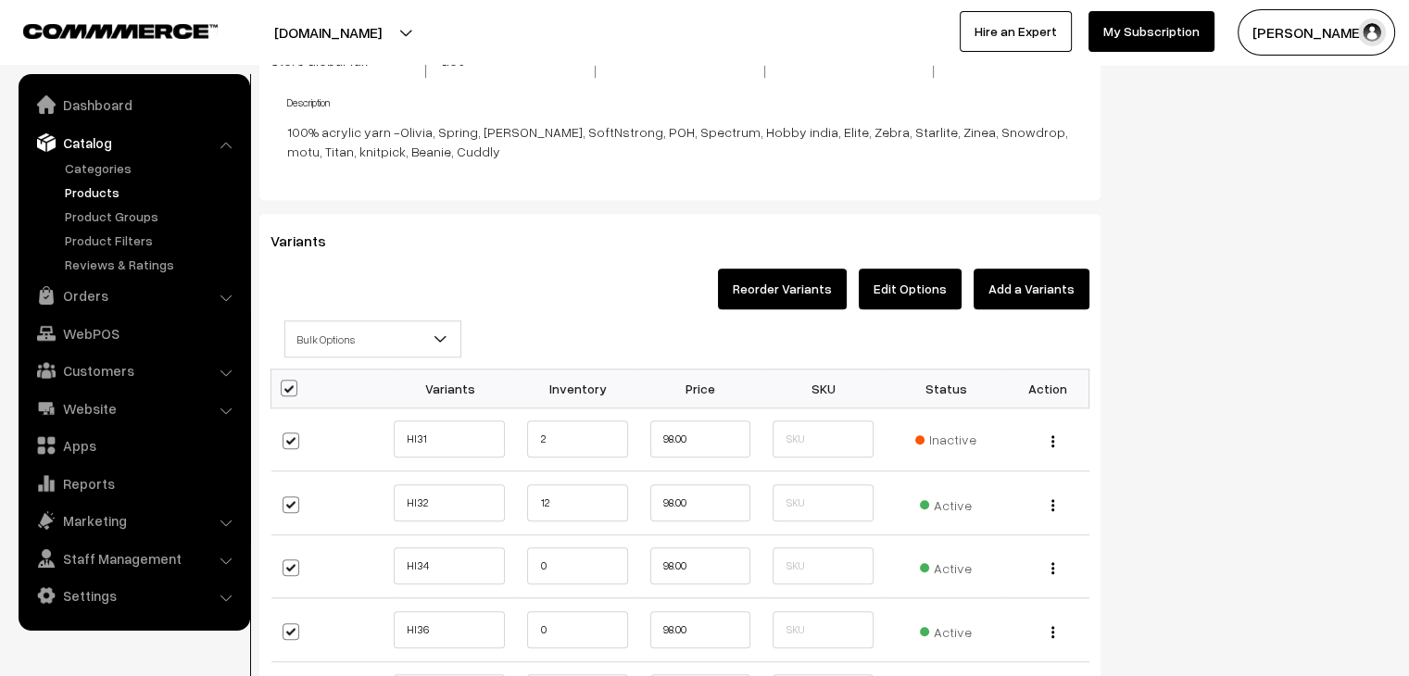
checkbox input "true"
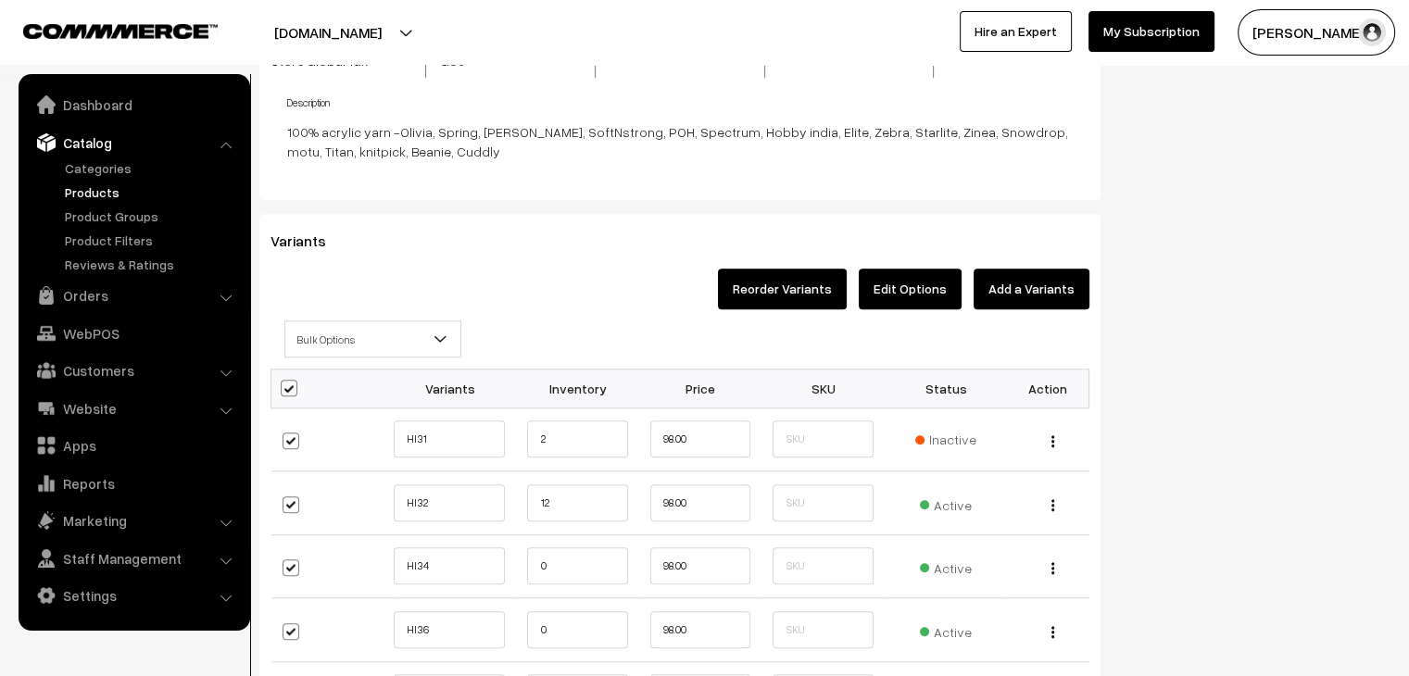
checkbox input "true"
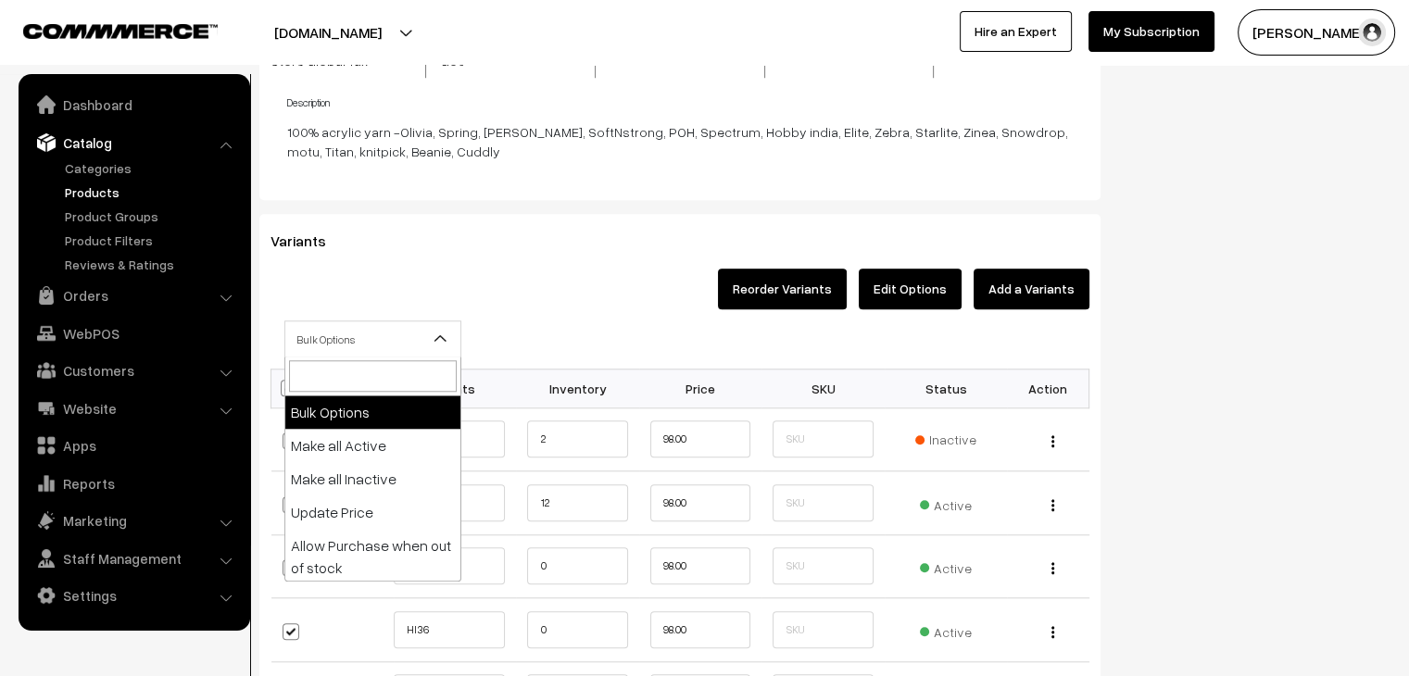
click at [321, 342] on span "Bulk Options" at bounding box center [372, 339] width 175 height 32
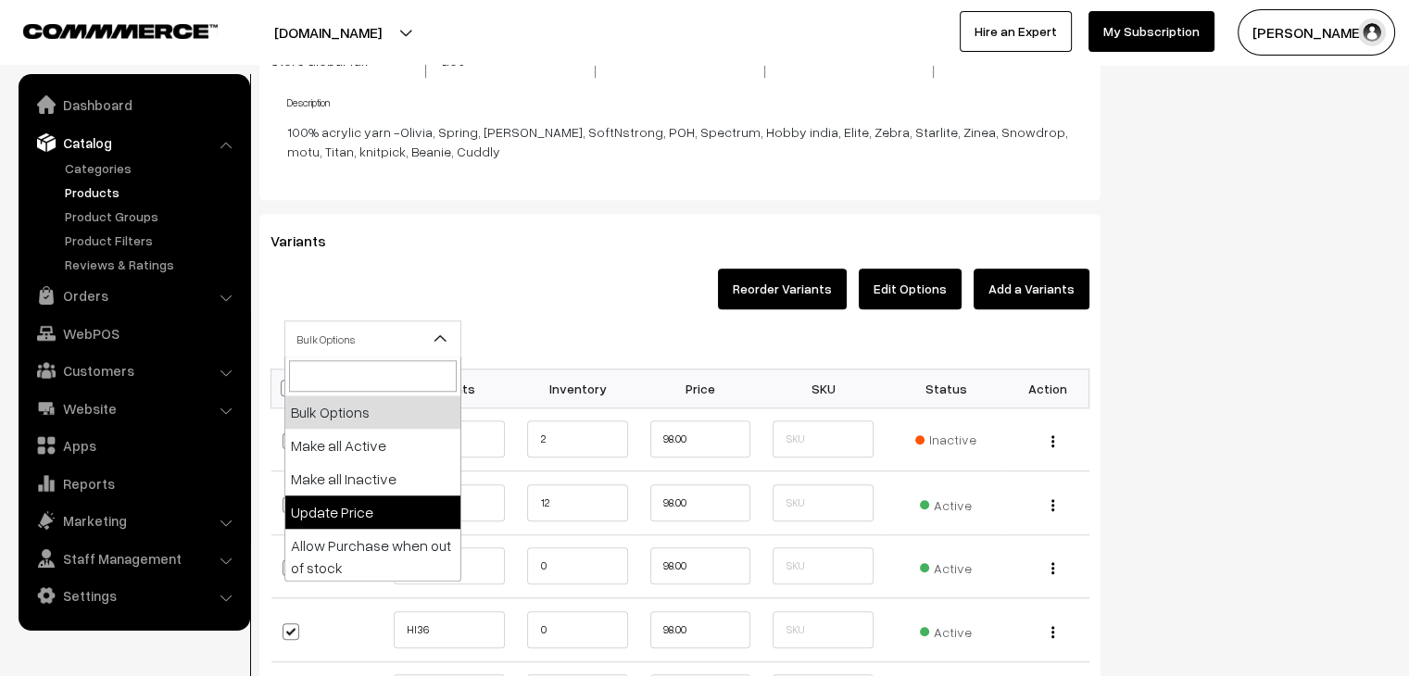
select select "0"
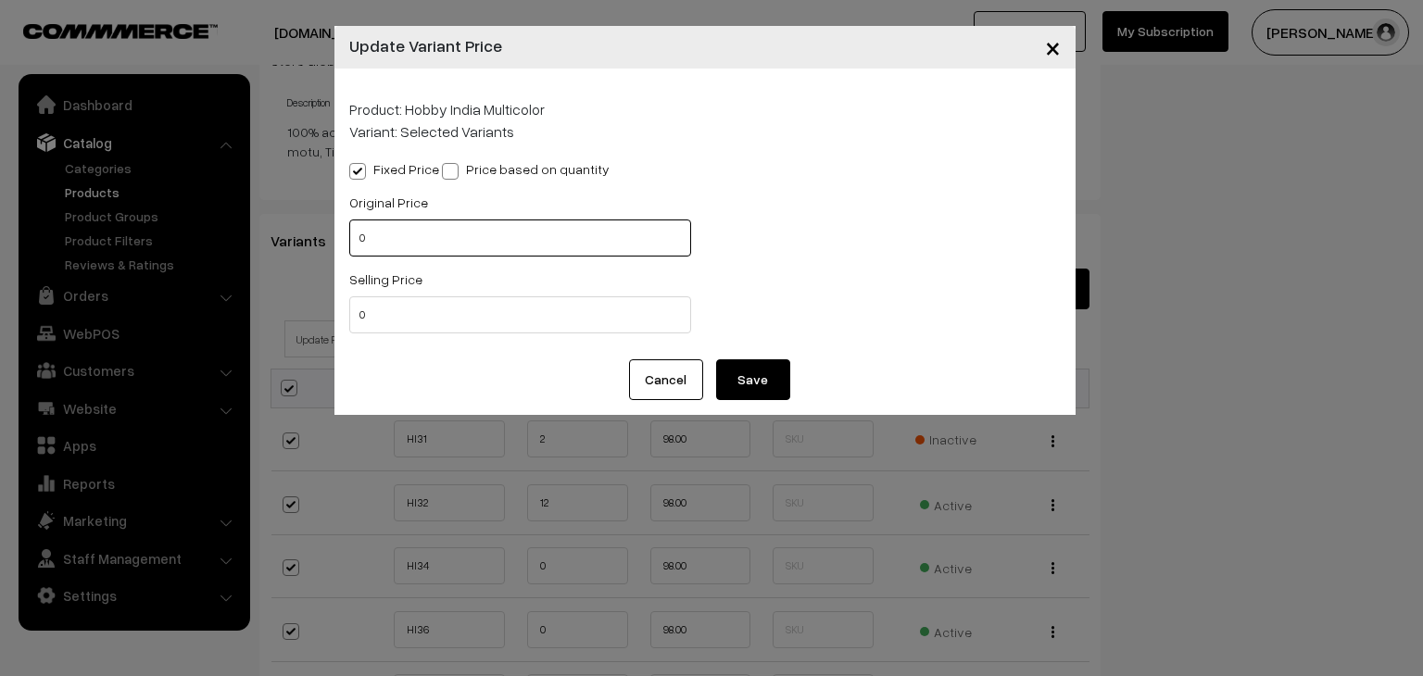
click at [370, 249] on input "0" at bounding box center [520, 238] width 342 height 37
type input "0105"
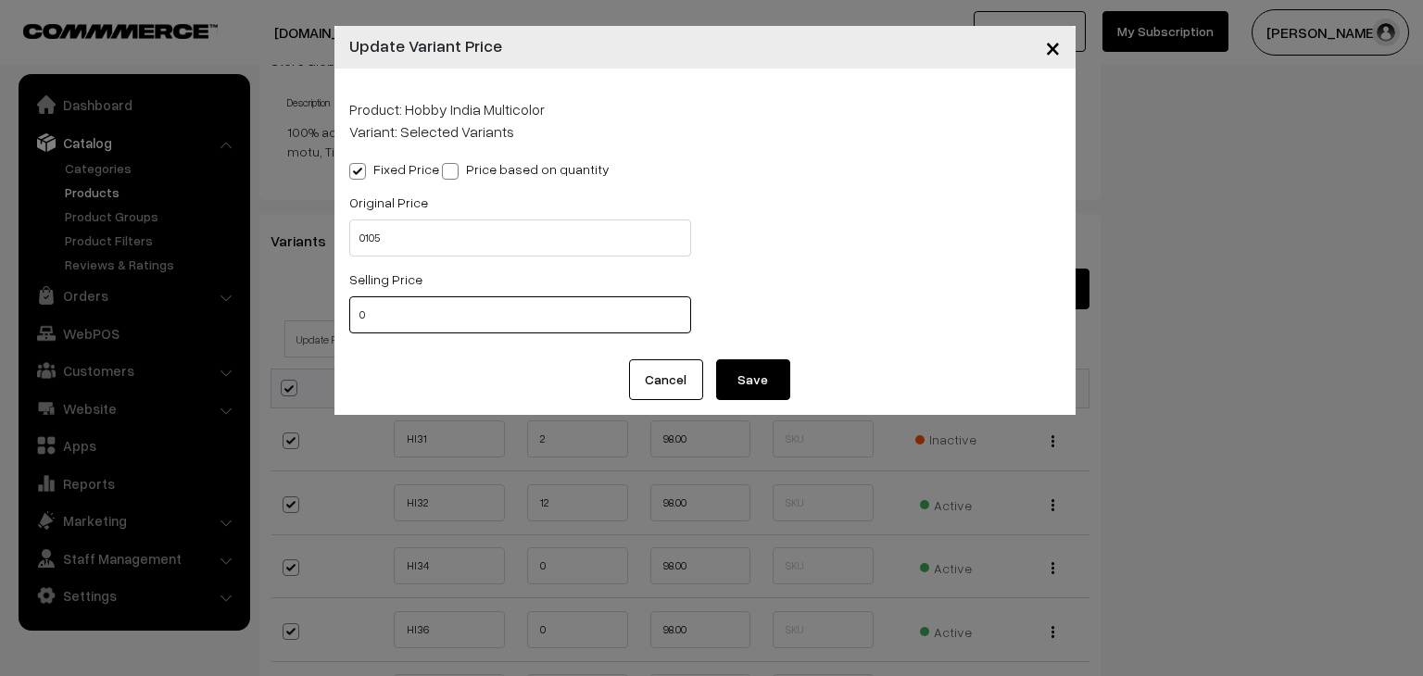
click at [402, 322] on input "0" at bounding box center [520, 314] width 342 height 37
type input "95"
click at [755, 391] on button "Save" at bounding box center [753, 380] width 74 height 41
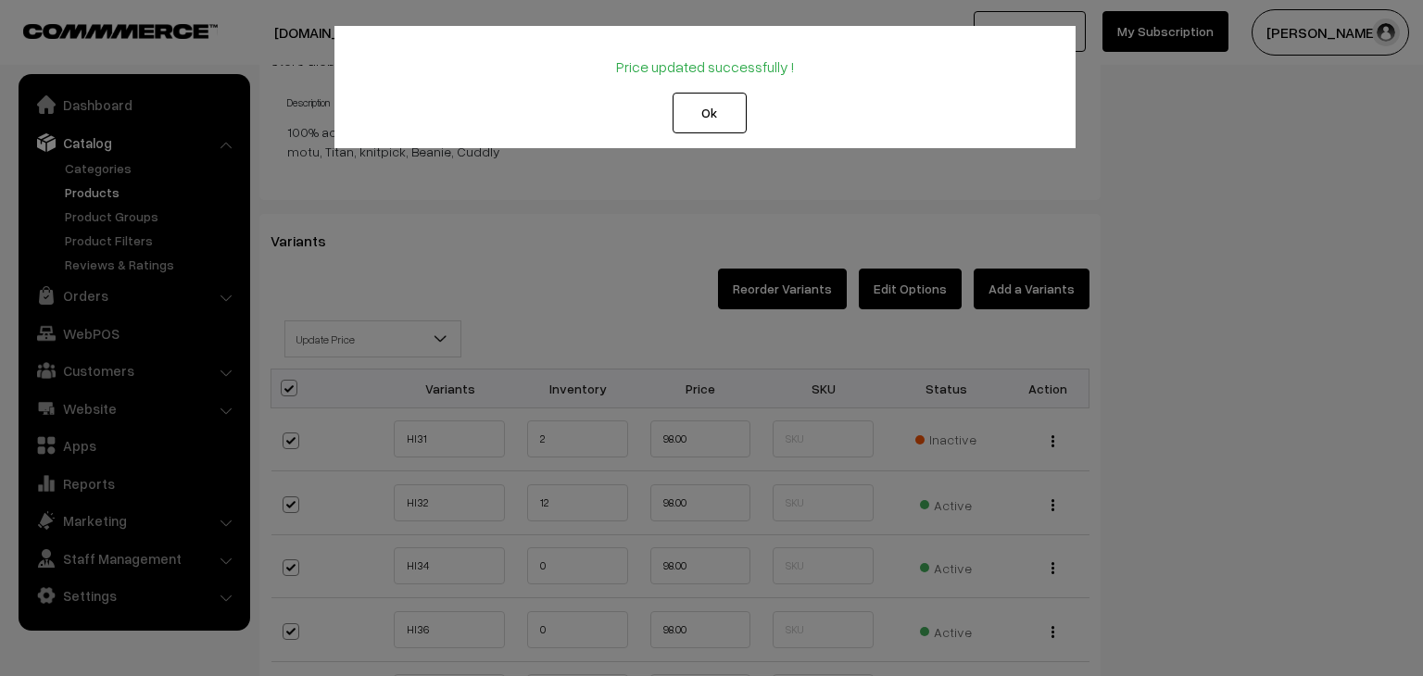
click at [712, 131] on button "Ok" at bounding box center [710, 113] width 74 height 41
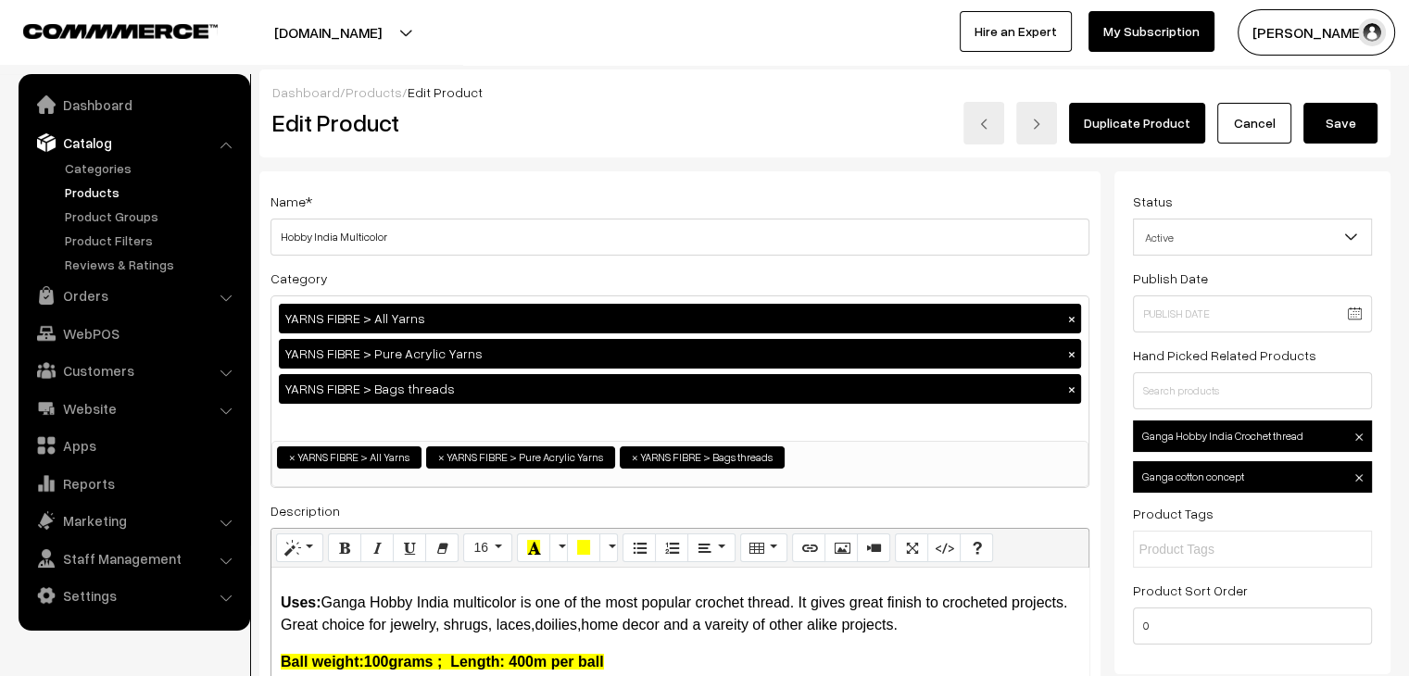
click at [1346, 127] on button "Save" at bounding box center [1341, 123] width 74 height 41
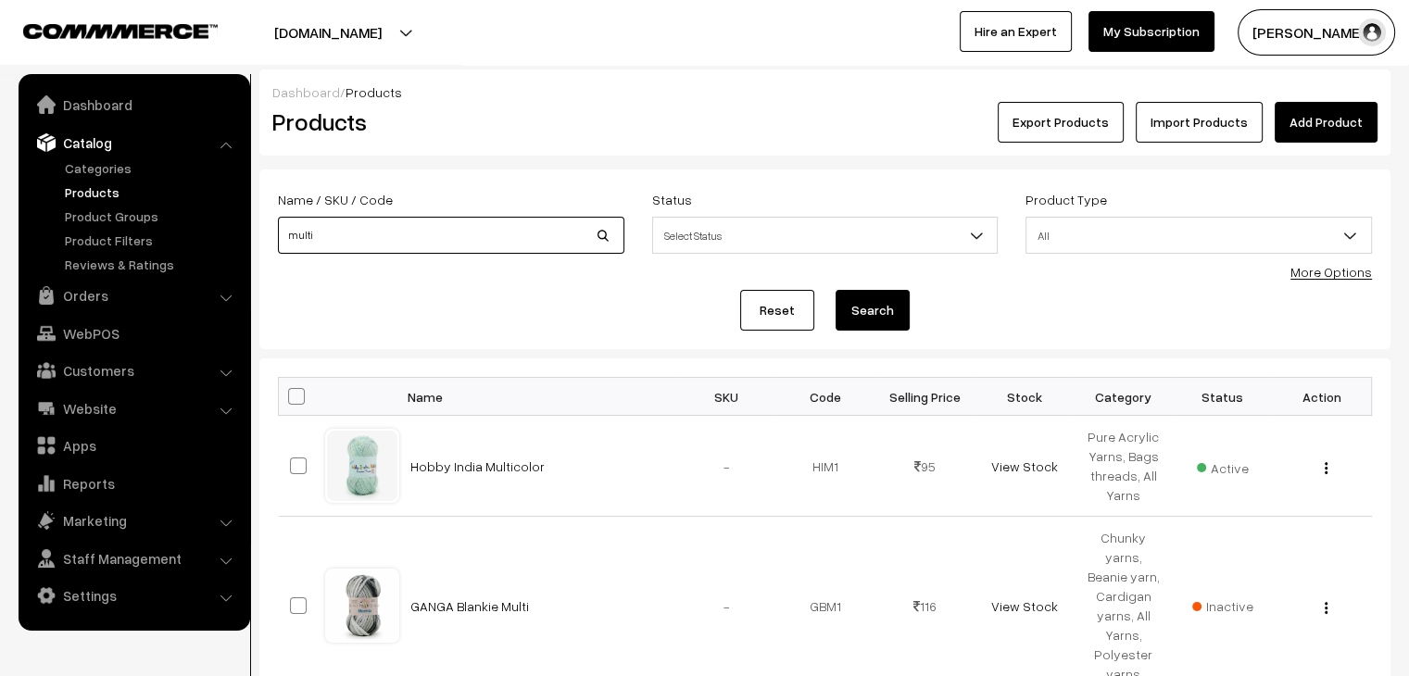
click at [428, 242] on input "multi" at bounding box center [451, 235] width 347 height 37
type input "plush"
click at [836, 290] on button "Search" at bounding box center [873, 310] width 74 height 41
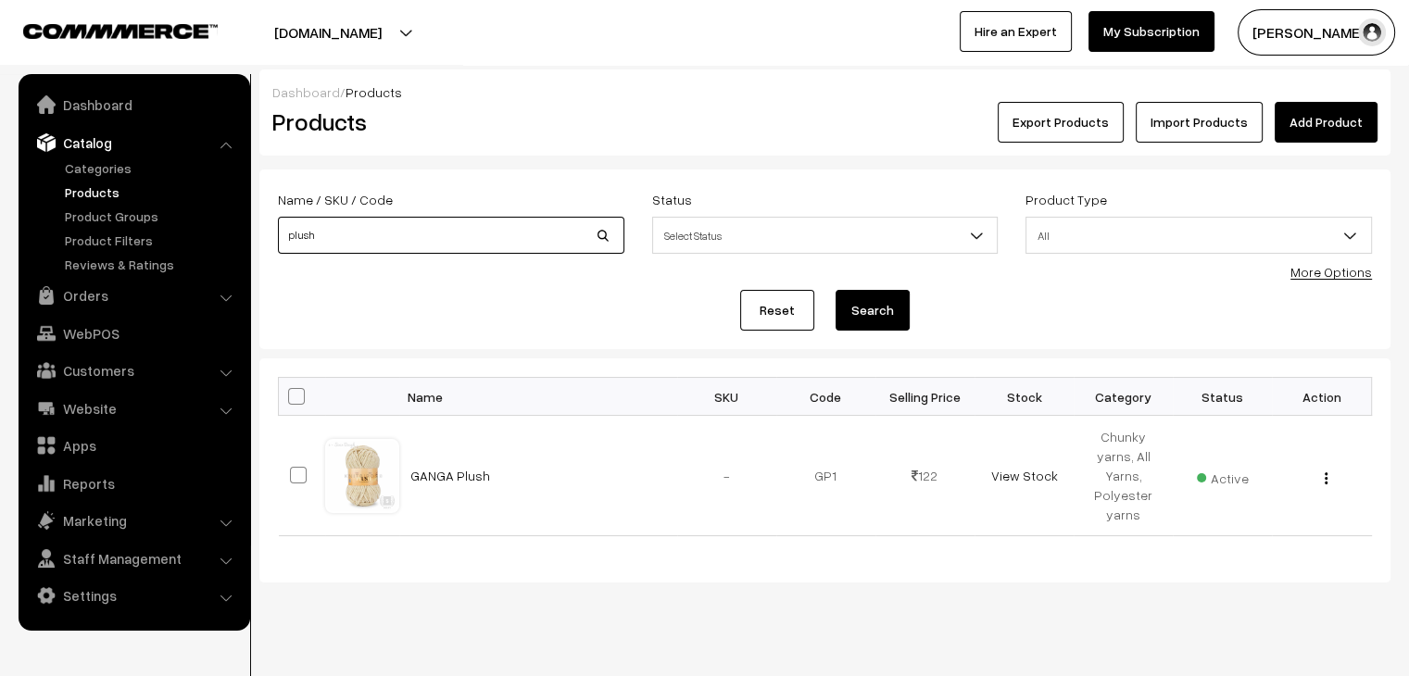
click at [438, 249] on input "plush" at bounding box center [451, 235] width 347 height 37
type input "p"
type input "spectrum"
click at [836, 290] on button "Search" at bounding box center [873, 310] width 74 height 41
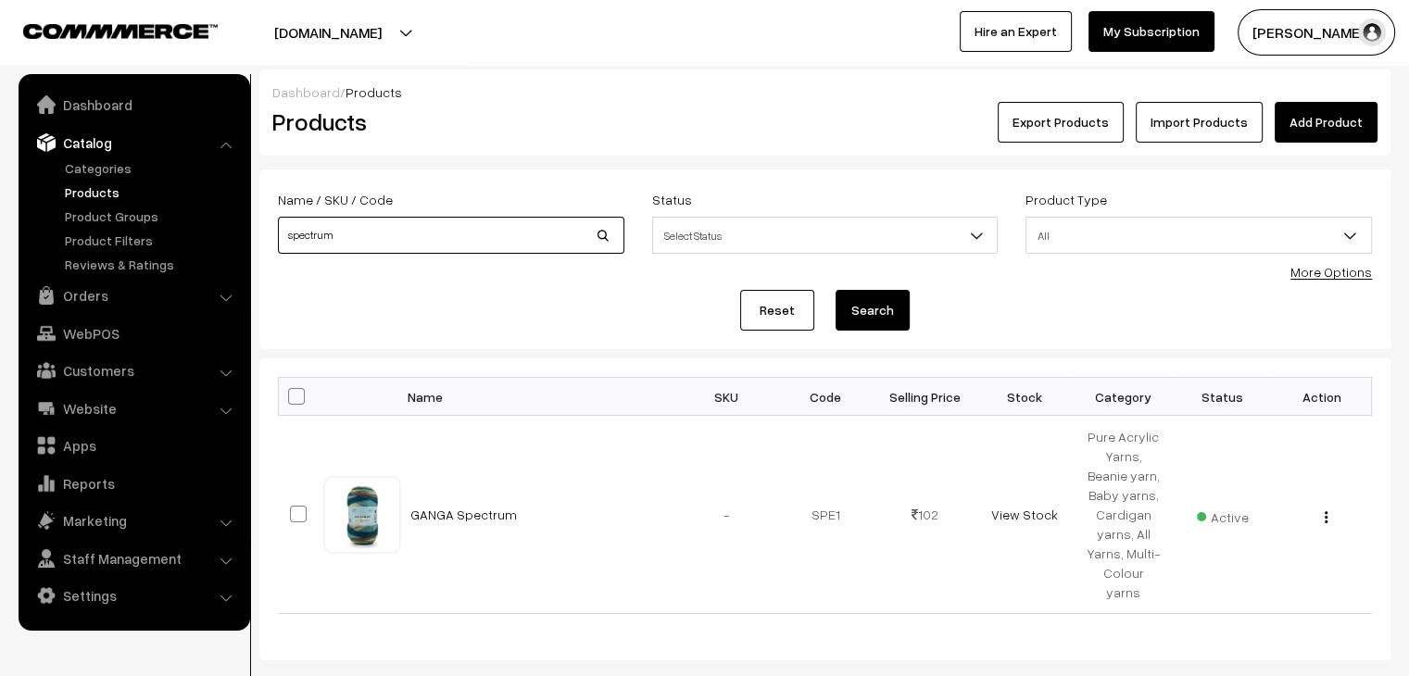
drag, startPoint x: 0, startPoint y: 0, endPoint x: 438, endPoint y: 249, distance: 504.2
click at [438, 249] on input "spectrum" at bounding box center [451, 235] width 347 height 37
type input "star"
click at [836, 290] on button "Search" at bounding box center [873, 310] width 74 height 41
drag, startPoint x: 0, startPoint y: 0, endPoint x: 439, endPoint y: 249, distance: 505.0
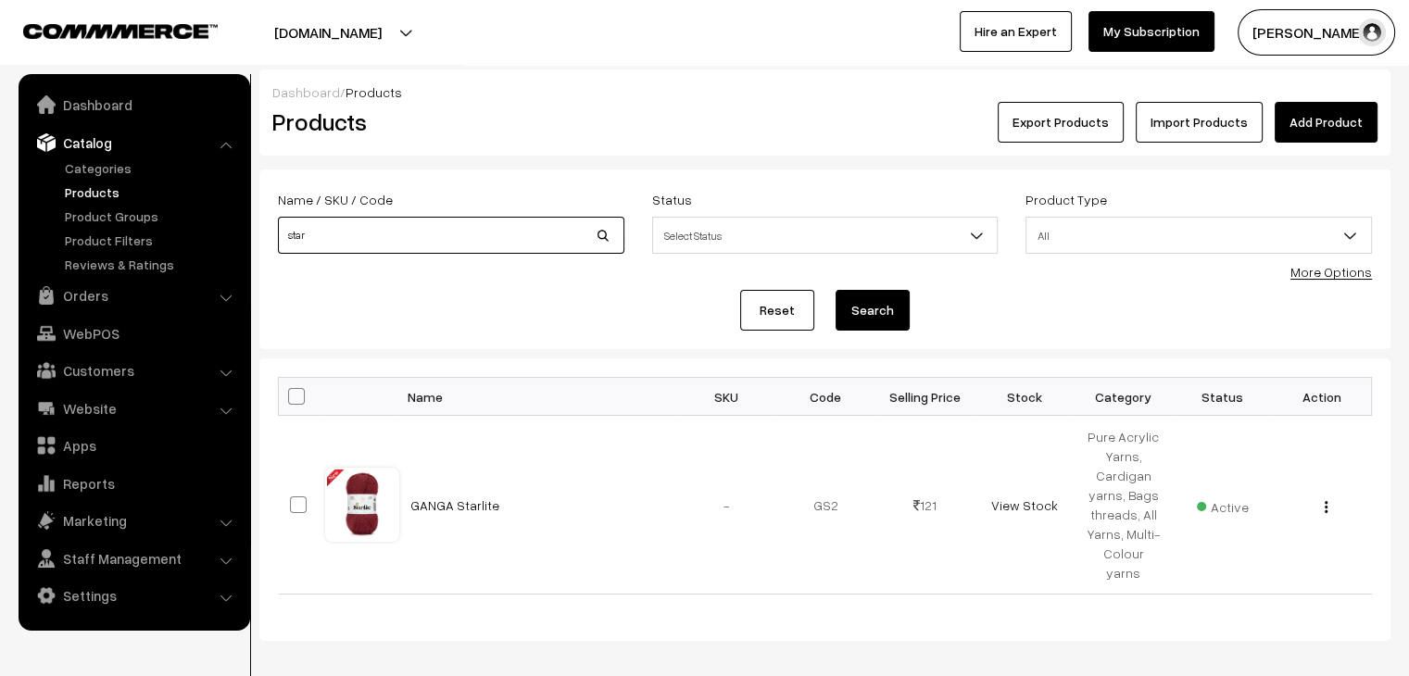
click at [439, 249] on input "star" at bounding box center [451, 235] width 347 height 37
type input "superstitch"
click at [836, 290] on button "Search" at bounding box center [873, 310] width 74 height 41
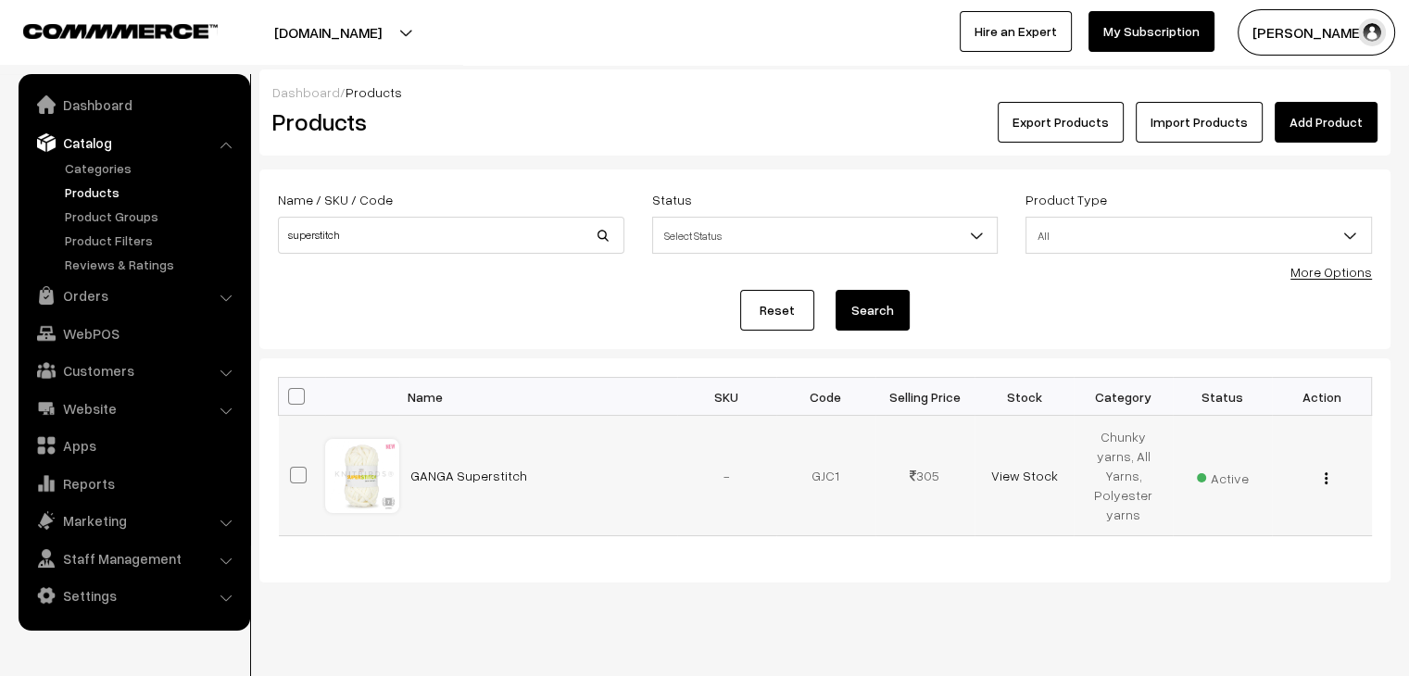
click at [1327, 471] on div "View Edit Delete" at bounding box center [1321, 475] width 77 height 19
drag, startPoint x: 1327, startPoint y: 471, endPoint x: 1301, endPoint y: 483, distance: 28.6
click at [1326, 473] on img "button" at bounding box center [1326, 479] width 3 height 12
click at [1263, 525] on link "Edit" at bounding box center [1244, 545] width 158 height 41
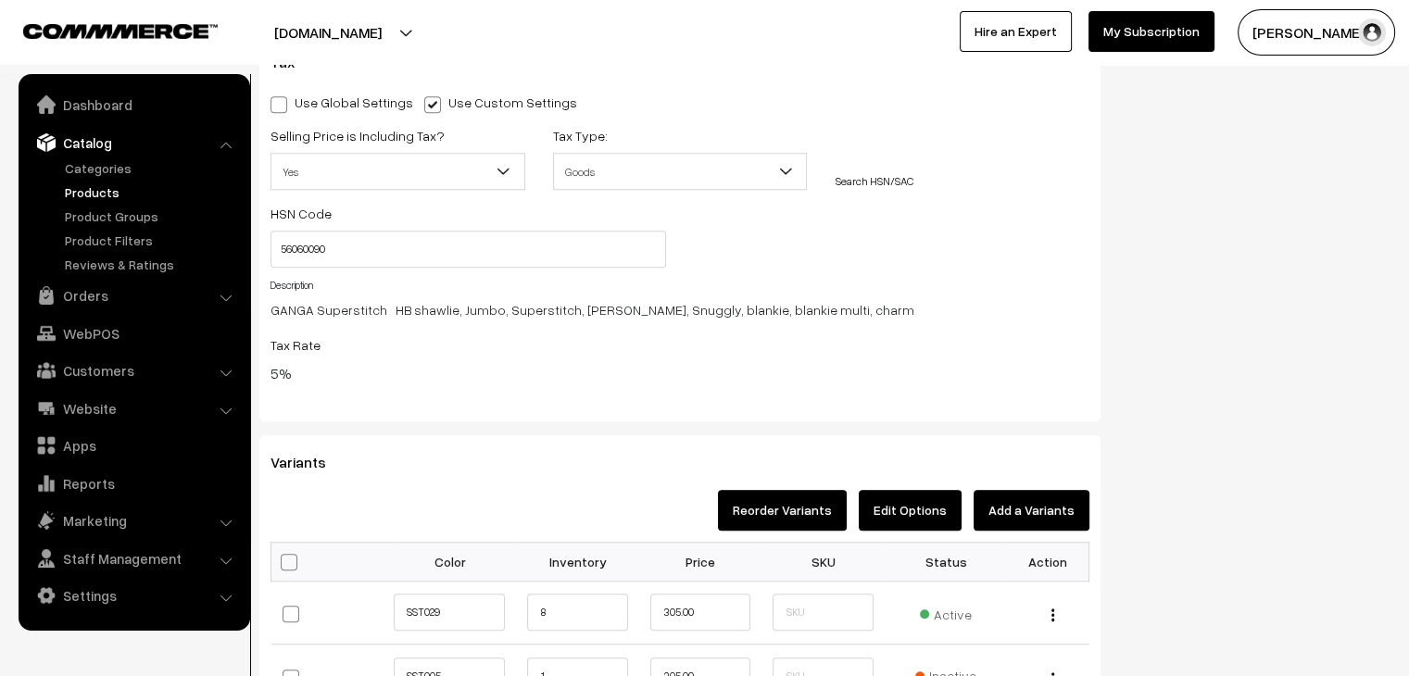
click at [289, 568] on span at bounding box center [289, 562] width 17 height 17
click at [289, 567] on input "checkbox" at bounding box center [287, 561] width 12 height 12
checkbox input "true"
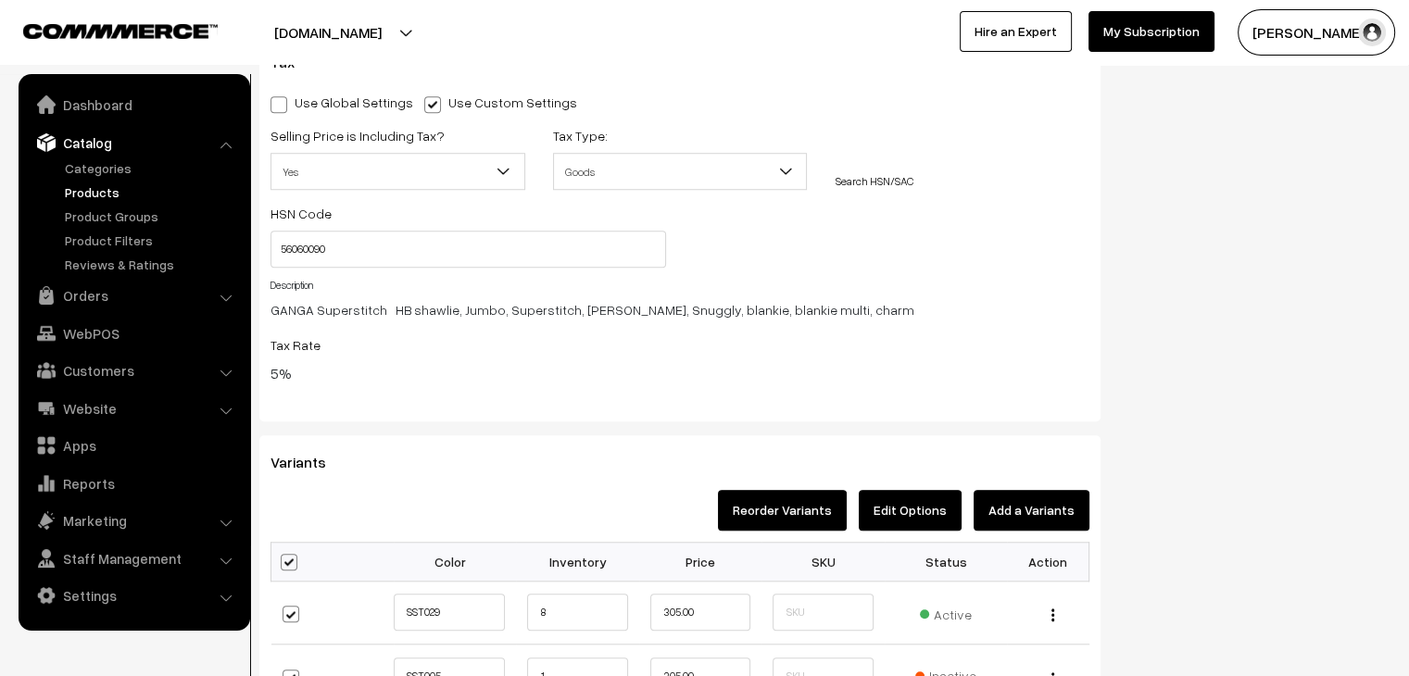
checkbox input "true"
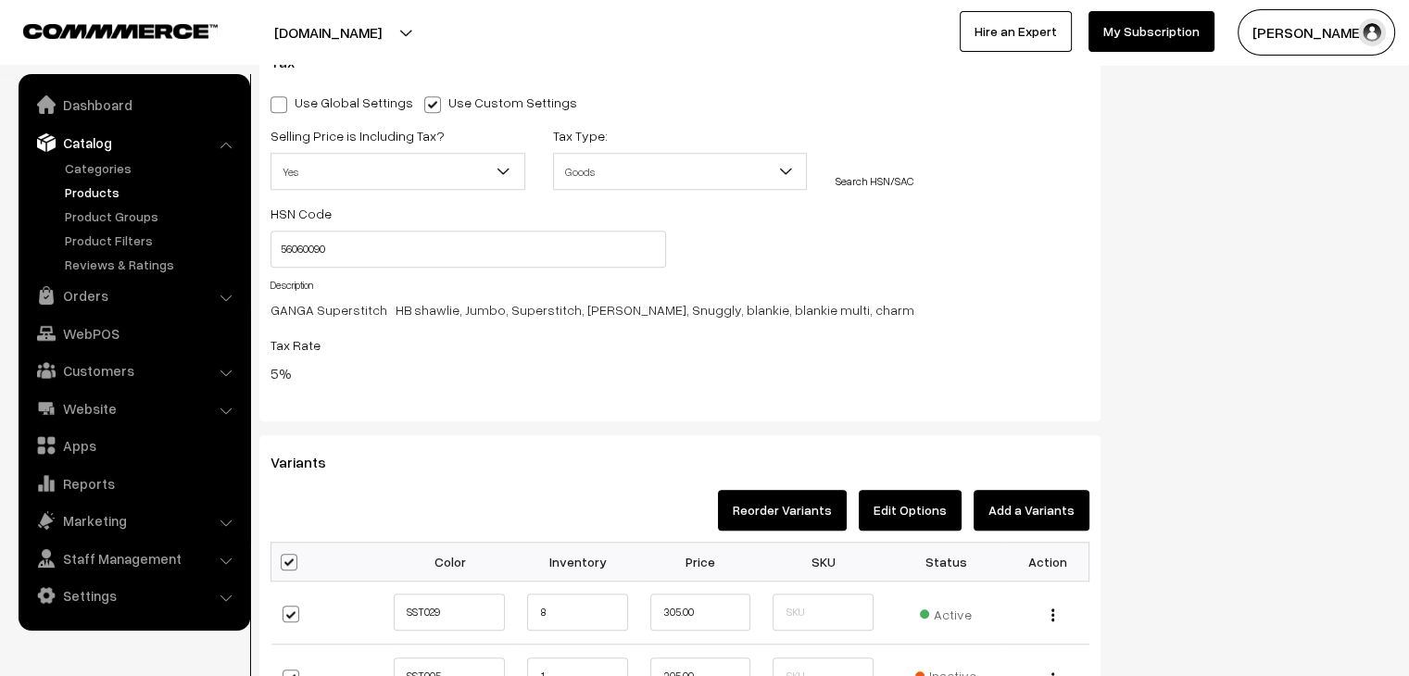
checkbox input "true"
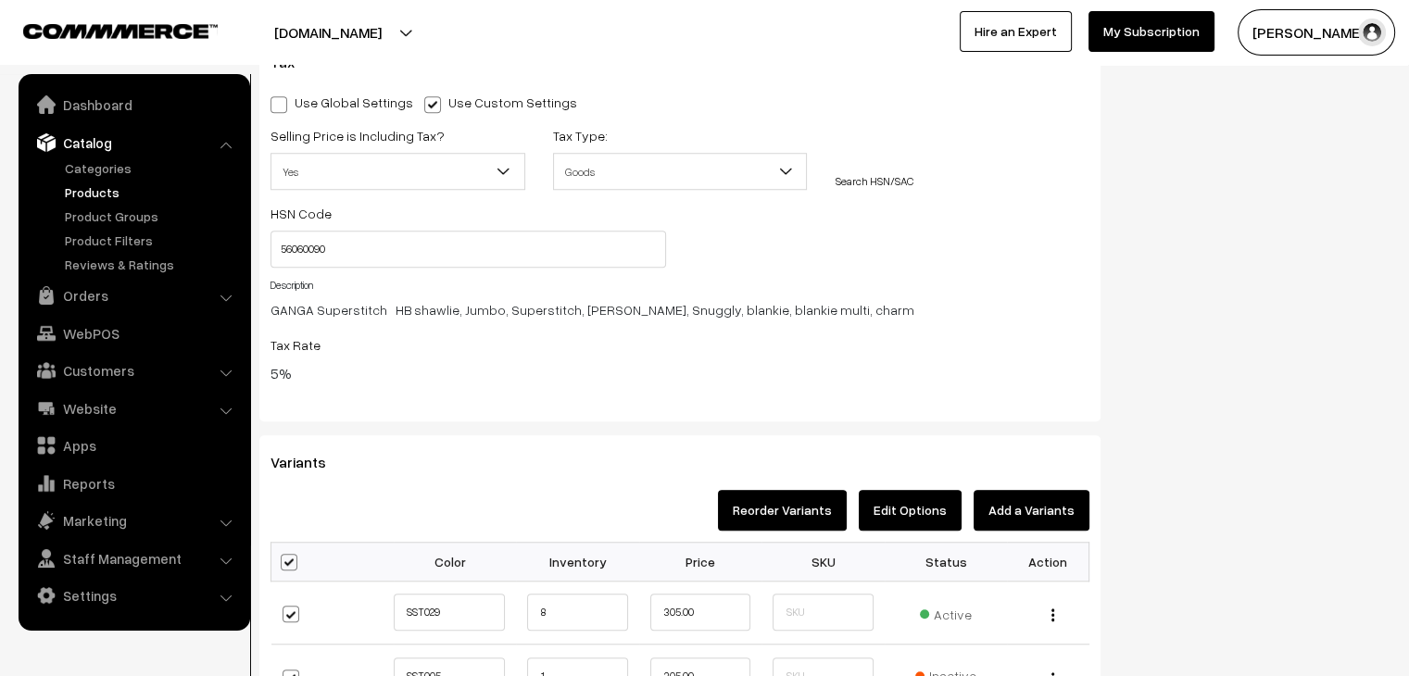
checkbox input "true"
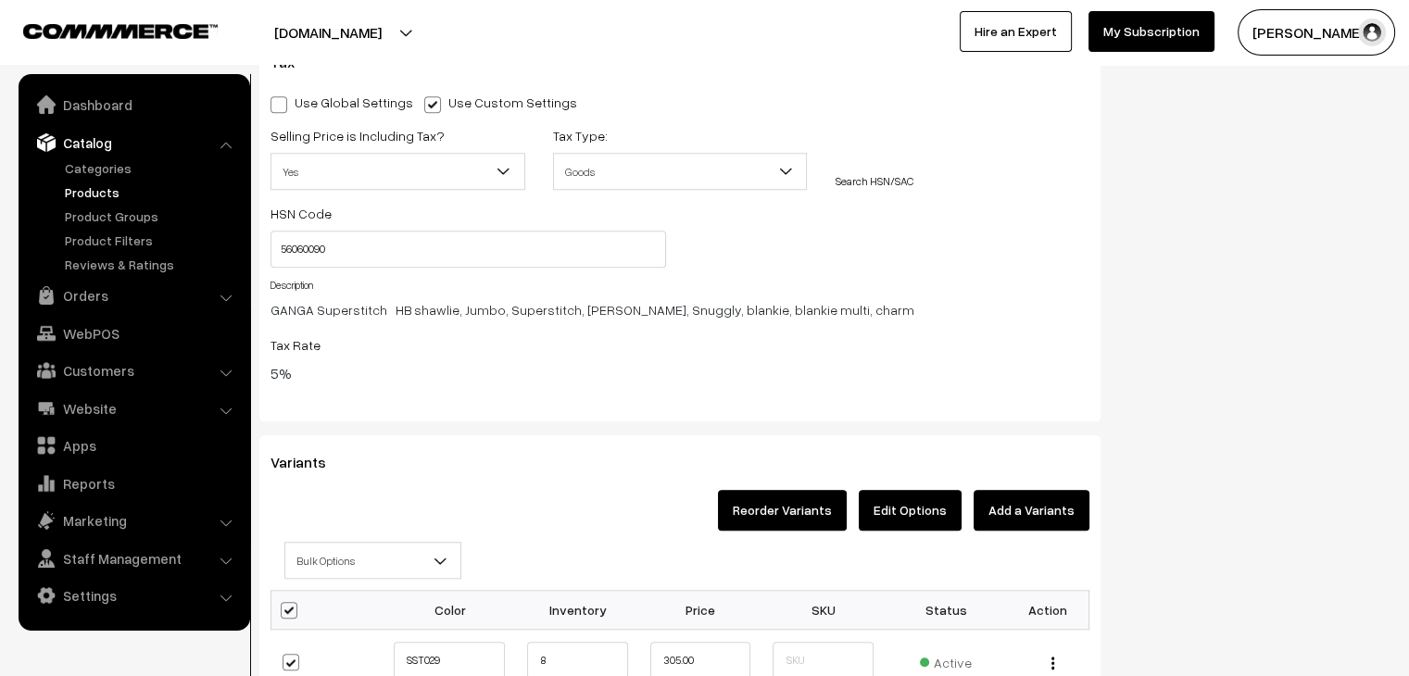
click at [336, 556] on span "Bulk Options" at bounding box center [372, 561] width 175 height 32
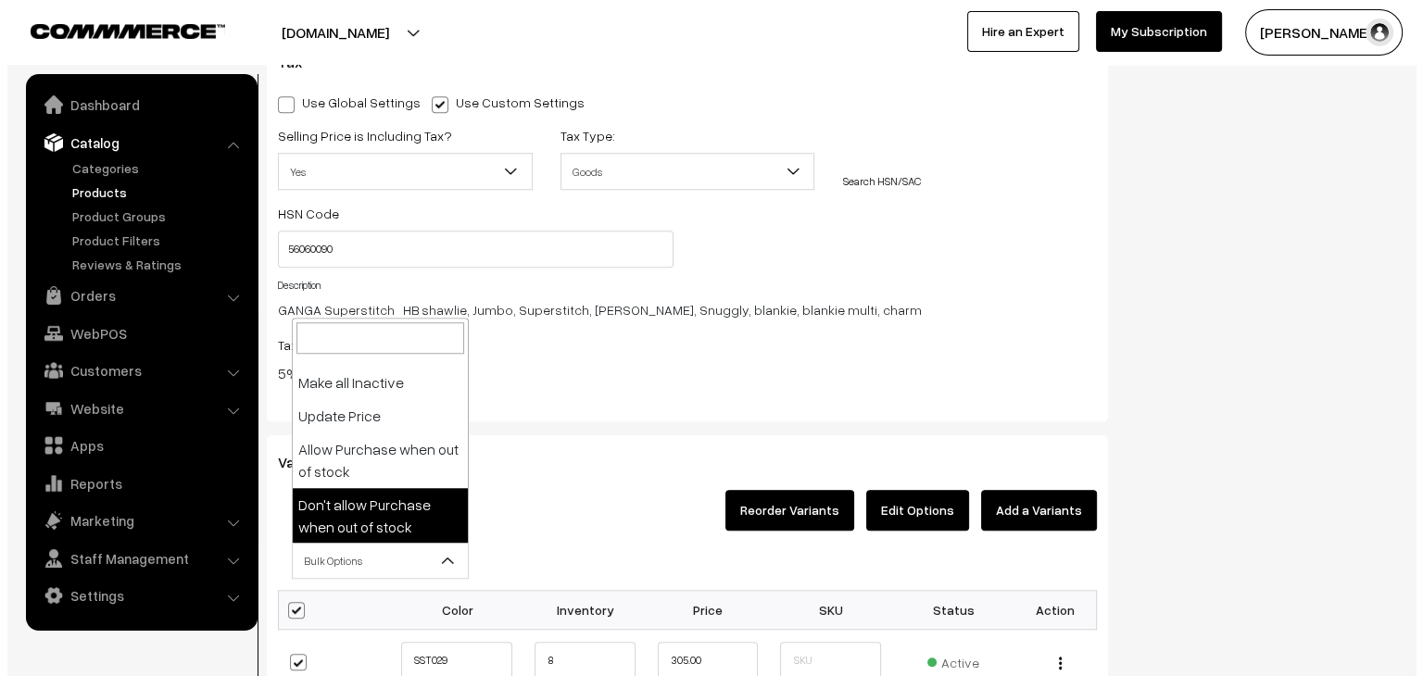
scroll to position [59, 0]
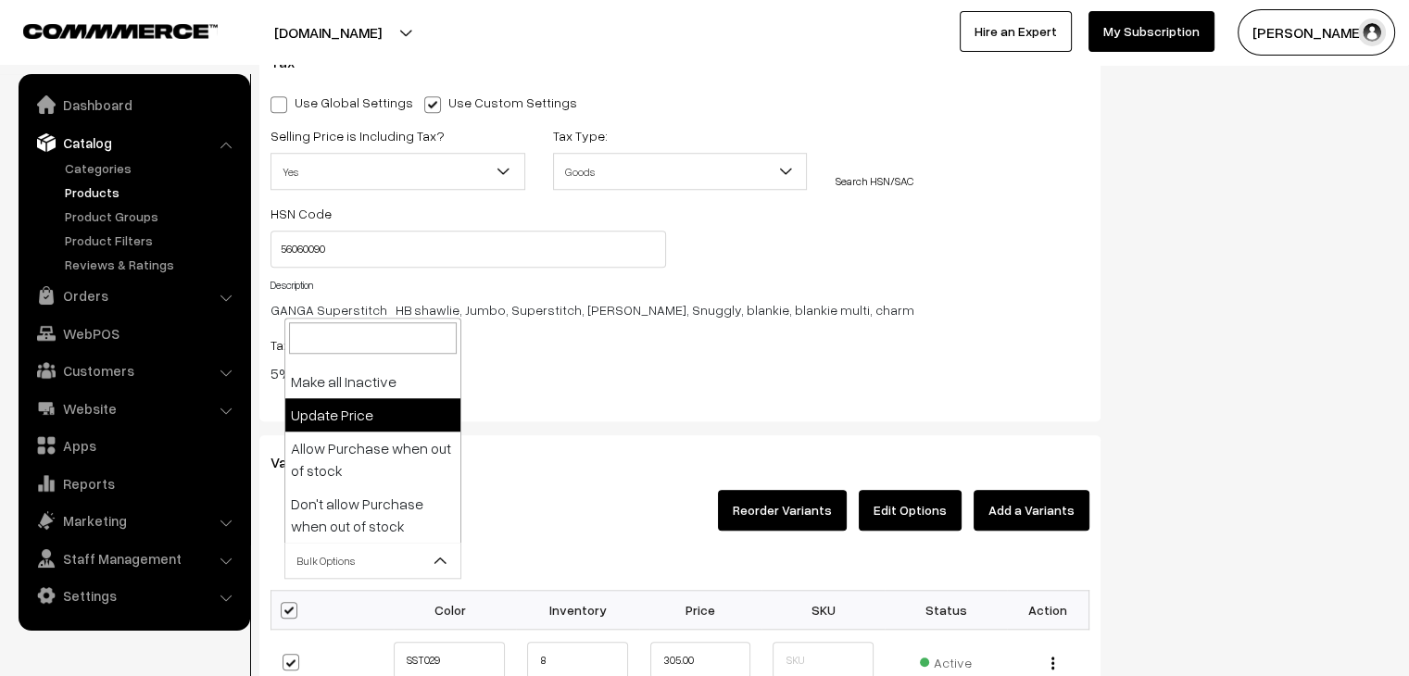
select select "0"
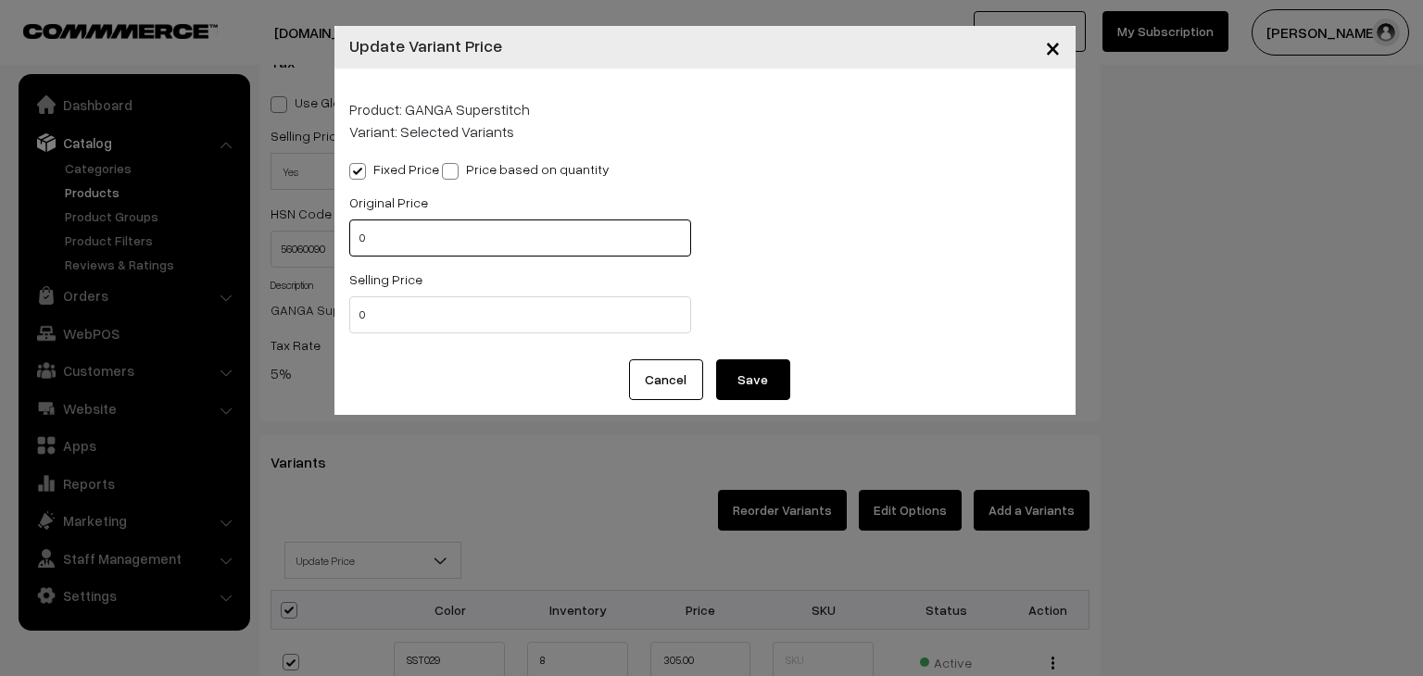
click at [380, 233] on input "0" at bounding box center [520, 238] width 342 height 37
type input "325"
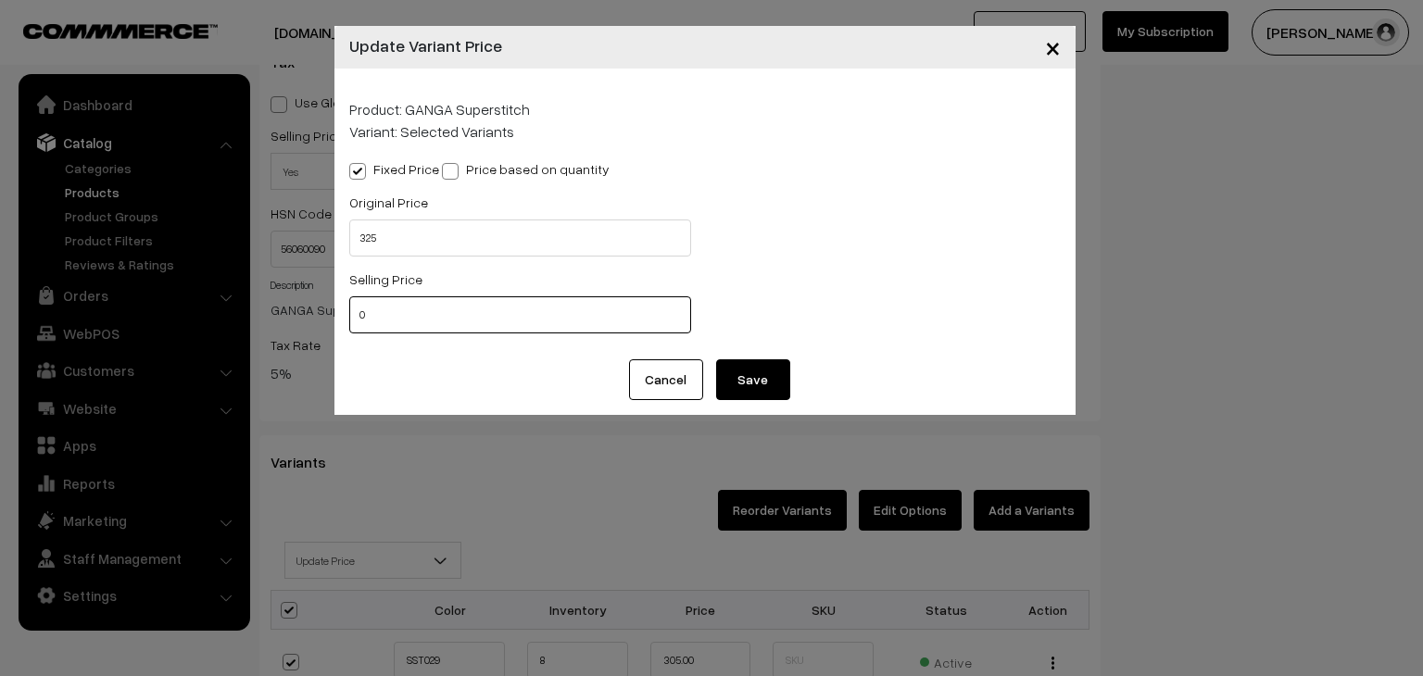
click at [416, 296] on input "0" at bounding box center [520, 314] width 342 height 37
type input "300"
click at [740, 360] on button "Save" at bounding box center [753, 380] width 74 height 41
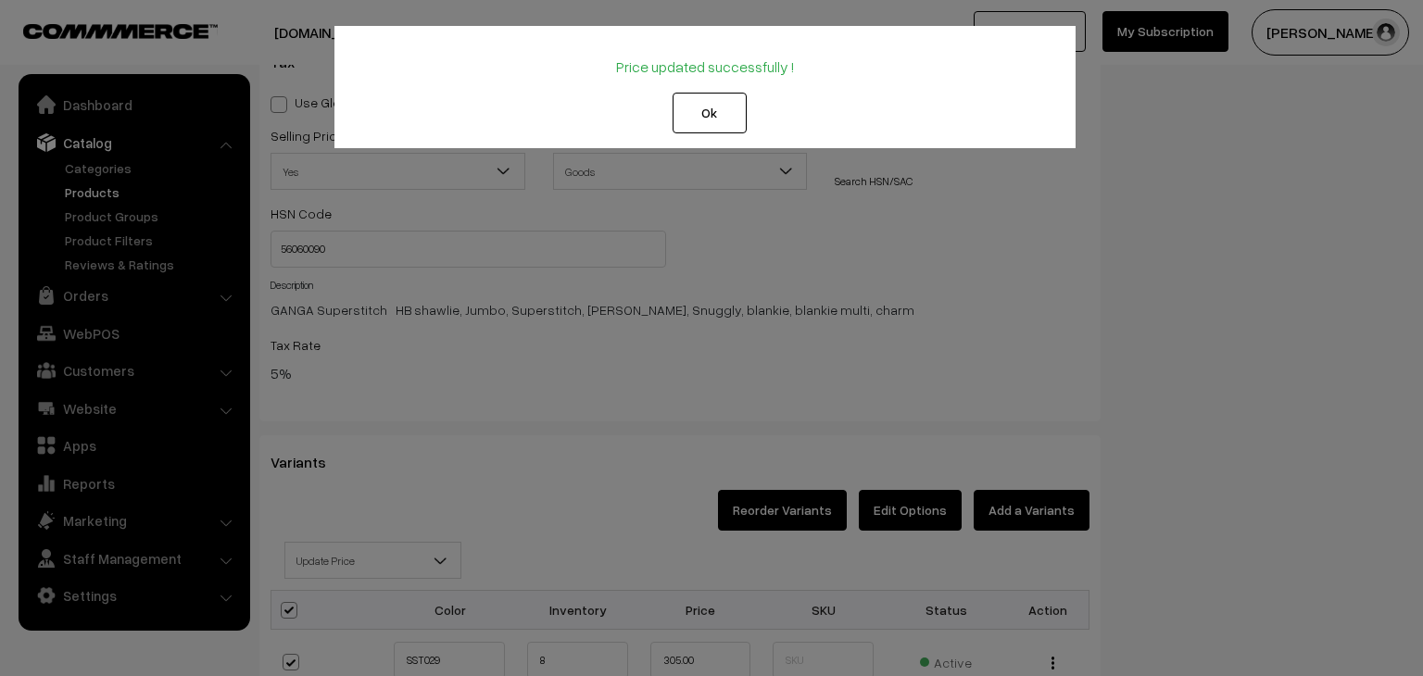
click at [717, 116] on button "Ok" at bounding box center [710, 113] width 74 height 41
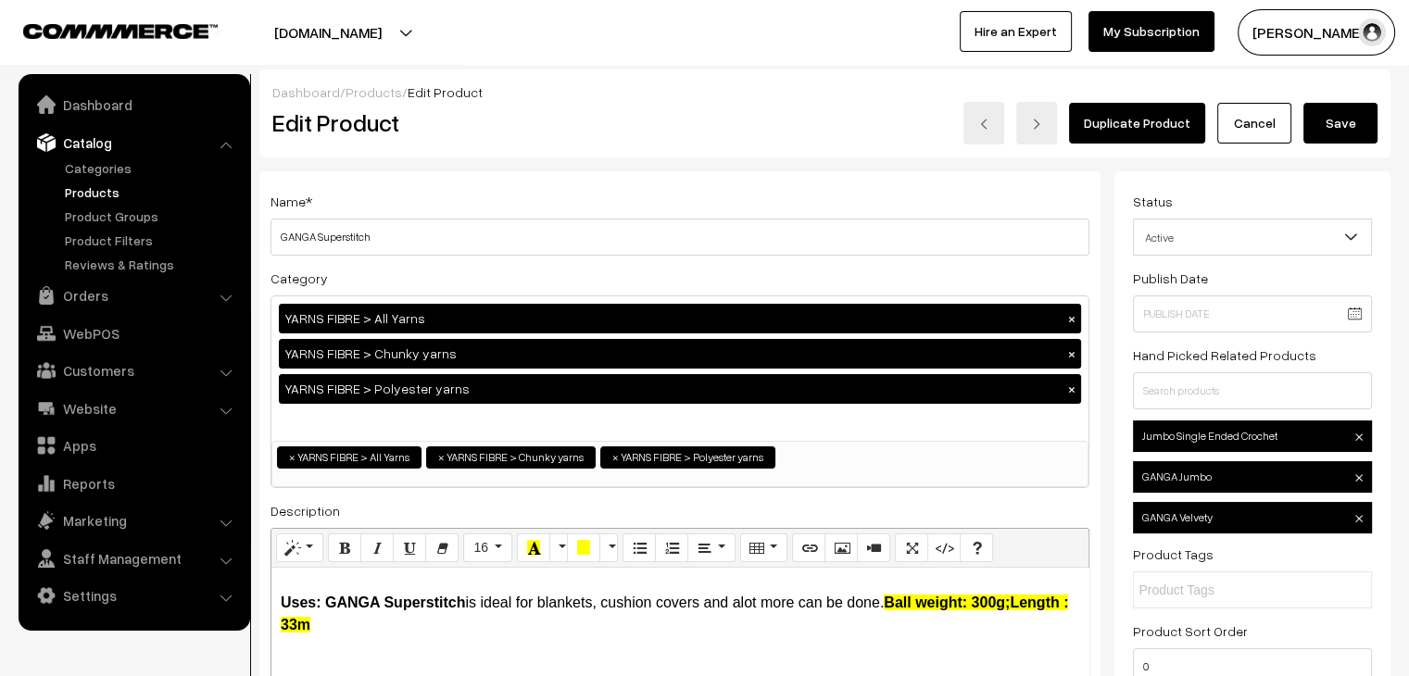
click at [1345, 111] on button "Save" at bounding box center [1341, 123] width 74 height 41
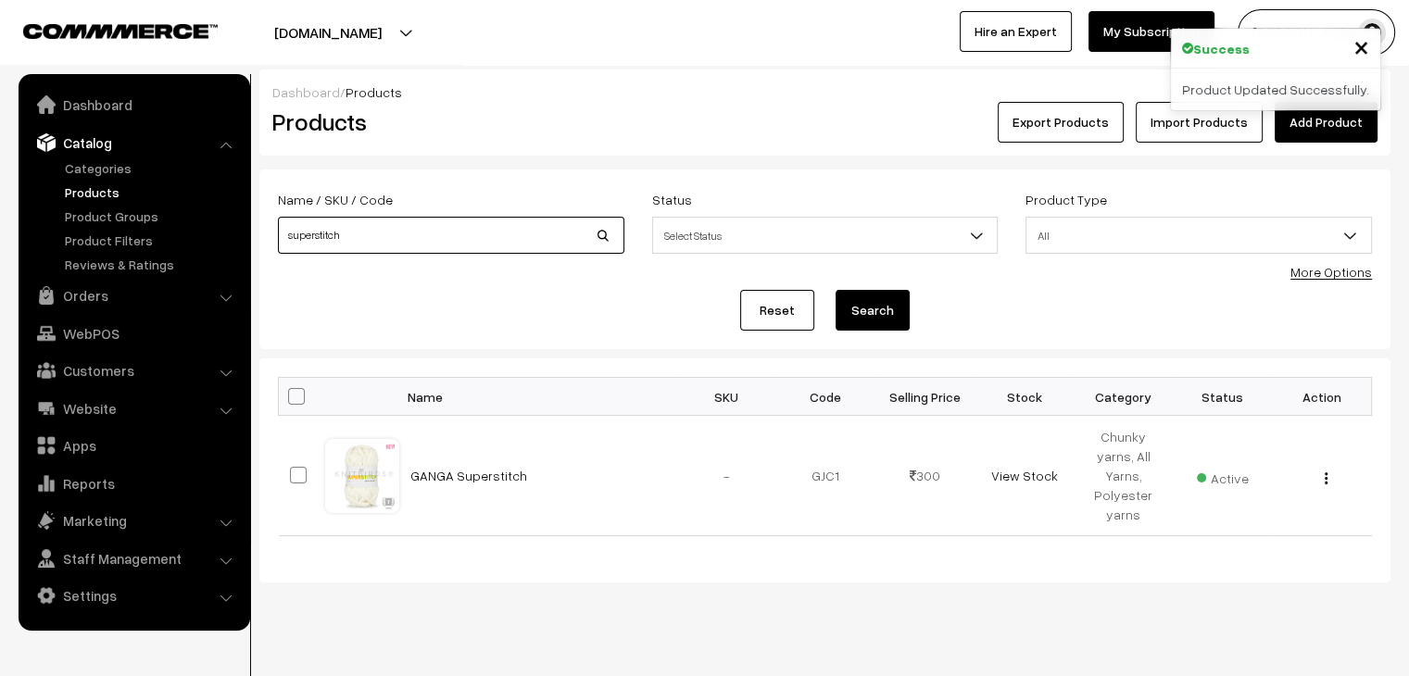
click at [368, 244] on input "superstitch" at bounding box center [451, 235] width 347 height 37
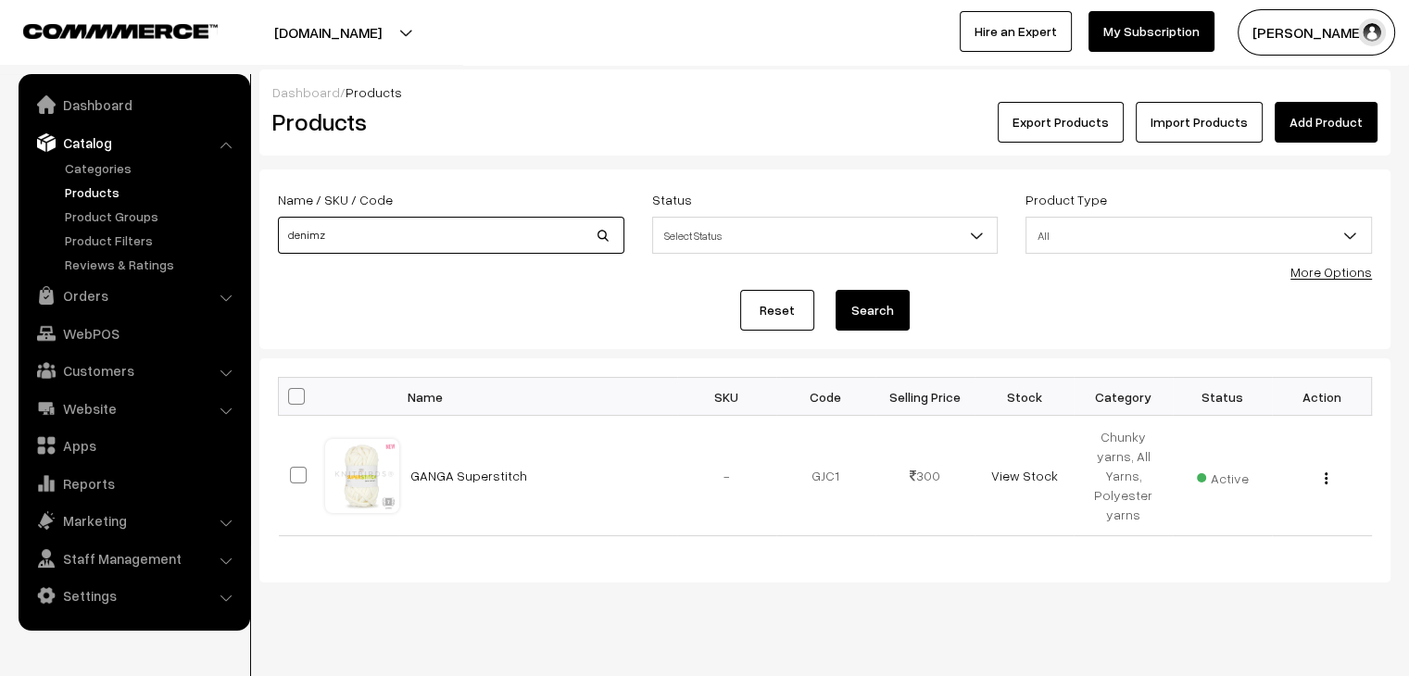
type input "denimz"
click at [836, 290] on button "Search" at bounding box center [873, 310] width 74 height 41
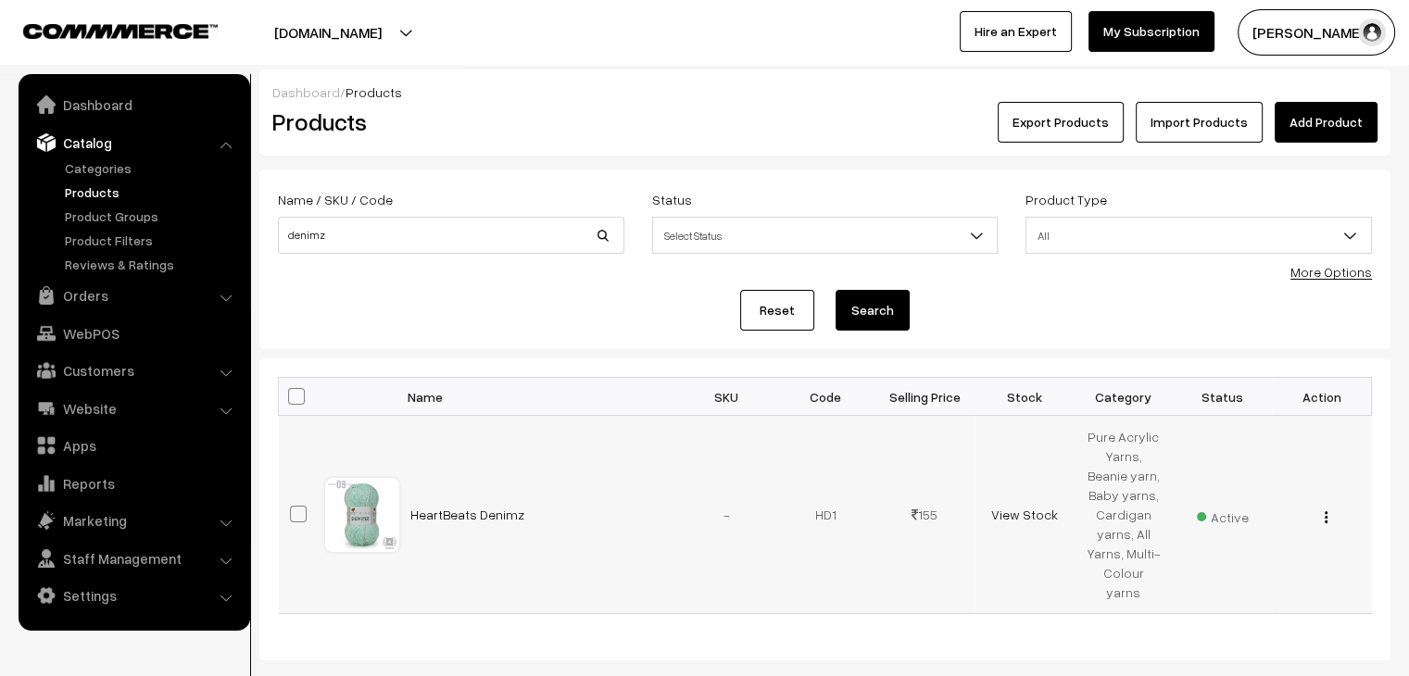
click at [1325, 511] on img "button" at bounding box center [1326, 517] width 3 height 12
click at [1252, 564] on link "Edit" at bounding box center [1244, 584] width 158 height 41
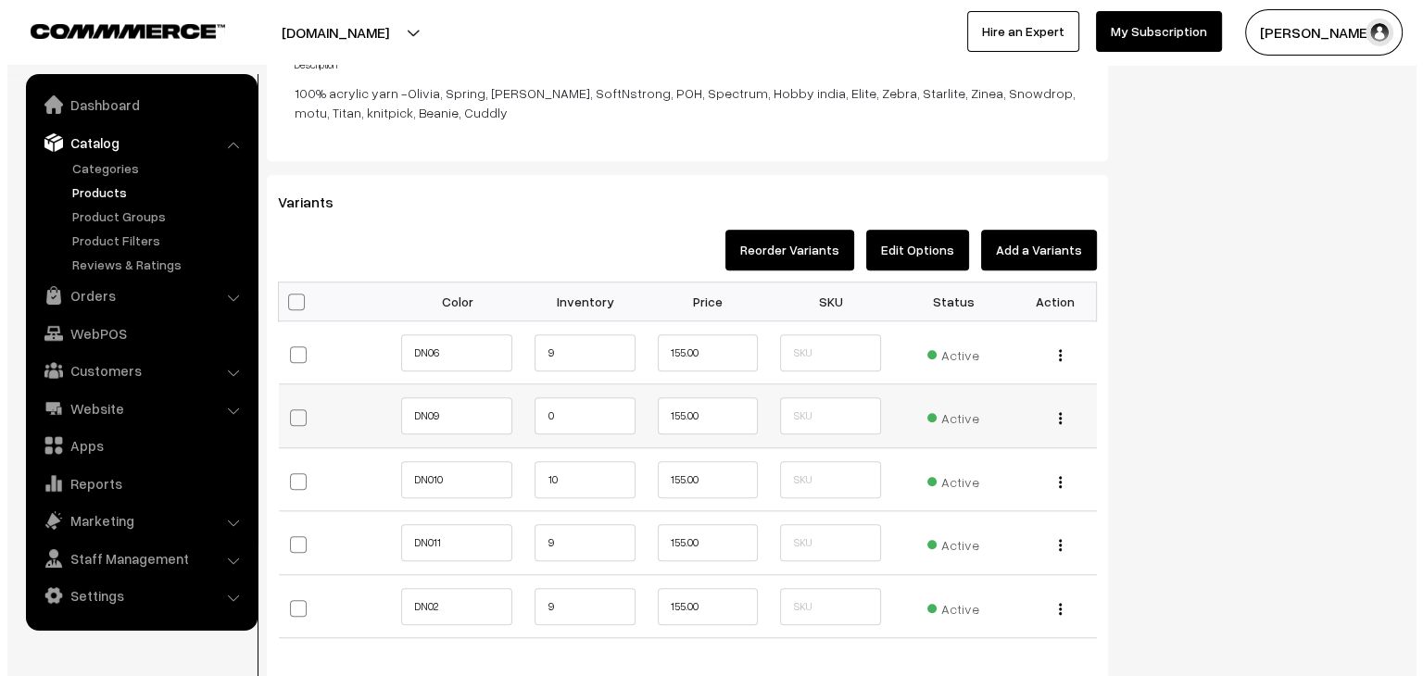
scroll to position [1760, 0]
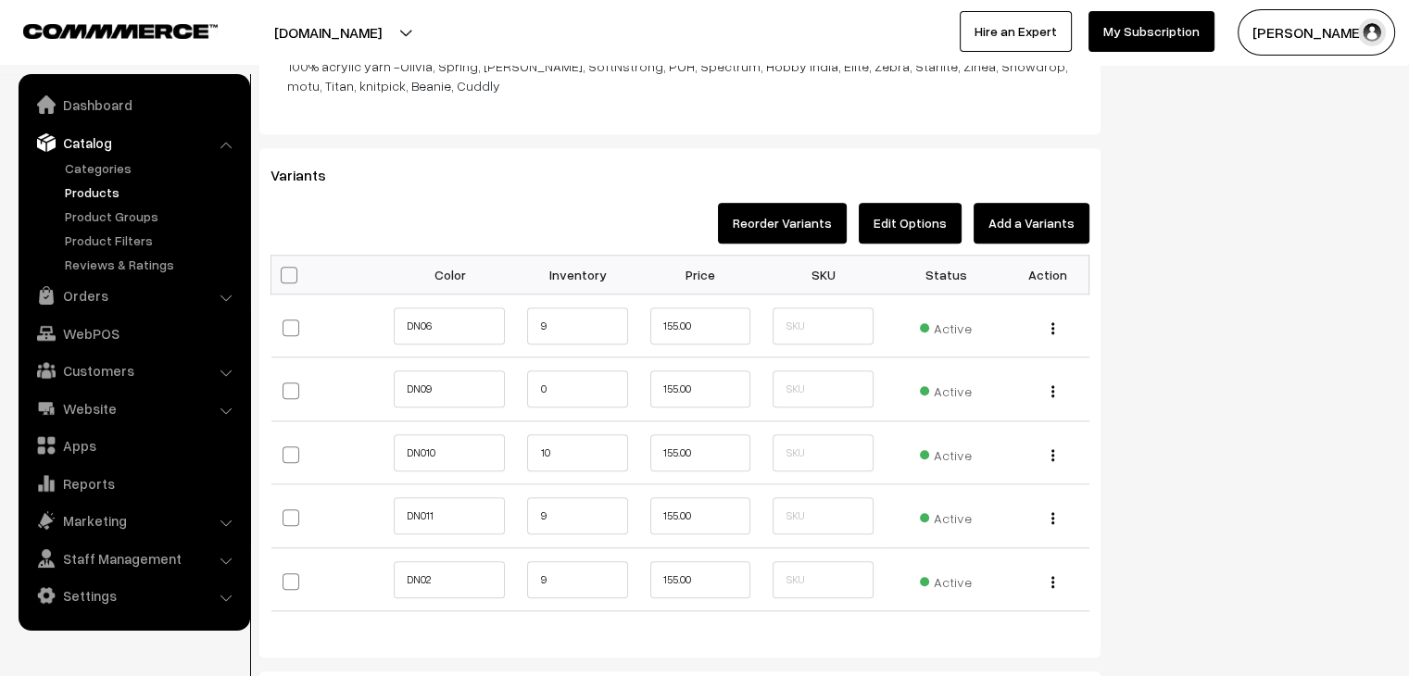
click at [289, 271] on span at bounding box center [289, 275] width 17 height 17
click at [289, 271] on input "checkbox" at bounding box center [287, 274] width 12 height 12
checkbox input "true"
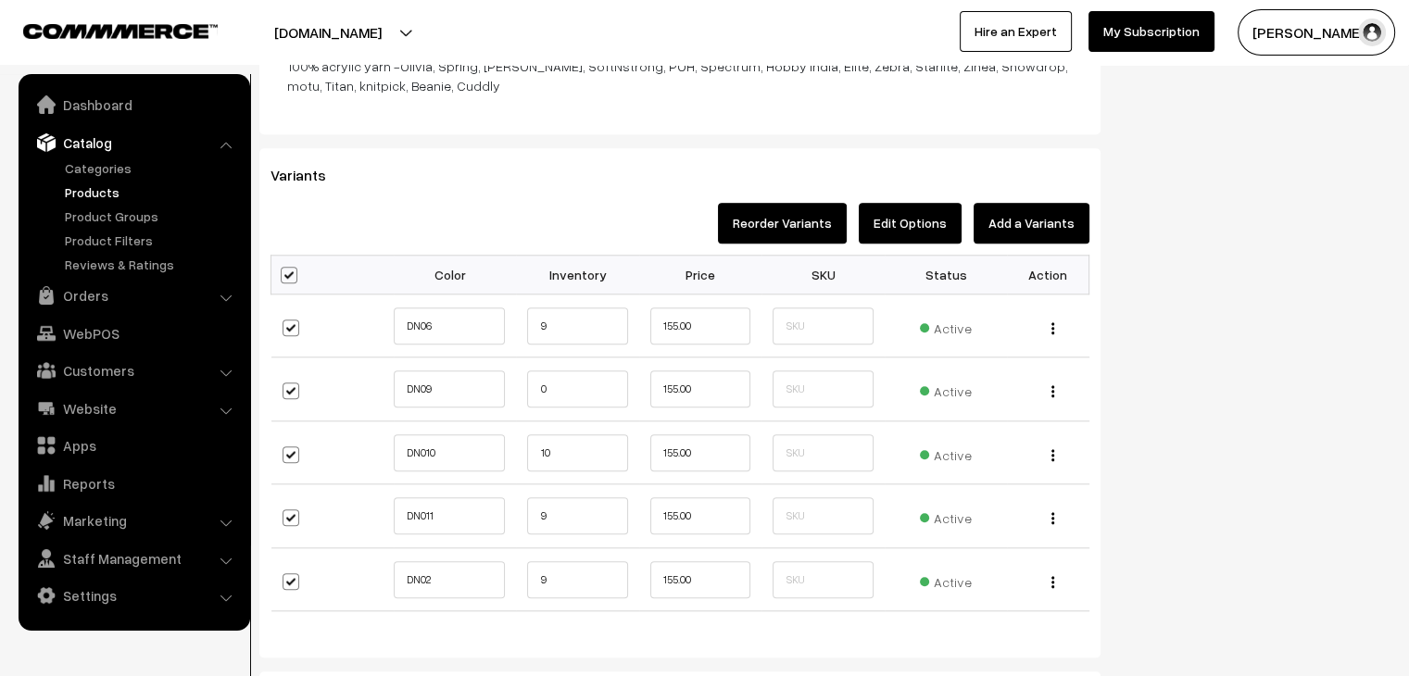
checkbox input "true"
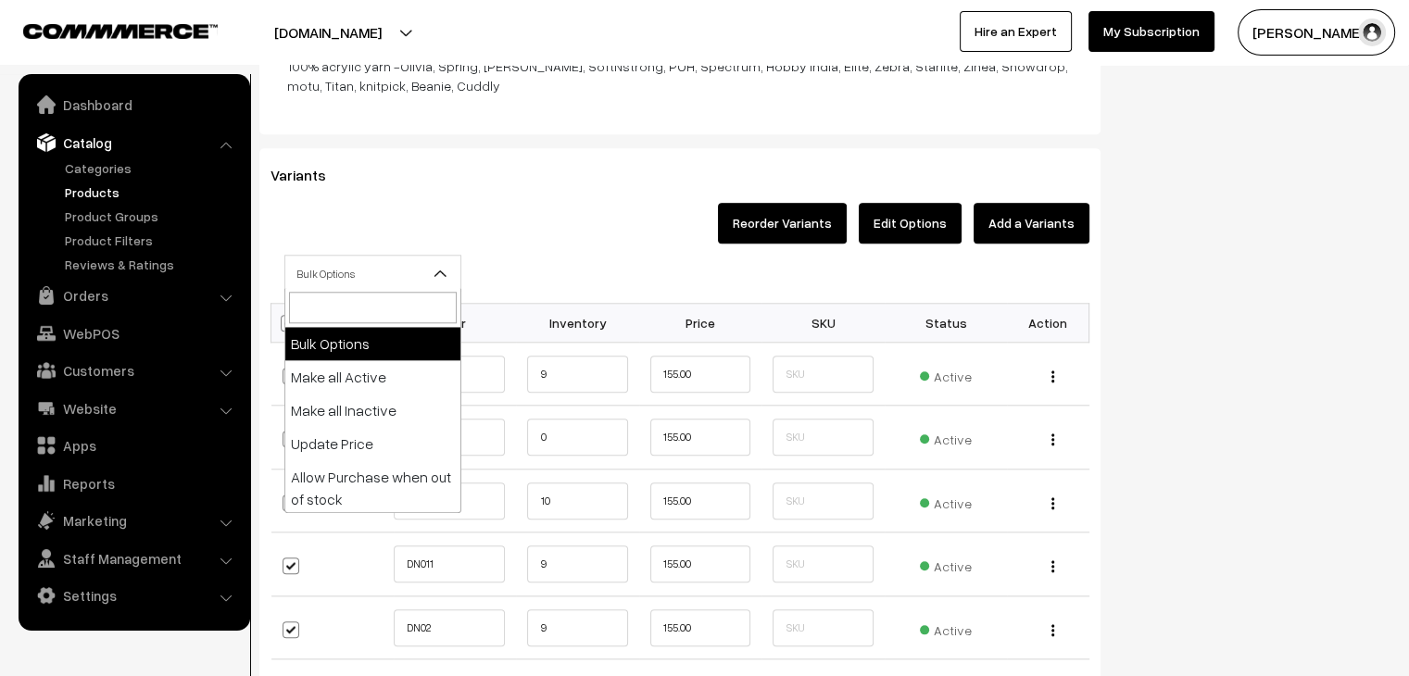
click at [370, 258] on span "Bulk Options" at bounding box center [372, 274] width 175 height 32
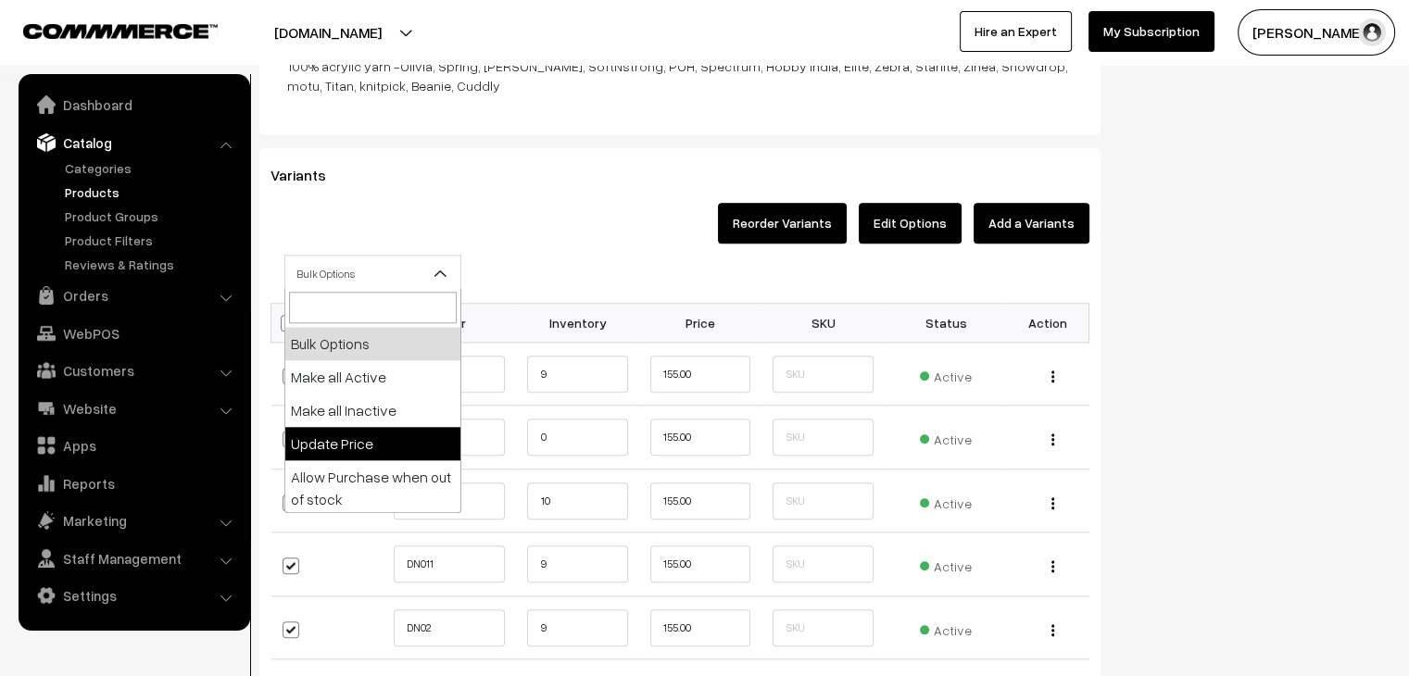
select select "0"
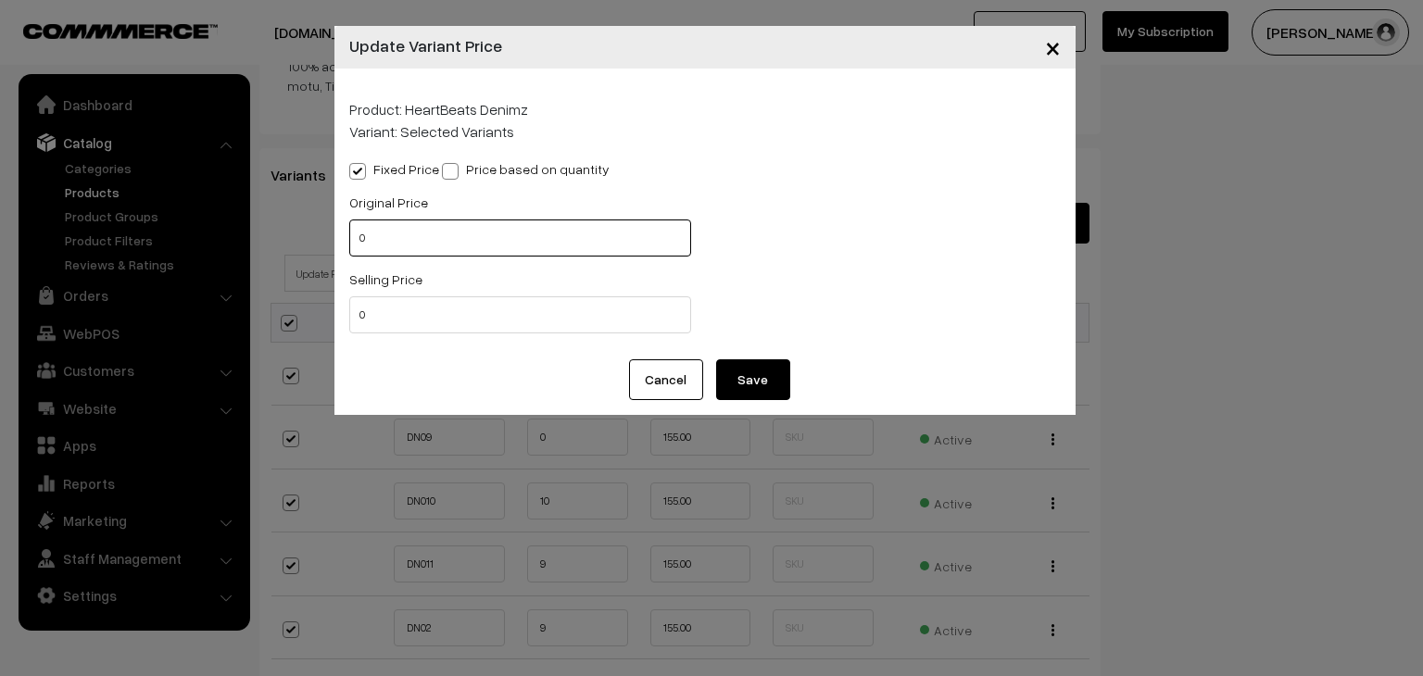
click at [378, 244] on input "0" at bounding box center [520, 238] width 342 height 37
type input "0155"
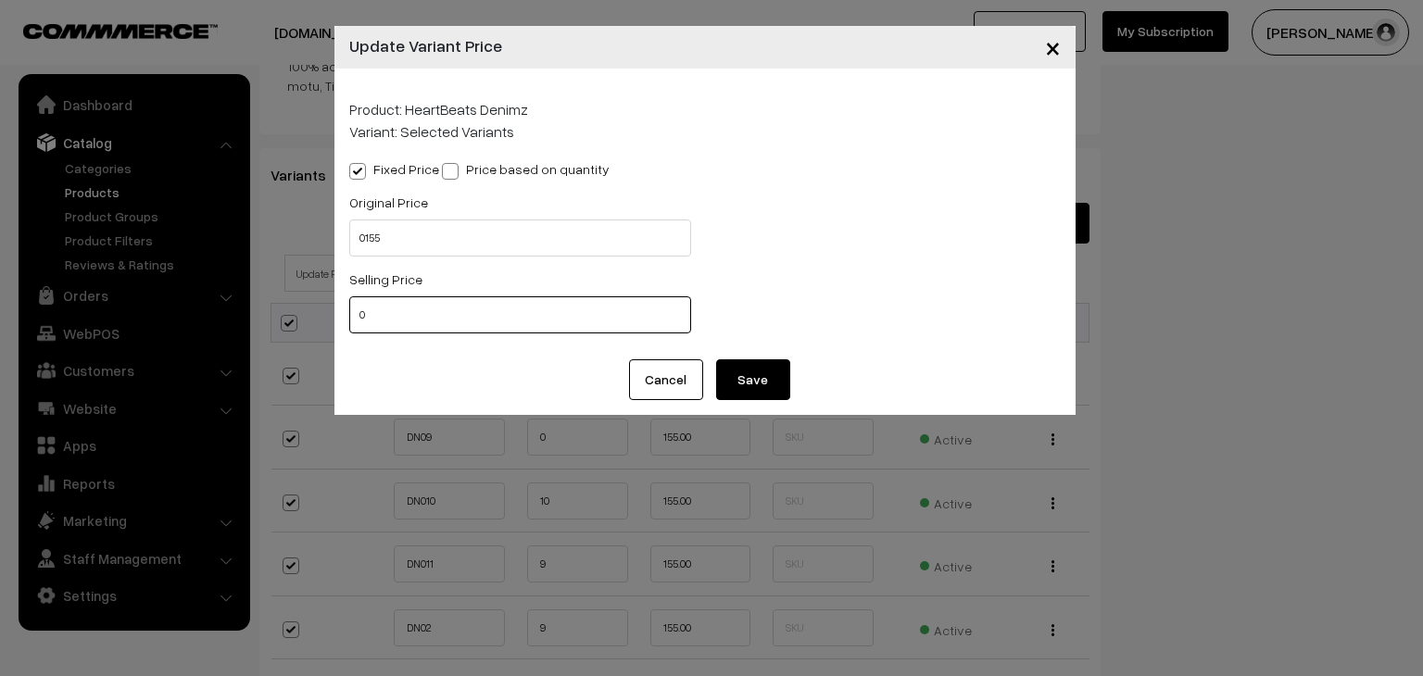
click at [404, 327] on input "0" at bounding box center [520, 314] width 342 height 37
type input "0145"
click at [781, 374] on button "Save" at bounding box center [753, 380] width 74 height 41
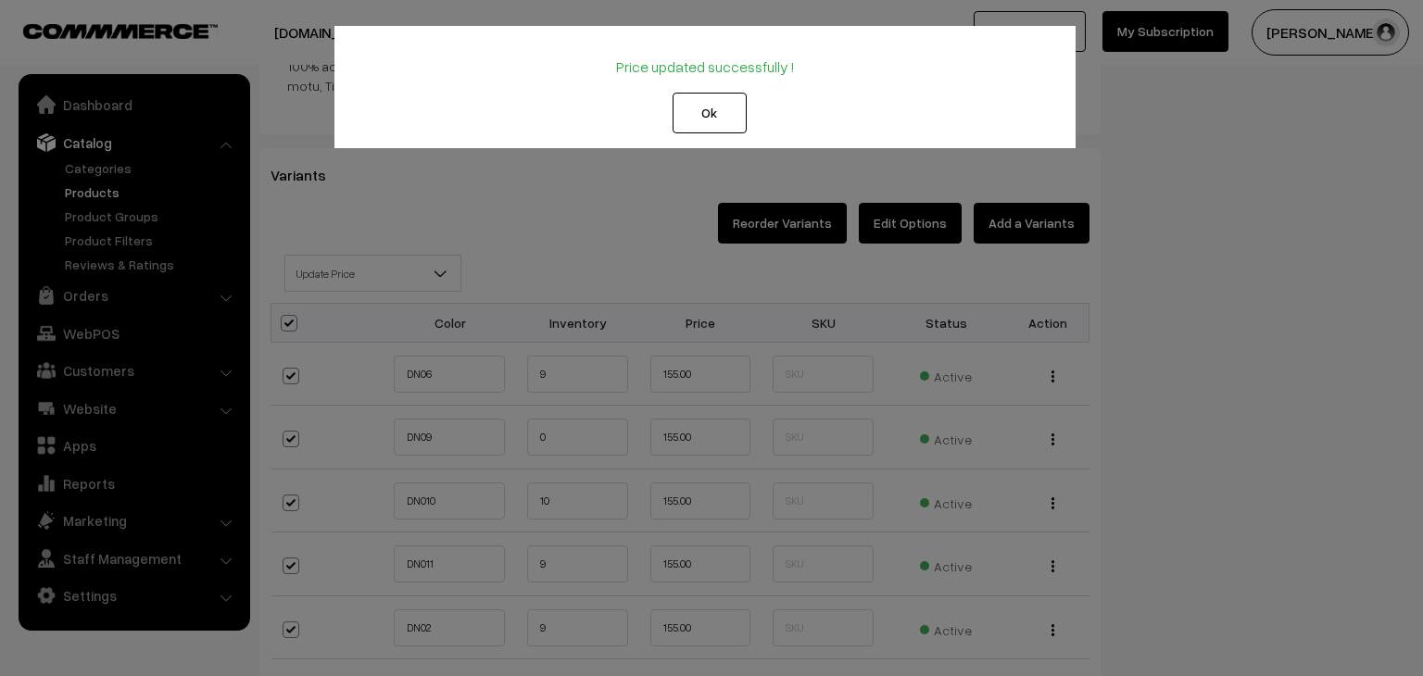
click at [708, 129] on button "Ok" at bounding box center [710, 113] width 74 height 41
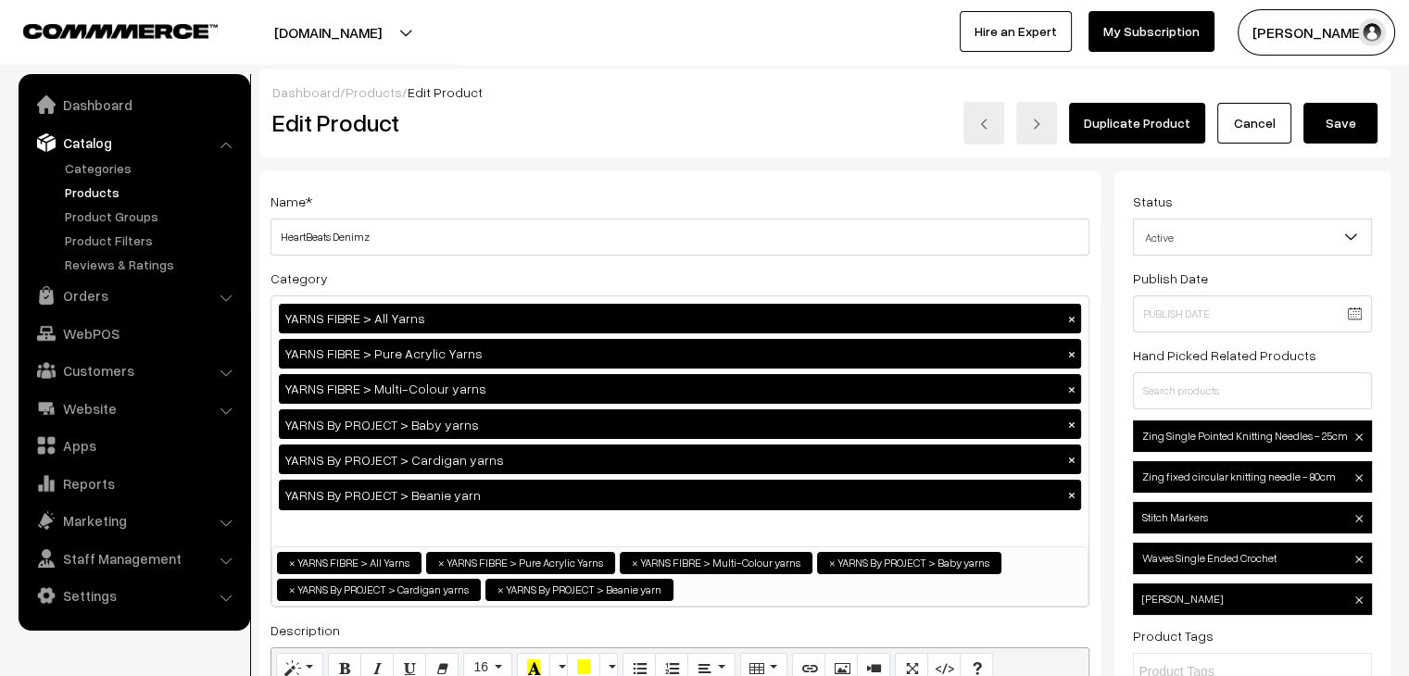
click at [1332, 127] on button "Save" at bounding box center [1341, 123] width 74 height 41
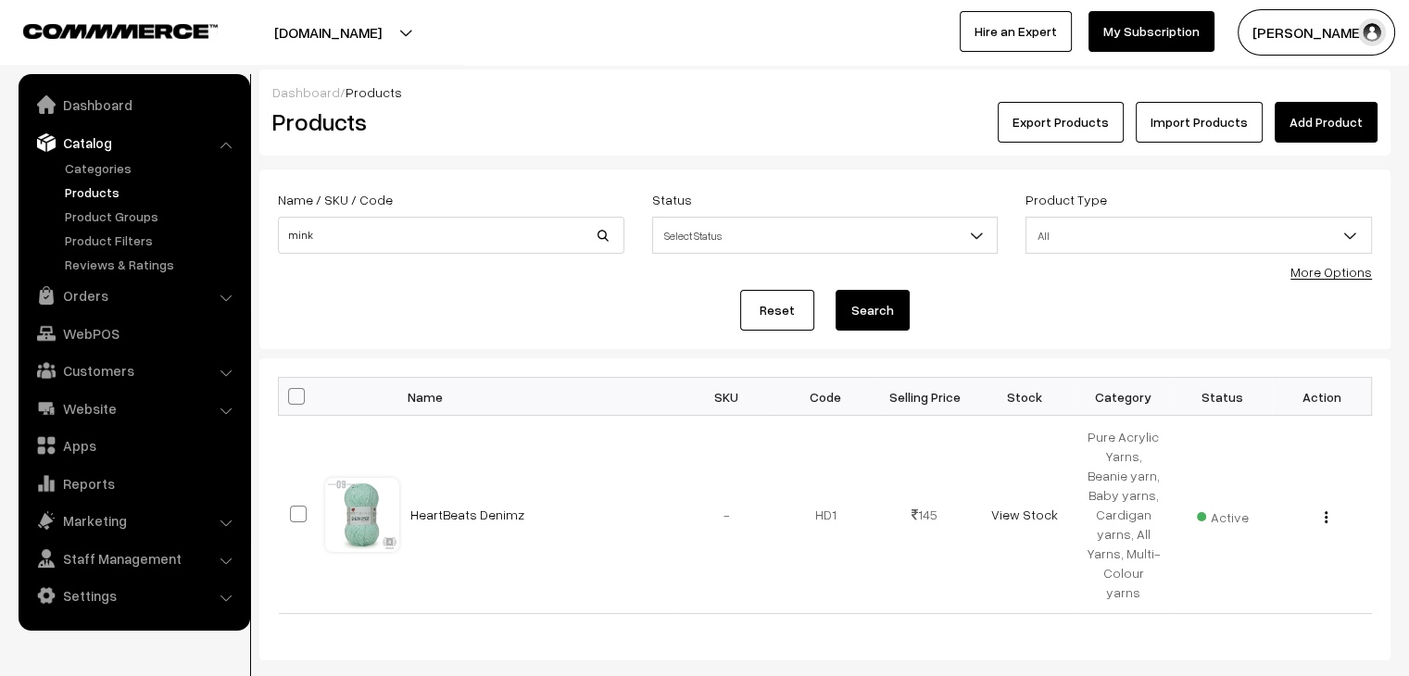
type input "mink"
click at [836, 290] on button "Search" at bounding box center [873, 310] width 74 height 41
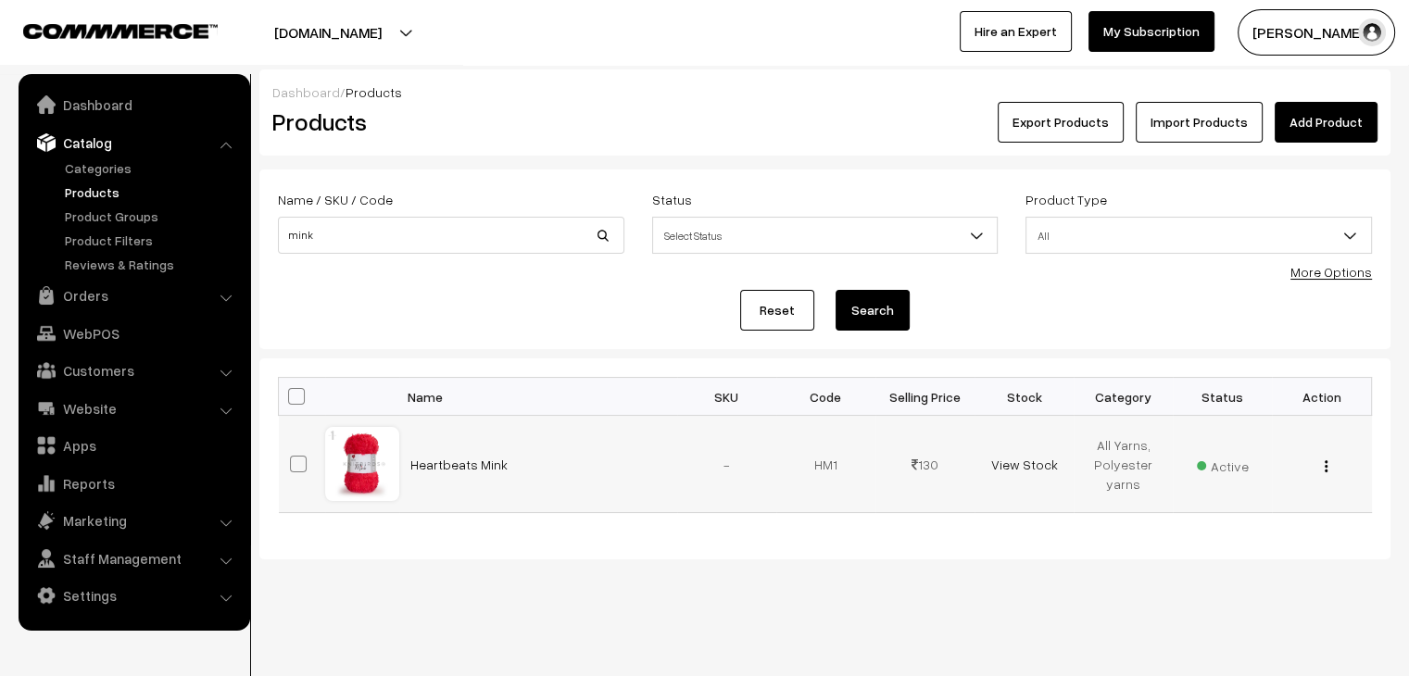
click at [1325, 471] on img "button" at bounding box center [1326, 466] width 3 height 12
click at [1271, 523] on link "Edit" at bounding box center [1244, 534] width 158 height 41
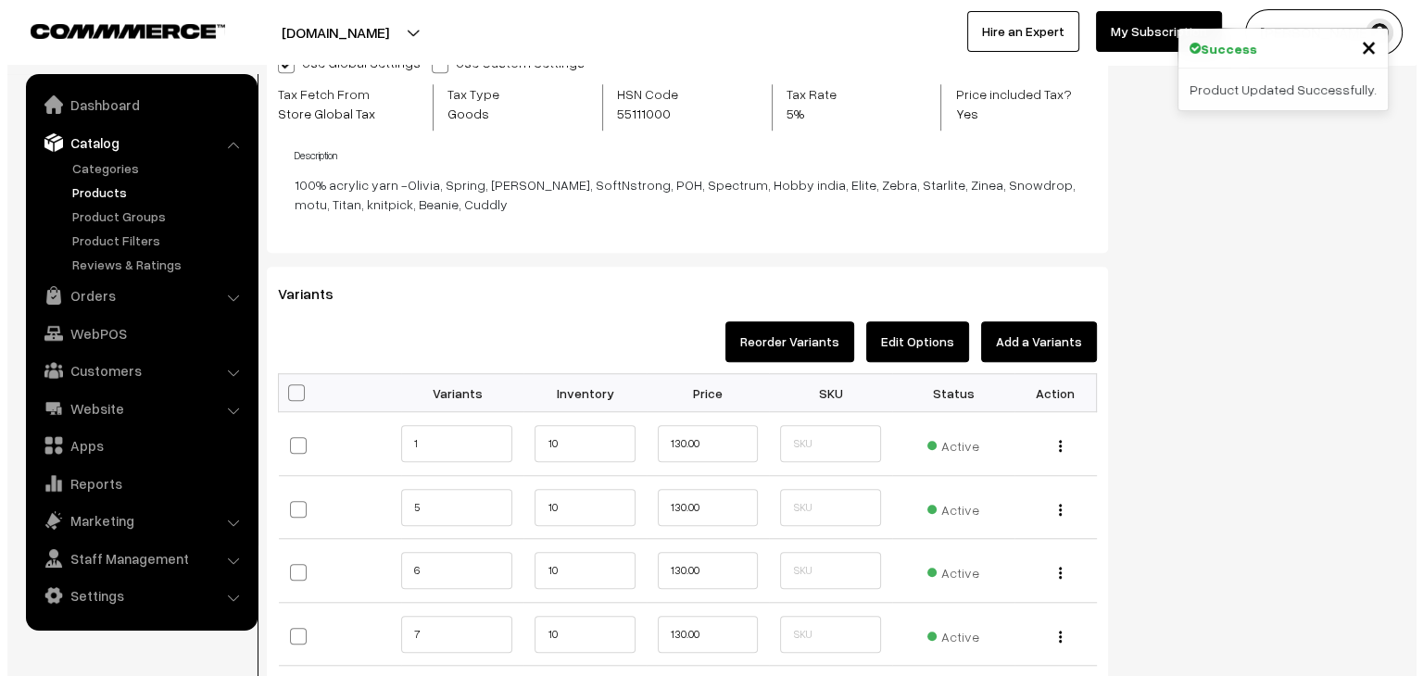
scroll to position [1482, 0]
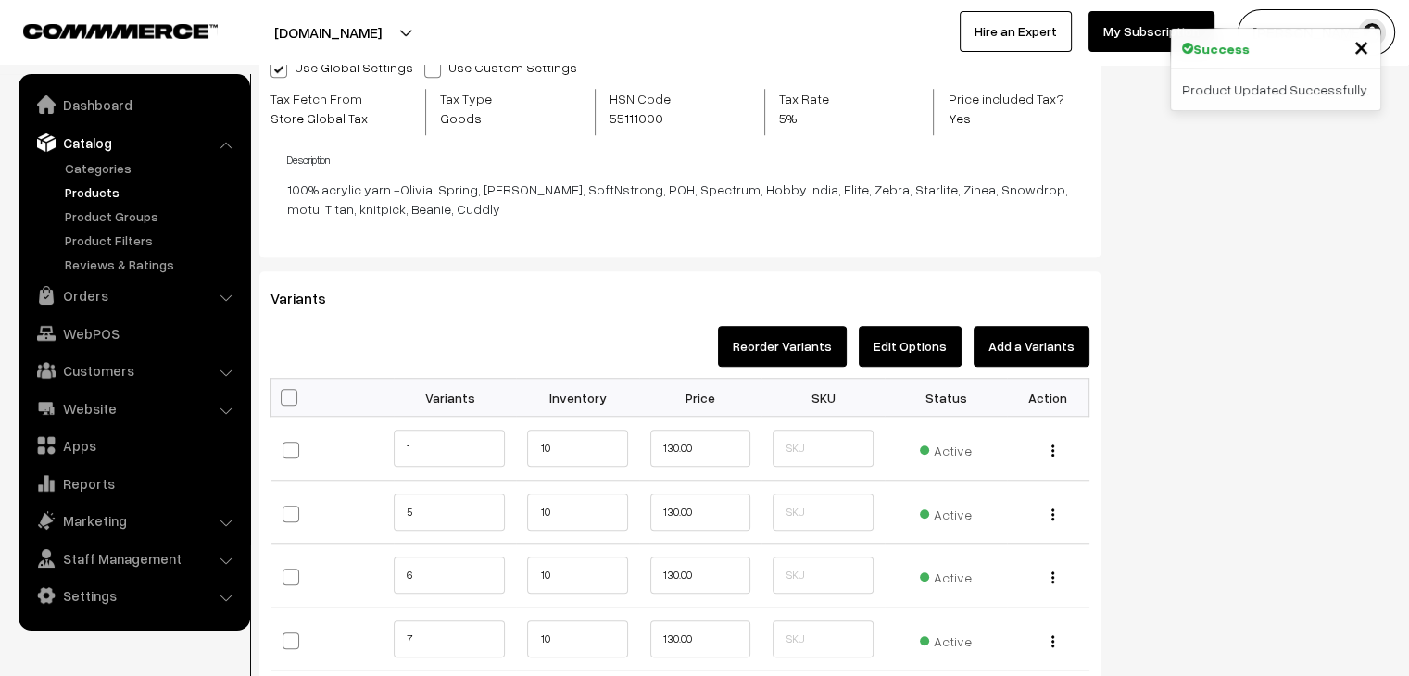
click at [289, 394] on span at bounding box center [289, 397] width 17 height 17
click at [289, 394] on input "checkbox" at bounding box center [287, 396] width 12 height 12
checkbox input "true"
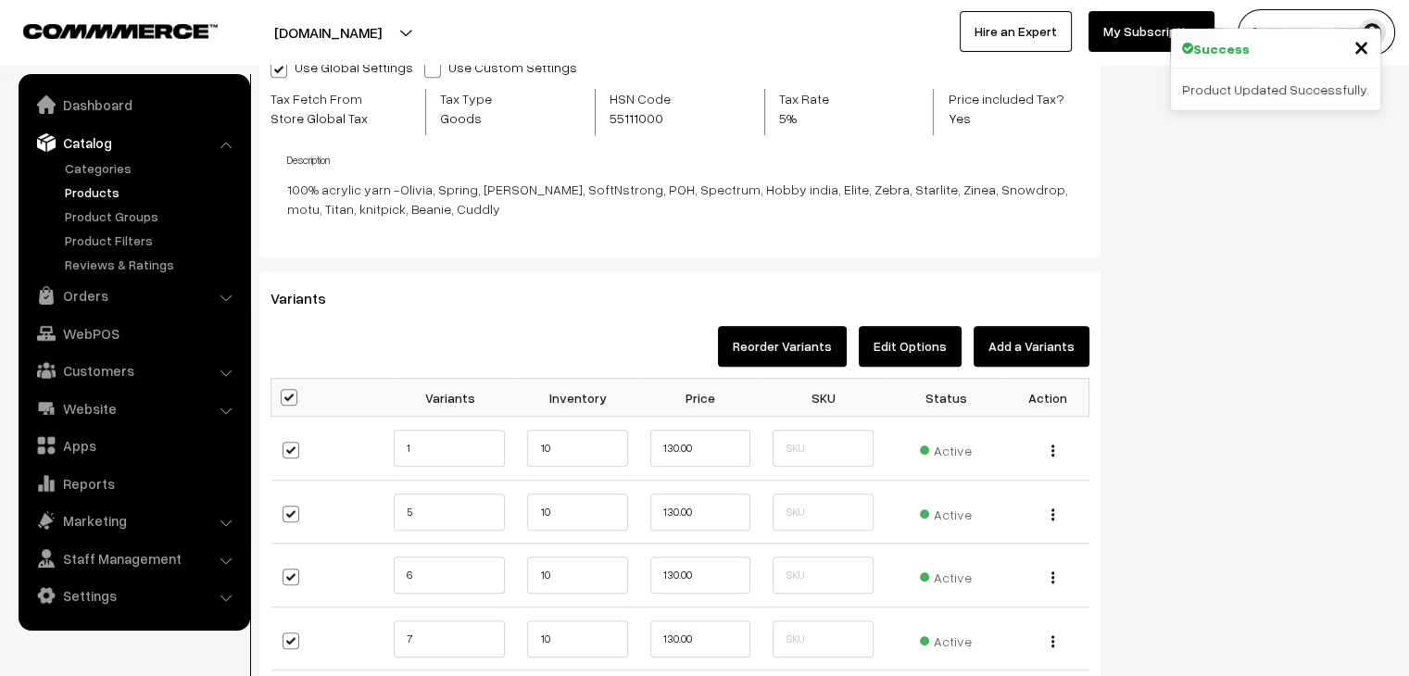
checkbox input "true"
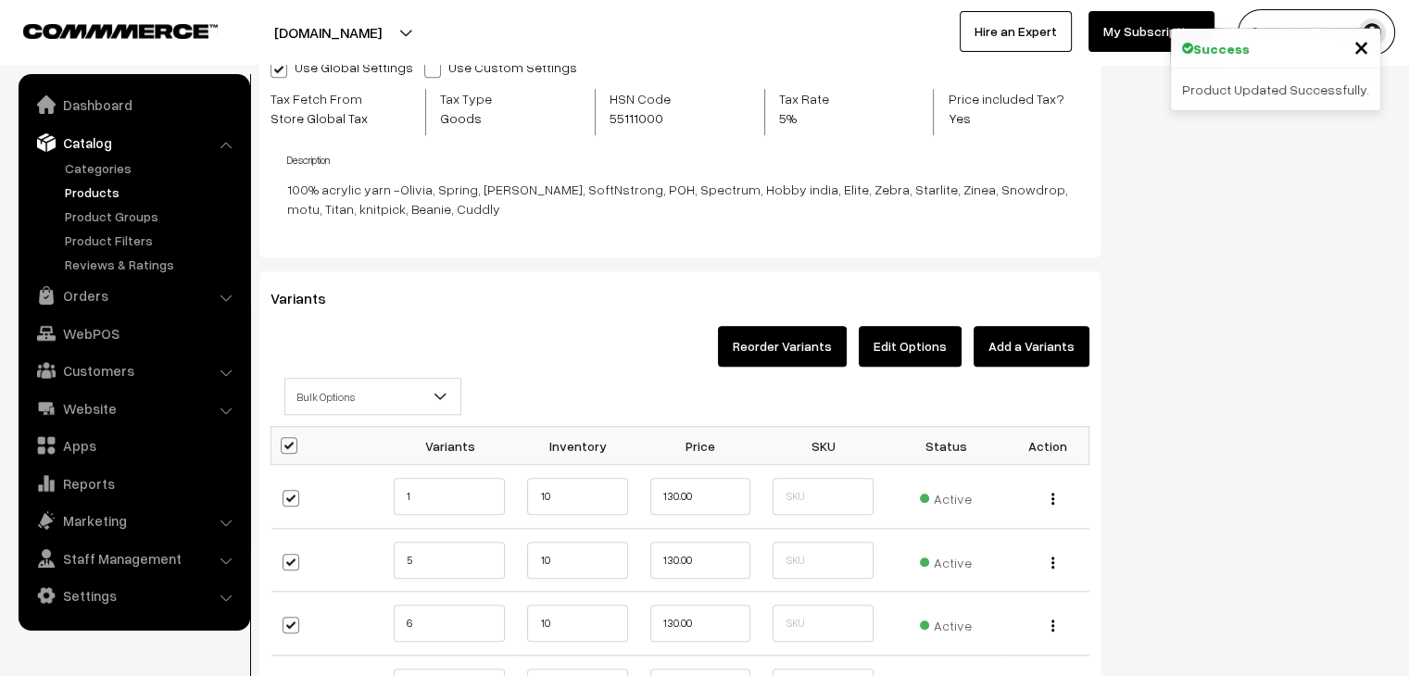
click at [311, 390] on span "Bulk Options" at bounding box center [372, 397] width 175 height 32
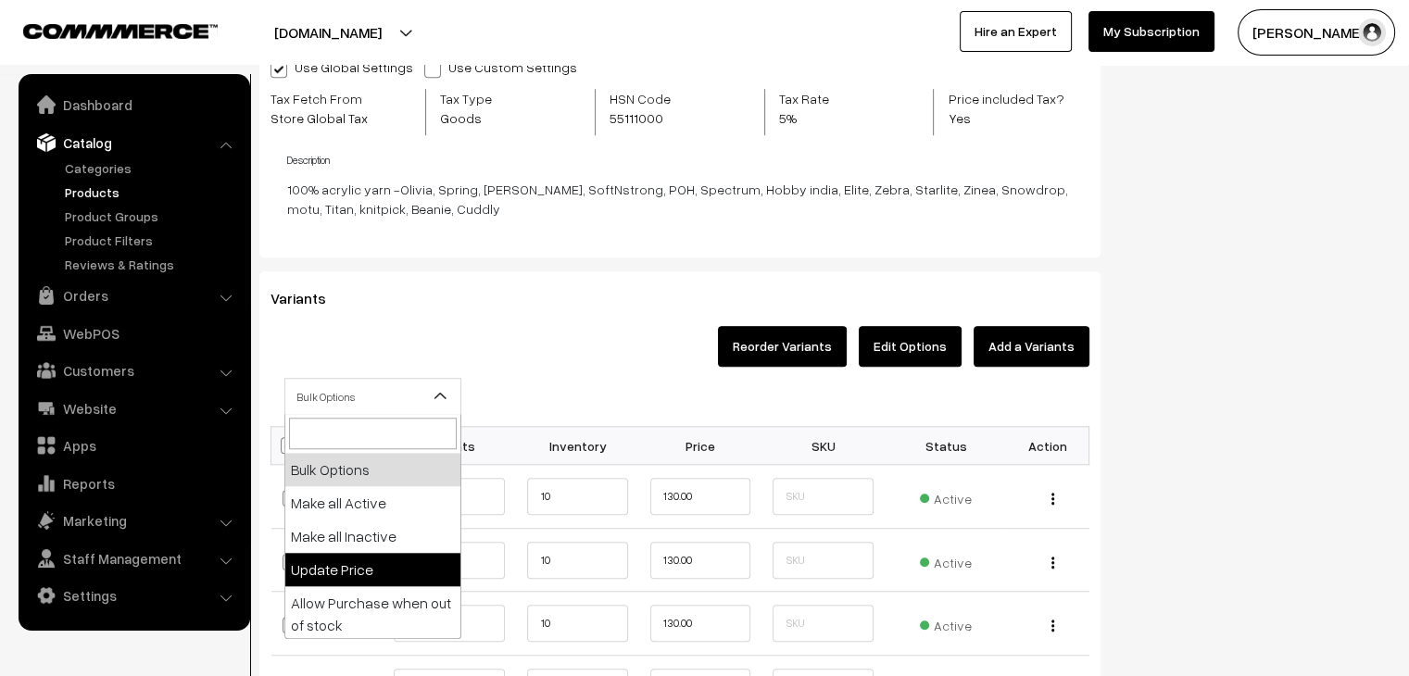
select select "0"
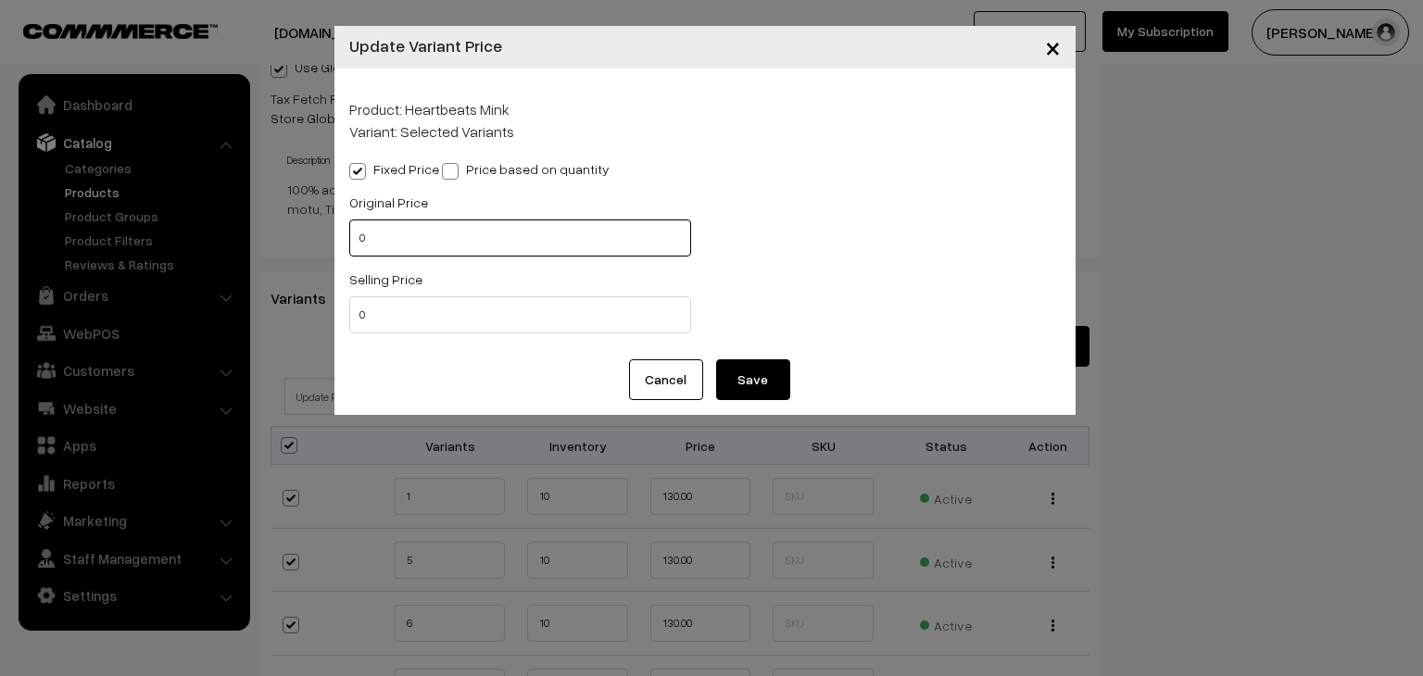
click at [399, 252] on input "0" at bounding box center [520, 238] width 342 height 37
type input "0130"
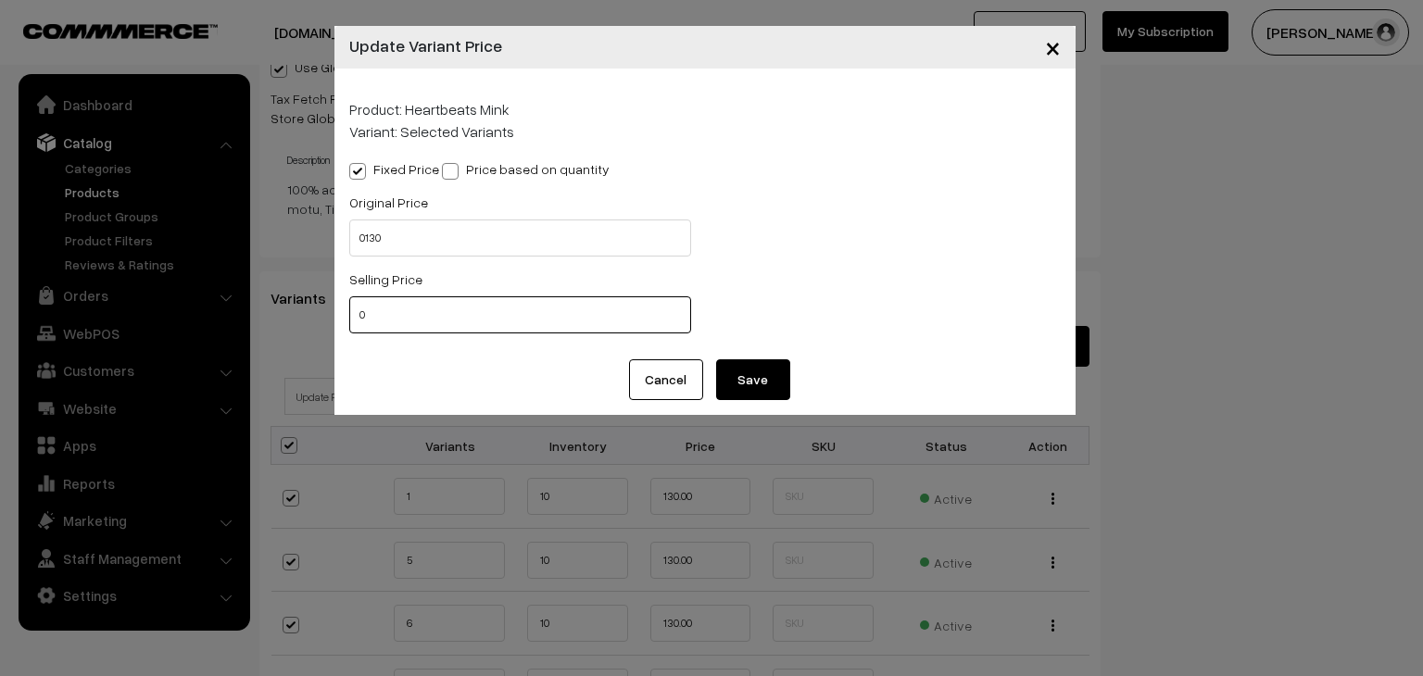
click at [448, 300] on input "0" at bounding box center [520, 314] width 342 height 37
type input "0120"
click at [761, 381] on button "Save" at bounding box center [753, 380] width 74 height 41
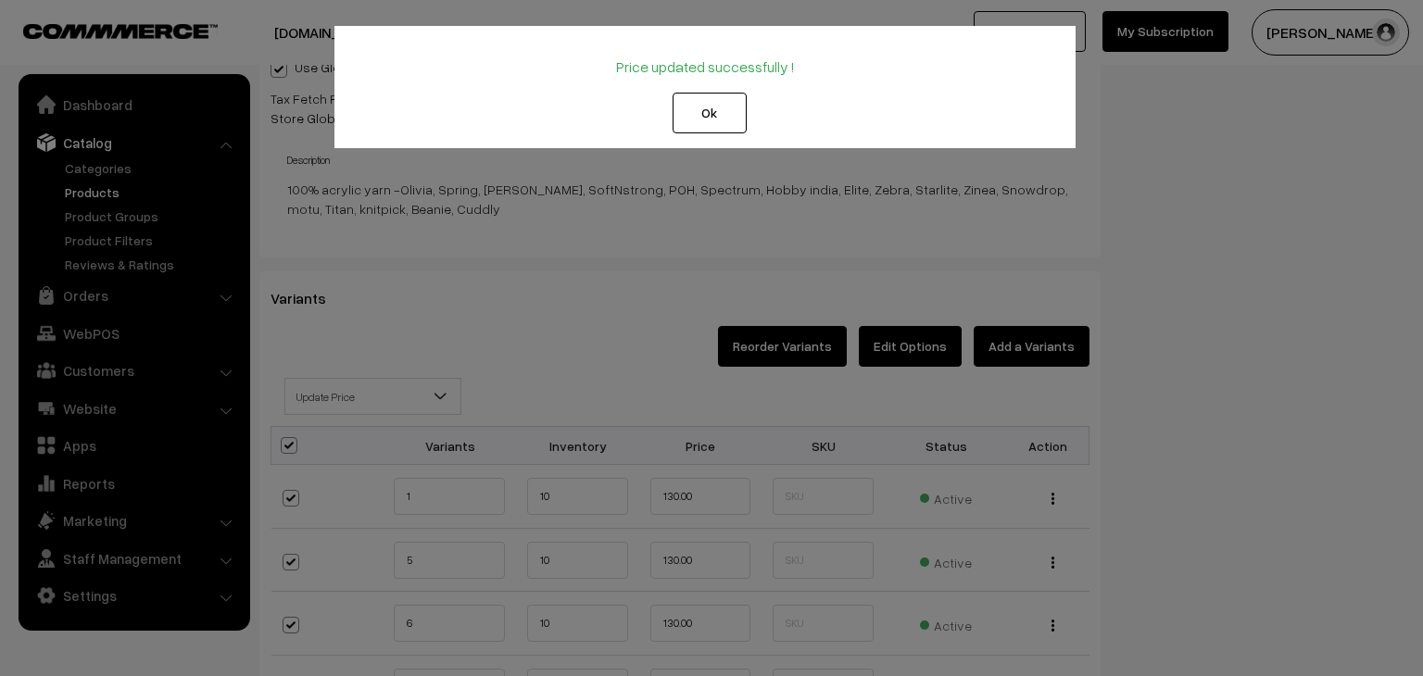
click at [733, 120] on button "Ok" at bounding box center [710, 113] width 74 height 41
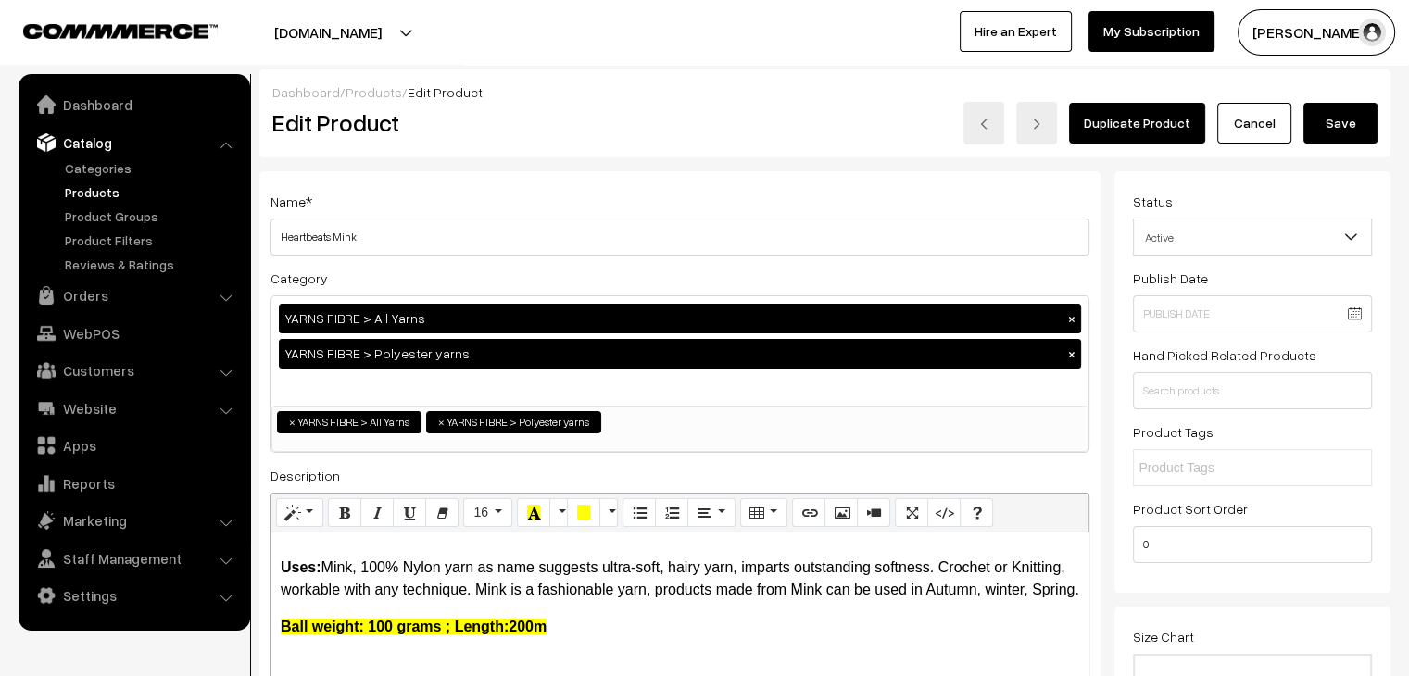
click at [1348, 127] on button "Save" at bounding box center [1341, 123] width 74 height 41
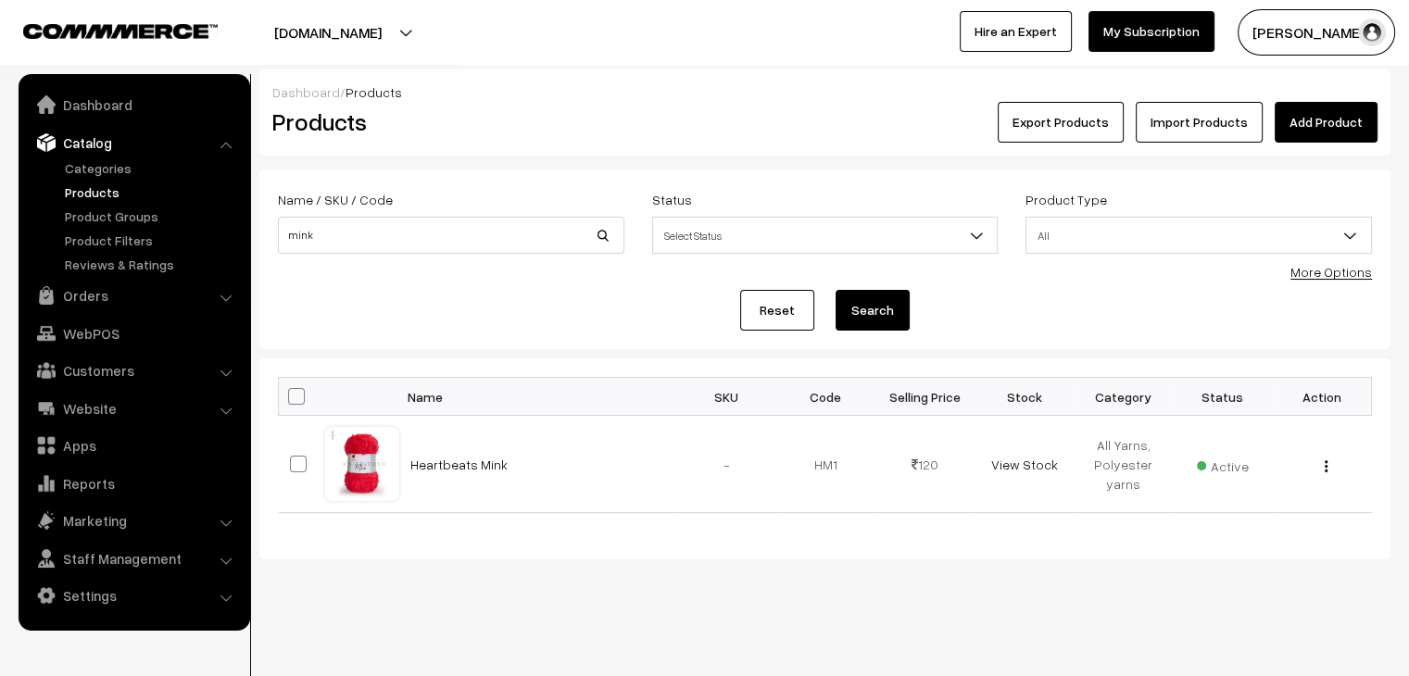
click at [1309, 123] on link "Add Product" at bounding box center [1326, 122] width 103 height 41
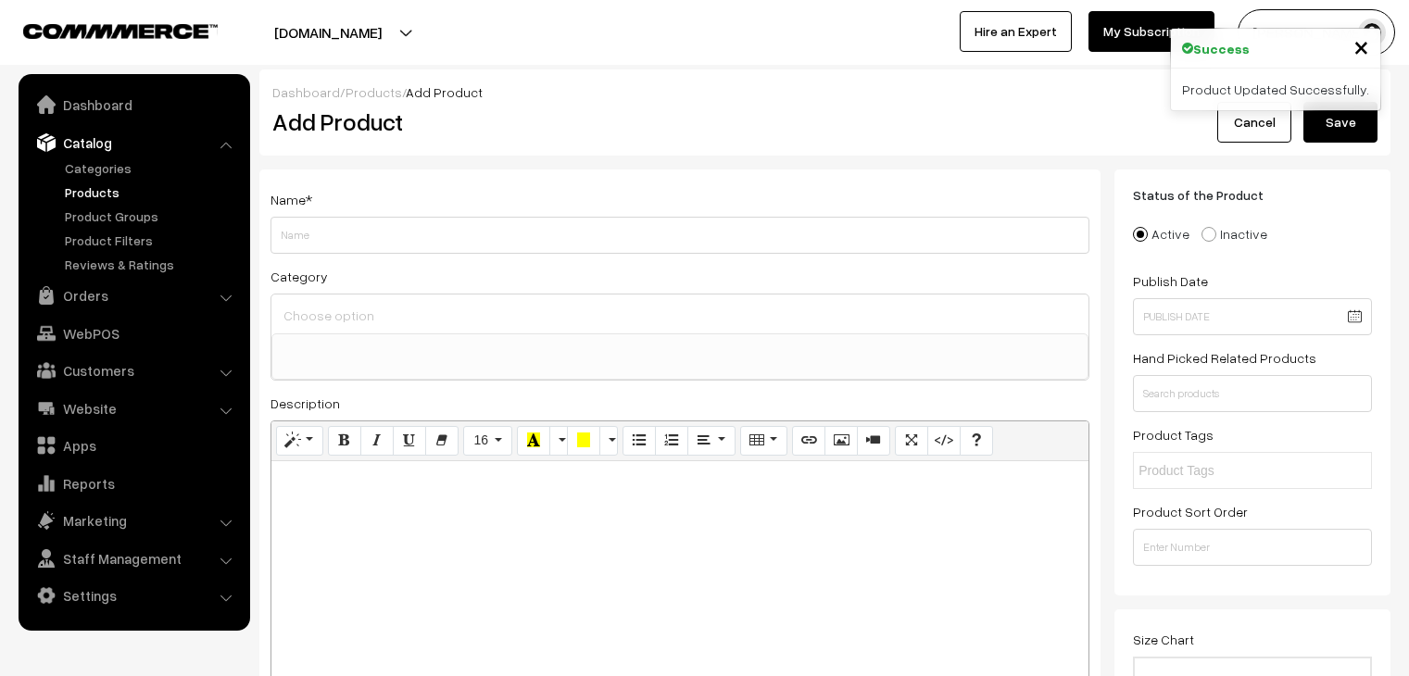
select select
click at [378, 97] on link "Products" at bounding box center [374, 92] width 57 height 16
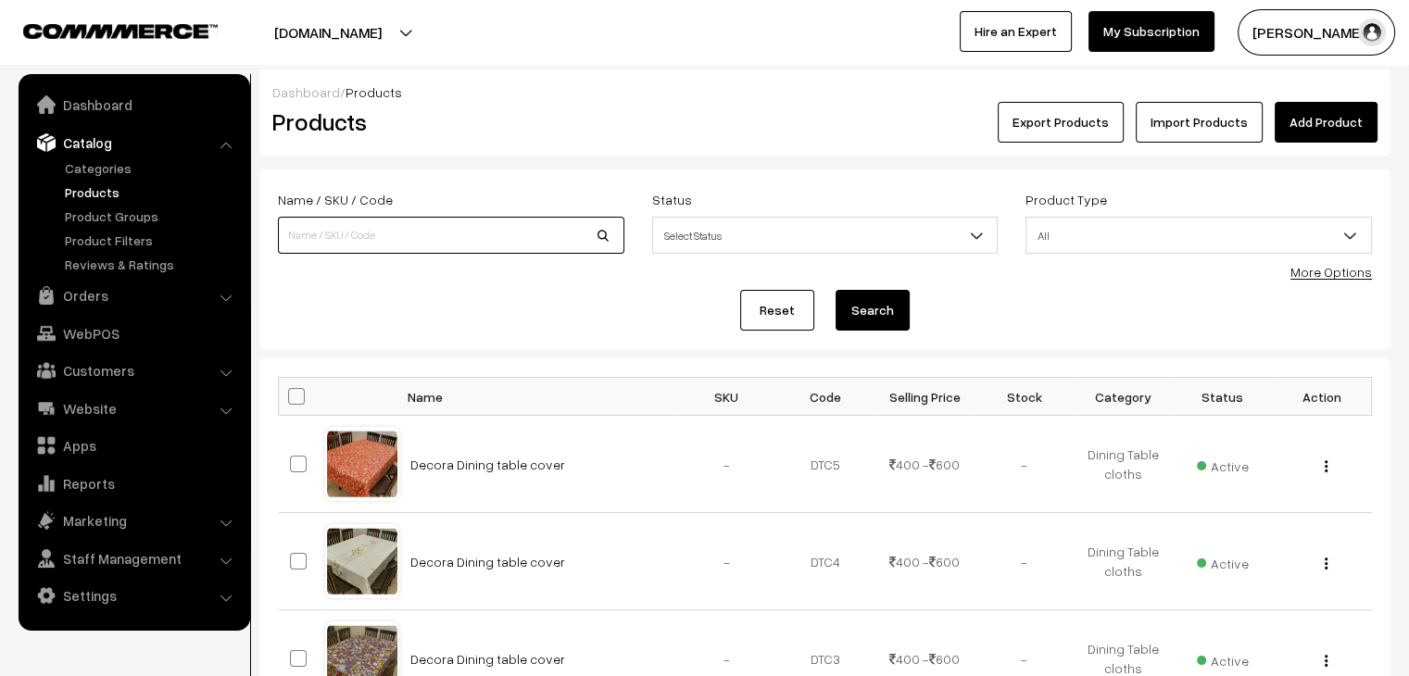
click at [439, 231] on input at bounding box center [451, 235] width 347 height 37
type input "shawlie"
click at [836, 290] on button "Search" at bounding box center [873, 310] width 74 height 41
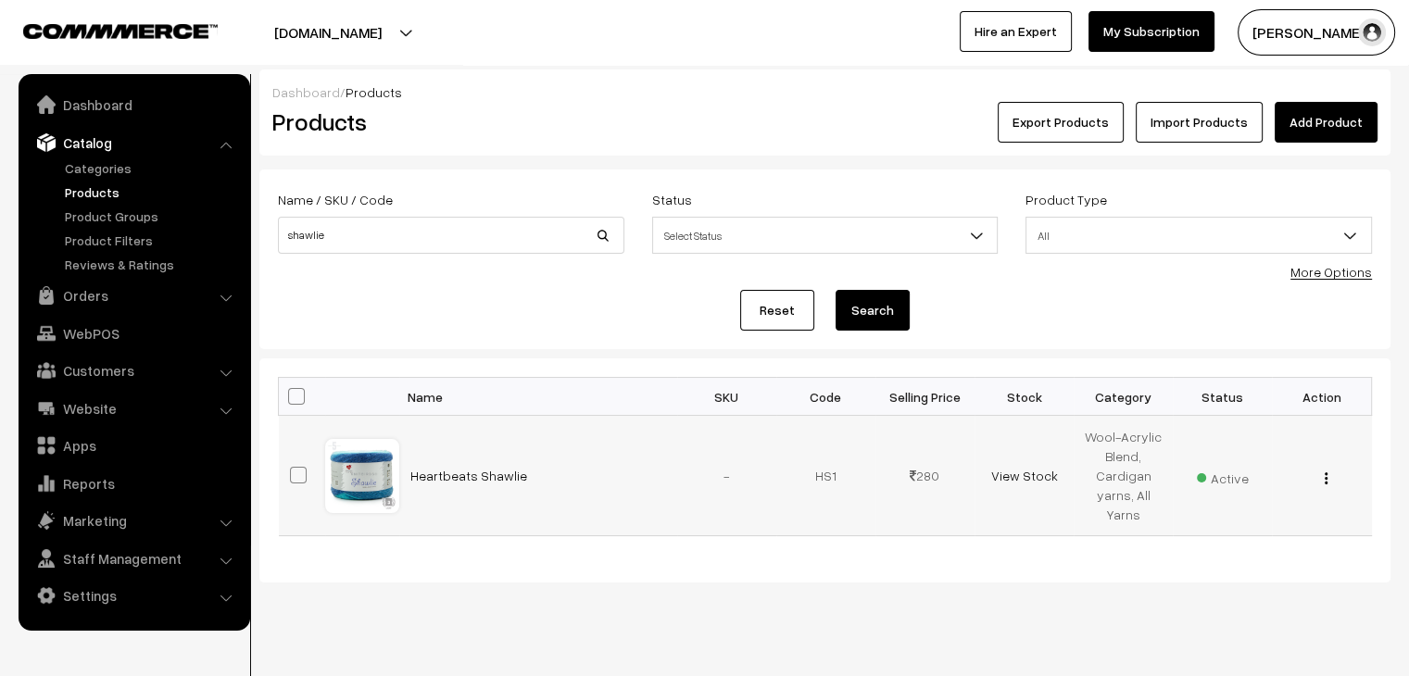
click at [1326, 479] on img "button" at bounding box center [1326, 479] width 3 height 12
click at [1219, 540] on link "Edit" at bounding box center [1244, 545] width 158 height 41
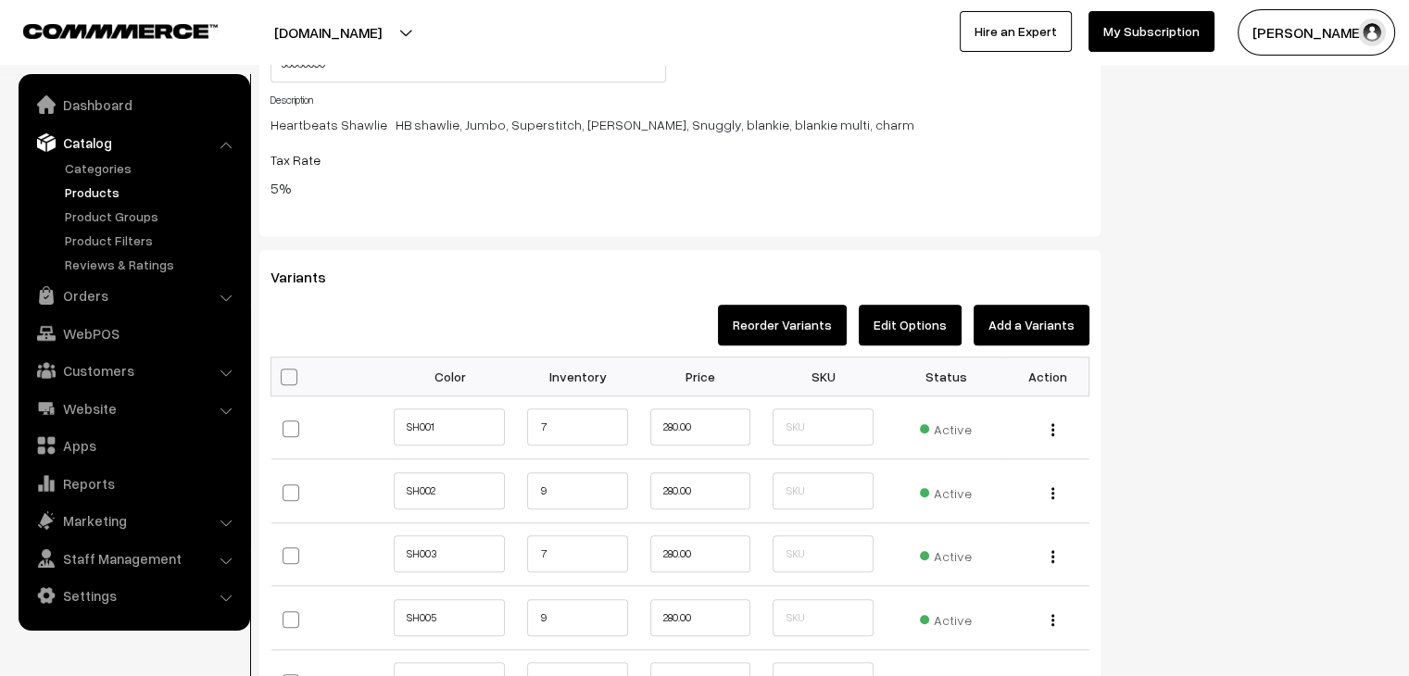
click at [286, 379] on span at bounding box center [289, 377] width 17 height 17
click at [286, 379] on input "checkbox" at bounding box center [287, 376] width 12 height 12
checkbox input "true"
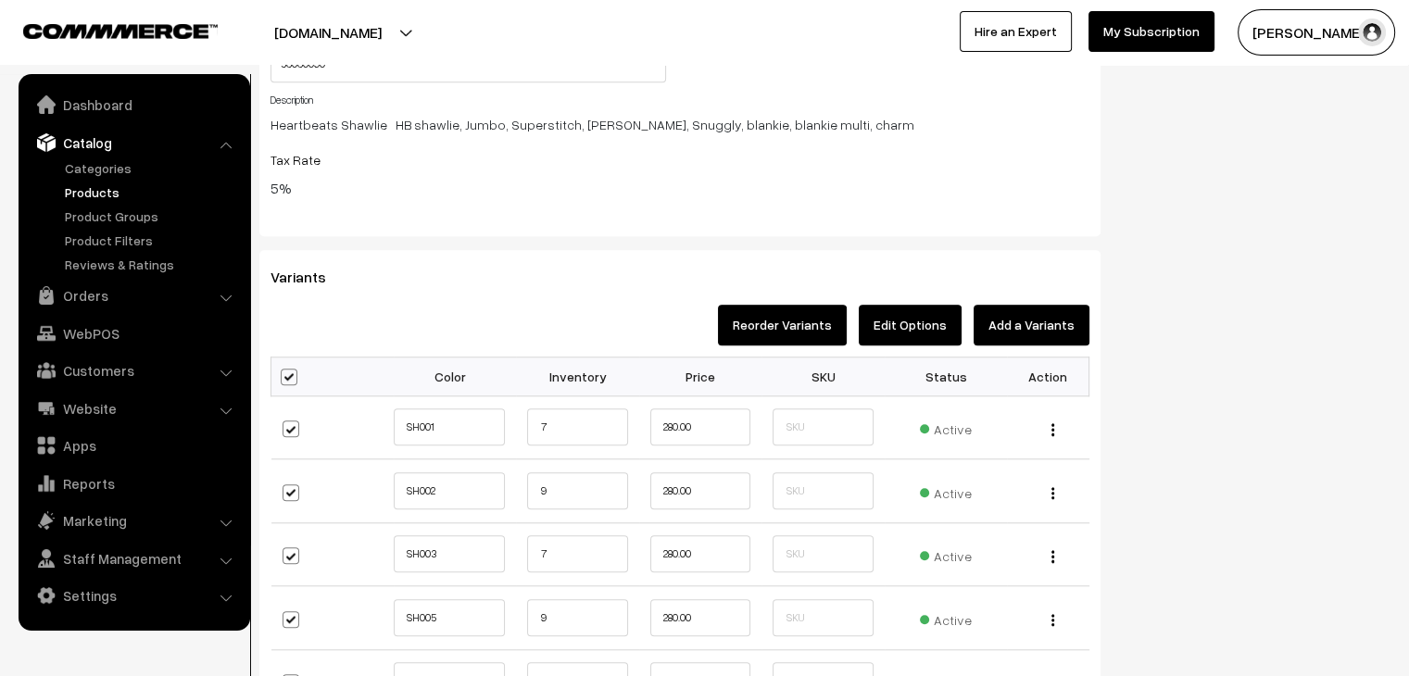
checkbox input "true"
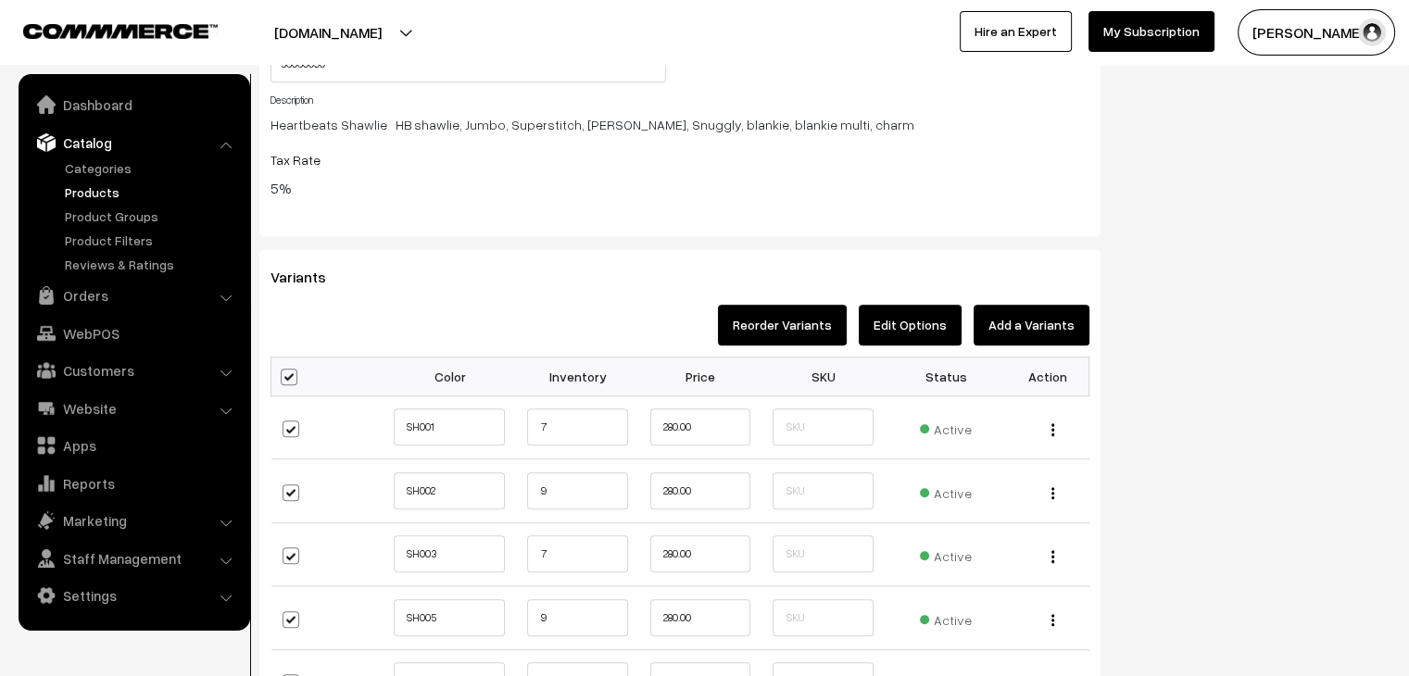
checkbox input "true"
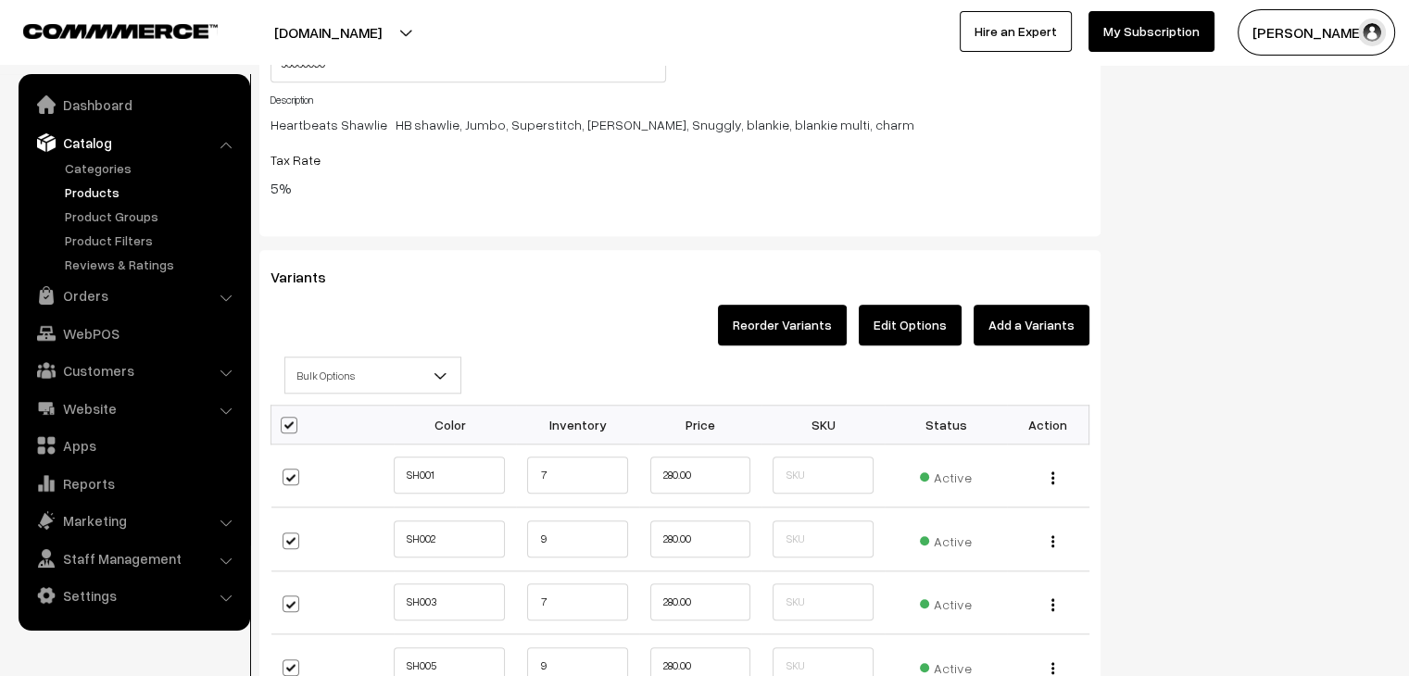
click at [318, 365] on span "Bulk Options" at bounding box center [372, 376] width 175 height 32
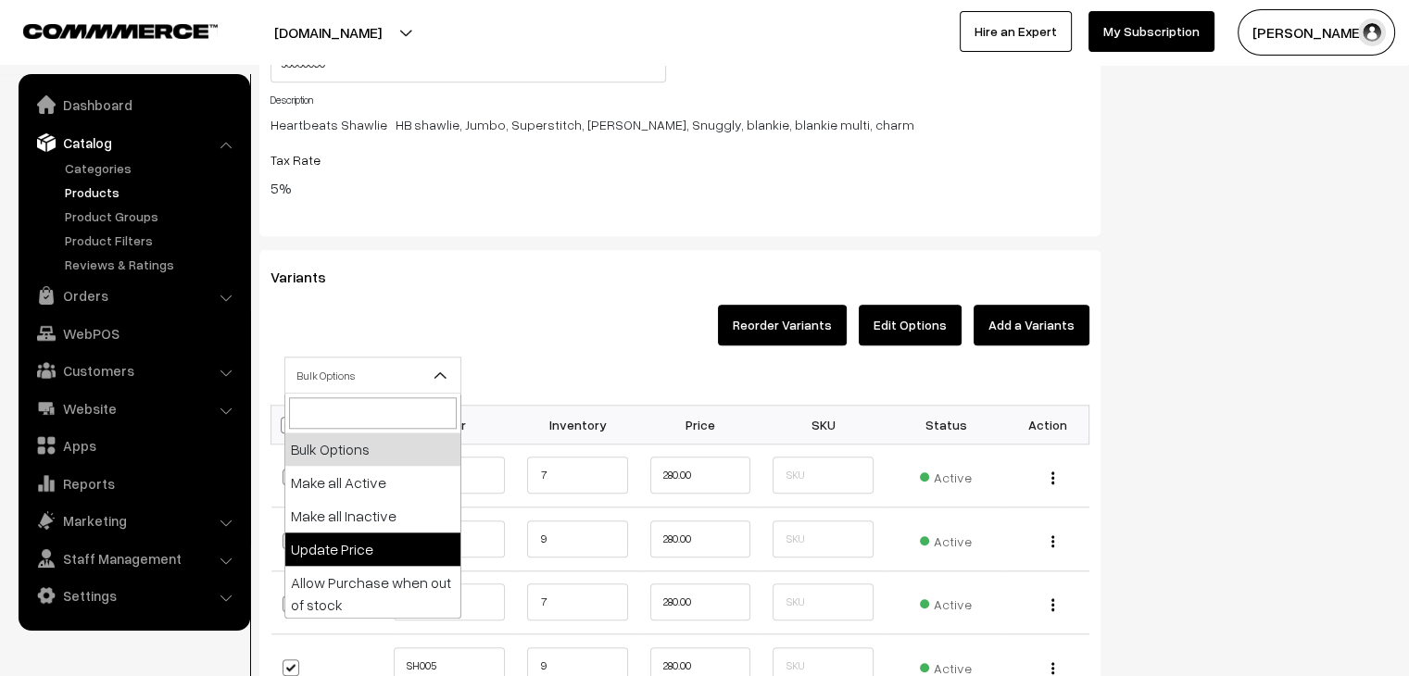
select select "0"
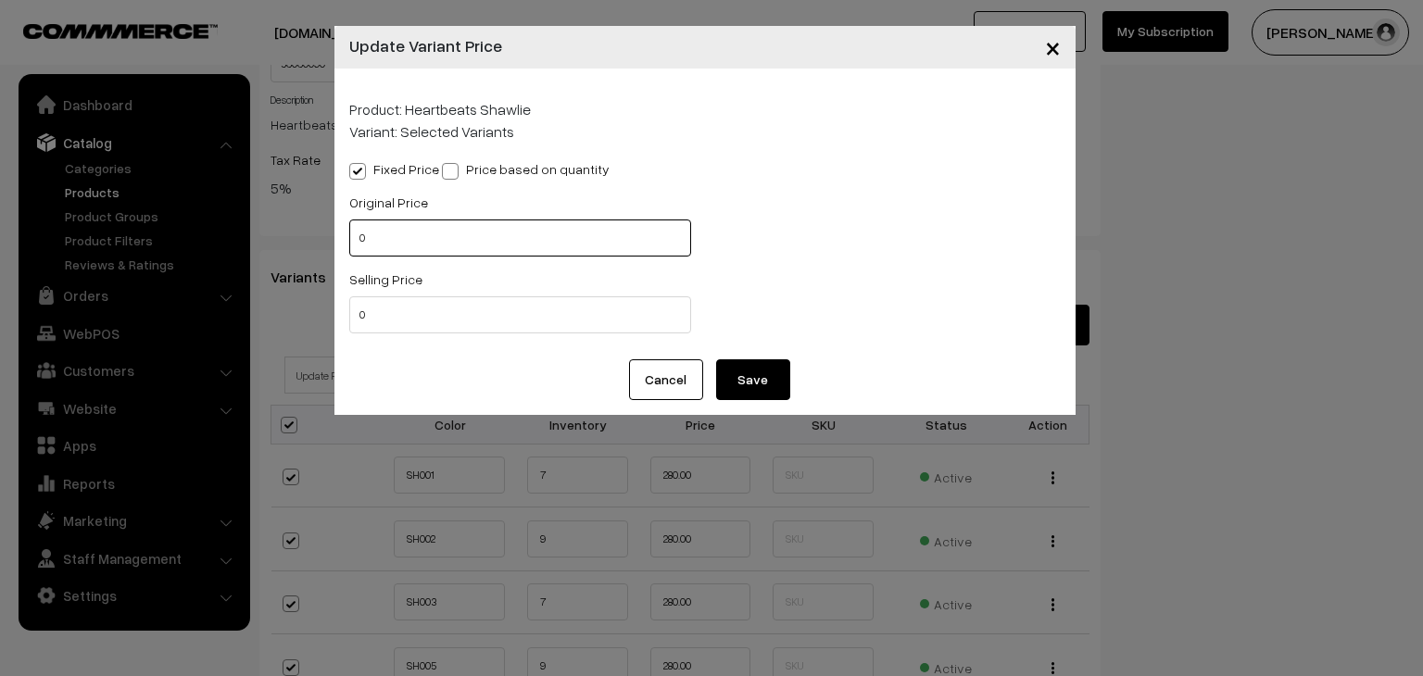
click at [385, 242] on input "0" at bounding box center [520, 238] width 342 height 37
type input "0280"
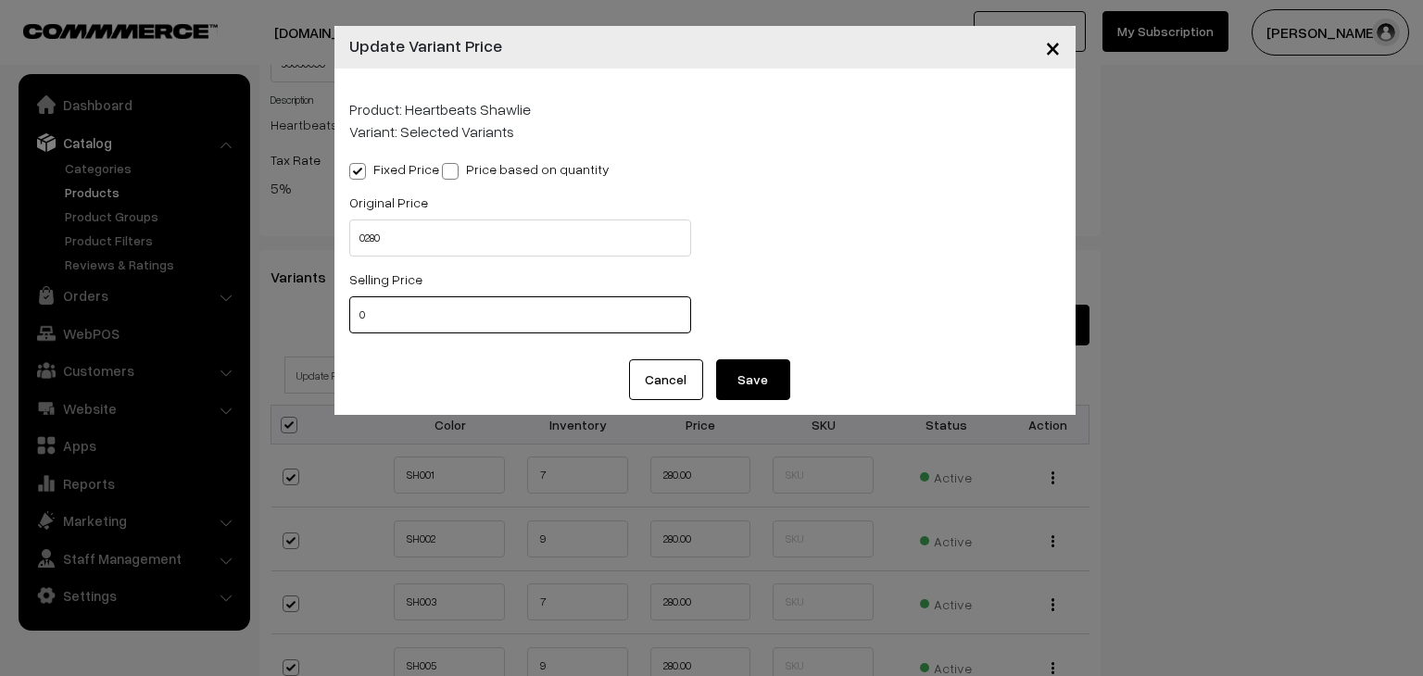
click at [425, 317] on input "0" at bounding box center [520, 314] width 342 height 37
type input "0260"
click at [752, 369] on button "Save" at bounding box center [753, 380] width 74 height 41
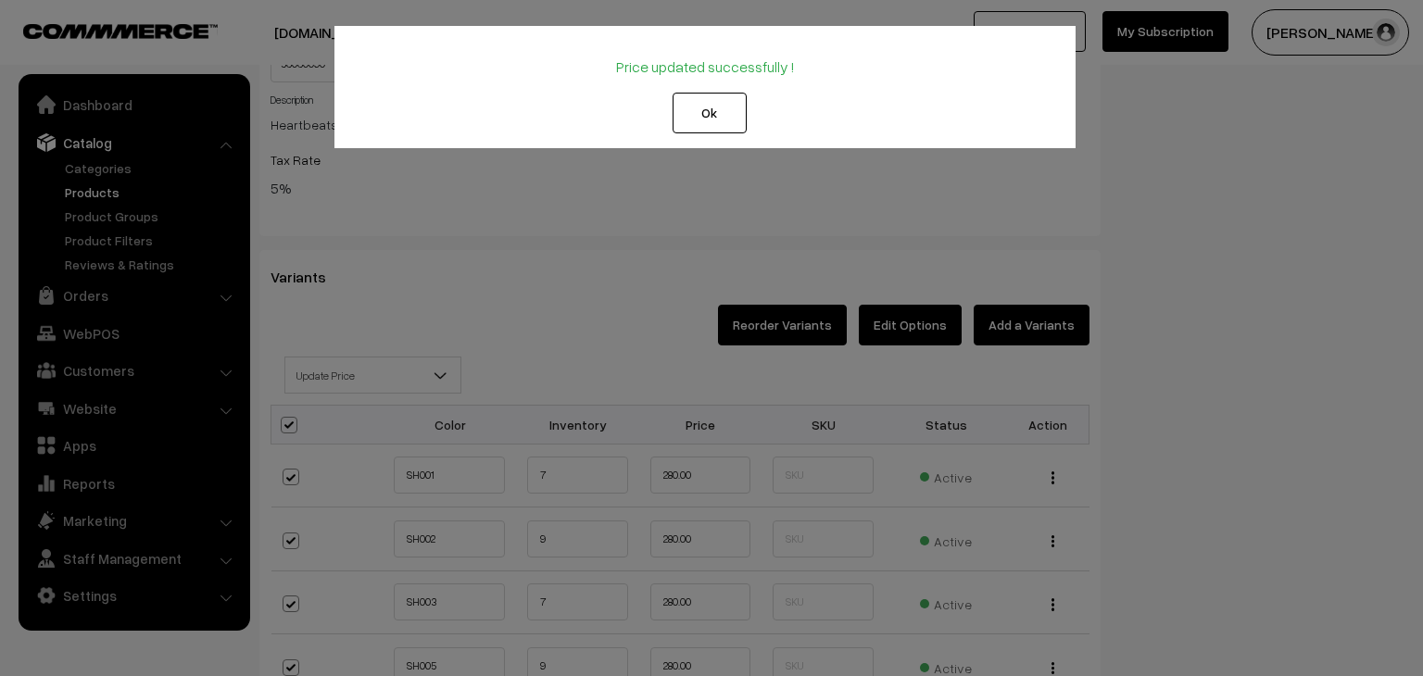
click at [706, 132] on button "Ok" at bounding box center [710, 113] width 74 height 41
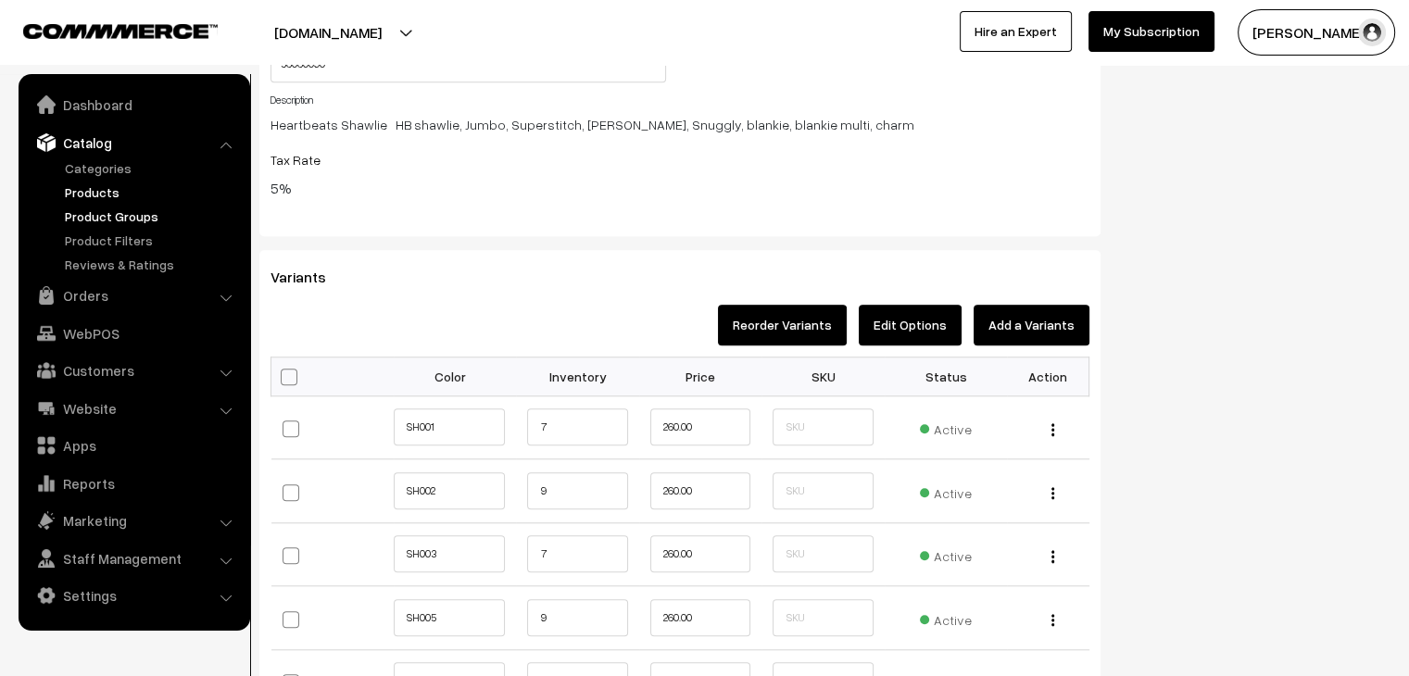
scroll to position [1668, 0]
click at [142, 401] on link "Website" at bounding box center [133, 408] width 221 height 33
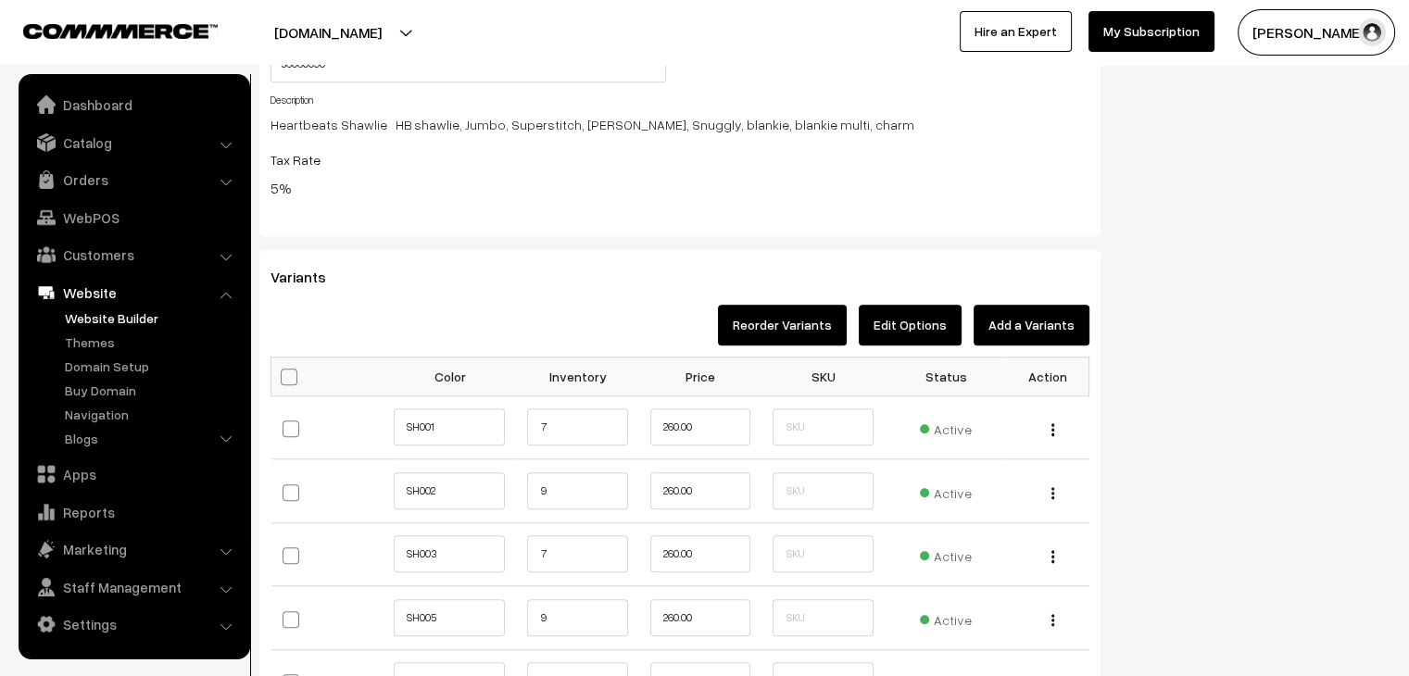
click at [126, 322] on link "Website Builder" at bounding box center [151, 318] width 183 height 19
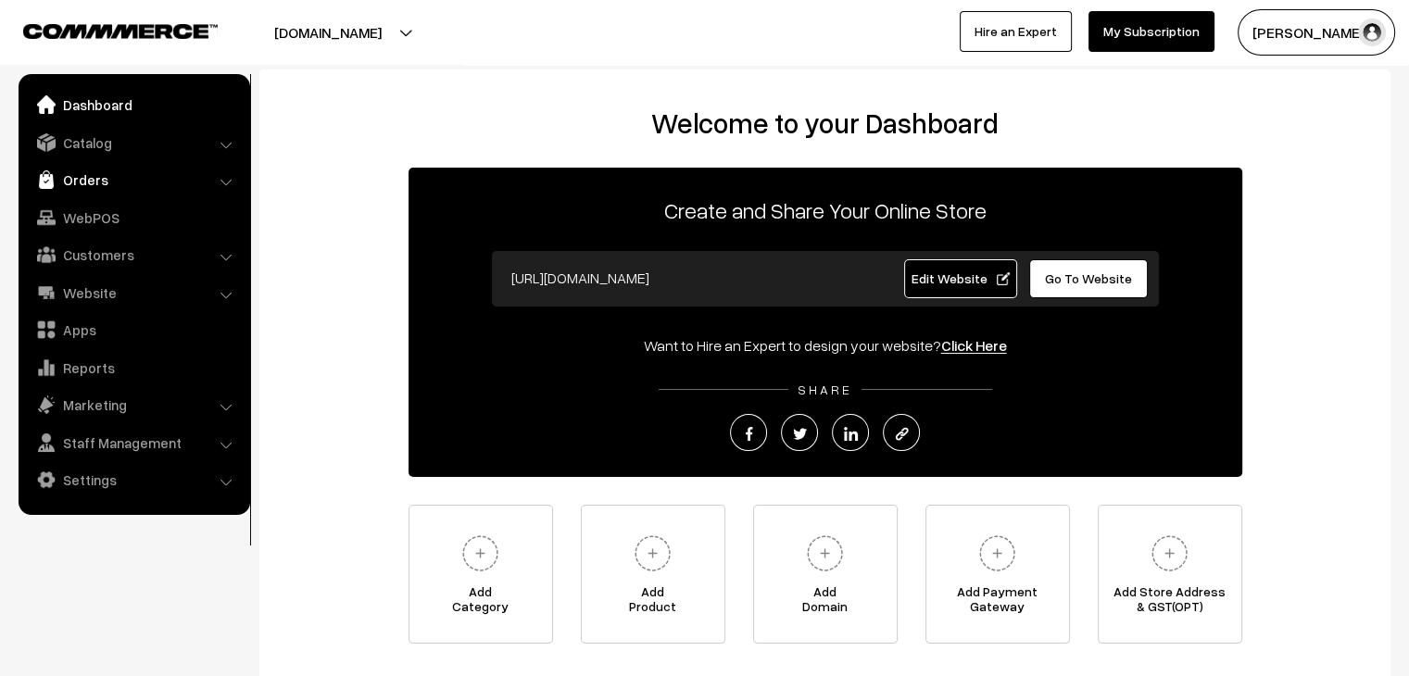
click at [189, 183] on link "Orders" at bounding box center [133, 179] width 221 height 33
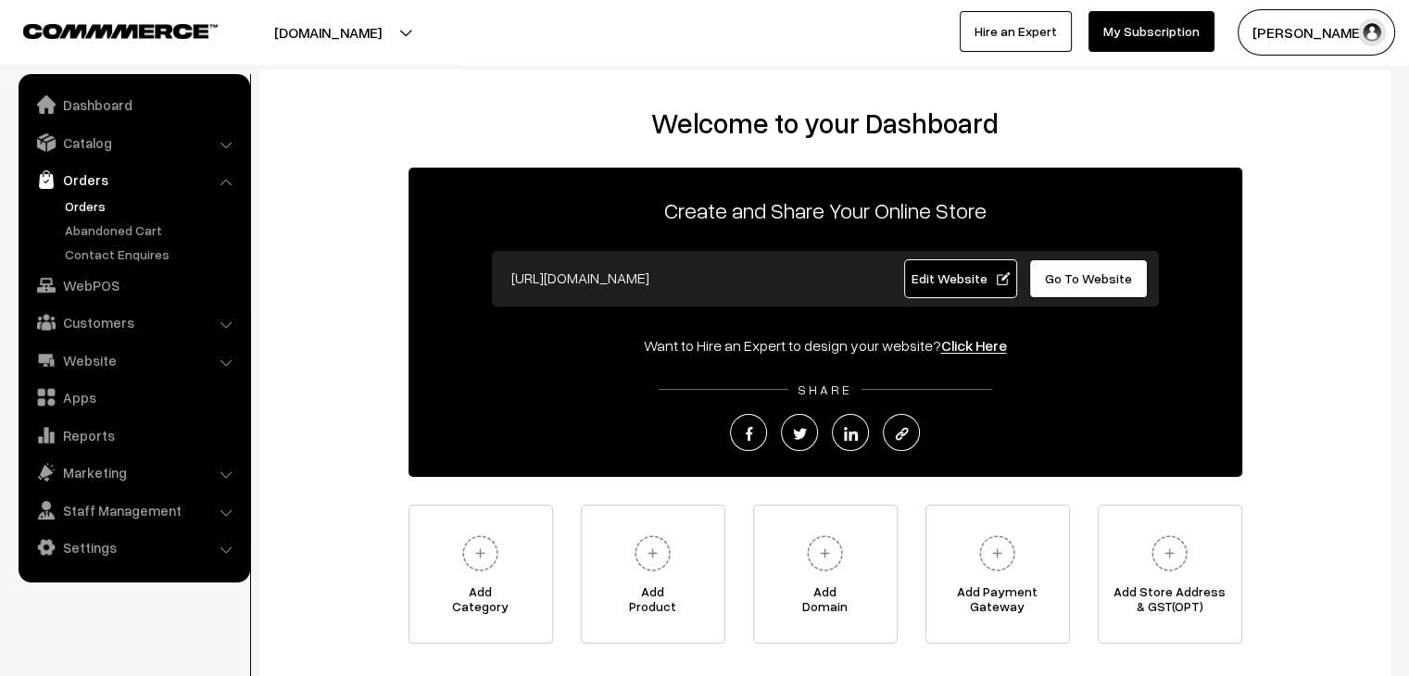
click at [122, 208] on link "Orders" at bounding box center [151, 205] width 183 height 19
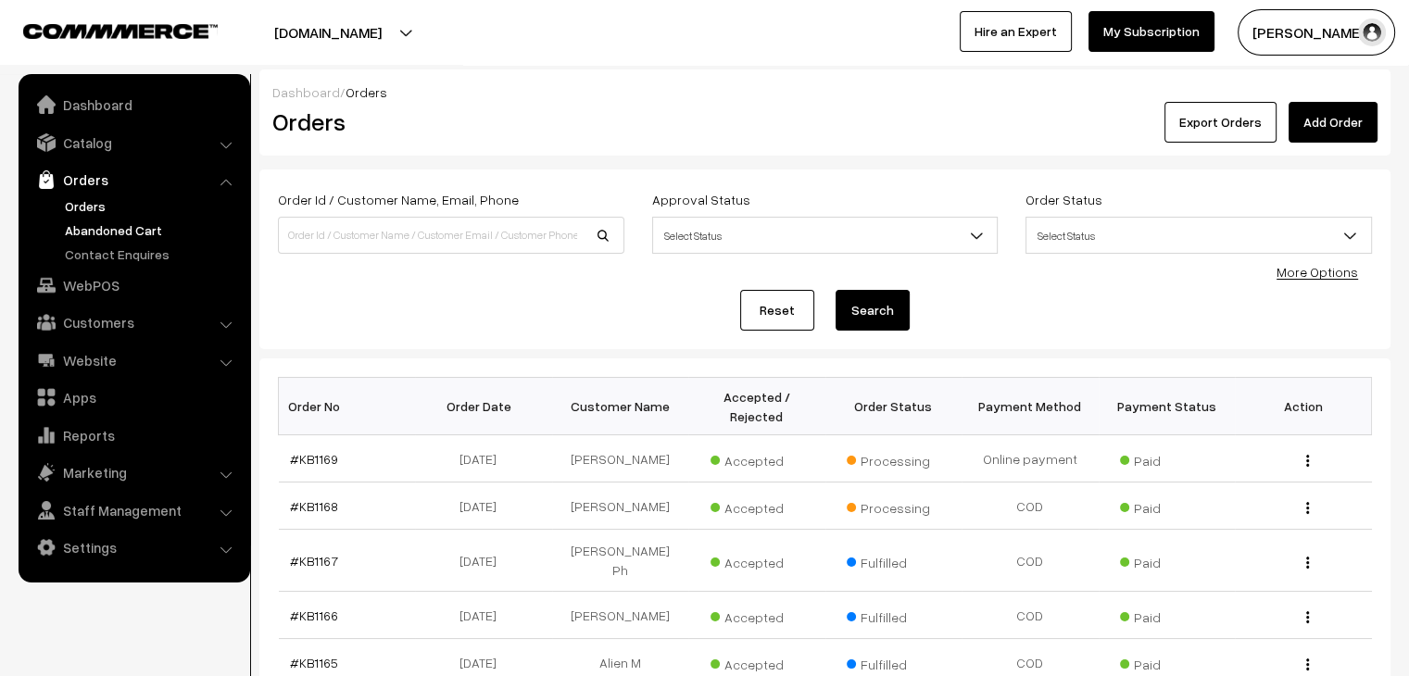
click at [109, 235] on link "Abandoned Cart" at bounding box center [151, 230] width 183 height 19
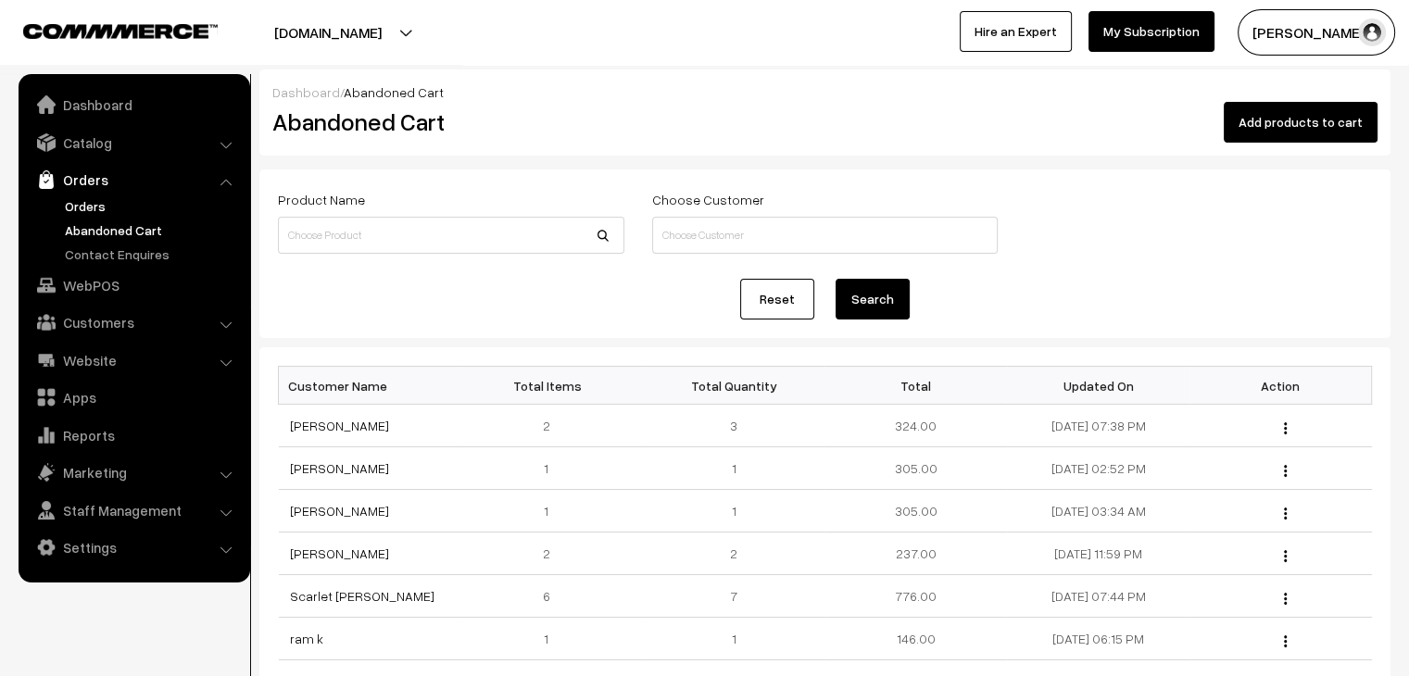
click at [112, 201] on link "Orders" at bounding box center [151, 205] width 183 height 19
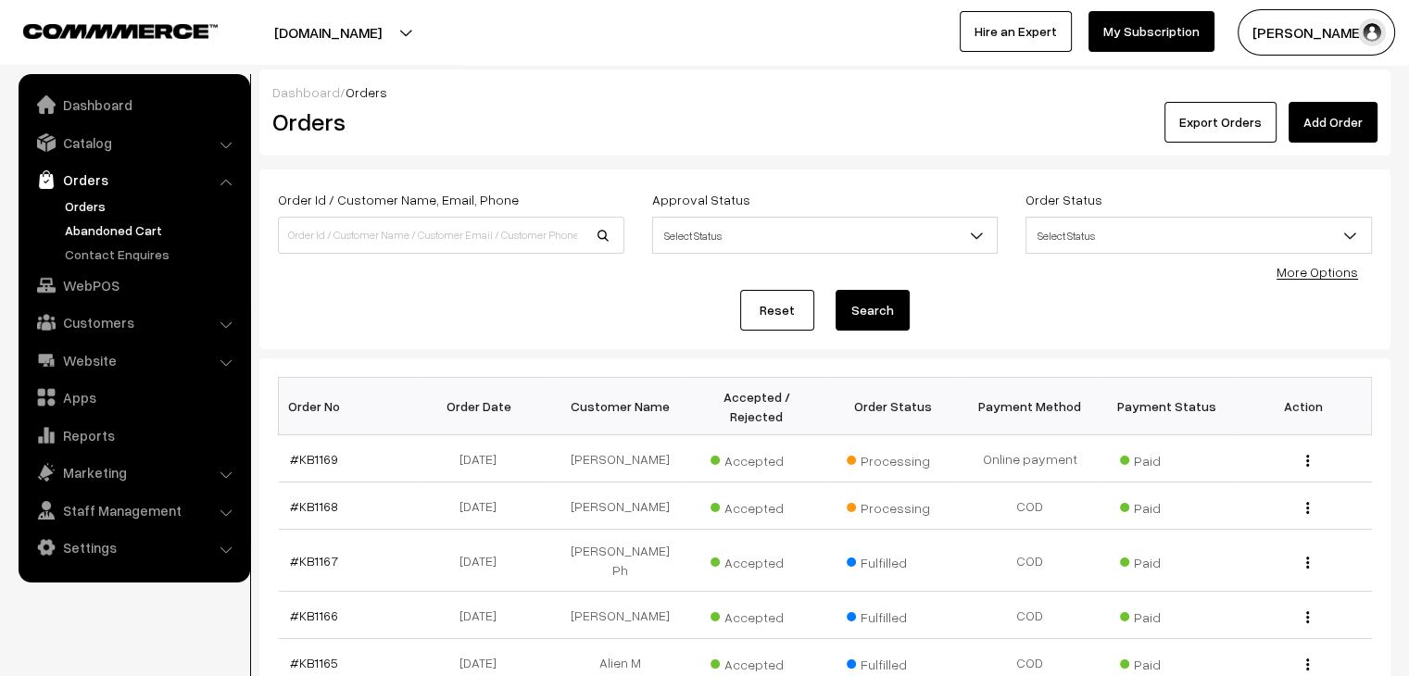
click at [143, 225] on link "Abandoned Cart" at bounding box center [151, 230] width 183 height 19
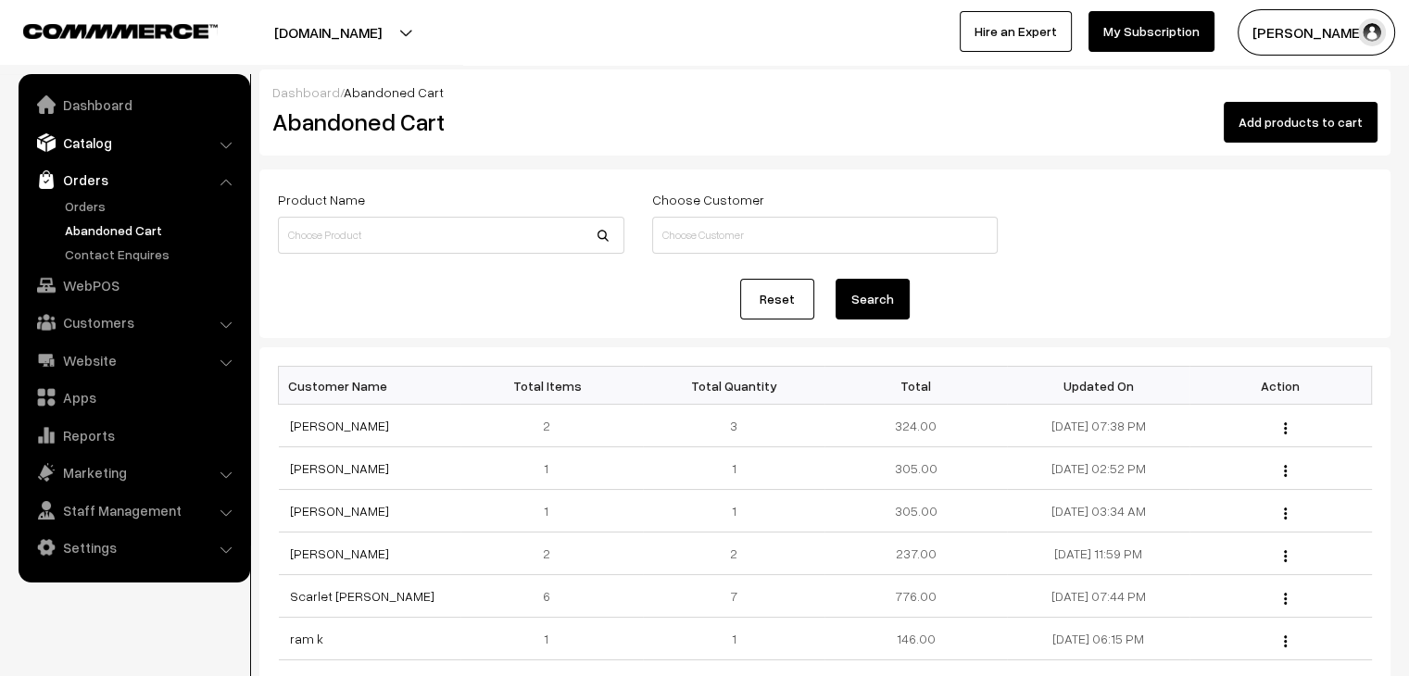
click at [93, 132] on link "Catalog" at bounding box center [133, 142] width 221 height 33
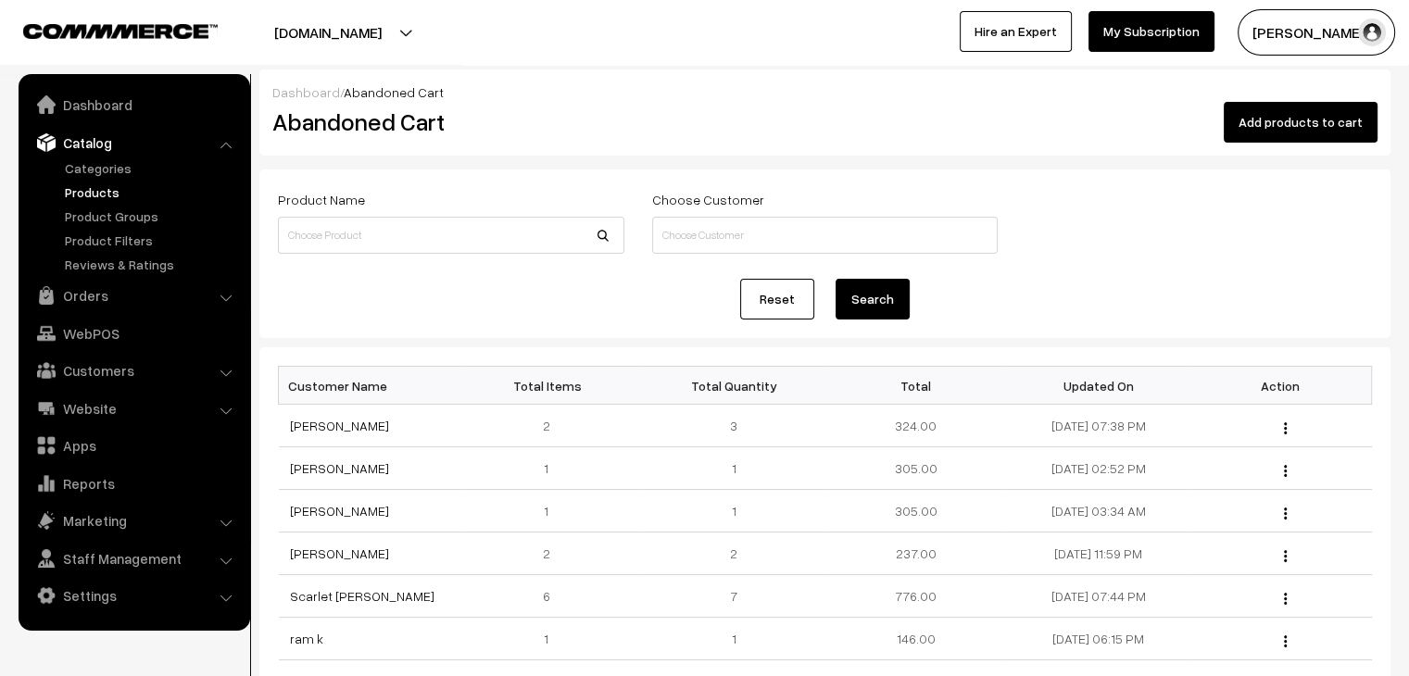
click at [107, 196] on link "Products" at bounding box center [151, 192] width 183 height 19
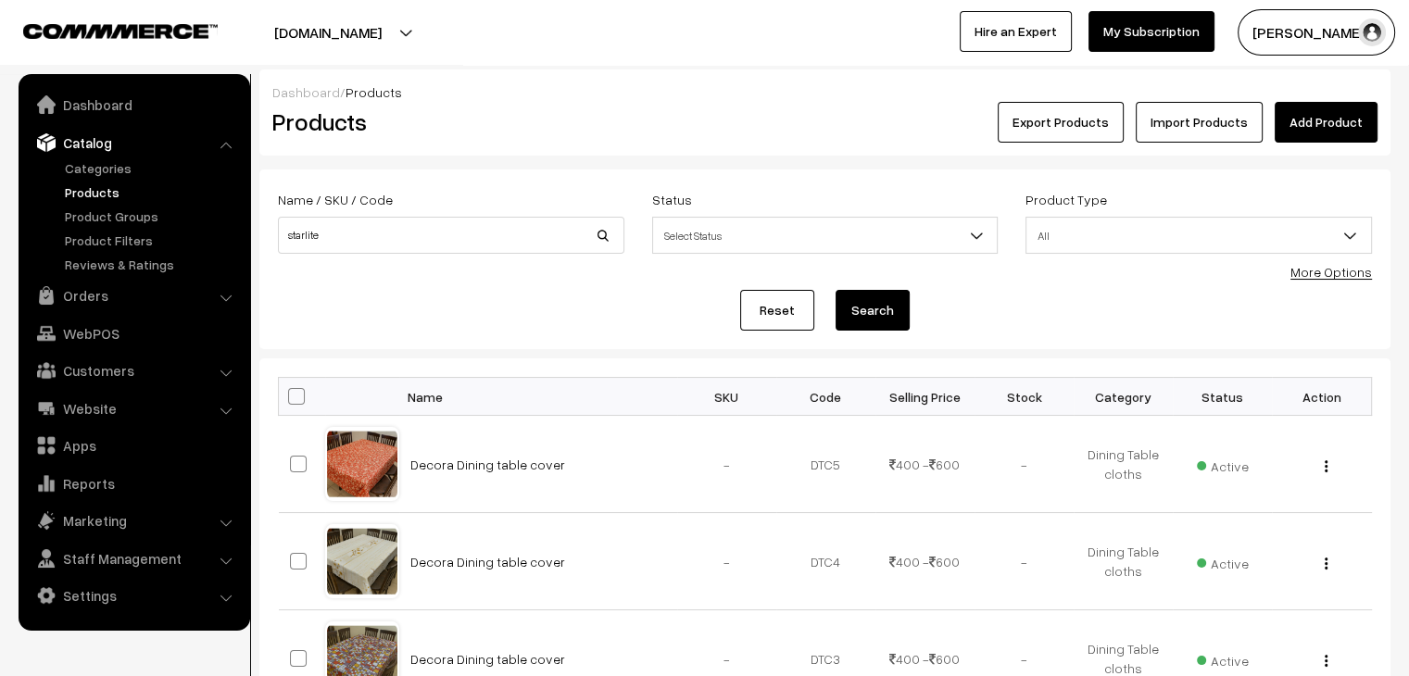
type input "starlite"
click at [836, 290] on button "Search" at bounding box center [873, 310] width 74 height 41
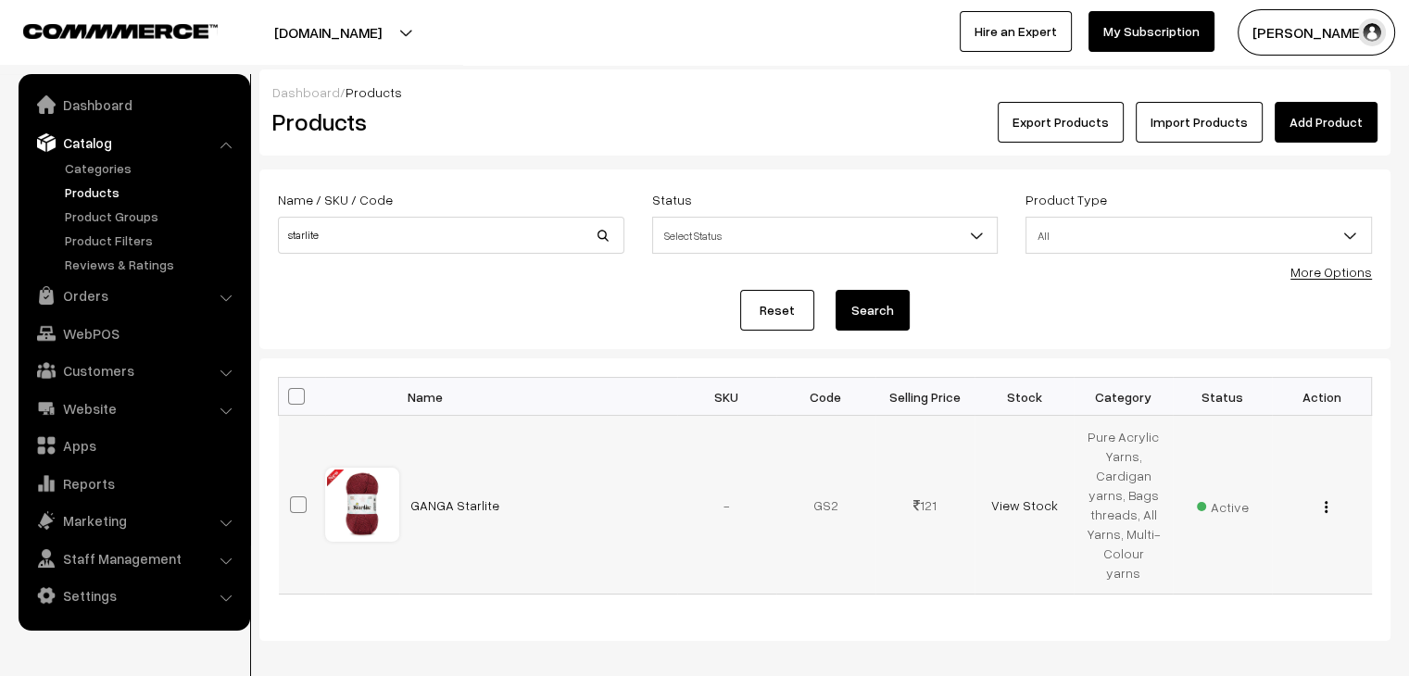
click at [1325, 501] on img "button" at bounding box center [1326, 507] width 3 height 12
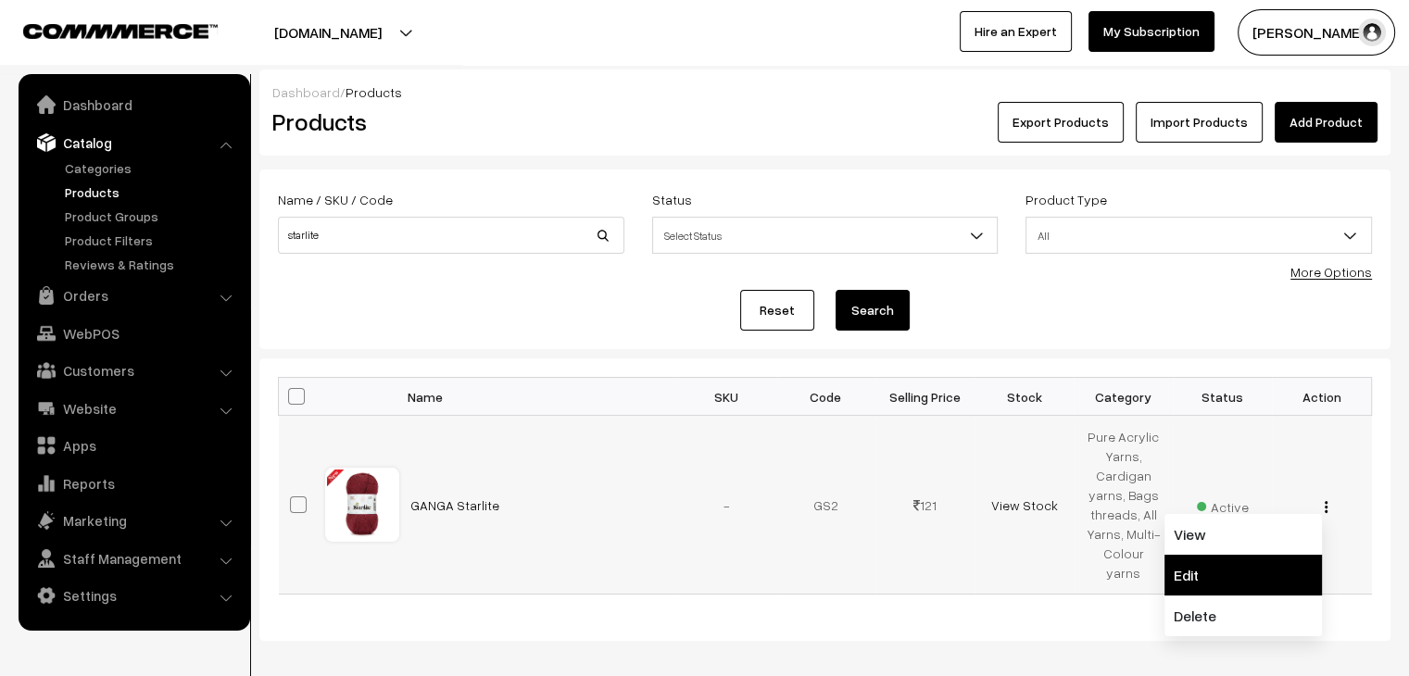
click at [1232, 555] on link "Edit" at bounding box center [1244, 575] width 158 height 41
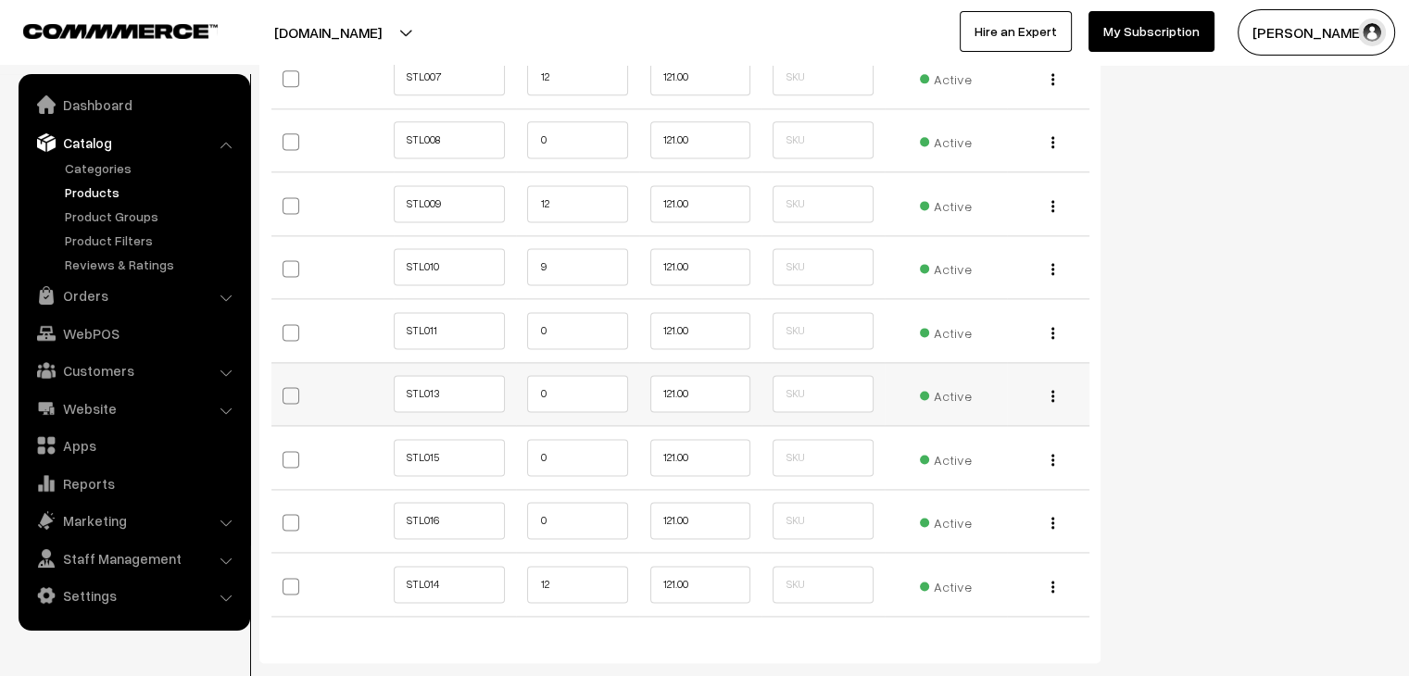
scroll to position [2502, 0]
click at [537, 334] on input "0" at bounding box center [577, 330] width 100 height 37
type input "10"
click at [536, 386] on input "0" at bounding box center [577, 393] width 100 height 37
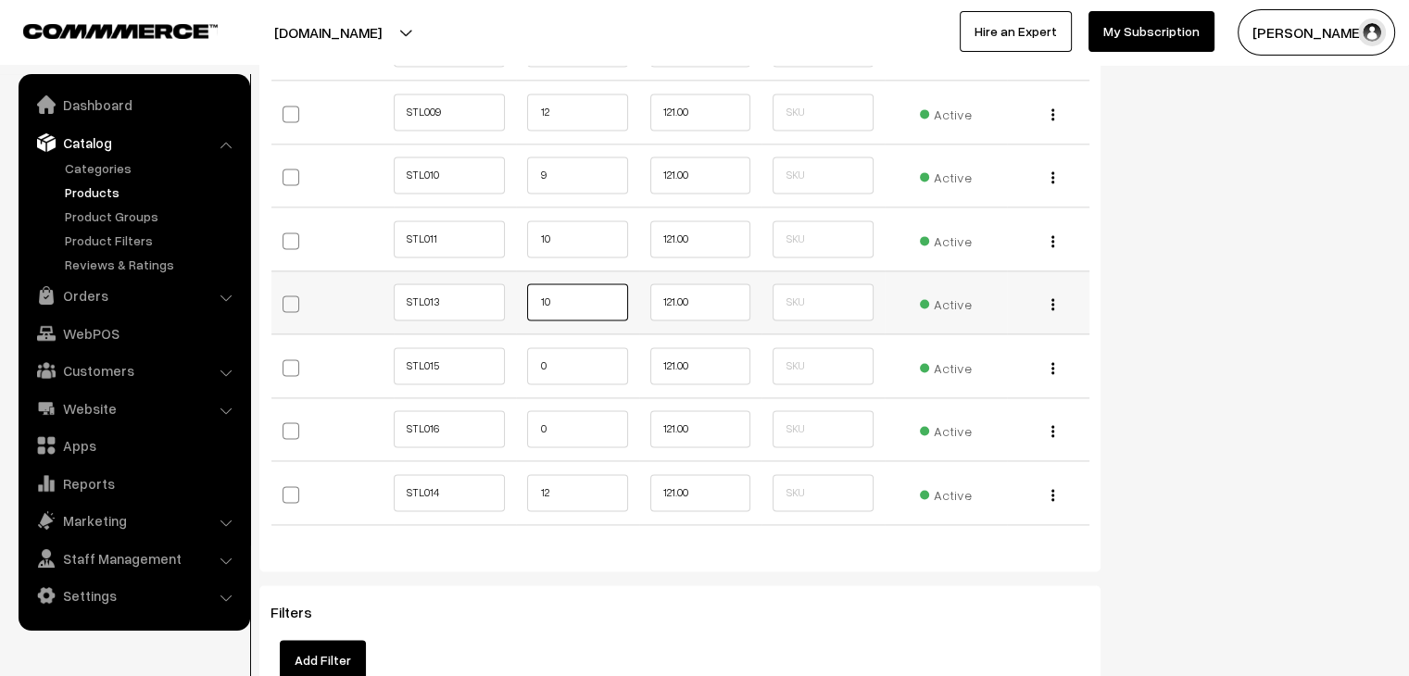
scroll to position [2594, 0]
type input "10"
click at [541, 360] on input "0" at bounding box center [577, 365] width 100 height 37
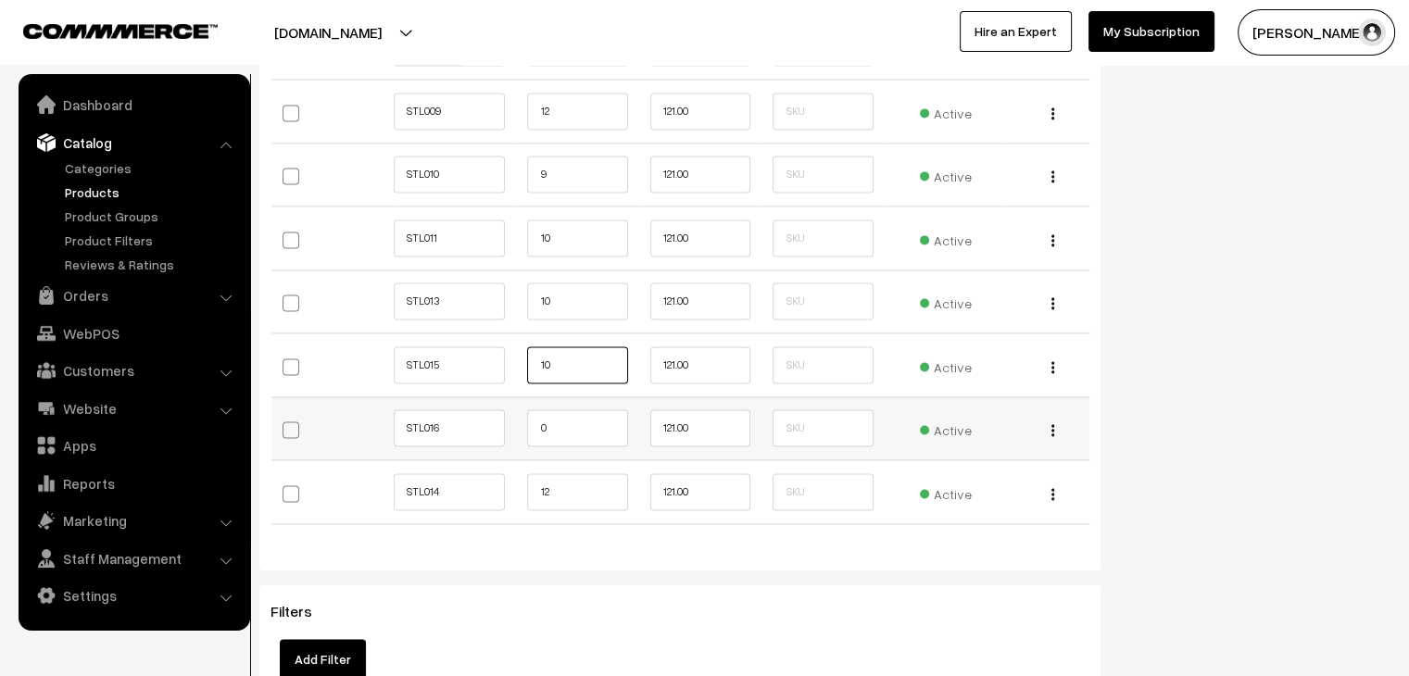
type input "10"
click at [541, 425] on input "0" at bounding box center [577, 428] width 100 height 37
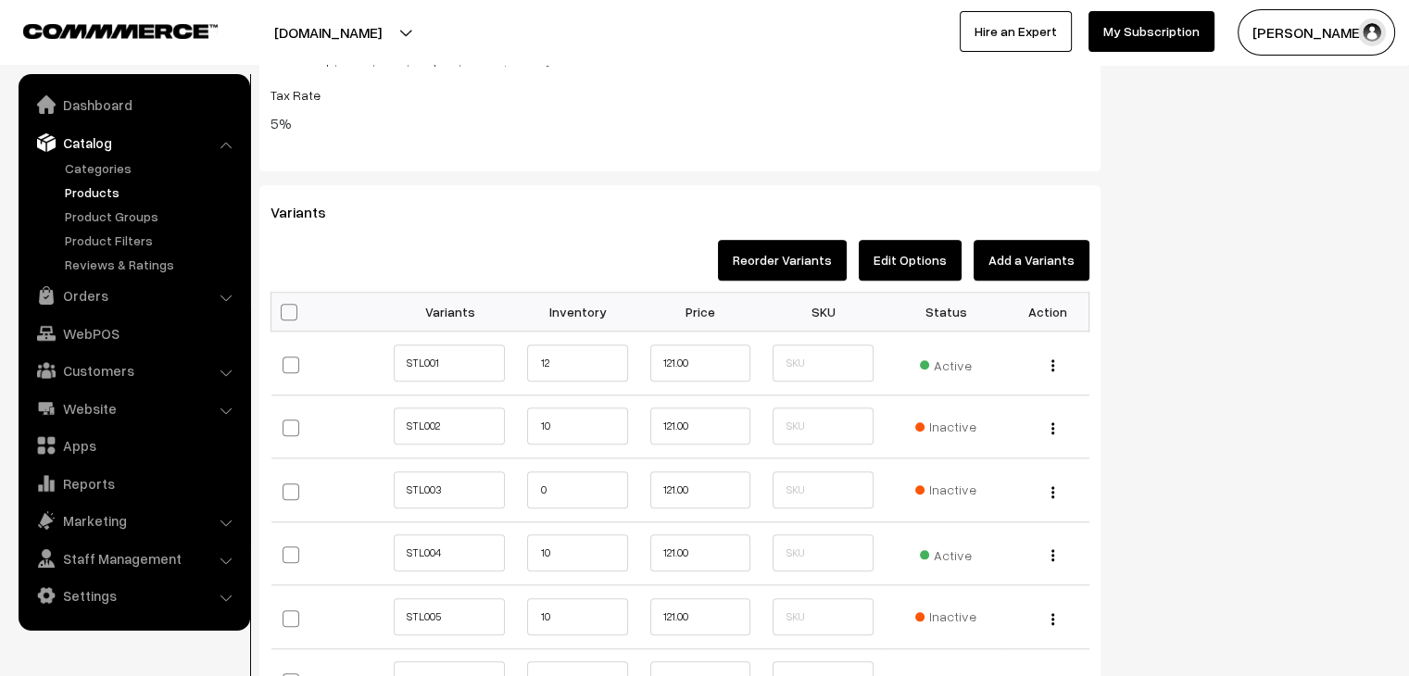
scroll to position [2224, 0]
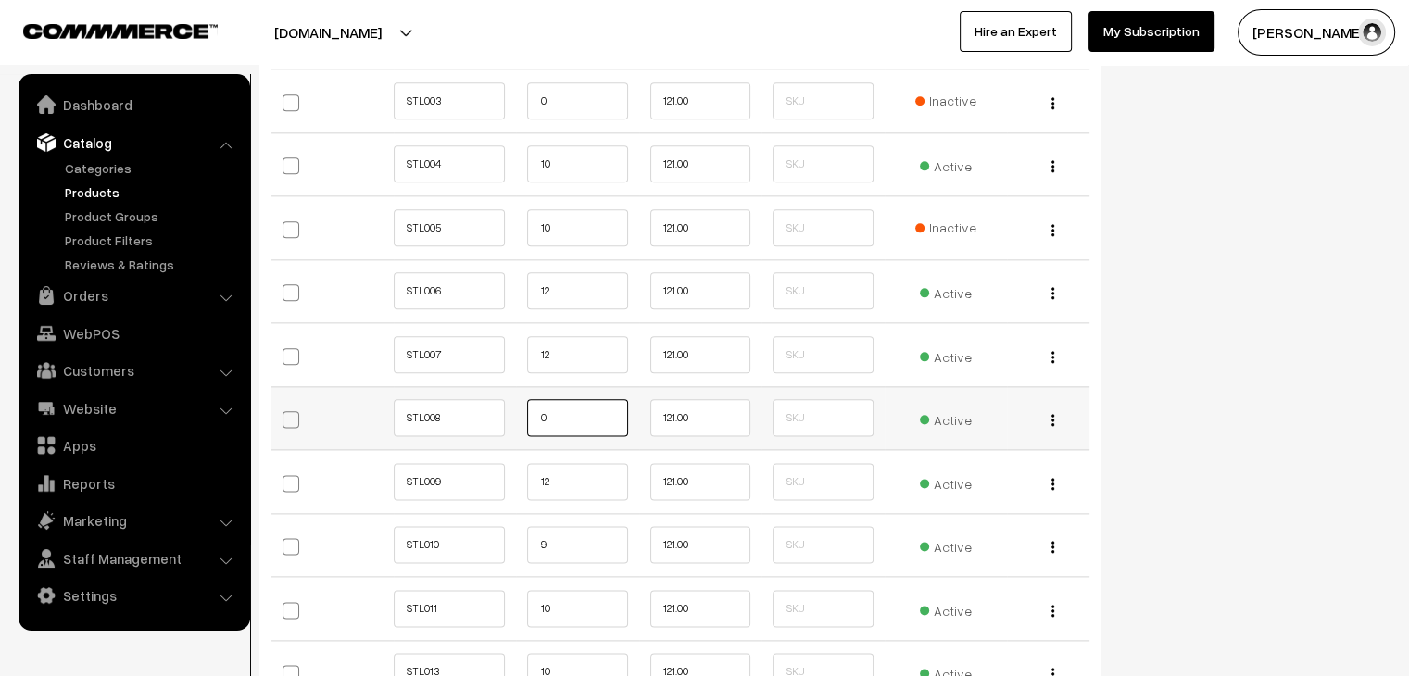
click at [540, 411] on input "0" at bounding box center [577, 417] width 100 height 37
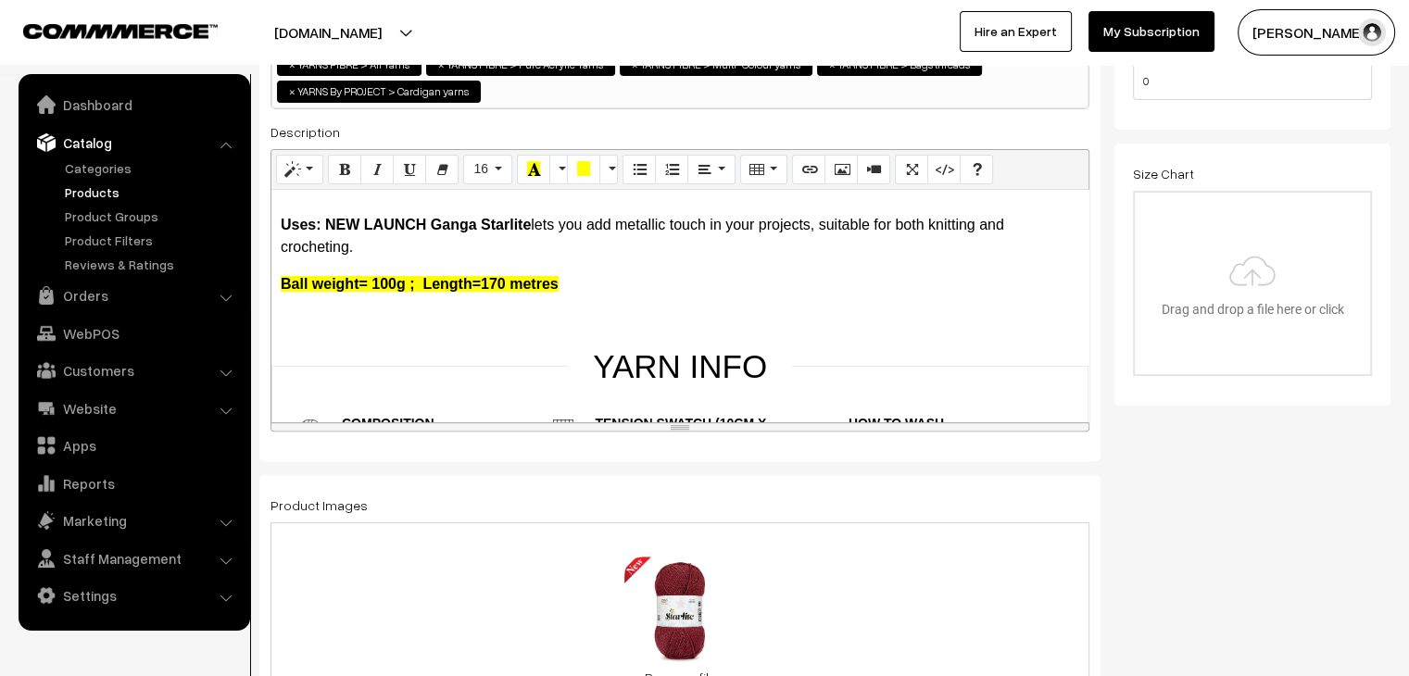
scroll to position [0, 0]
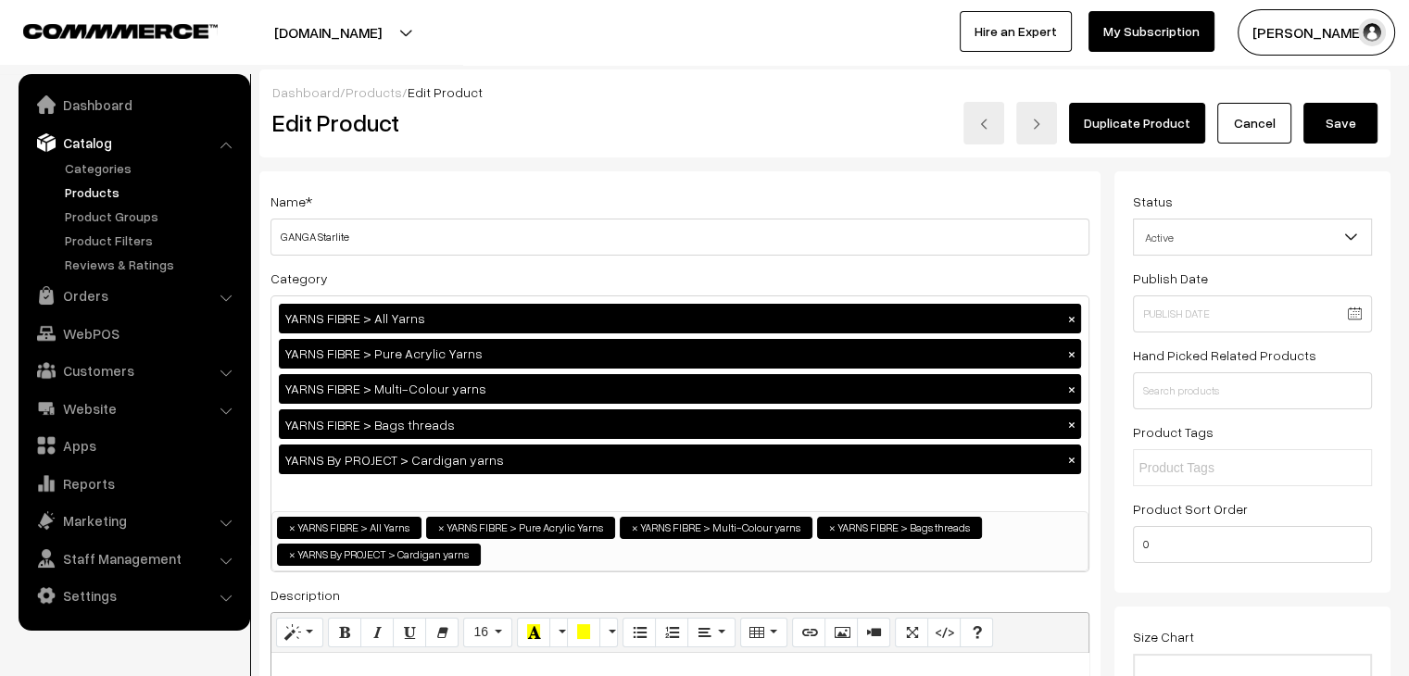
type input "10"
click at [1364, 117] on button "Save" at bounding box center [1341, 123] width 74 height 41
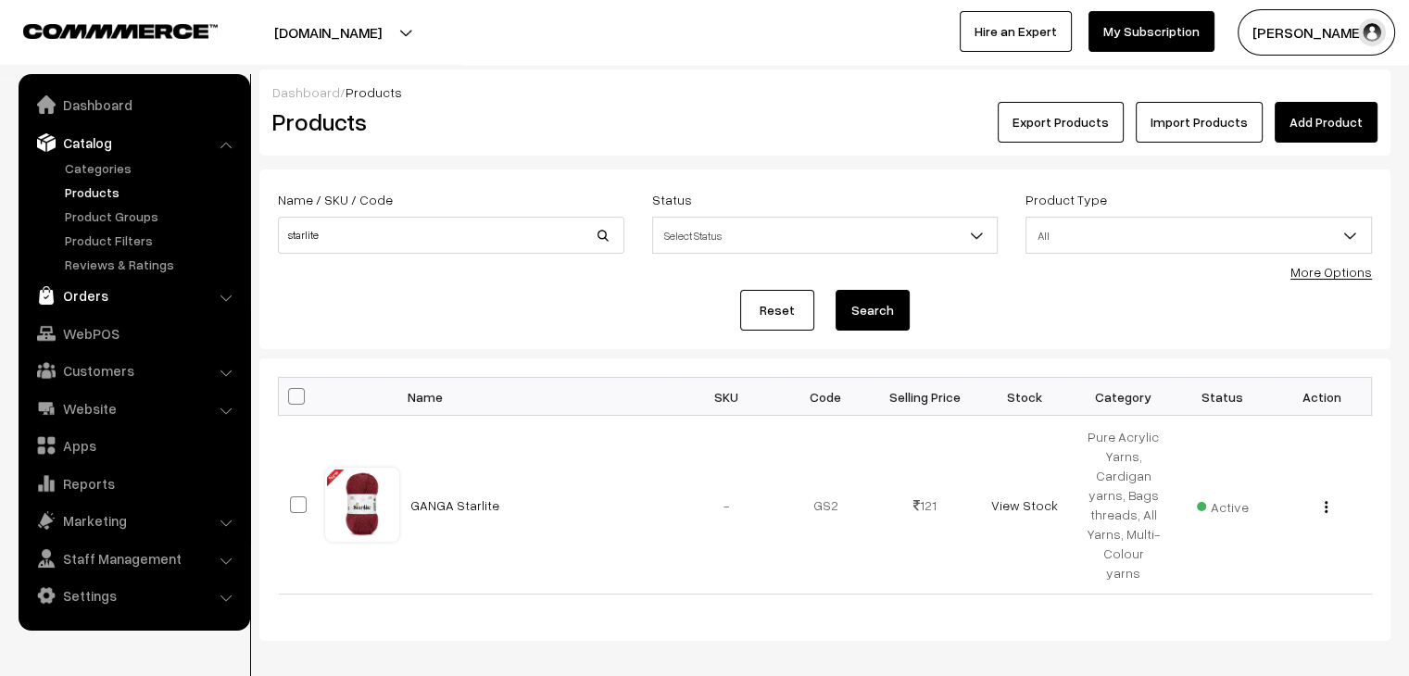
click at [93, 301] on link "Orders" at bounding box center [133, 295] width 221 height 33
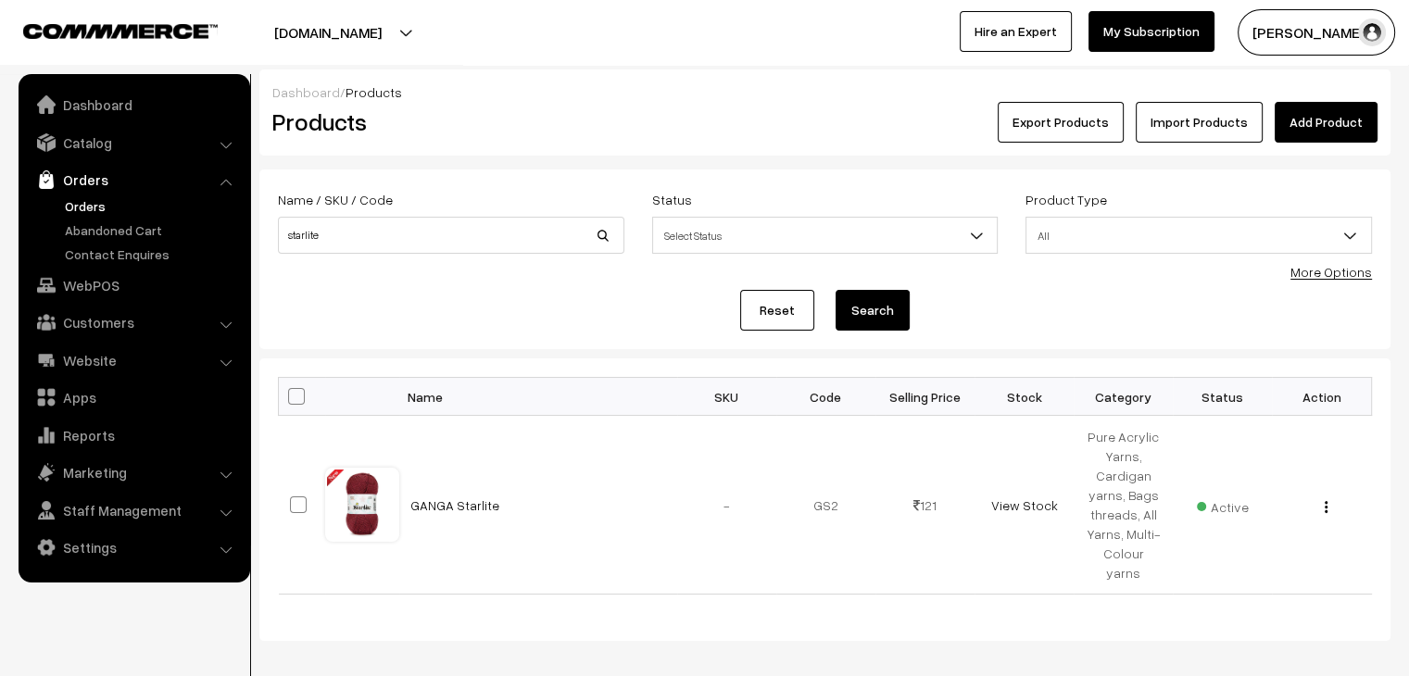
click at [85, 205] on link "Orders" at bounding box center [151, 205] width 183 height 19
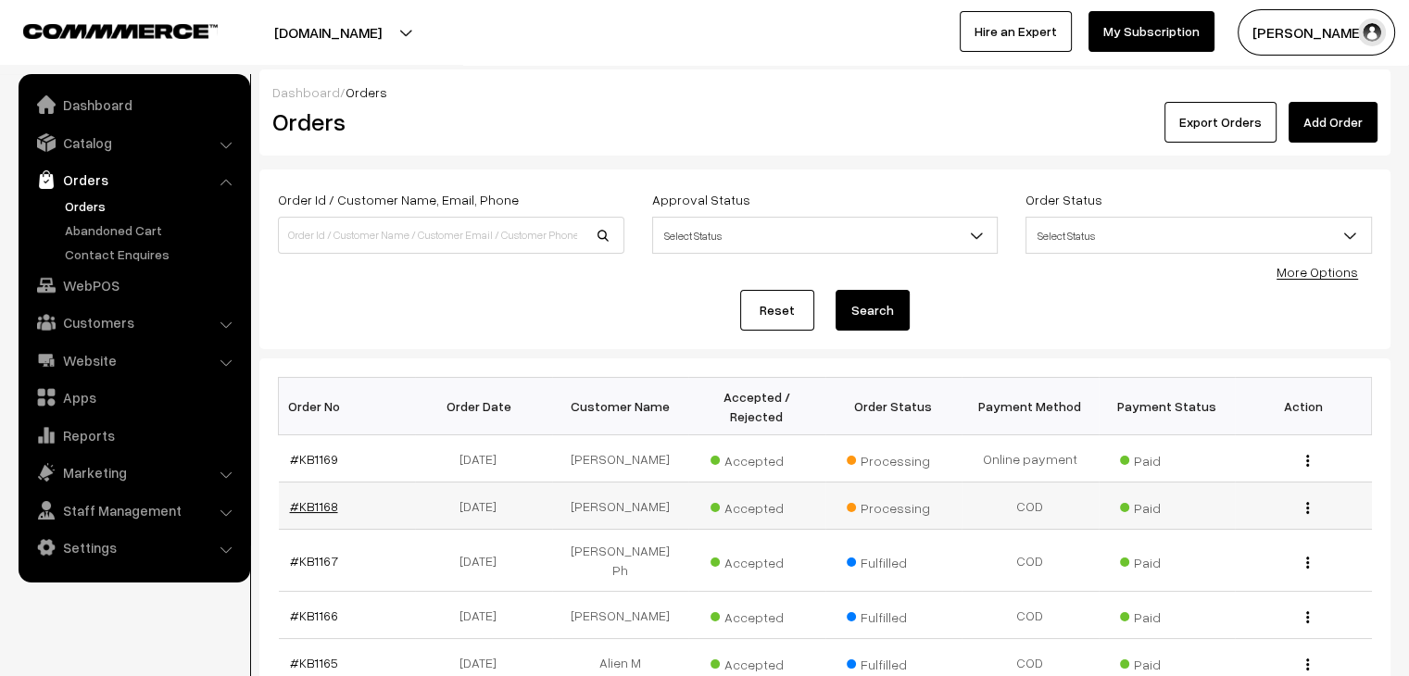
click at [320, 498] on link "#KB1168" at bounding box center [314, 506] width 48 height 16
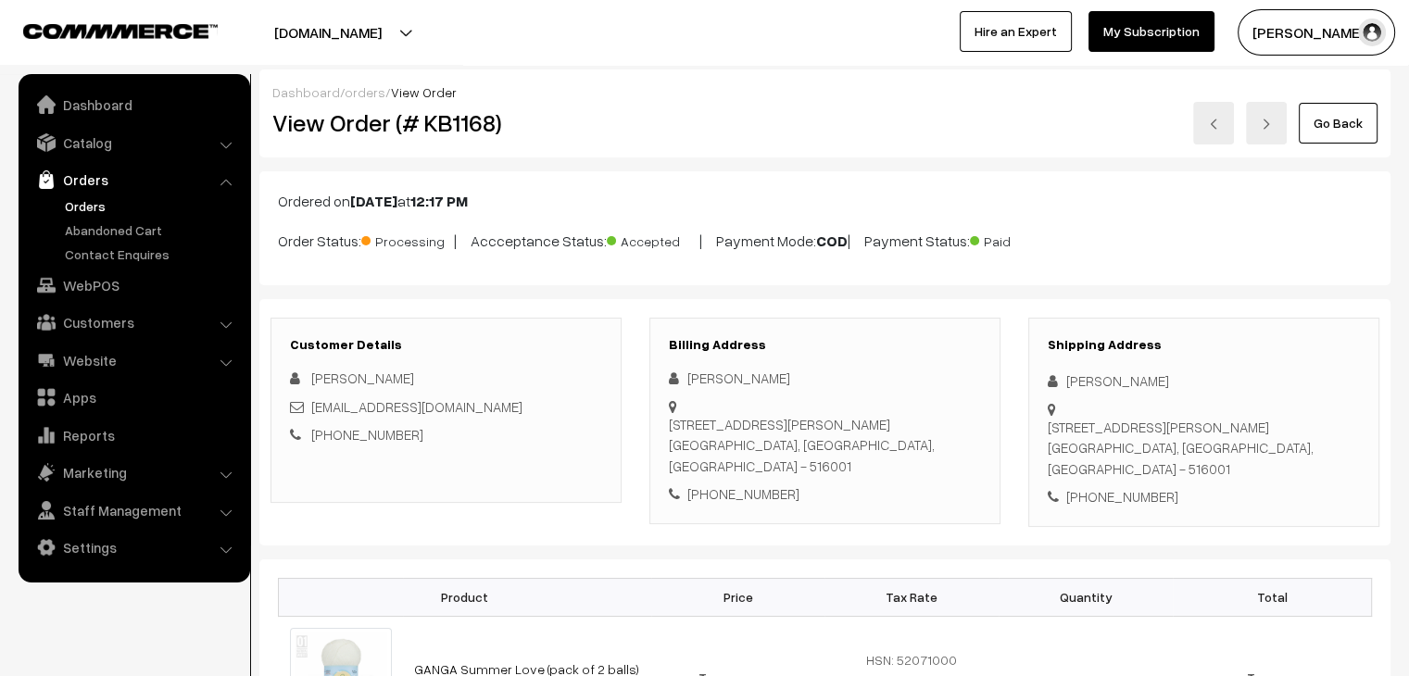
click at [81, 208] on link "Orders" at bounding box center [151, 205] width 183 height 19
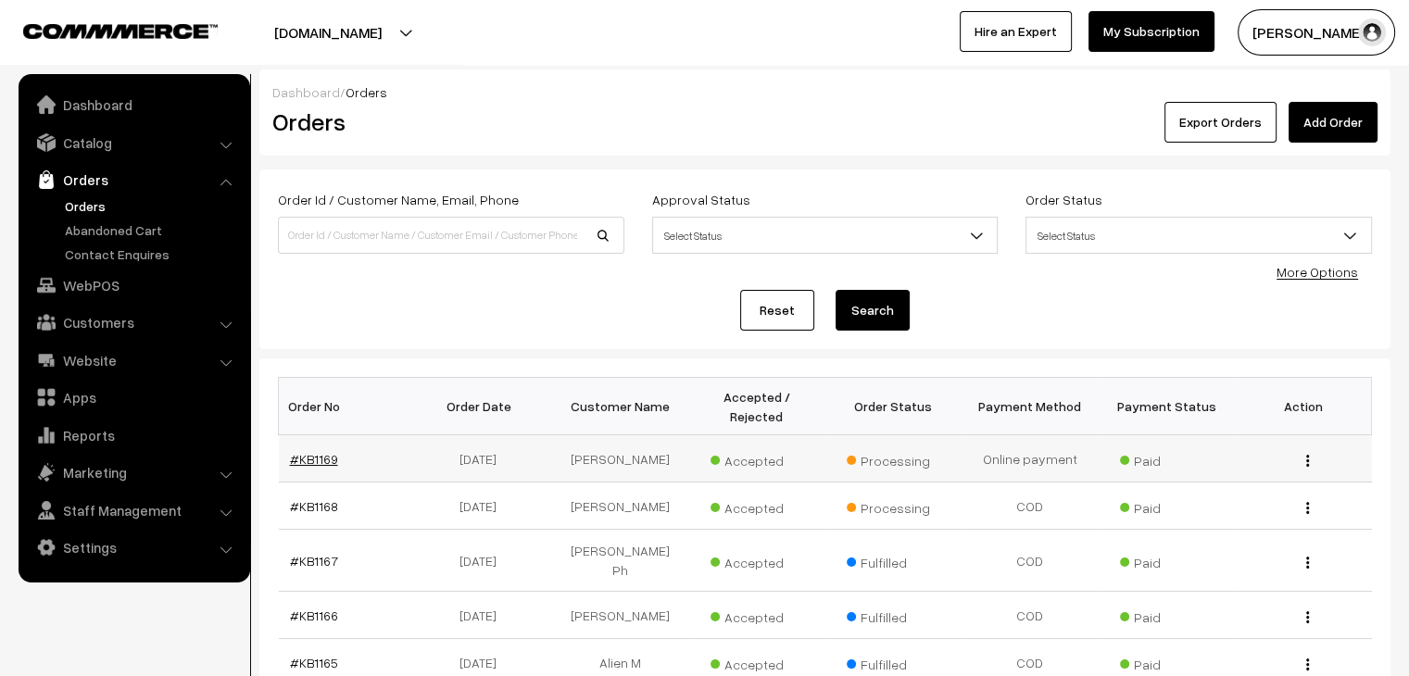
click at [305, 451] on link "#KB1169" at bounding box center [314, 459] width 48 height 16
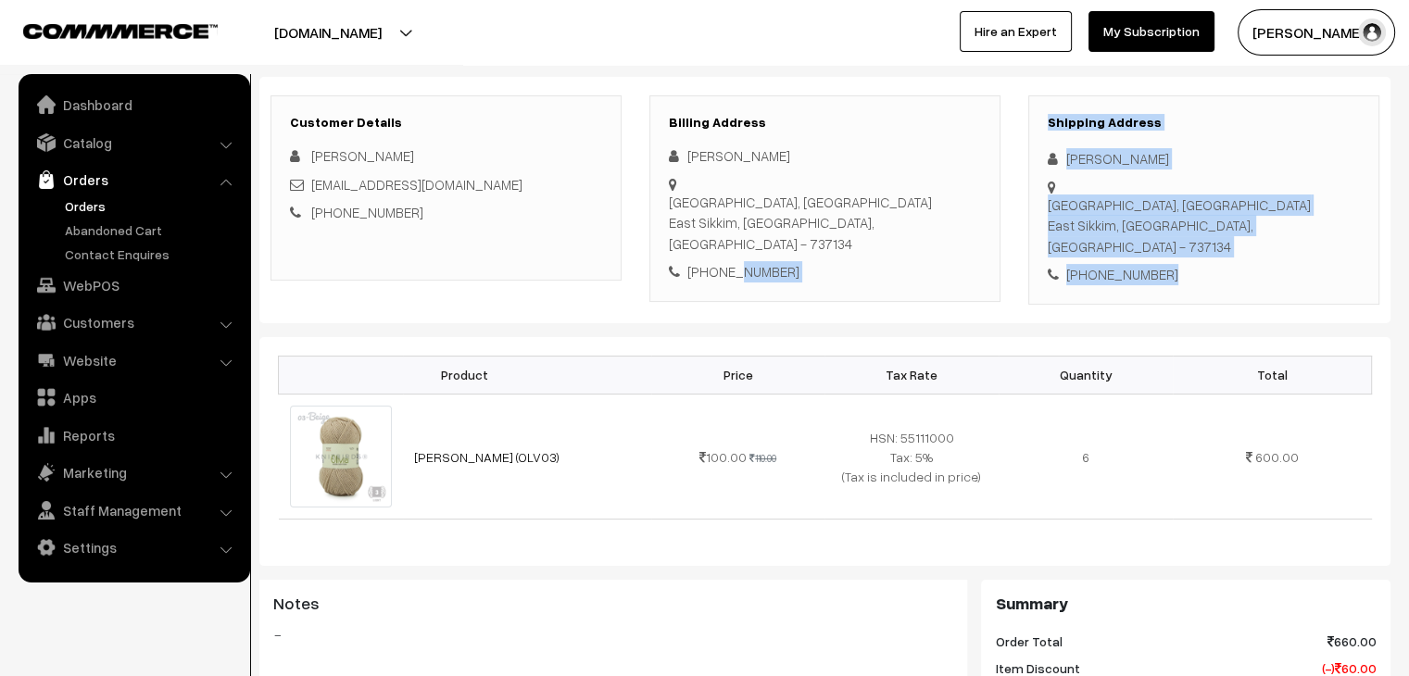
drag, startPoint x: 727, startPoint y: 271, endPoint x: 722, endPoint y: 314, distance: 43.0
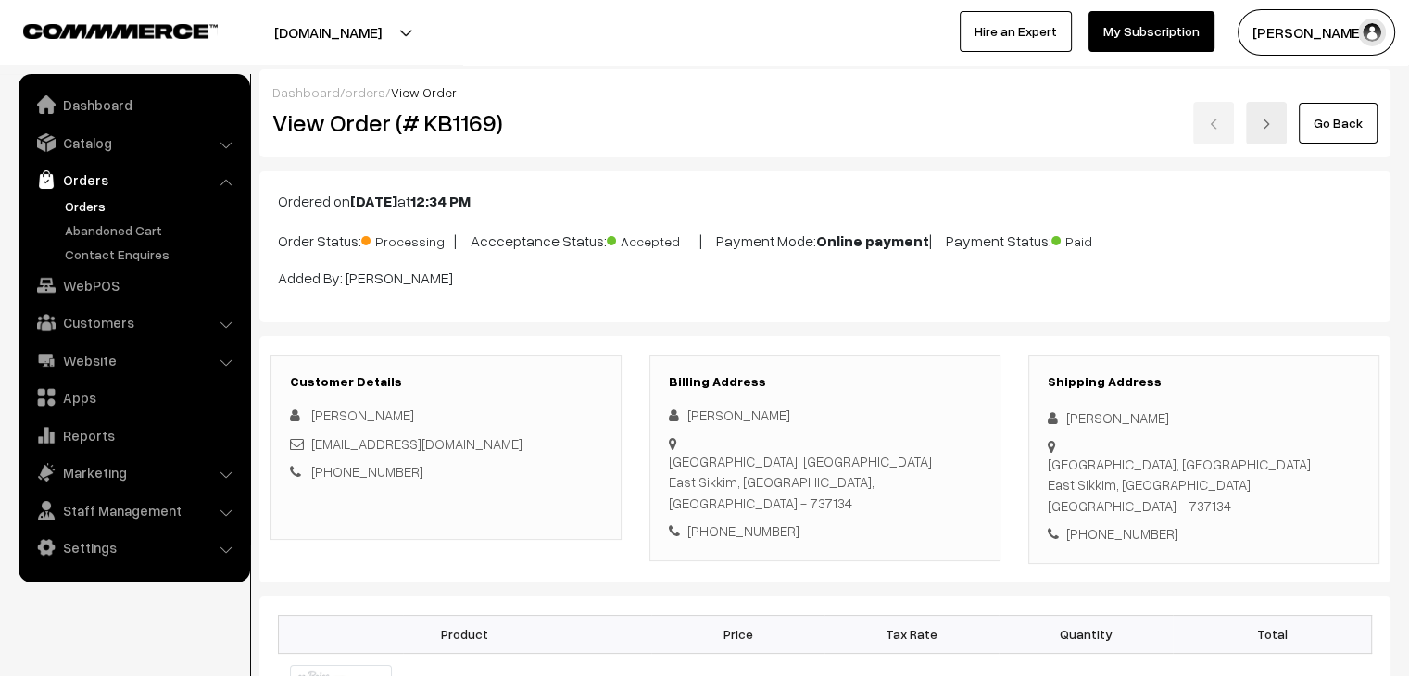
click at [816, 309] on div "Ordered on [DATE] 12:34 PM Order Status: Processing | Accceptance Status: Accep…" at bounding box center [824, 246] width 1131 height 151
